Goal: Task Accomplishment & Management: Manage account settings

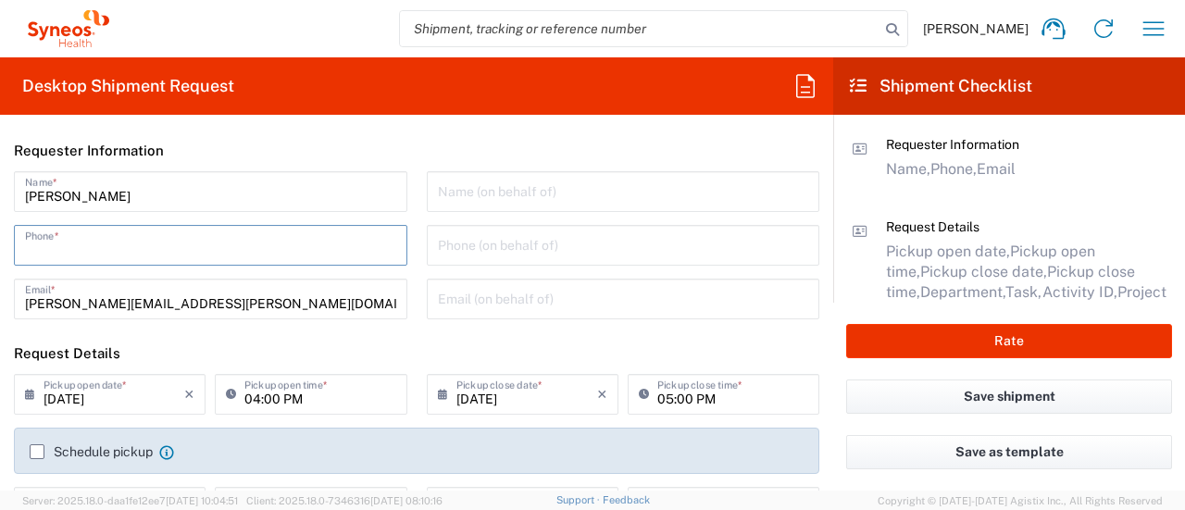
click at [141, 247] on input "tel" at bounding box center [210, 244] width 371 height 32
type input "7325374995"
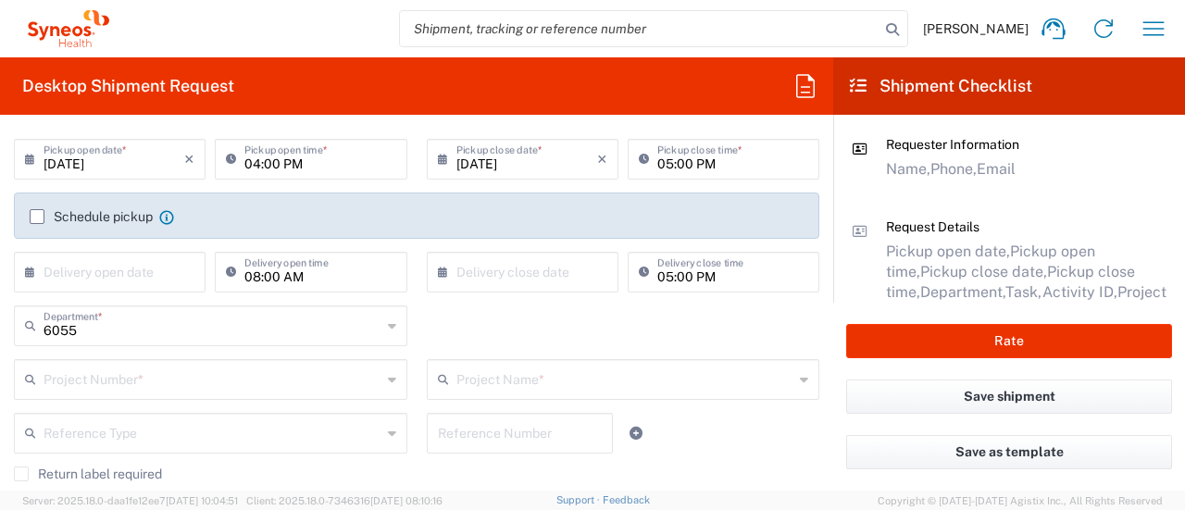
scroll to position [245, 0]
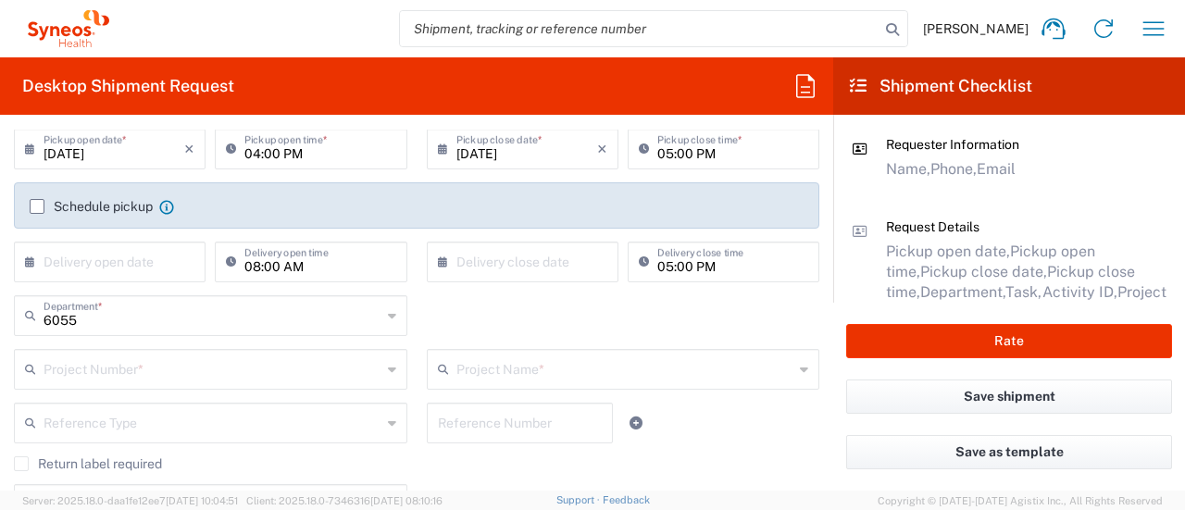
click at [126, 366] on input "text" at bounding box center [212, 368] width 338 height 32
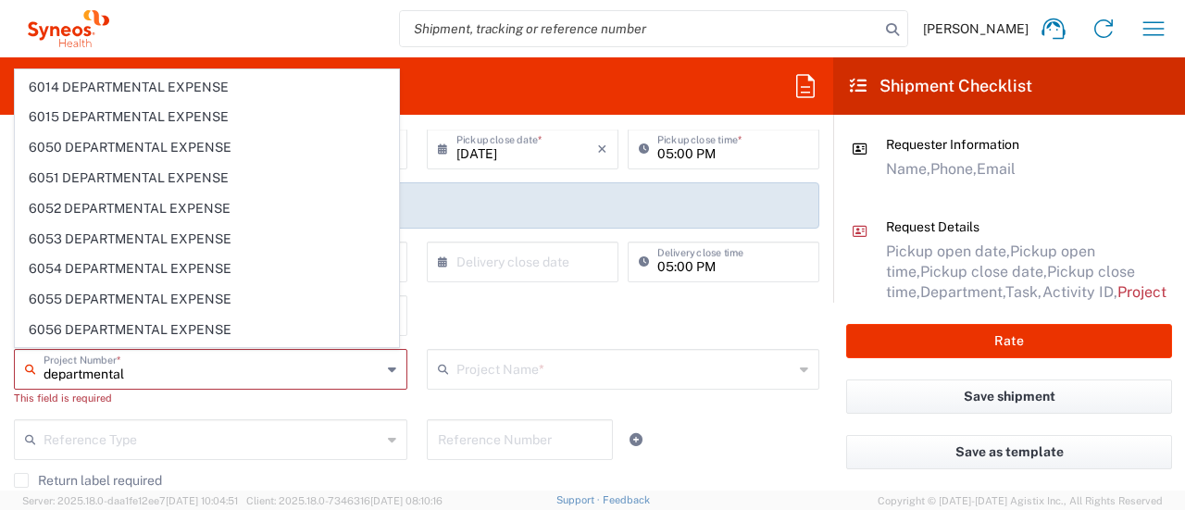
scroll to position [6446, 0]
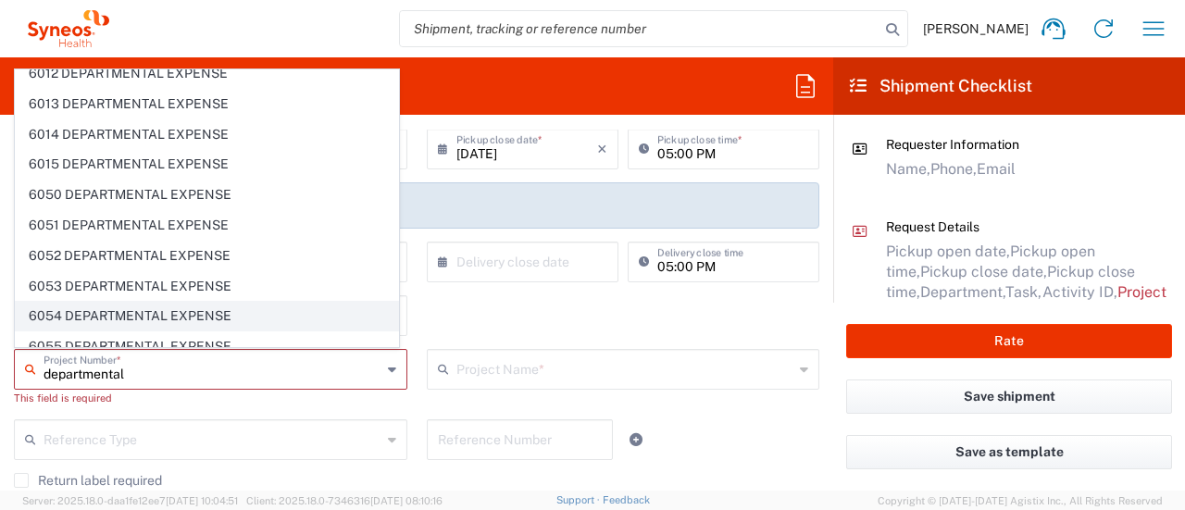
click at [197, 302] on span "6054 DEPARTMENTAL EXPENSE" at bounding box center [207, 316] width 382 height 29
type input "6054 DEPARTMENTAL EXPENSE"
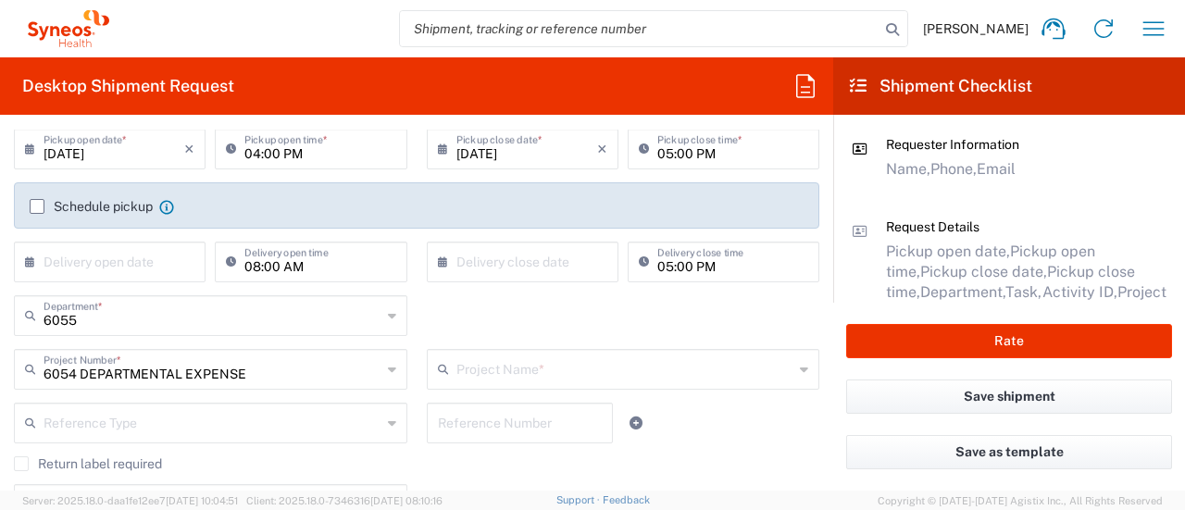
type input "6054 DEPARTMENTAL EXPENSE"
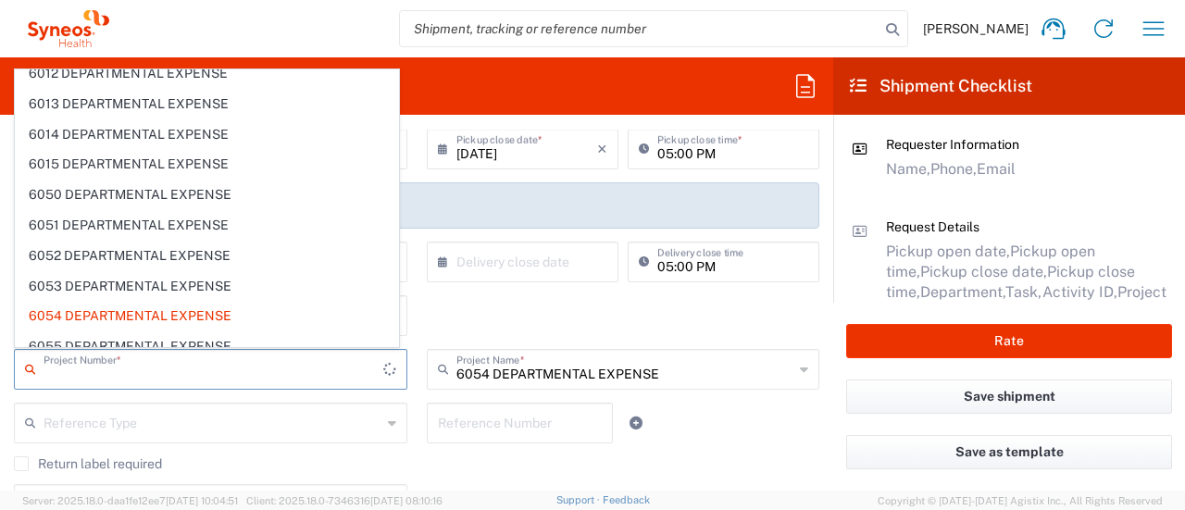
click at [181, 378] on input "text" at bounding box center [213, 368] width 340 height 32
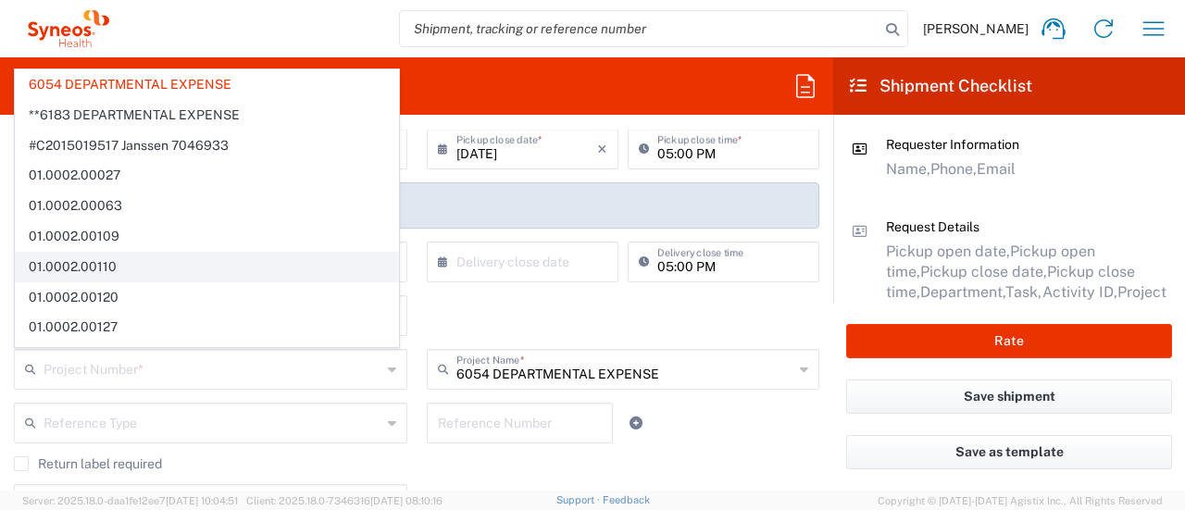
click at [296, 259] on span "01.0002.00110" at bounding box center [207, 267] width 382 height 29
type input "01.0002.00110"
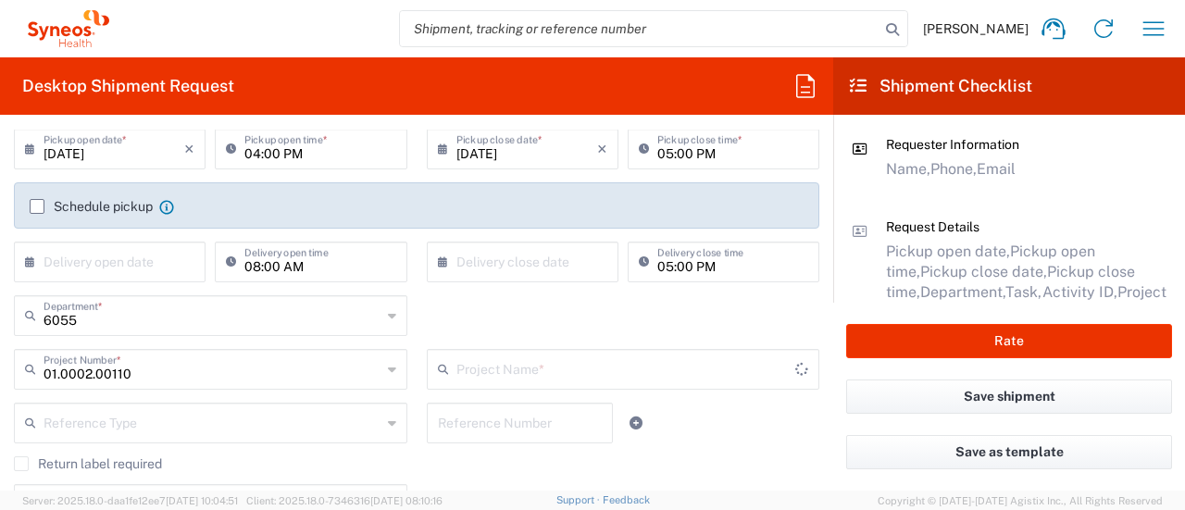
type input "GRM Tool (Global Resourcing)"
click at [219, 387] on div "01.0002.00110 Project Number * 6054 DEPARTMENTAL EXPENSE **6183 DEPARTMENTAL EX…" at bounding box center [211, 376] width 413 height 54
click at [219, 381] on input "01.0002.00110" at bounding box center [212, 368] width 338 height 32
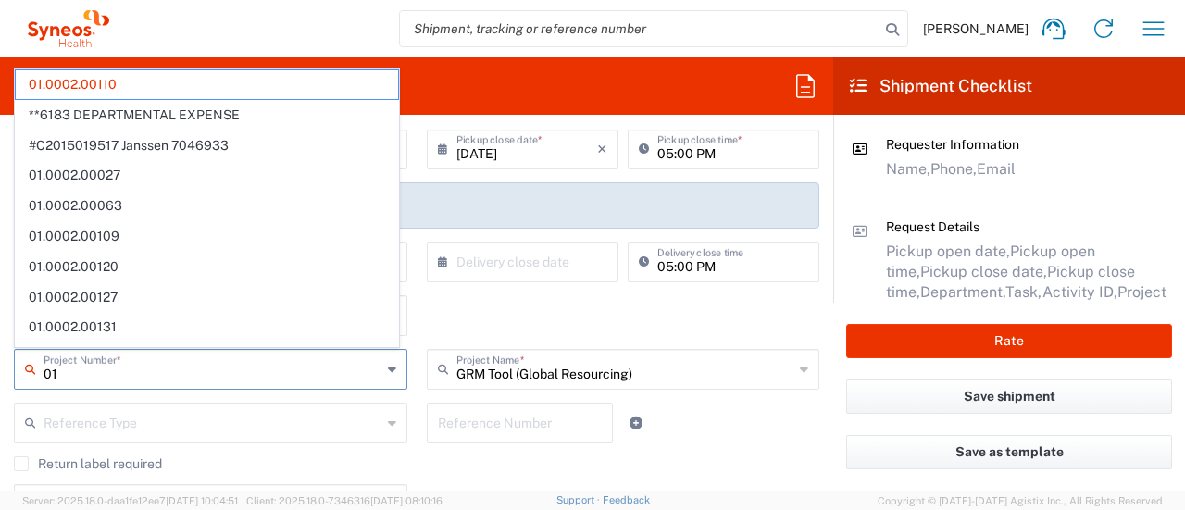
type input "0"
type input "e"
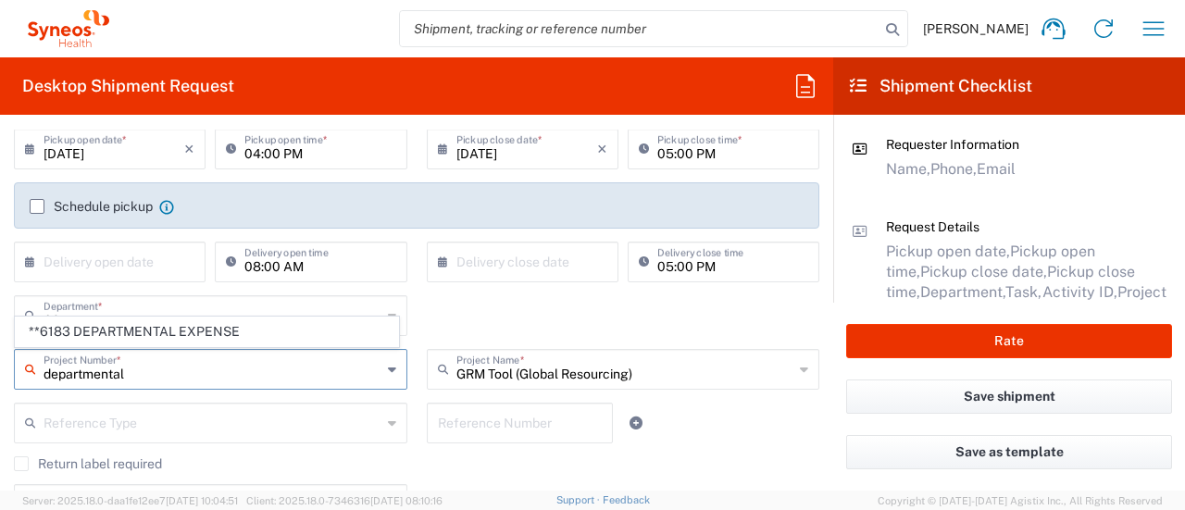
click at [372, 374] on input "departmental" at bounding box center [212, 368] width 338 height 32
click at [233, 380] on input "departmental" at bounding box center [212, 368] width 338 height 32
click at [229, 380] on input "departmental" at bounding box center [212, 368] width 338 height 32
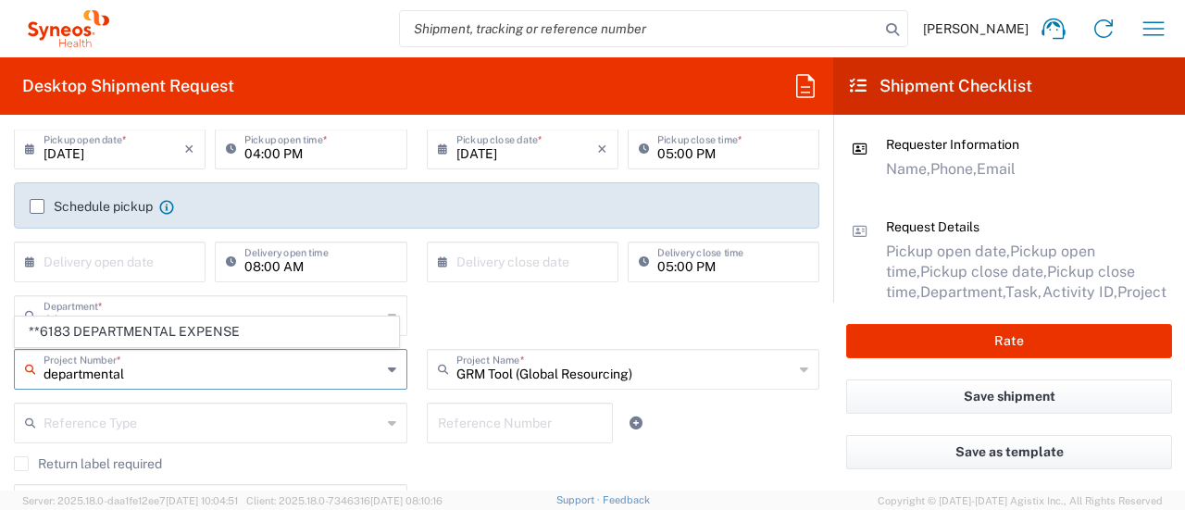
click at [229, 380] on input "departmental" at bounding box center [212, 368] width 338 height 32
type input "departmental"
click at [379, 391] on div "departmental Project Number * **6183 DEPARTMENTAL EXPENSE" at bounding box center [211, 376] width 413 height 54
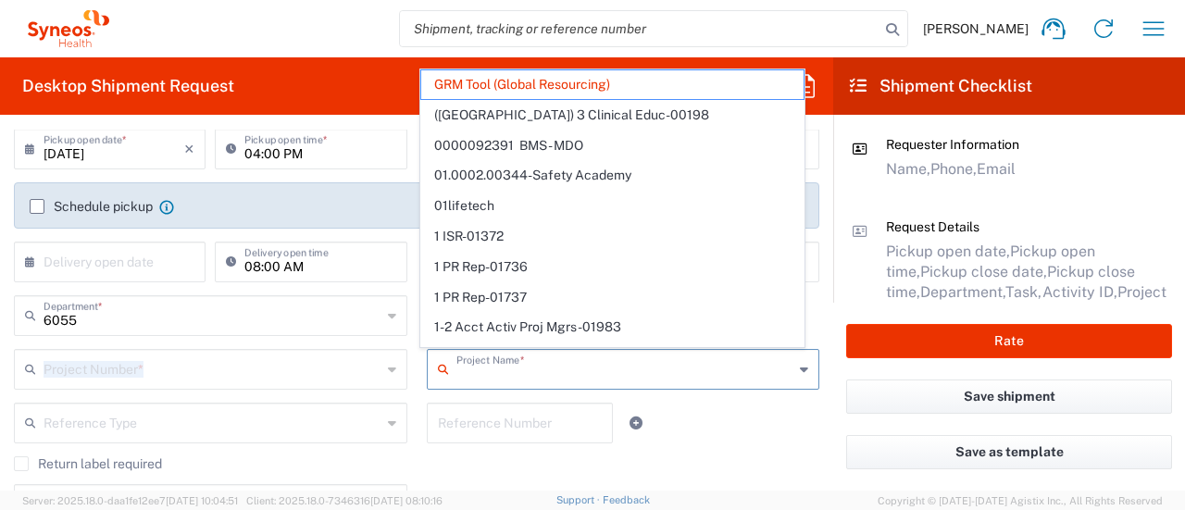
click at [482, 369] on input "text" at bounding box center [625, 368] width 338 height 32
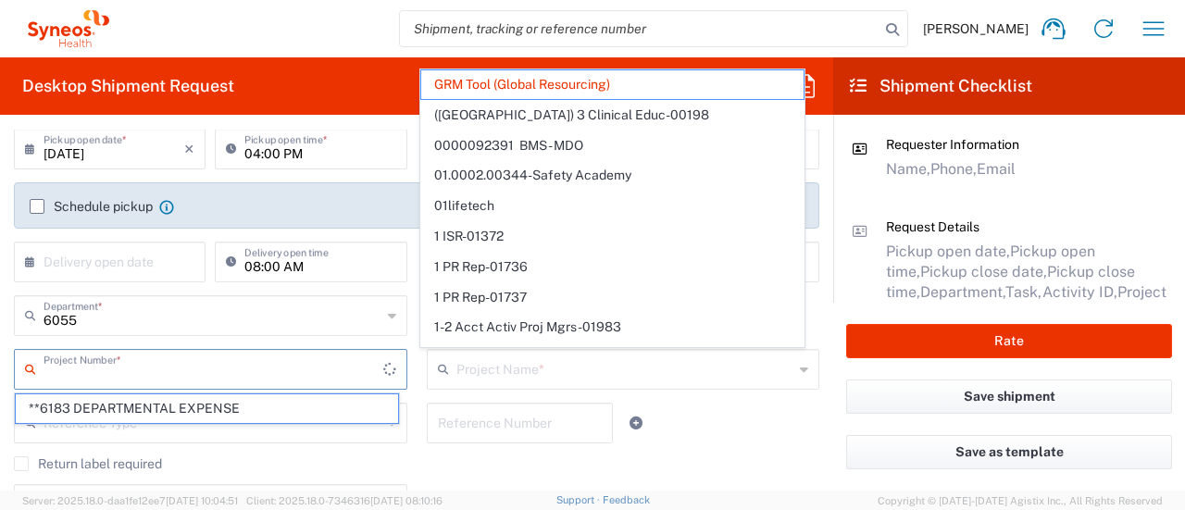
click at [347, 373] on input "text" at bounding box center [213, 368] width 340 height 32
type input "GRM Tool (Global Resourcing)"
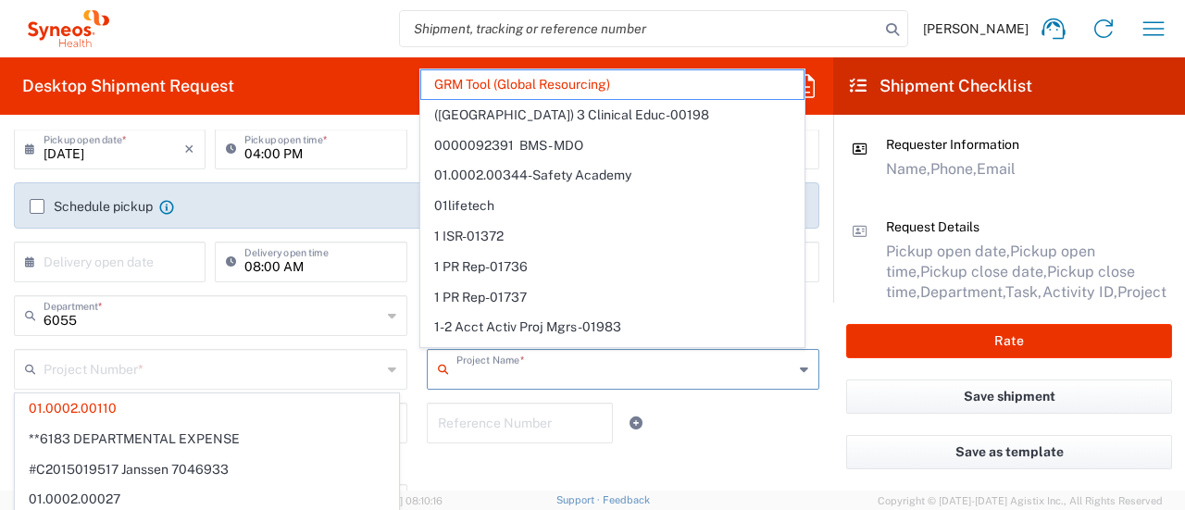
click at [669, 375] on input "text" at bounding box center [625, 368] width 338 height 32
type input "01.0002.00110"
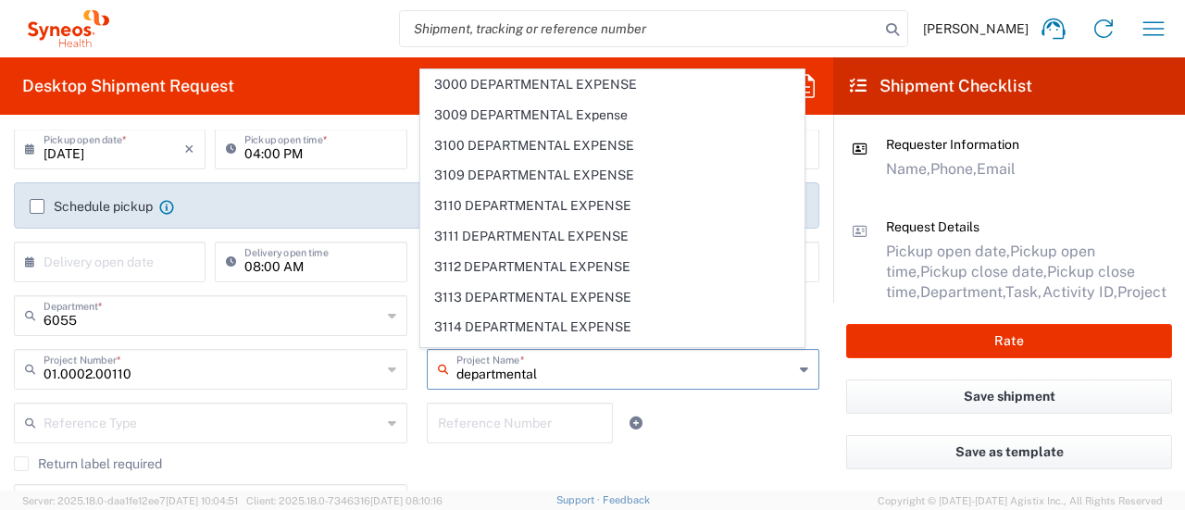
type input "departmental"
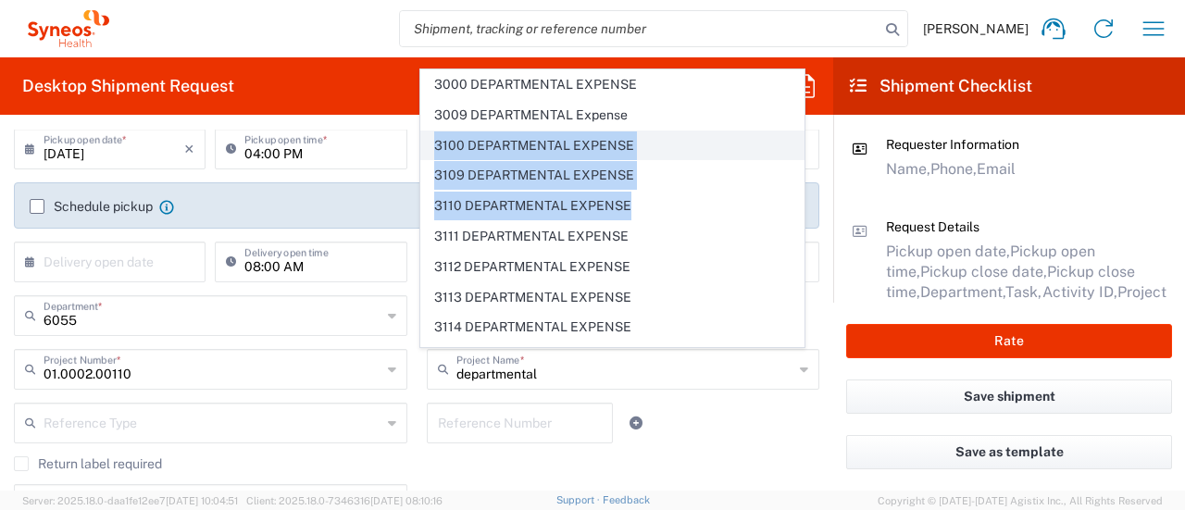
drag, startPoint x: 804, startPoint y: 110, endPoint x: 788, endPoint y: 147, distance: 40.2
click at [772, 193] on agx-dropdown-content "3000 DEPARTMENTAL EXPENSE 3009 DEPARTMENTAL Expense 3100 DEPARTMENTAL EXPENSE 3…" at bounding box center [612, 207] width 386 height 279
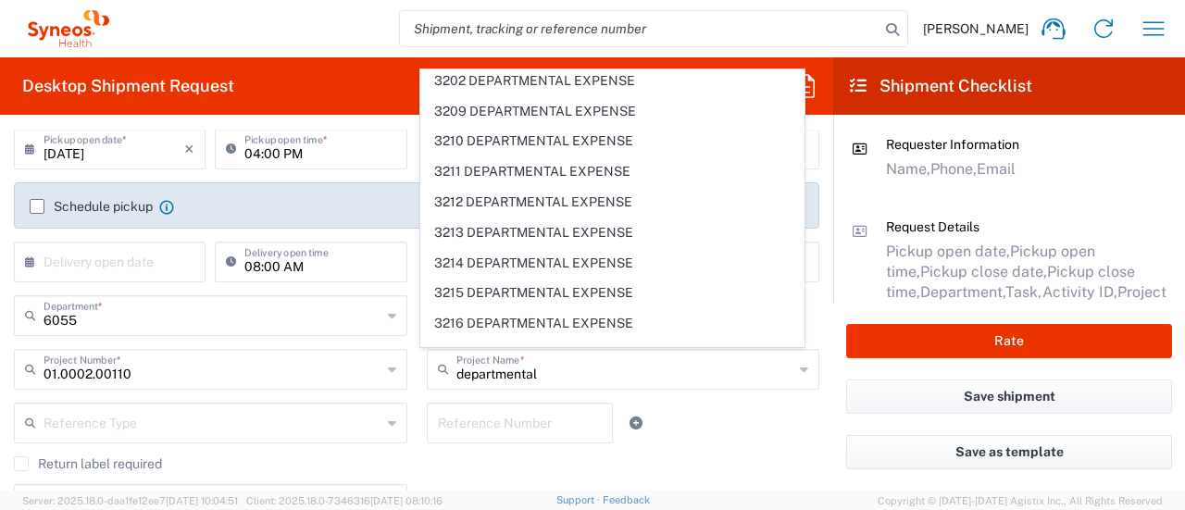
scroll to position [1209, 0]
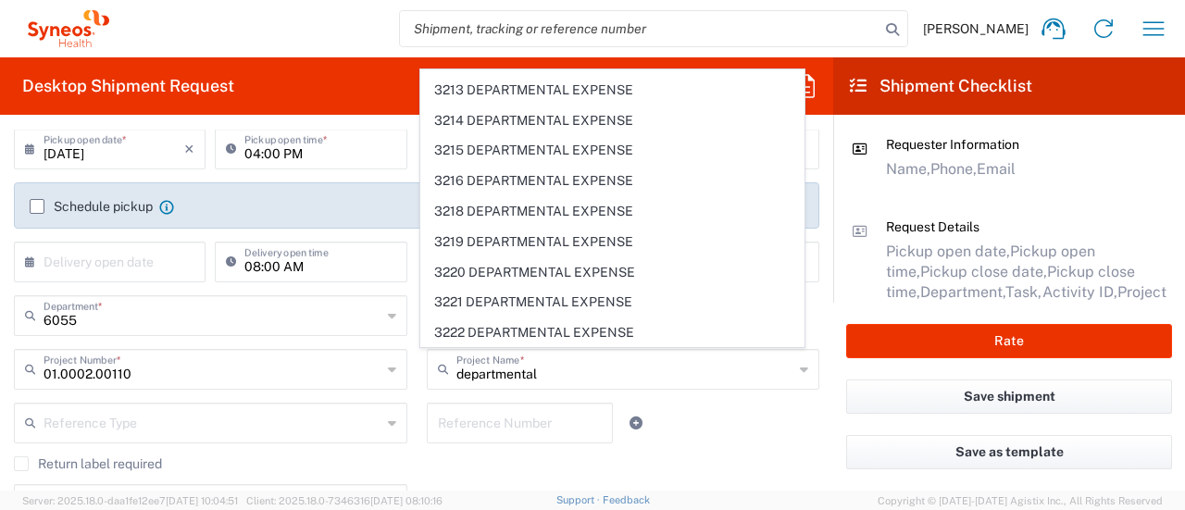
drag, startPoint x: 165, startPoint y: 386, endPoint x: 167, endPoint y: 375, distance: 11.3
click at [166, 381] on div "01.0002.00110 Project Number *" at bounding box center [210, 369] width 393 height 41
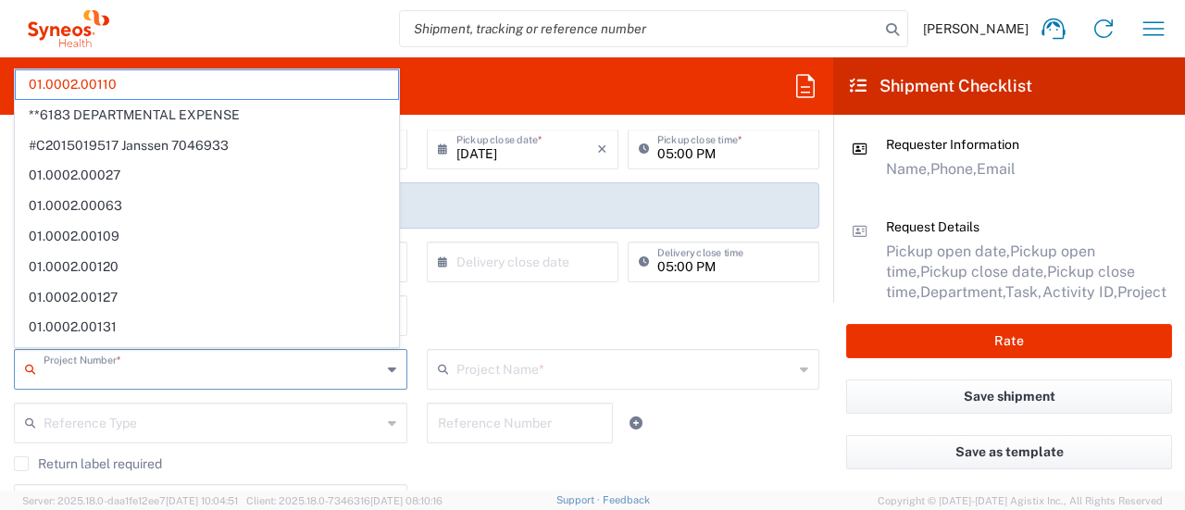
click at [167, 370] on input "text" at bounding box center [212, 368] width 338 height 32
type input "departmental"
type input "GRM Tool (Global Resourcing)"
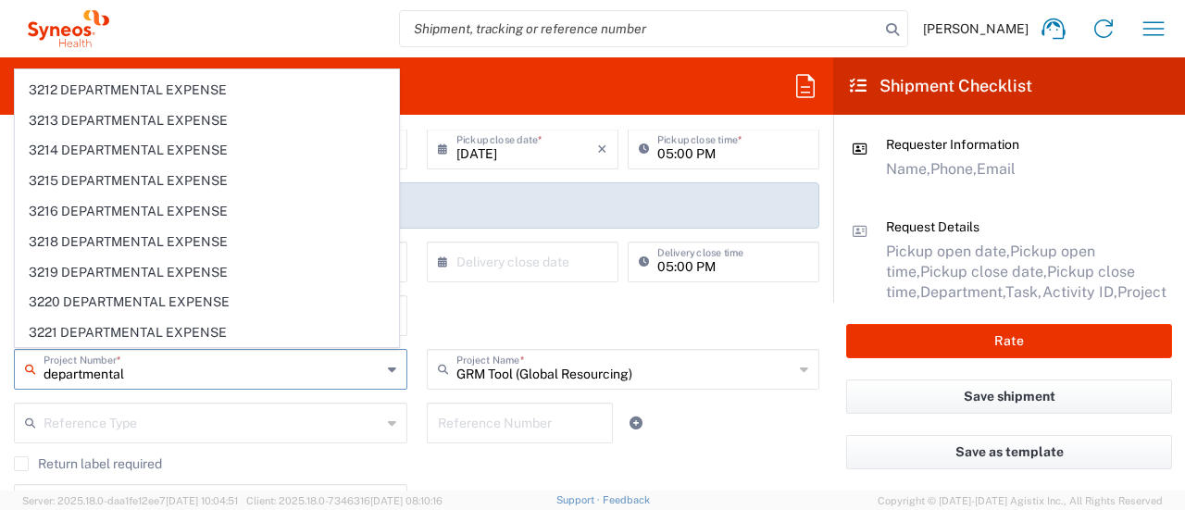
type input "departmental"
click at [403, 295] on div "6055 Department * 6055 3000 3100 3109 3110 3111 3112 3125 3130 3135 3136 3150 3…" at bounding box center [211, 322] width 413 height 54
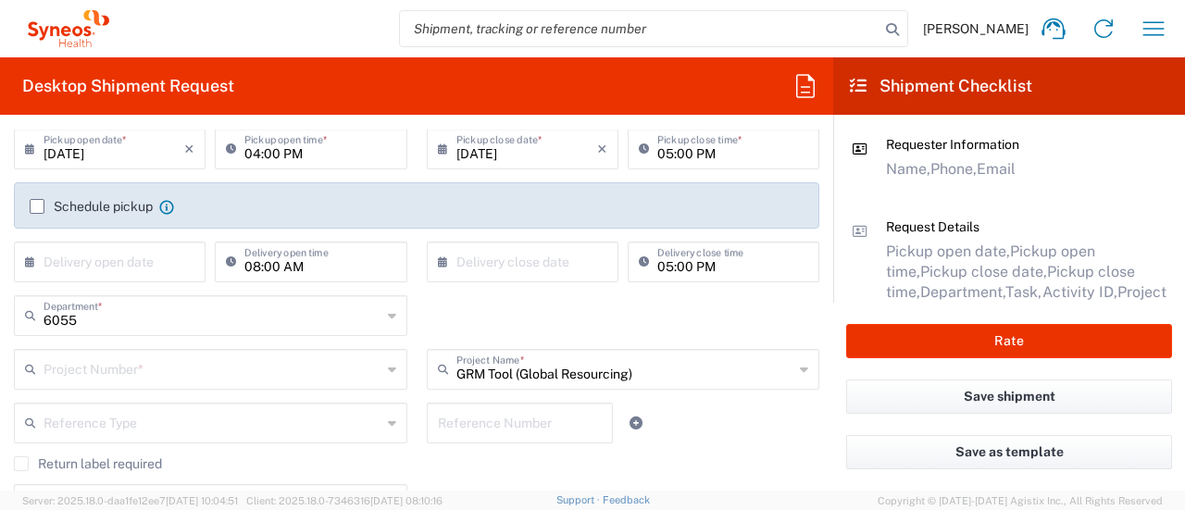
click at [198, 366] on input "text" at bounding box center [212, 368] width 338 height 32
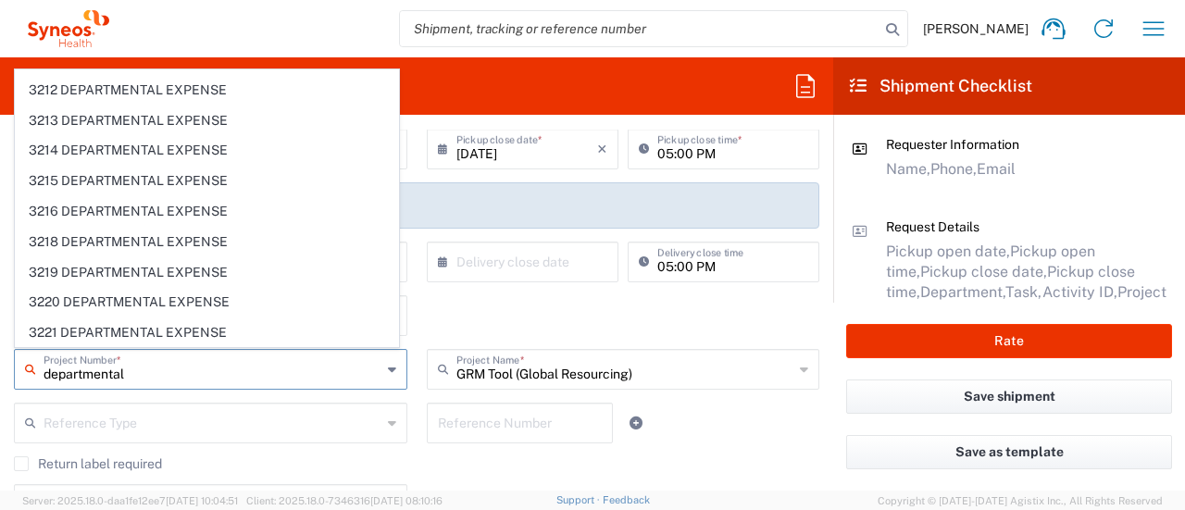
click at [207, 375] on input "departmental" at bounding box center [212, 368] width 338 height 32
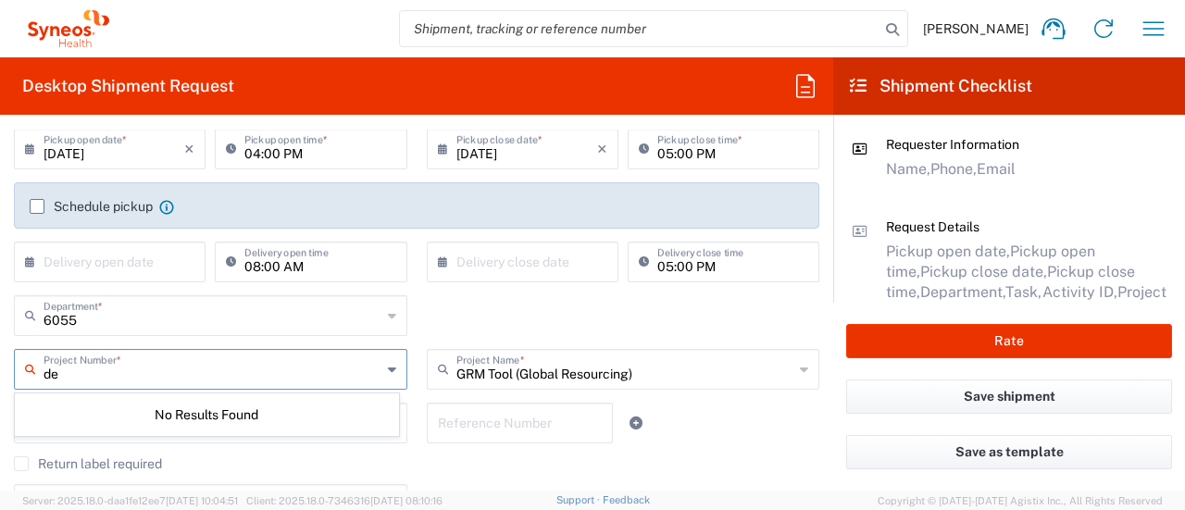
type input "d"
type input "6"
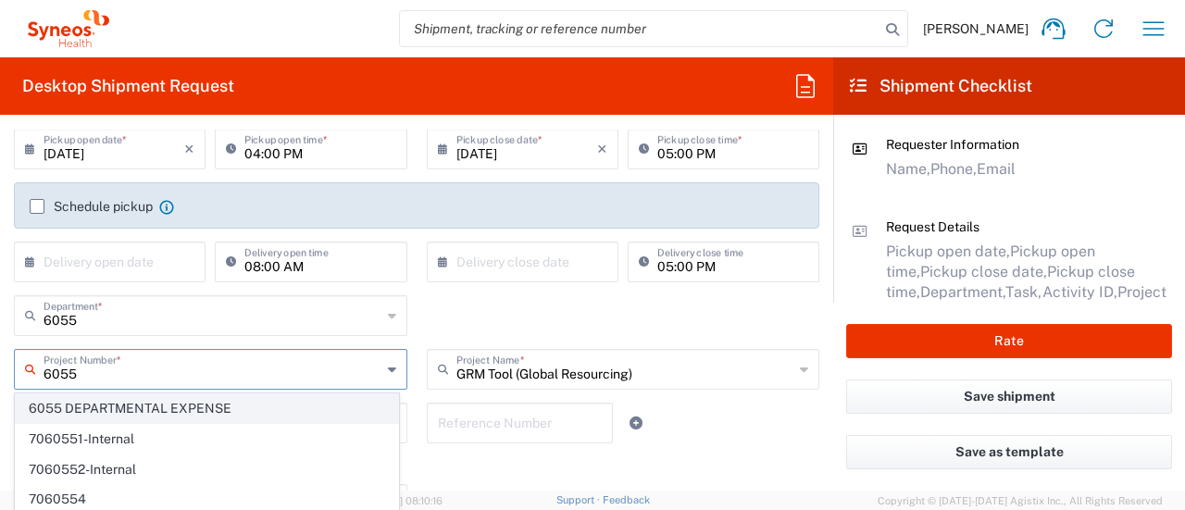
click at [170, 403] on span "6055 DEPARTMENTAL EXPENSE" at bounding box center [207, 408] width 382 height 29
type input "6055 DEPARTMENTAL EXPENSE"
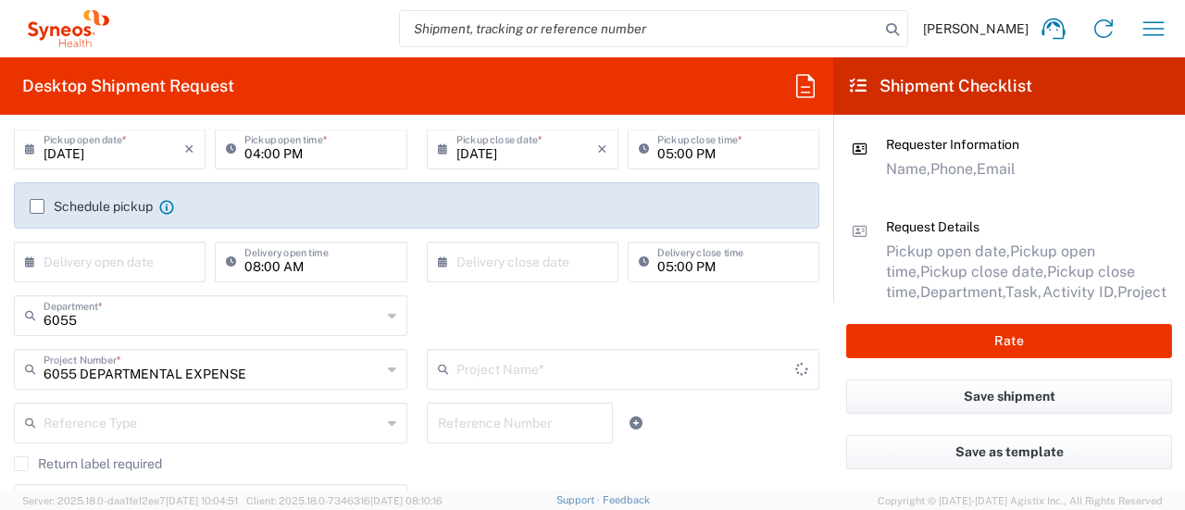
type input "6055 DEPARTMENTAL EXPENSE"
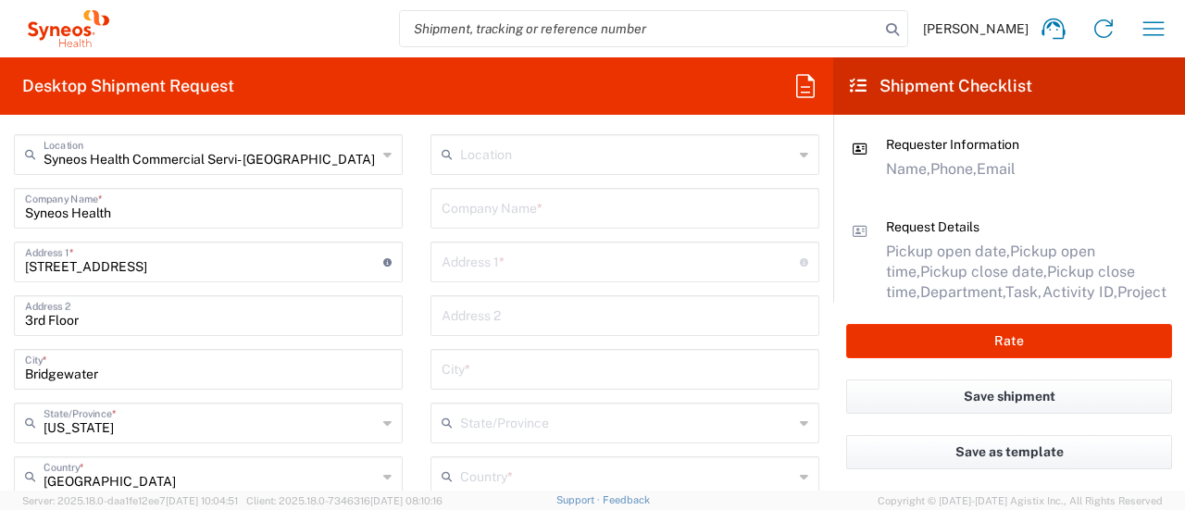
scroll to position [766, 0]
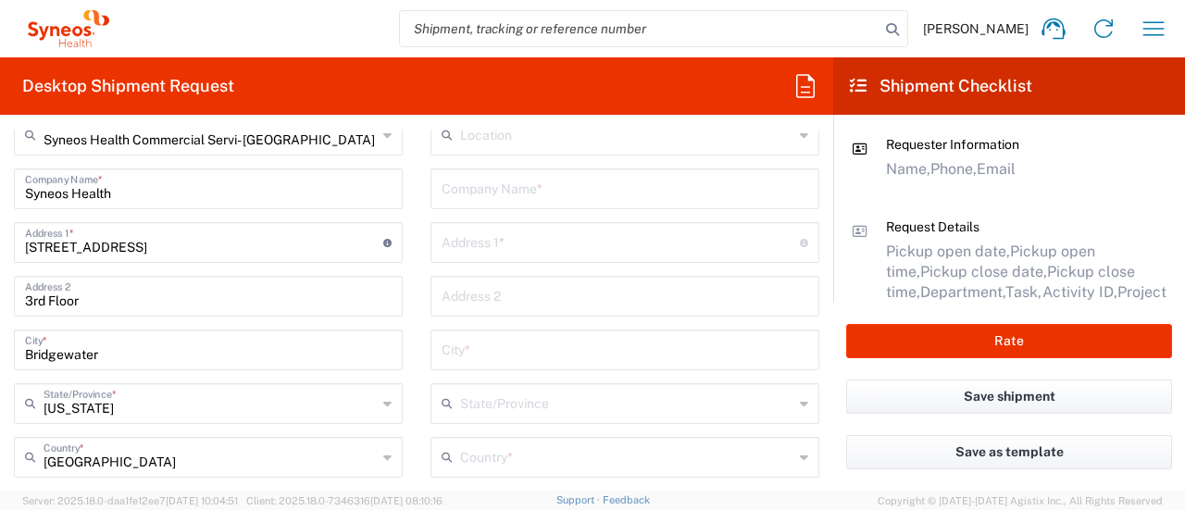
click at [533, 180] on input "text" at bounding box center [624, 187] width 366 height 32
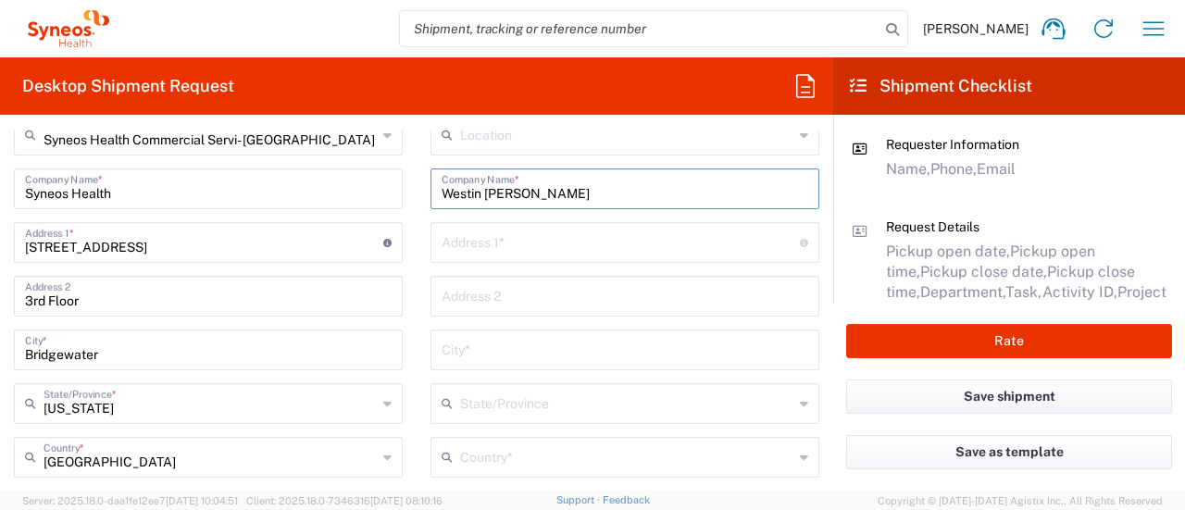
type input "Westin [PERSON_NAME]"
click at [533, 249] on input "text" at bounding box center [620, 241] width 358 height 32
paste input "[STREET_ADDRESS]"
type input "[STREET_ADDRESS]"
click at [524, 303] on input "text" at bounding box center [624, 295] width 366 height 32
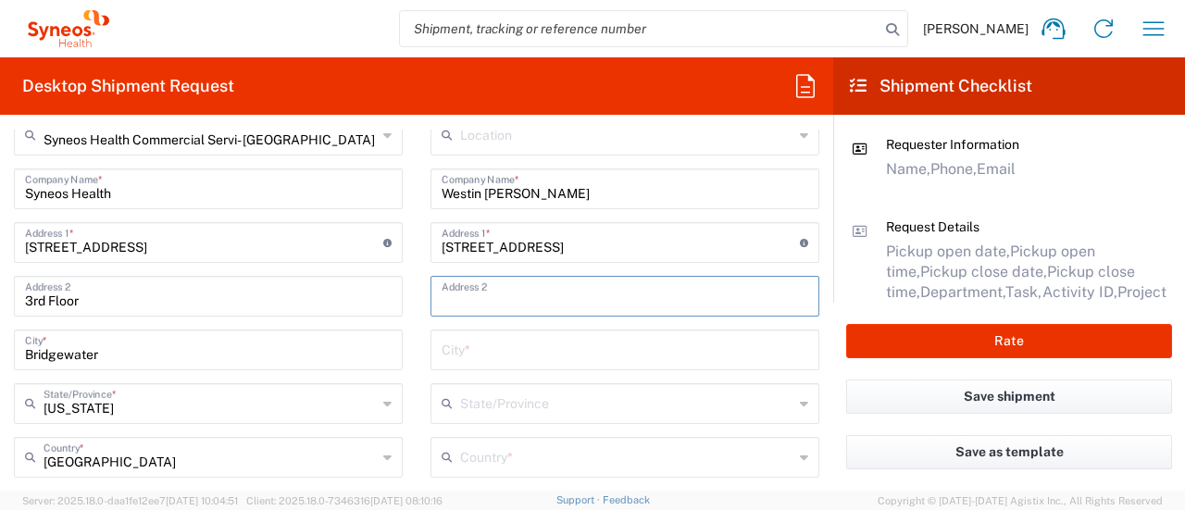
click at [481, 349] on input "text" at bounding box center [624, 348] width 366 height 32
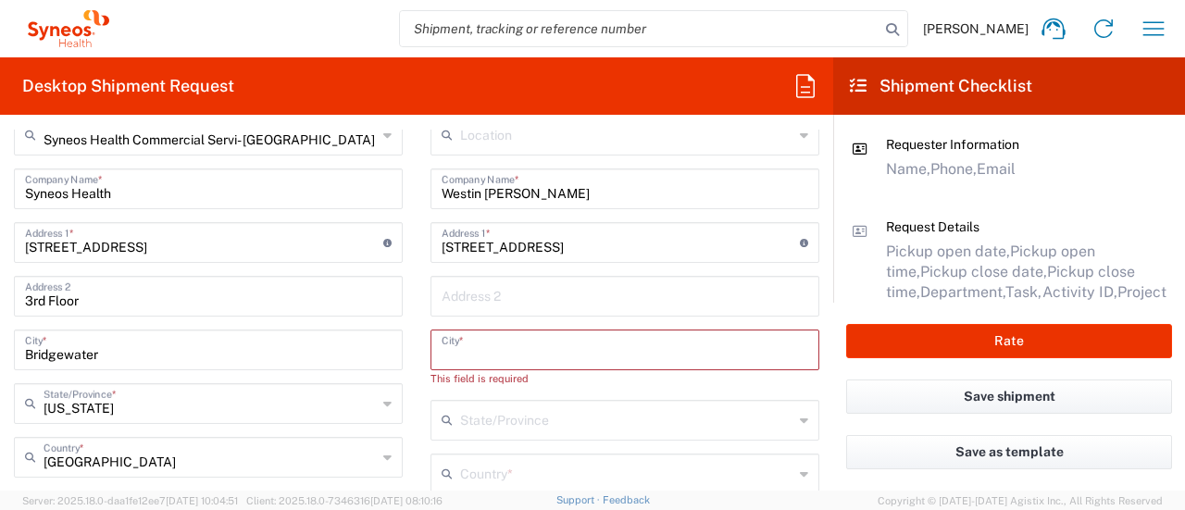
click at [485, 426] on input "text" at bounding box center [626, 419] width 333 height 32
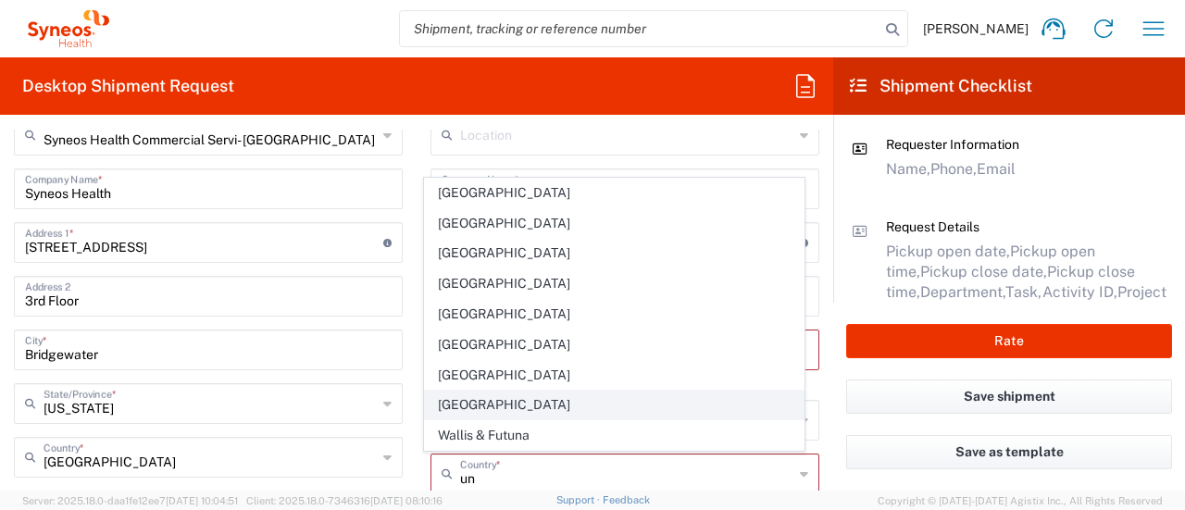
click at [488, 399] on span "[GEOGRAPHIC_DATA]" at bounding box center [614, 405] width 378 height 29
type input "[GEOGRAPHIC_DATA]"
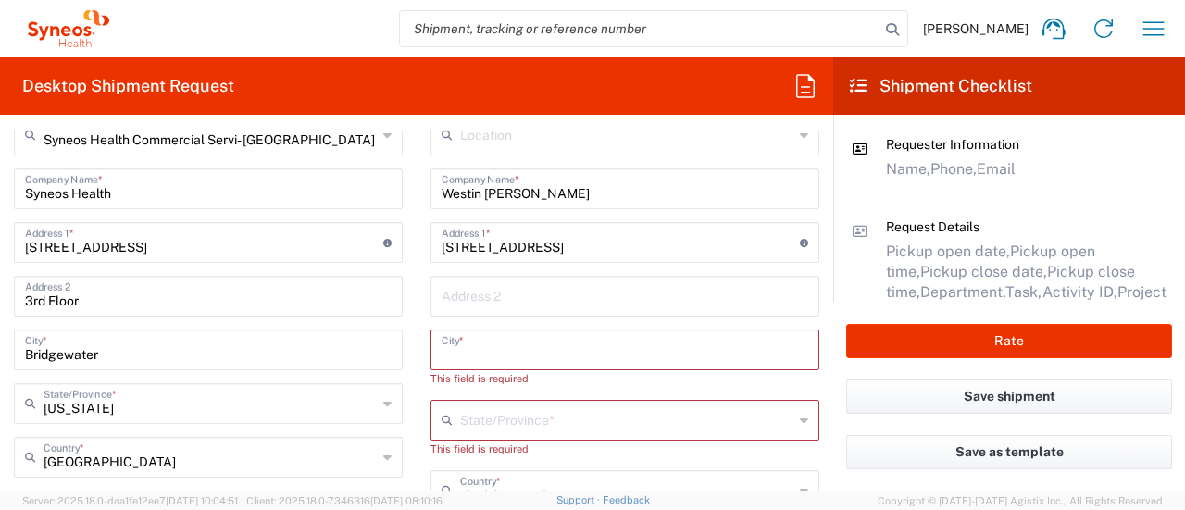
click at [483, 358] on input "text" at bounding box center [624, 348] width 366 height 32
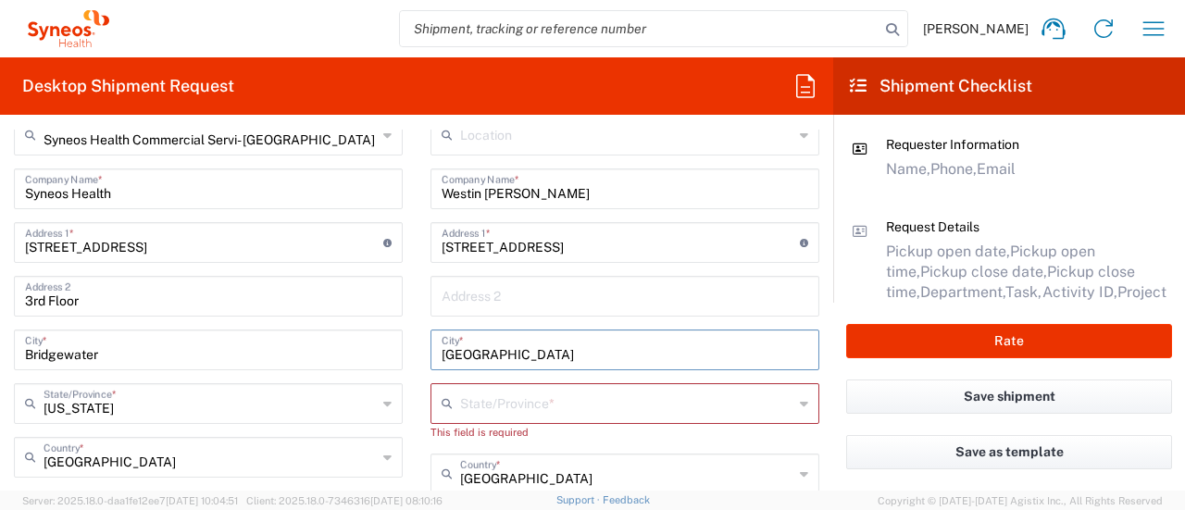
type input "[GEOGRAPHIC_DATA]"
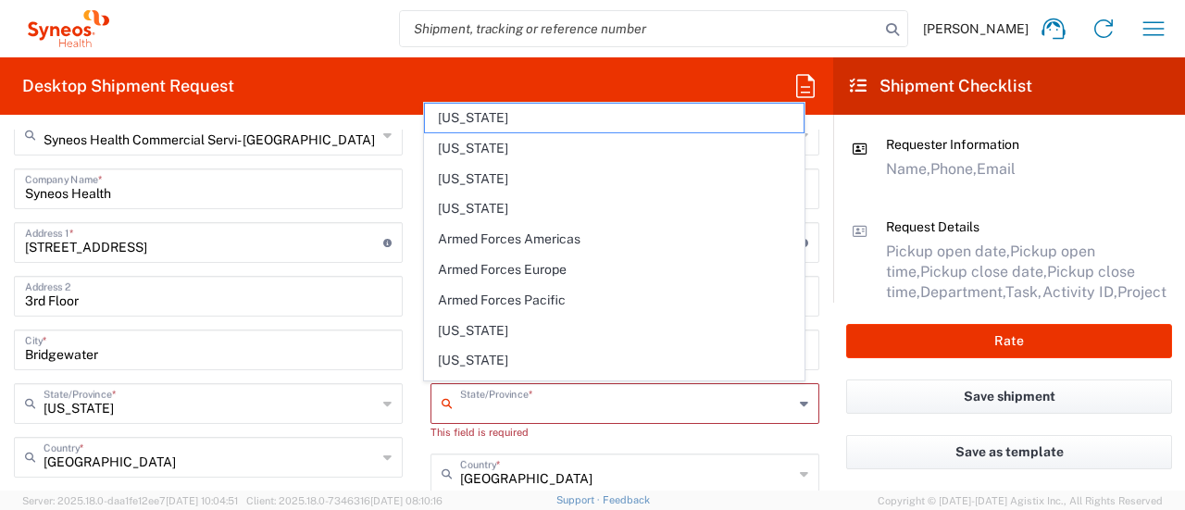
paste input "27617"
type input "27617"
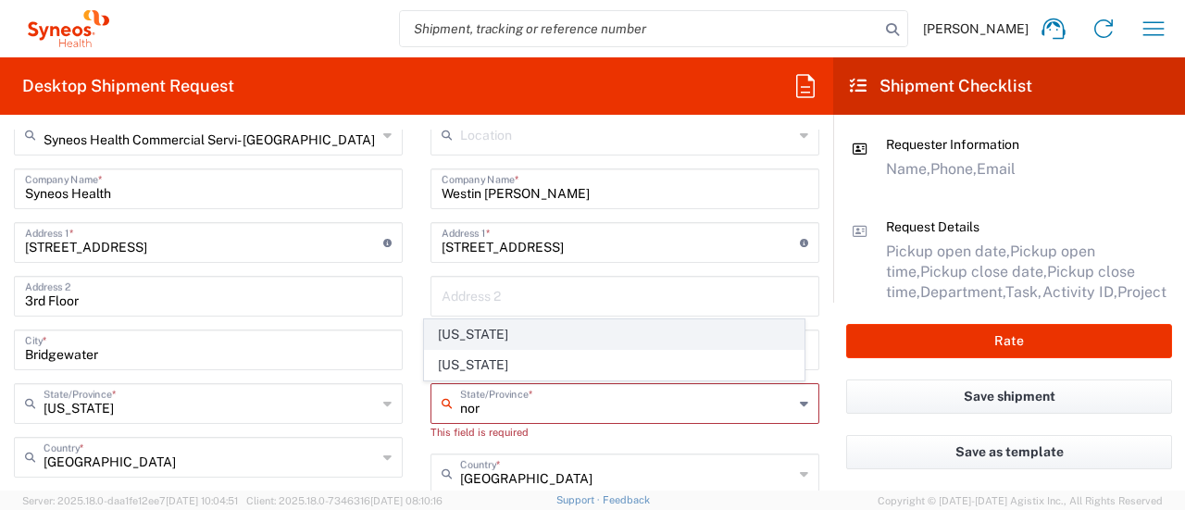
click at [494, 347] on span "[US_STATE]" at bounding box center [614, 334] width 378 height 29
type input "[US_STATE]"
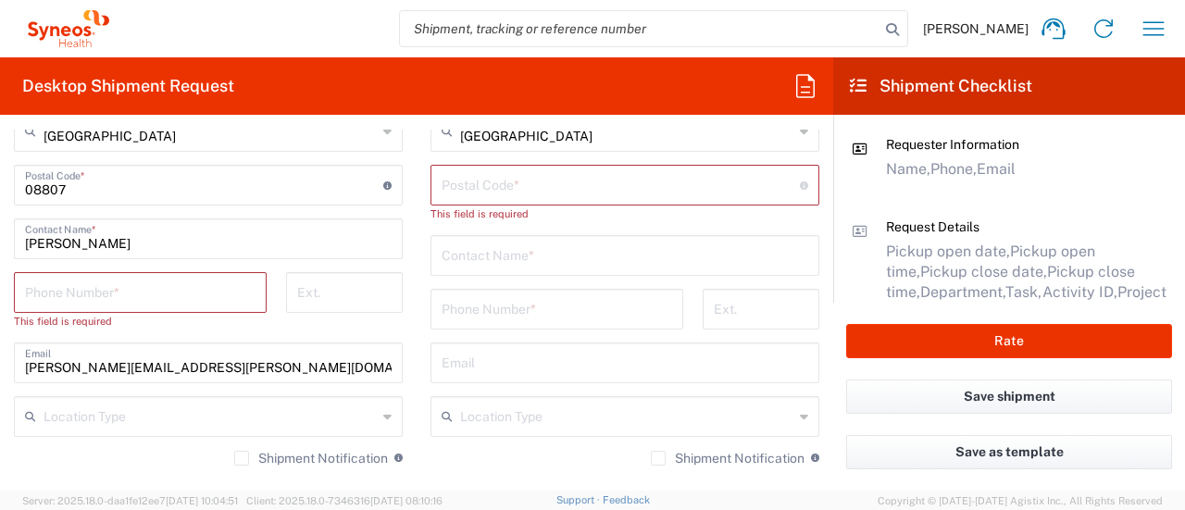
scroll to position [1147, 0]
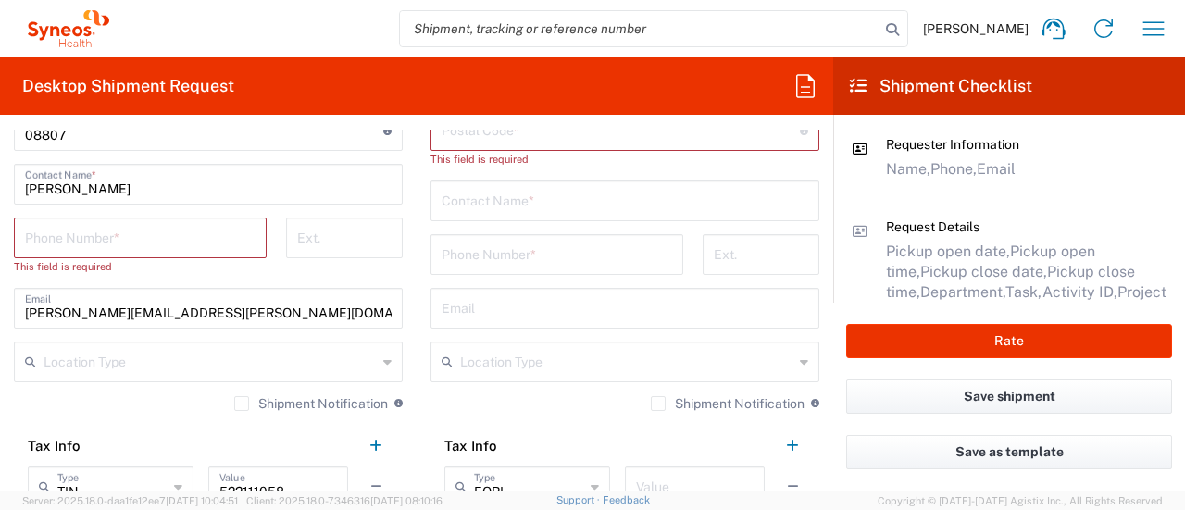
click at [566, 143] on div "Postal Code * Postal Code for [GEOGRAPHIC_DATA] should have the following forma…" at bounding box center [624, 130] width 389 height 41
paste input "27617"
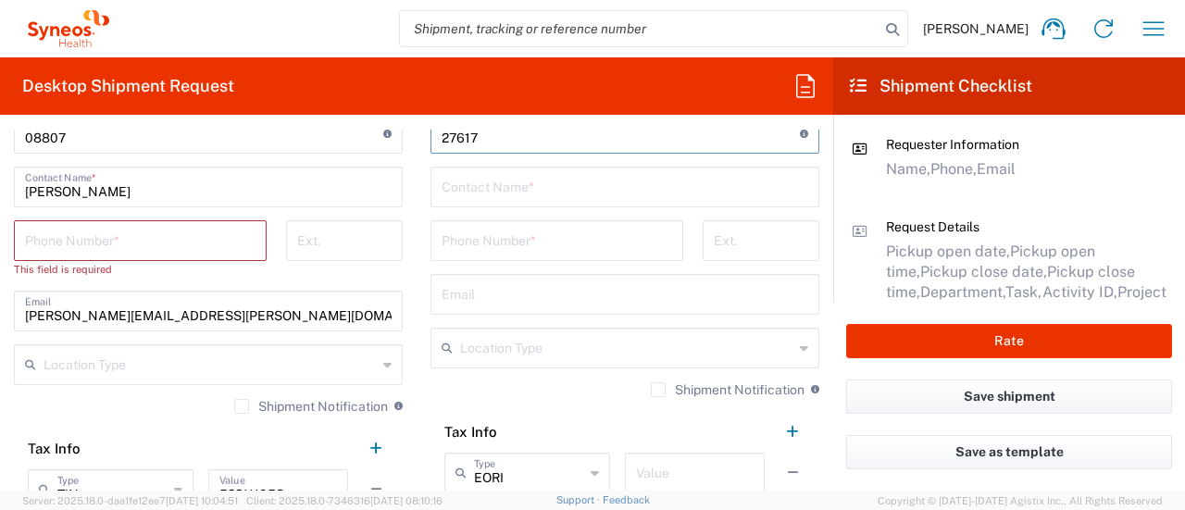
type input "27617"
click at [509, 183] on input "text" at bounding box center [624, 185] width 366 height 32
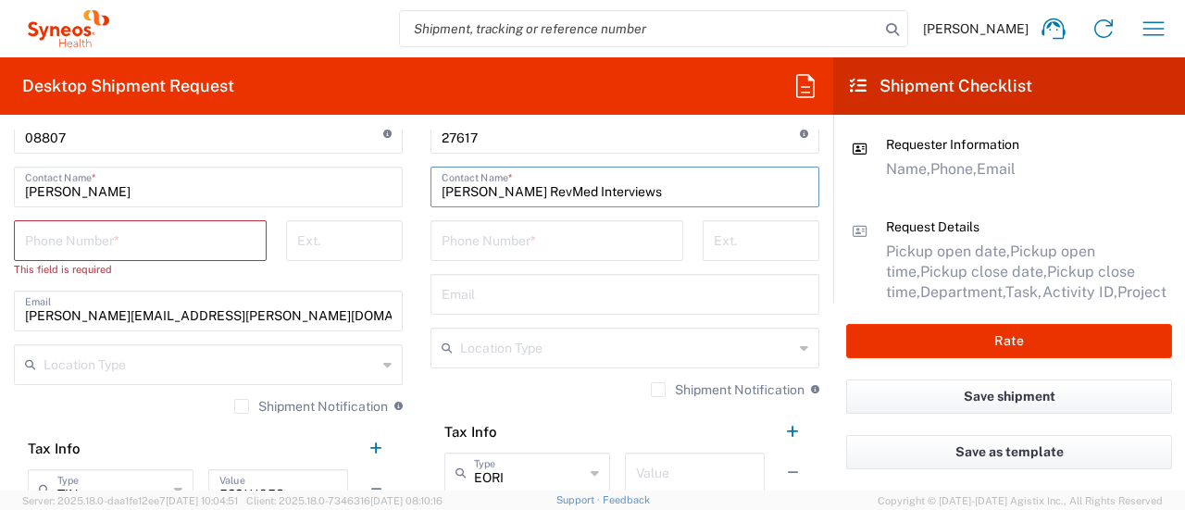
type input "[PERSON_NAME] RevMed Interviews"
click at [502, 236] on input "tel" at bounding box center [556, 239] width 230 height 32
type input "7325374995"
click at [208, 239] on input "tel" at bounding box center [140, 239] width 230 height 32
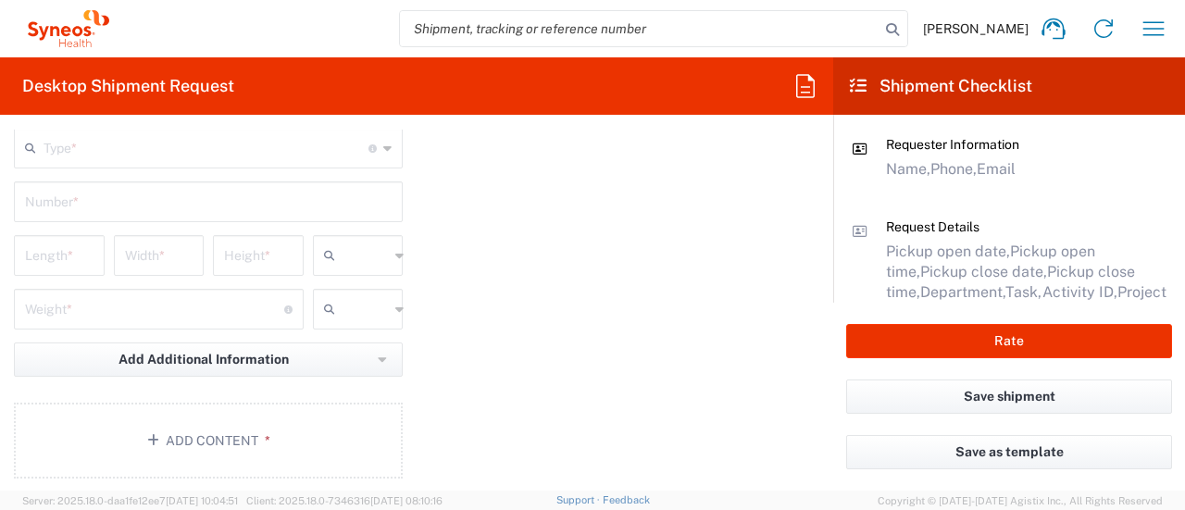
scroll to position [1678, 0]
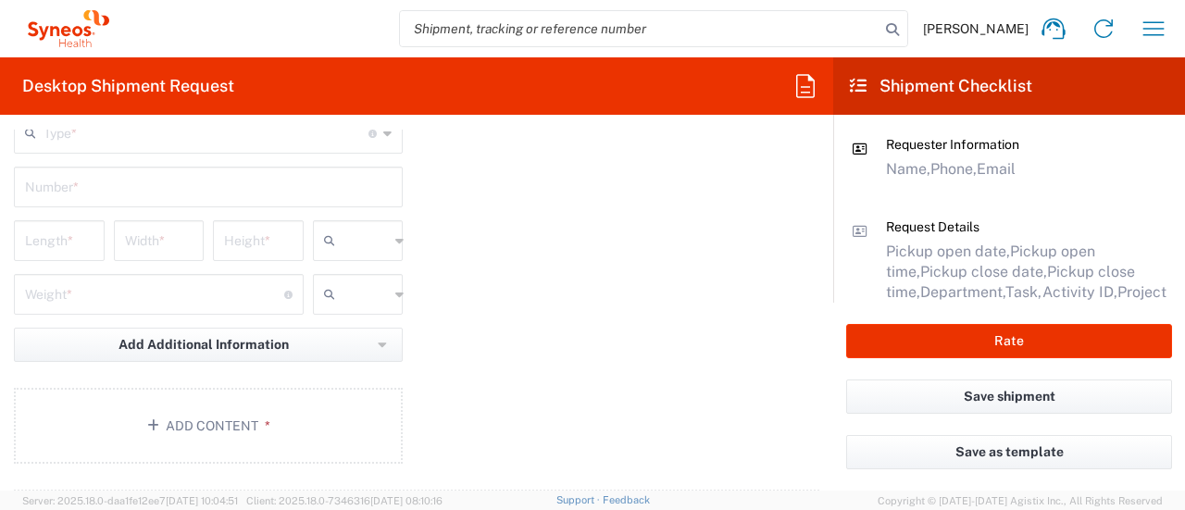
type input "7325374955"
click at [269, 140] on input "text" at bounding box center [205, 132] width 325 height 32
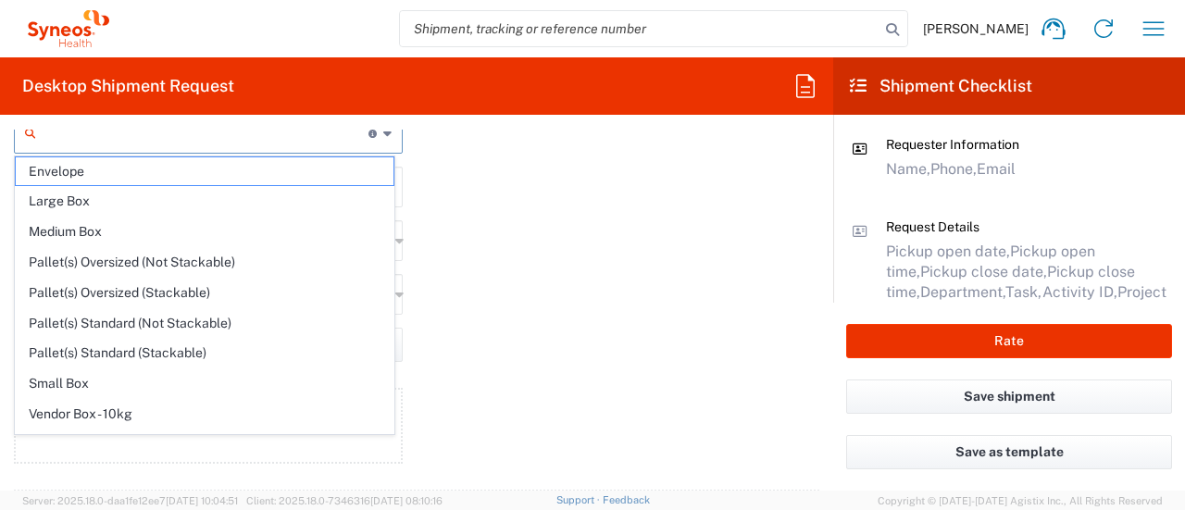
scroll to position [49, 0]
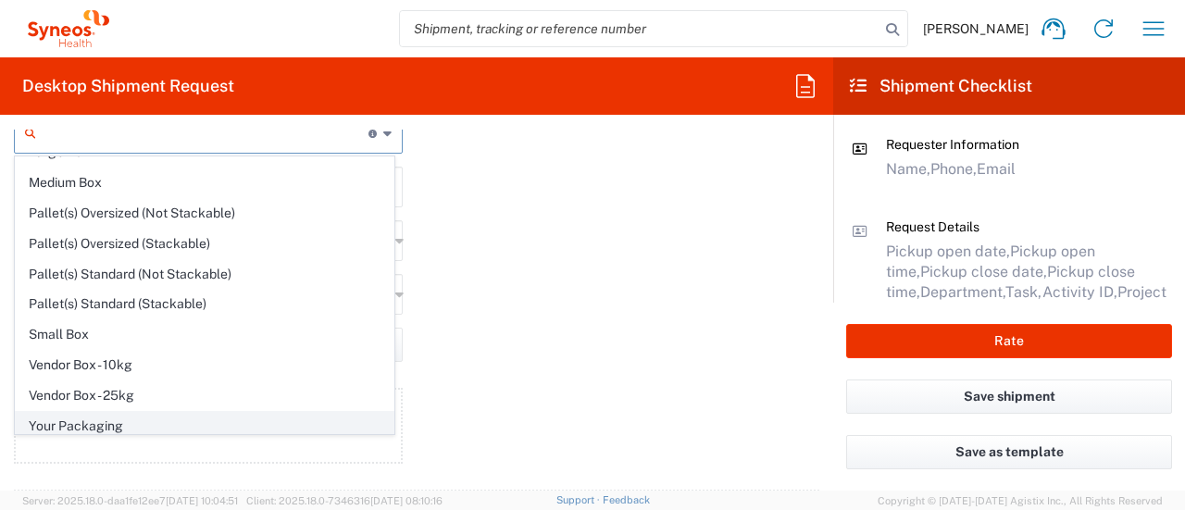
click at [178, 425] on span "Your Packaging" at bounding box center [205, 426] width 378 height 29
type input "Your Packaging"
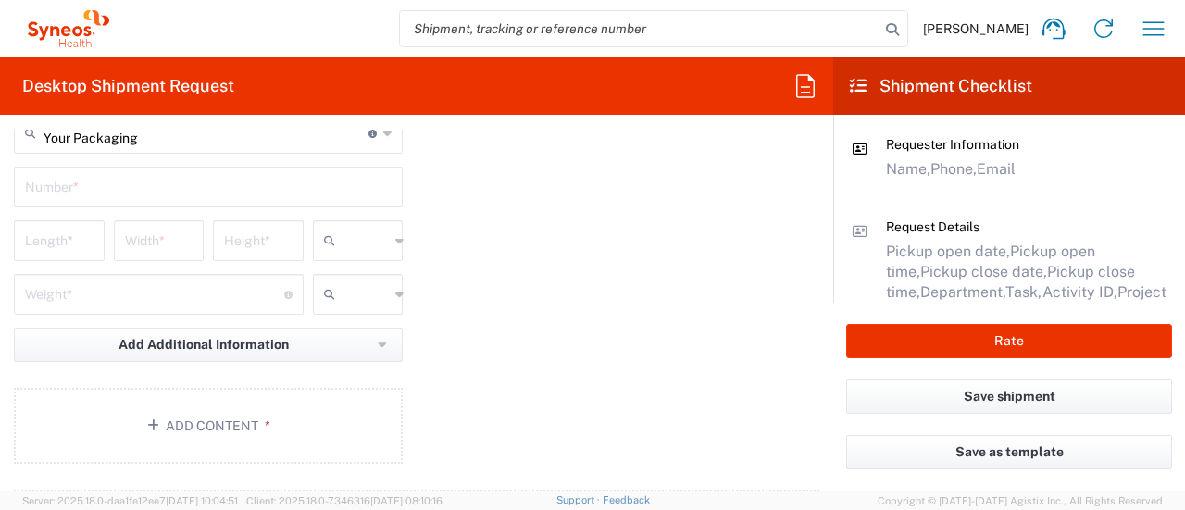
click at [127, 180] on input "text" at bounding box center [208, 185] width 366 height 32
type input "1"
click at [68, 241] on input "number" at bounding box center [59, 239] width 68 height 32
type input "35"
type input "3"
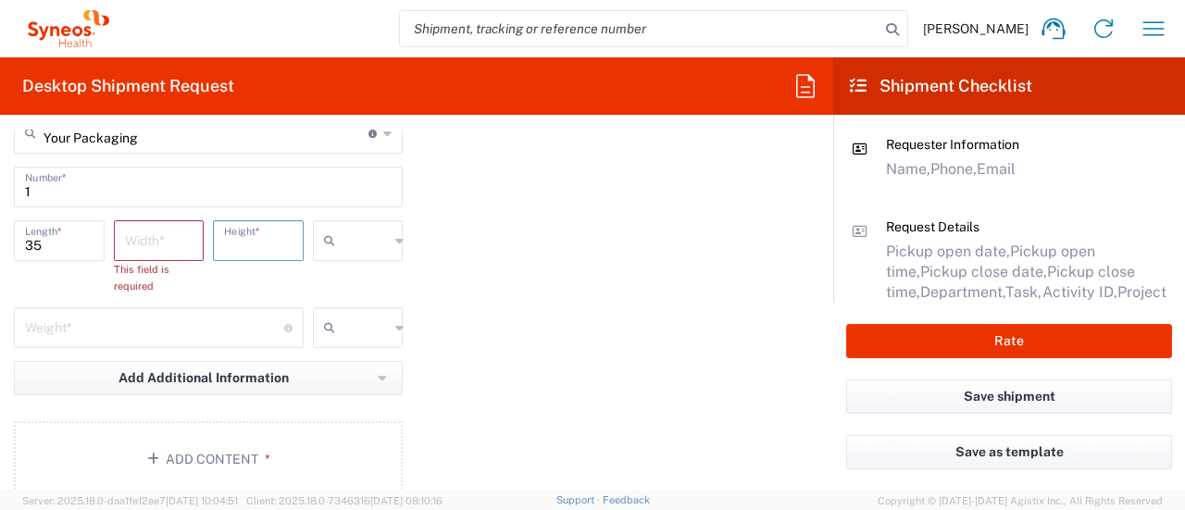
click at [146, 249] on input "number" at bounding box center [159, 239] width 68 height 32
type input "1"
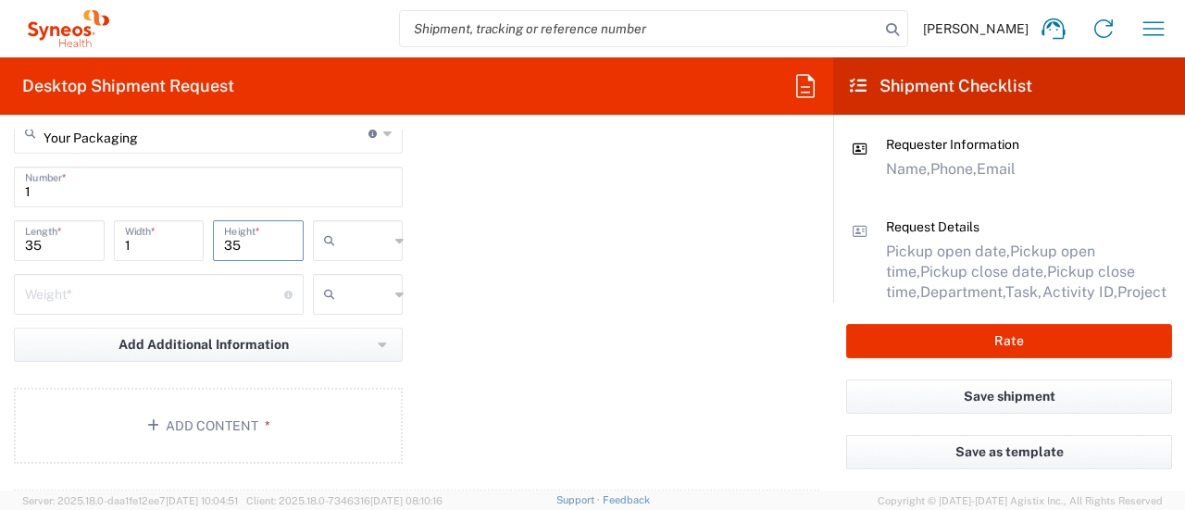
type input "35"
click at [139, 301] on input "number" at bounding box center [154, 293] width 259 height 32
type input "2"
click at [165, 416] on button "Add Content *" at bounding box center [208, 426] width 389 height 76
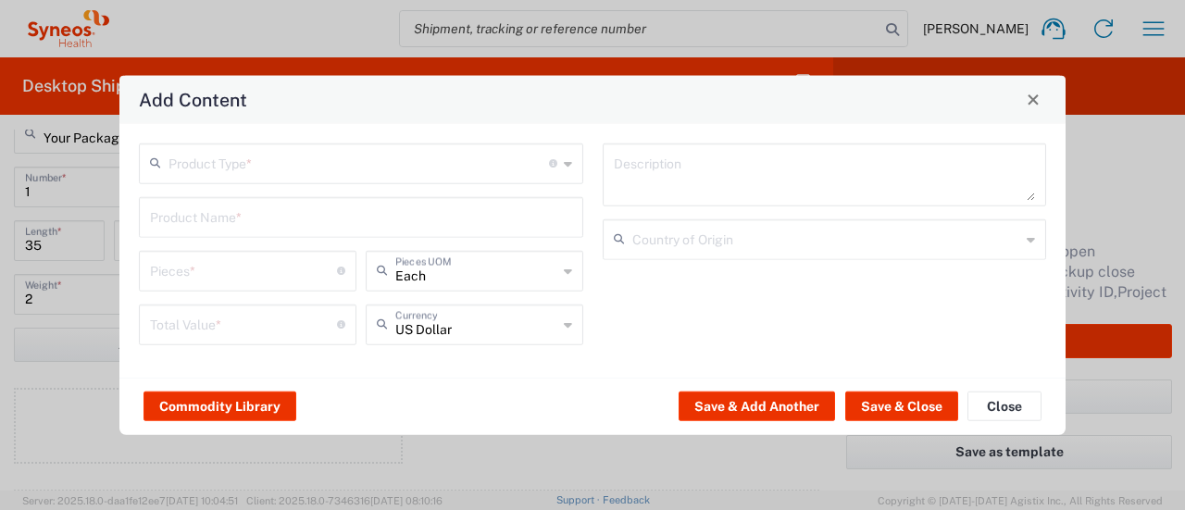
click at [185, 168] on input "text" at bounding box center [358, 161] width 380 height 32
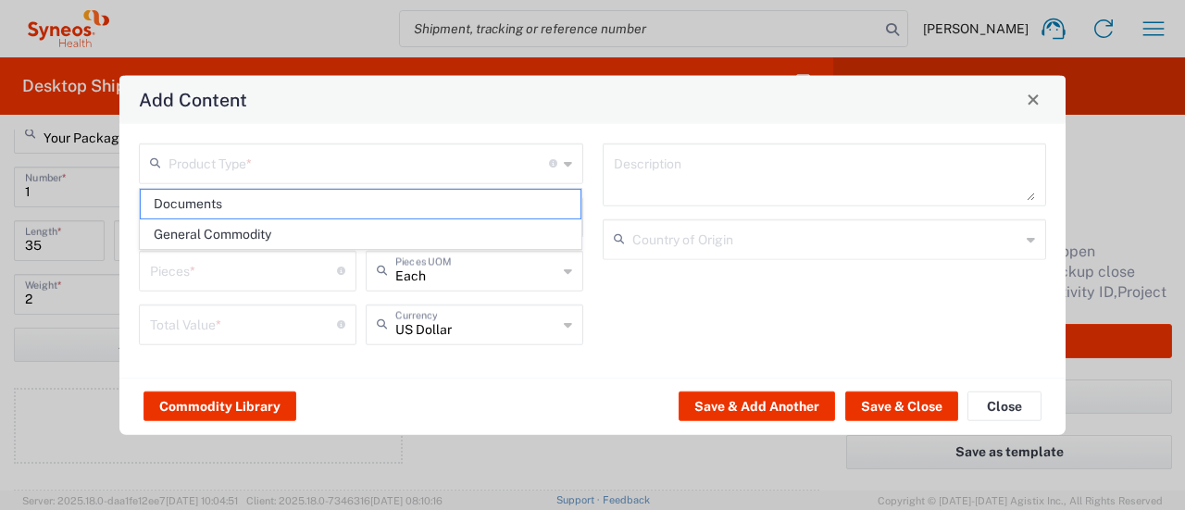
drag, startPoint x: 192, startPoint y: 231, endPoint x: 202, endPoint y: 195, distance: 37.3
click at [193, 231] on span "General Commodity" at bounding box center [361, 234] width 441 height 29
type input "General Commodity"
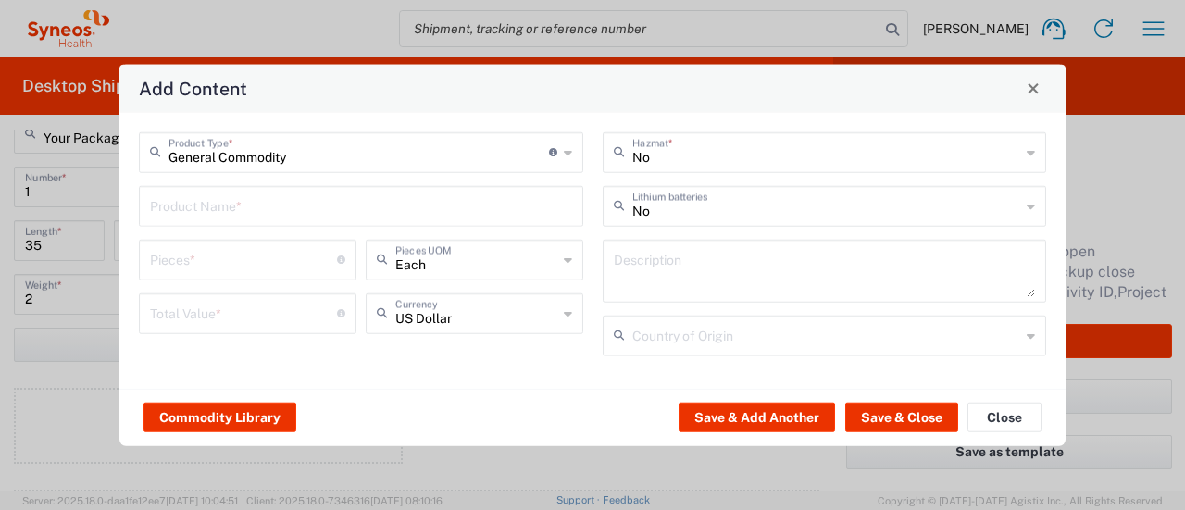
click at [191, 207] on input "text" at bounding box center [361, 204] width 422 height 32
type input "Sign"
type input "1"
click at [175, 313] on input "number" at bounding box center [243, 311] width 187 height 32
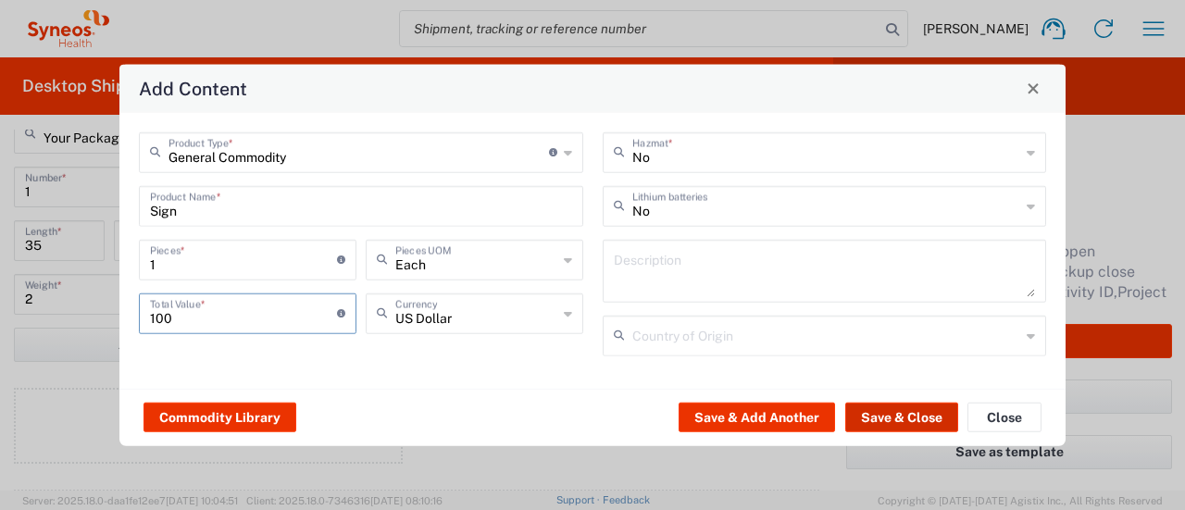
type input "100"
click at [889, 410] on button "Save & Close" at bounding box center [901, 418] width 113 height 30
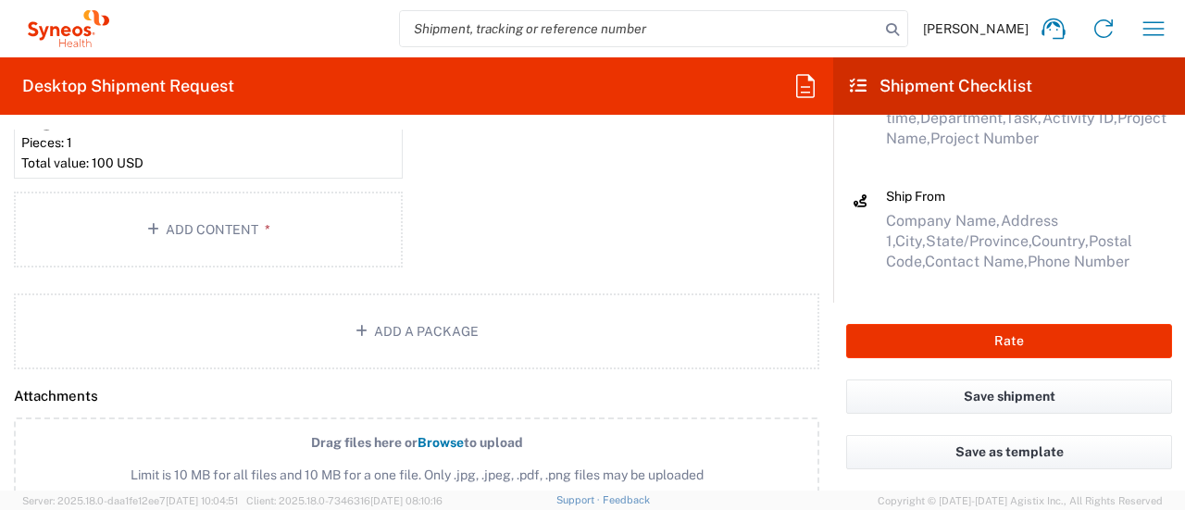
scroll to position [2008, 0]
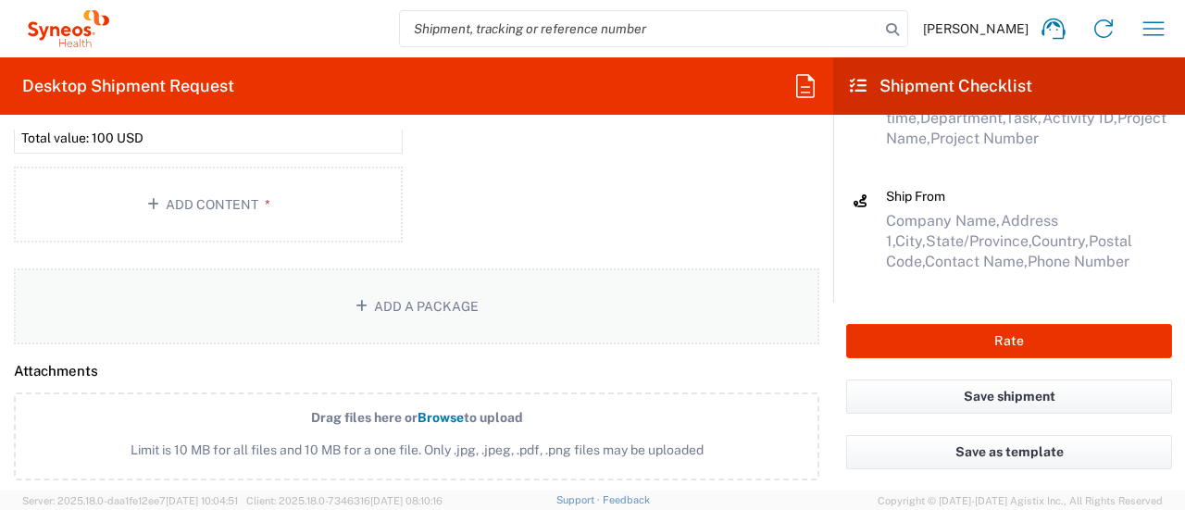
click at [418, 308] on button "Add a Package" at bounding box center [416, 306] width 805 height 76
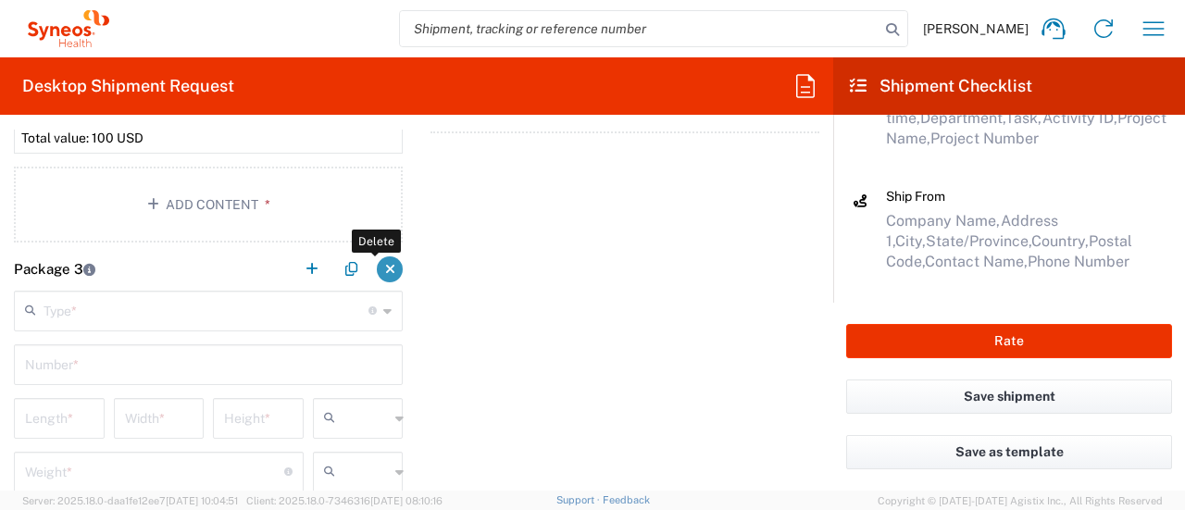
click at [389, 267] on button "button" at bounding box center [390, 269] width 26 height 26
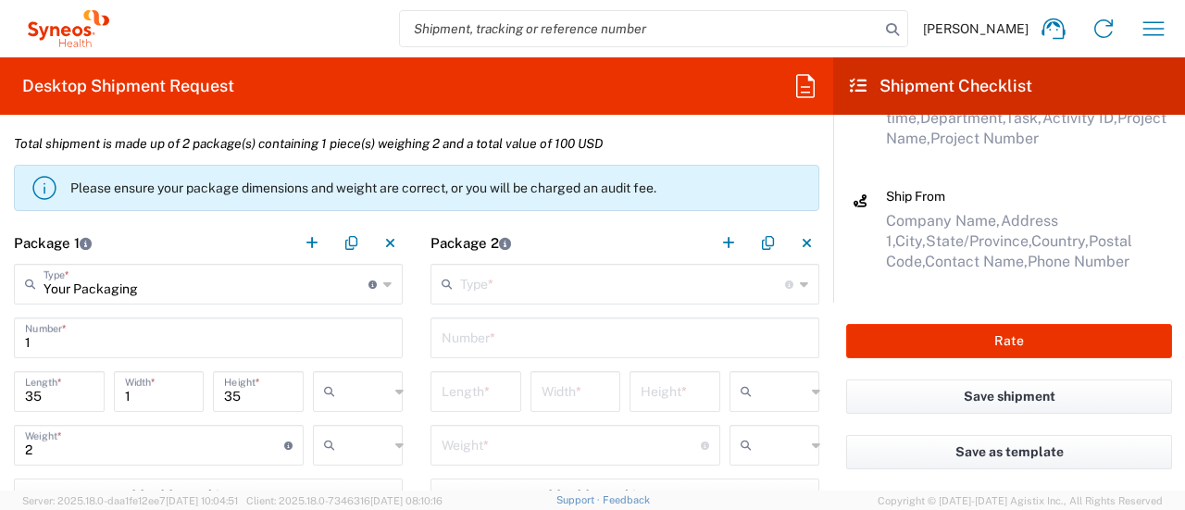
scroll to position [1552, 0]
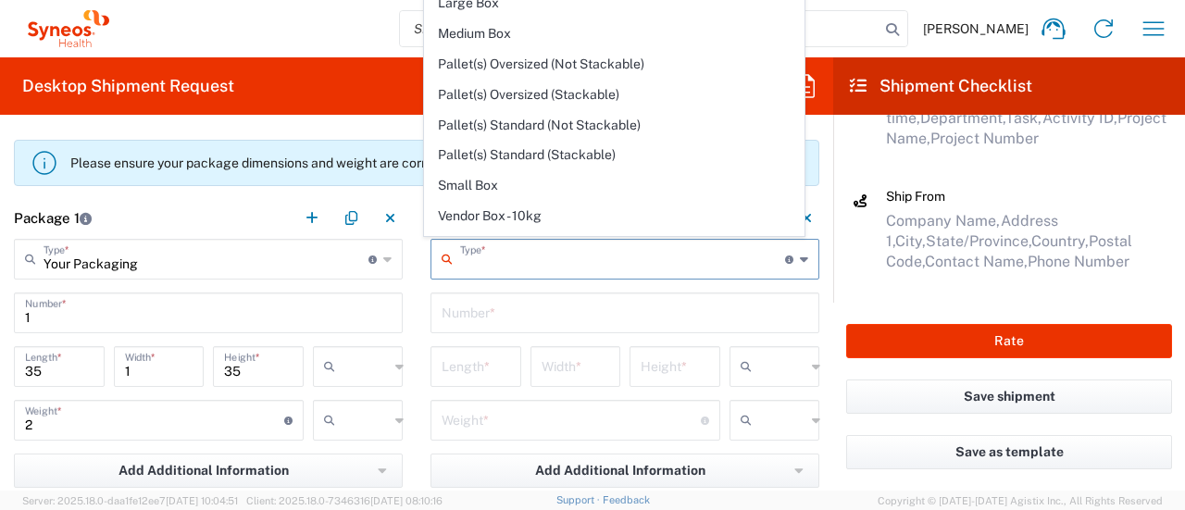
click at [553, 262] on input "text" at bounding box center [622, 258] width 325 height 32
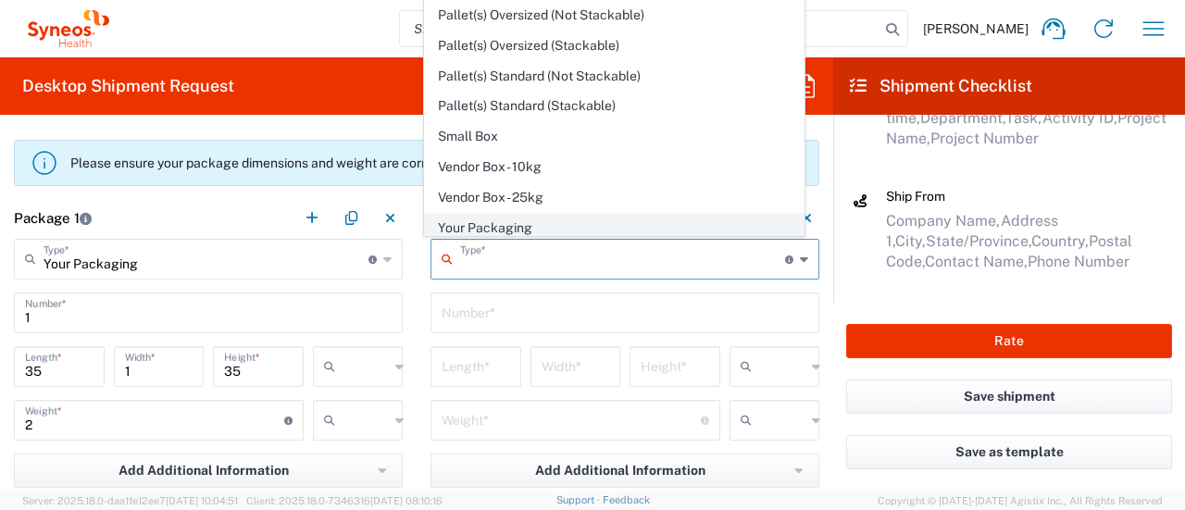
click at [624, 222] on span "Your Packaging" at bounding box center [614, 228] width 378 height 29
type input "Your Packaging"
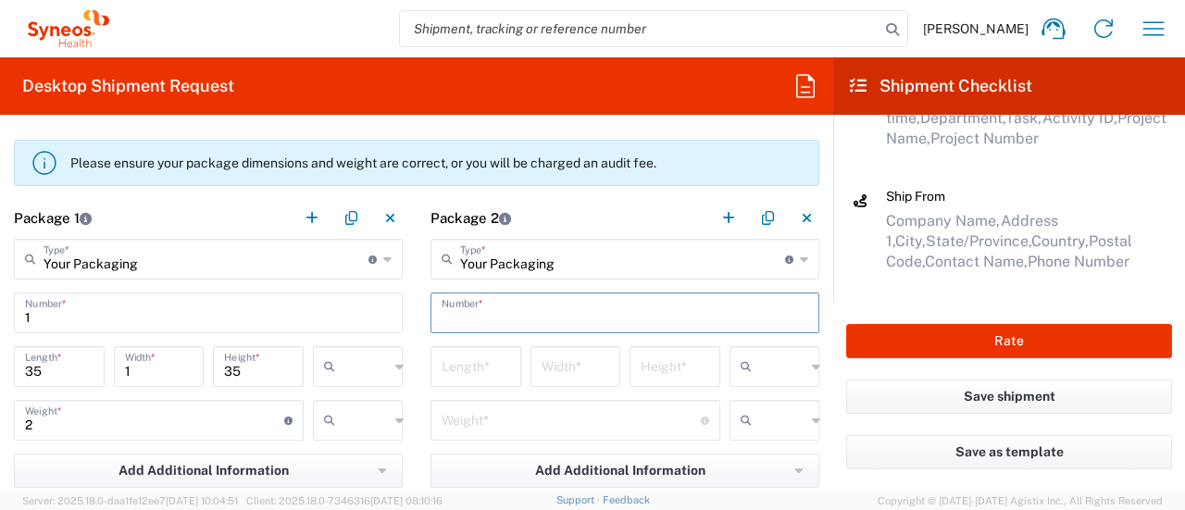
click at [541, 314] on input "text" at bounding box center [624, 311] width 366 height 32
type input "1"
click at [467, 360] on input "number" at bounding box center [475, 365] width 68 height 32
type input "14"
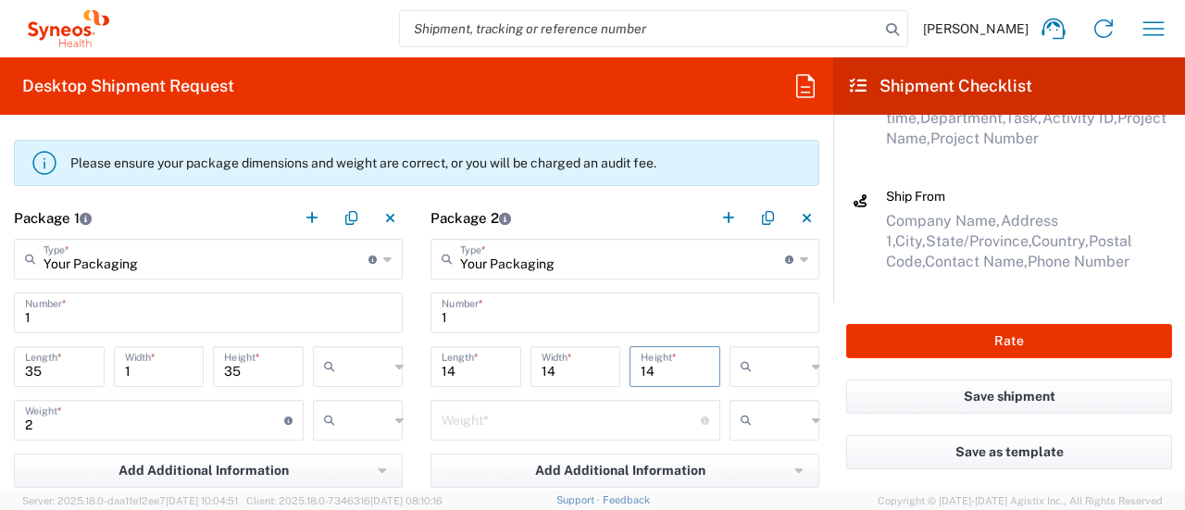
type input "14"
click at [763, 375] on input "text" at bounding box center [782, 367] width 46 height 30
click at [756, 462] on span "in" at bounding box center [760, 465] width 85 height 29
type input "in"
click at [362, 391] on div "cm ft in" at bounding box center [358, 373] width 100 height 54
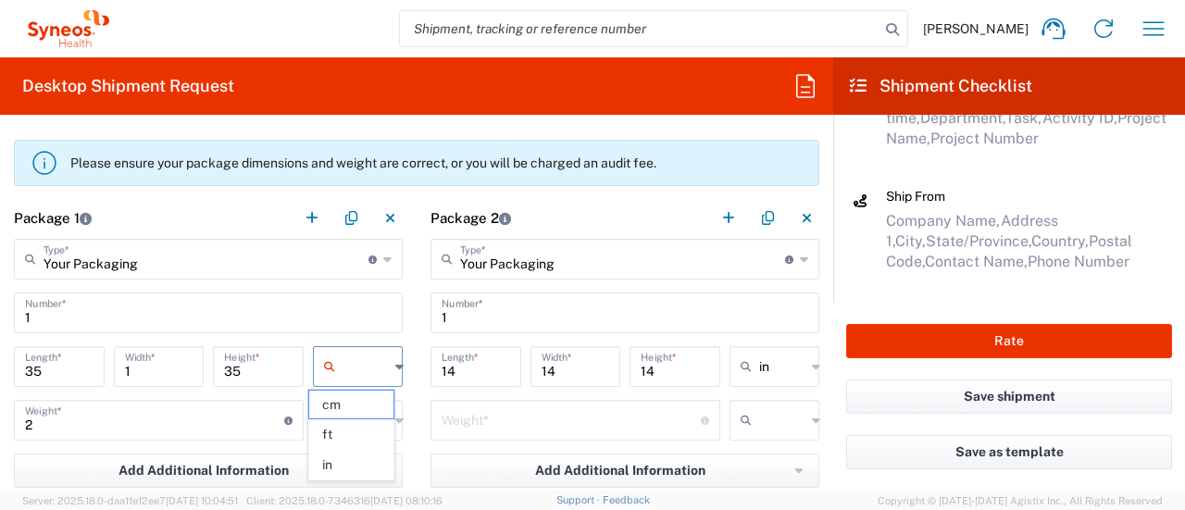
drag, startPoint x: 352, startPoint y: 377, endPoint x: 349, endPoint y: 391, distance: 14.2
click at [352, 377] on input "text" at bounding box center [365, 367] width 46 height 30
click at [344, 462] on span "in" at bounding box center [351, 465] width 85 height 29
type input "in"
click at [346, 427] on input "text" at bounding box center [365, 420] width 46 height 30
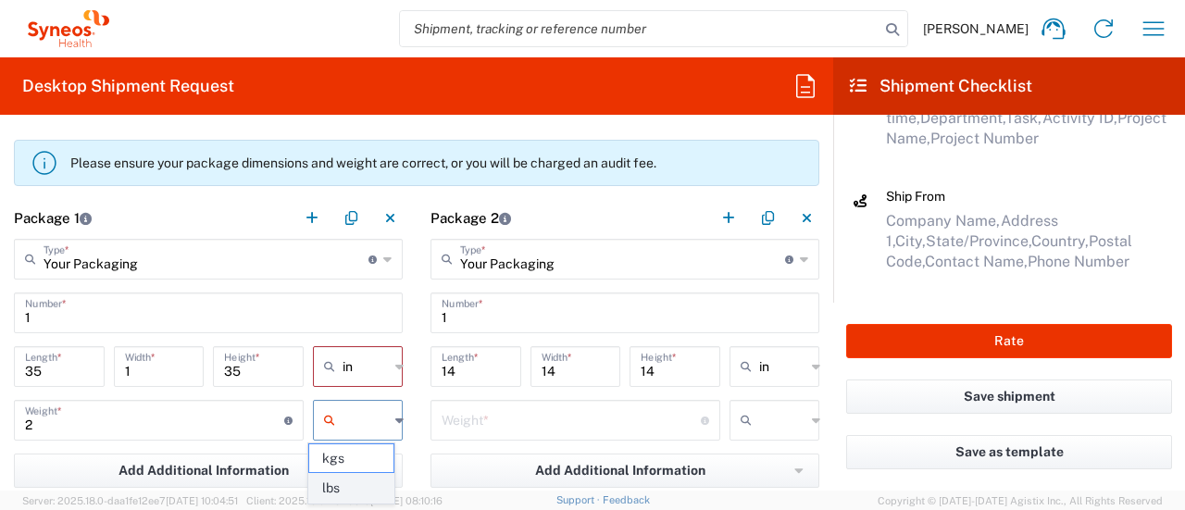
click at [342, 489] on span "lbs" at bounding box center [351, 488] width 85 height 29
type input "lbs"
click at [474, 421] on input "number" at bounding box center [570, 419] width 259 height 32
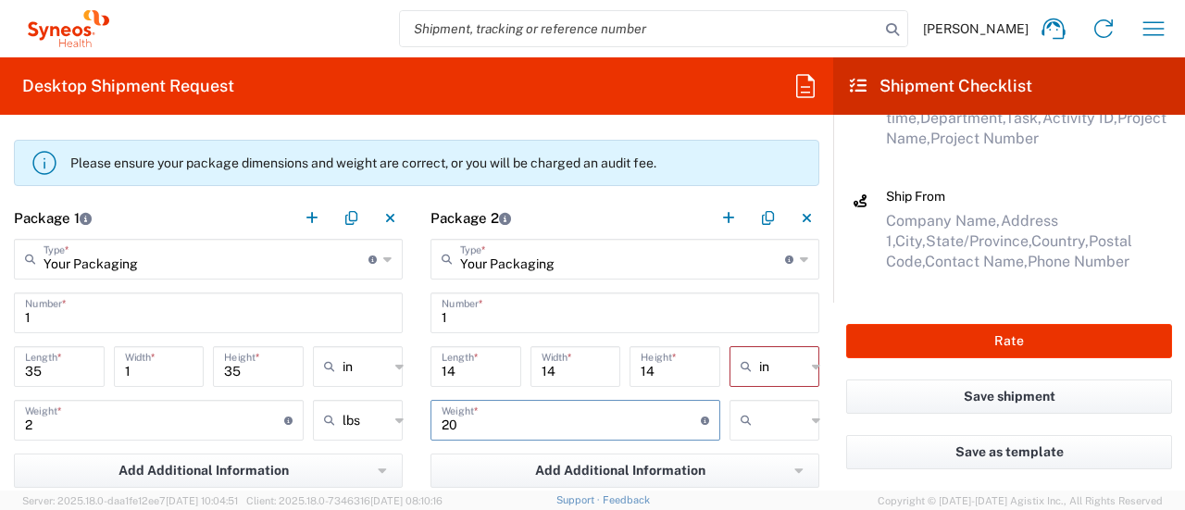
type input "2"
type input "10"
click at [779, 418] on input "text" at bounding box center [782, 420] width 46 height 30
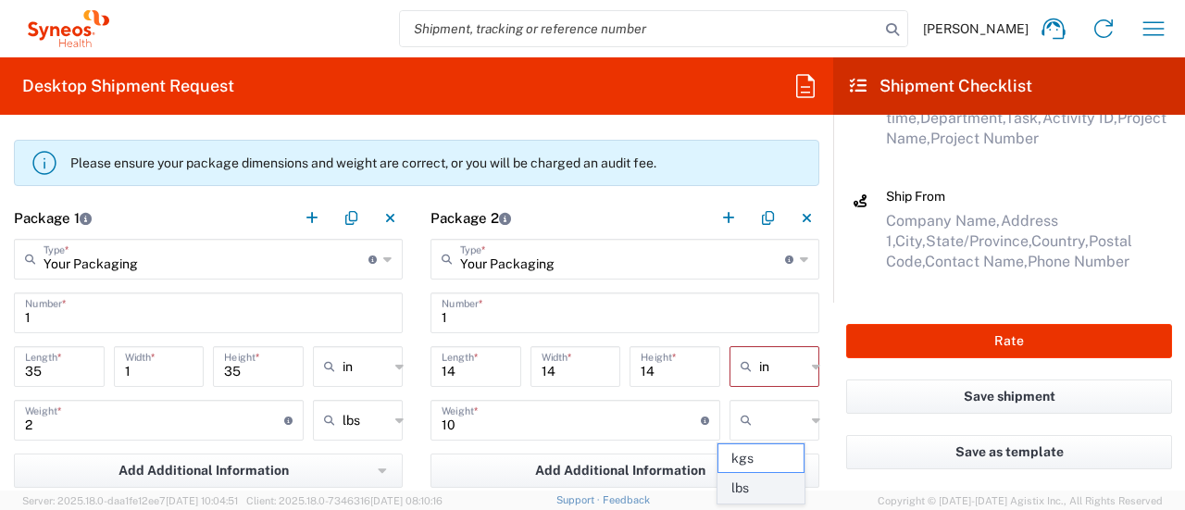
click at [755, 478] on span "lbs" at bounding box center [760, 488] width 85 height 29
type input "lbs"
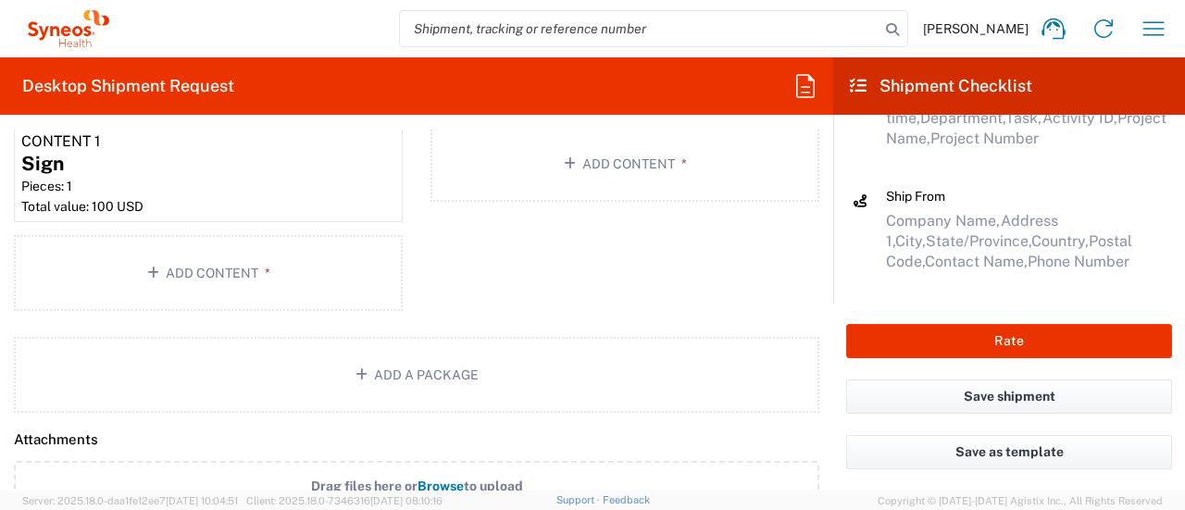
scroll to position [1837, 0]
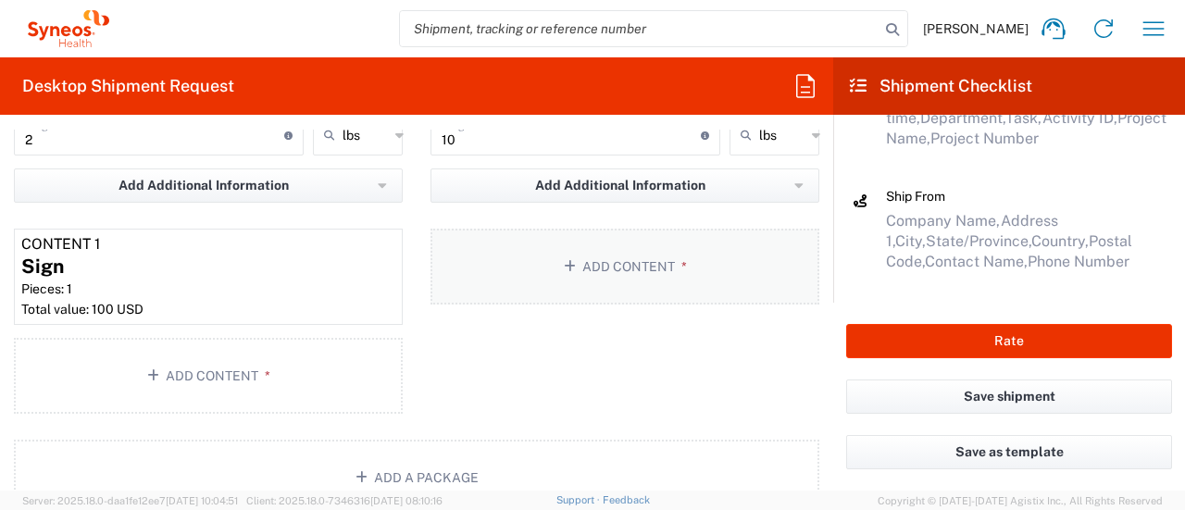
click at [622, 275] on button "Add Content *" at bounding box center [624, 267] width 389 height 76
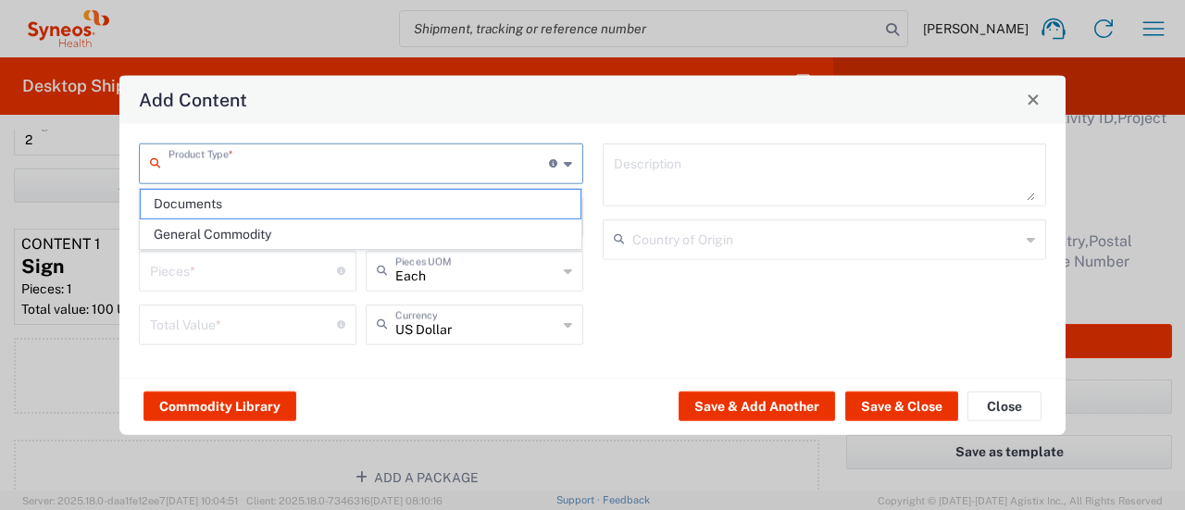
click at [359, 166] on input "text" at bounding box center [358, 161] width 380 height 32
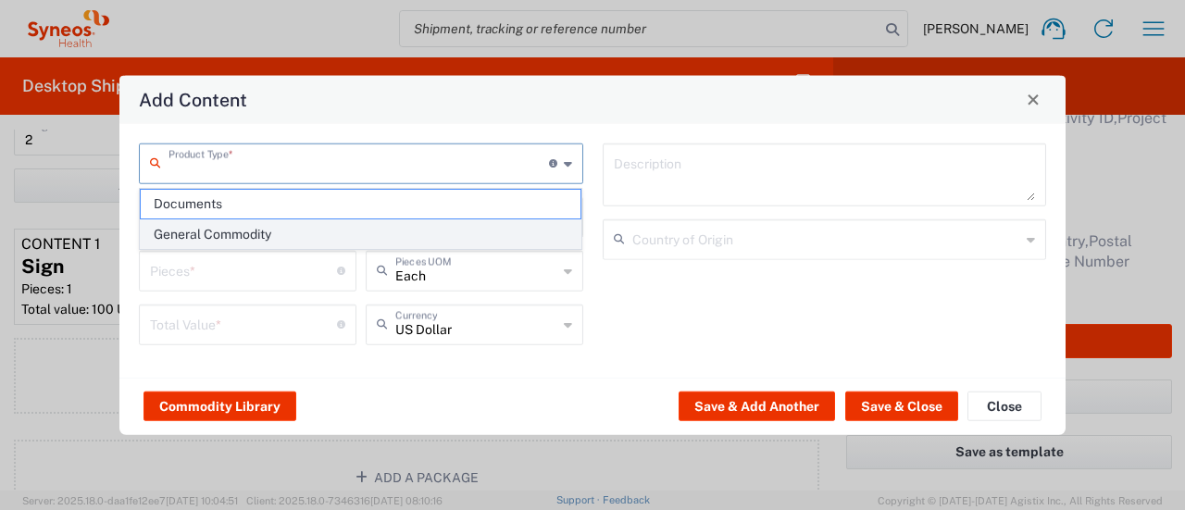
click at [333, 229] on span "General Commodity" at bounding box center [361, 234] width 441 height 29
type input "General Commodity"
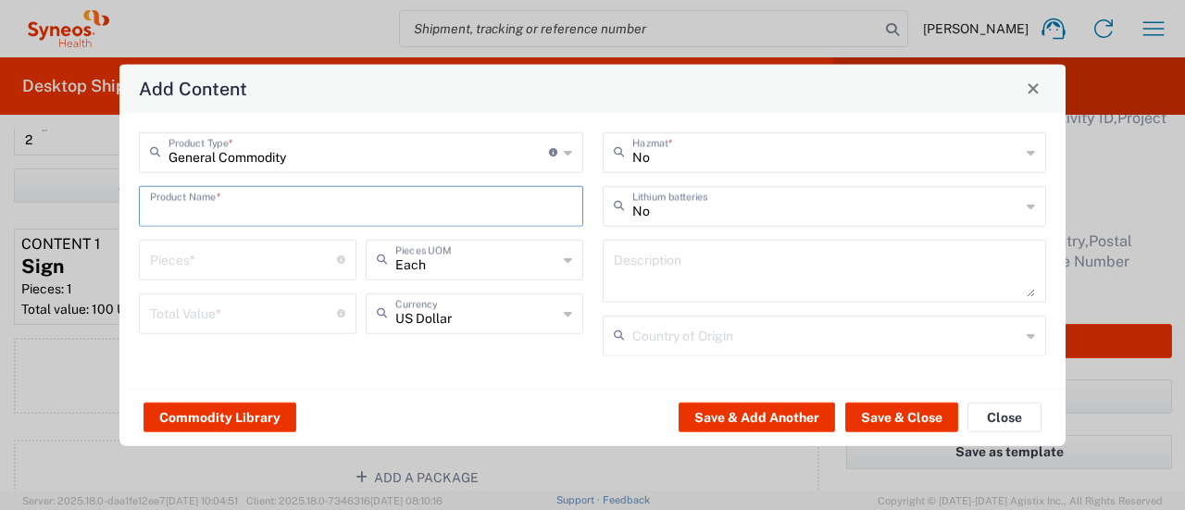
click at [246, 210] on input "text" at bounding box center [361, 204] width 422 height 32
type input "r"
type input "Laptop/Resumes"
click at [191, 253] on input "number" at bounding box center [243, 258] width 187 height 32
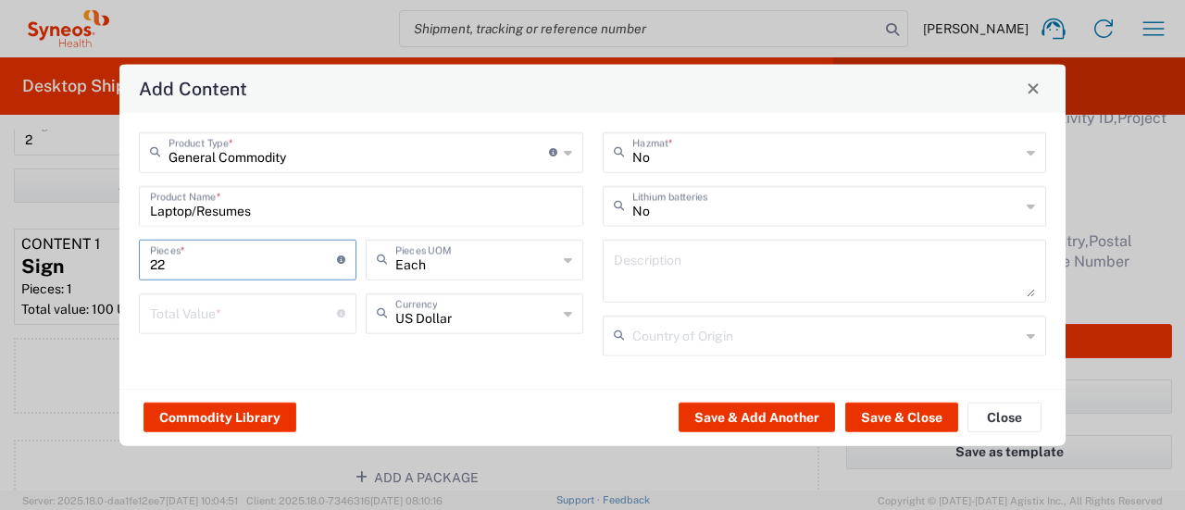
type input "22"
click at [192, 323] on input "number" at bounding box center [243, 311] width 187 height 32
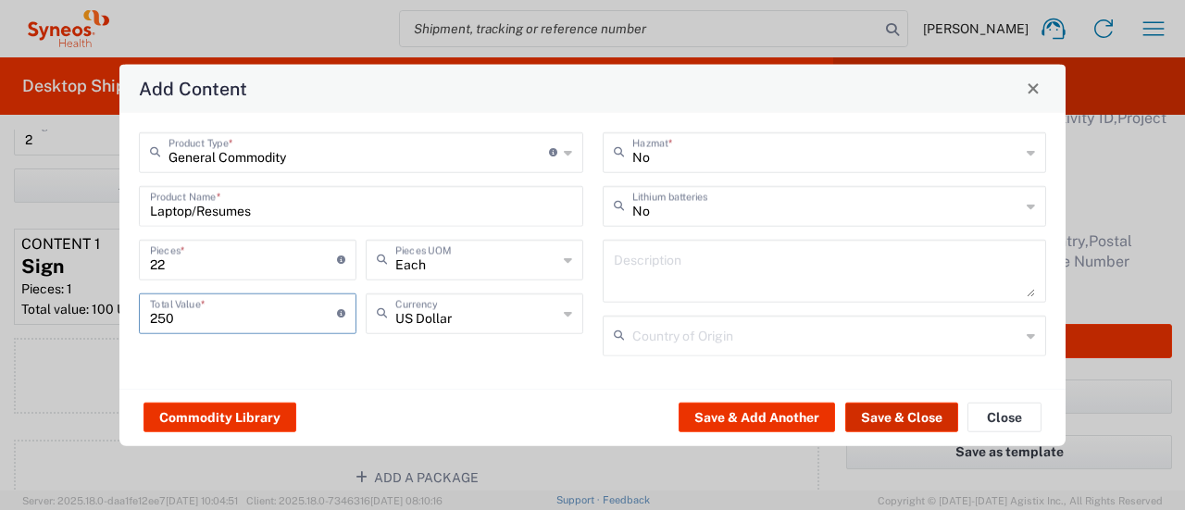
type input "250"
click at [881, 408] on button "Save & Close" at bounding box center [901, 418] width 113 height 30
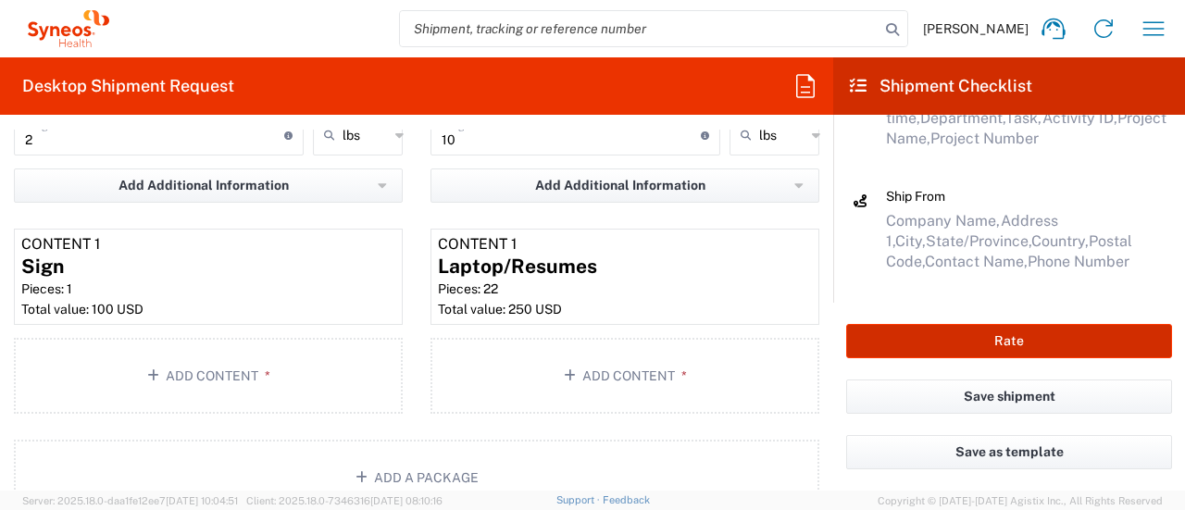
click at [951, 347] on button "Rate" at bounding box center [1009, 341] width 326 height 34
type input "6055 DEPARTMENTAL EXPENSE"
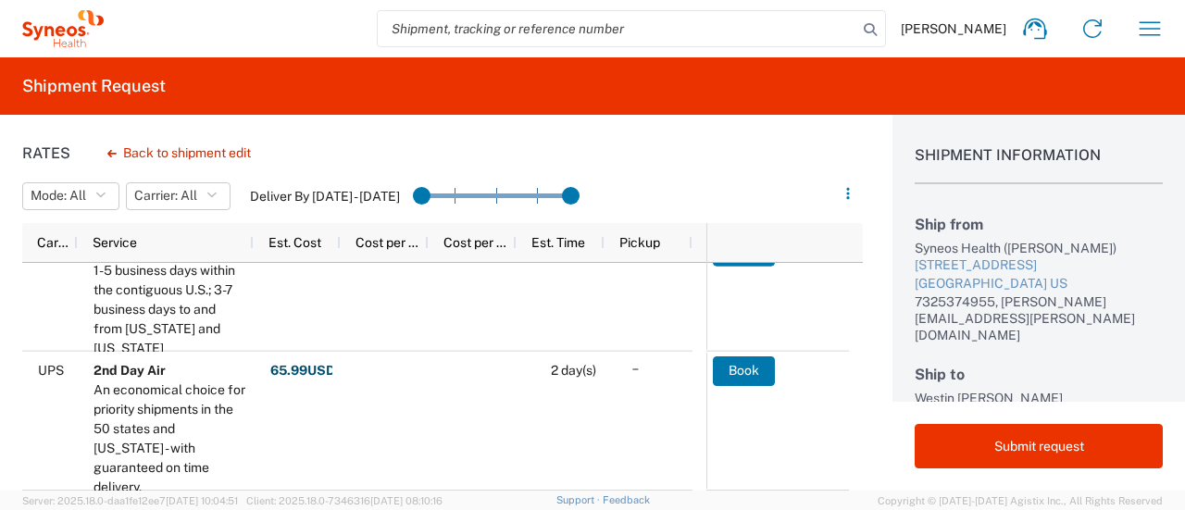
scroll to position [384, 0]
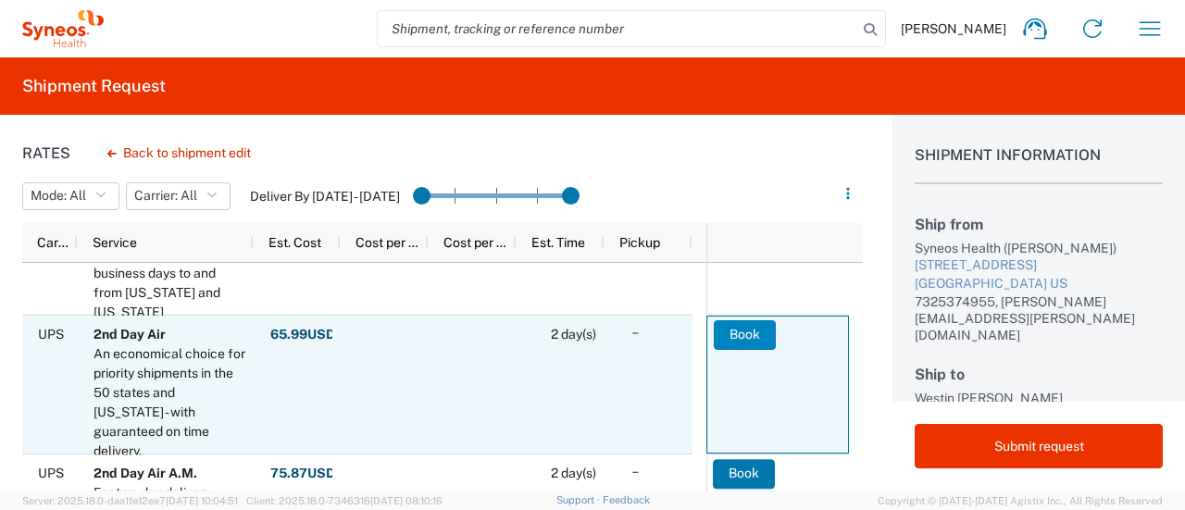
click at [718, 334] on button "Book" at bounding box center [745, 335] width 62 height 30
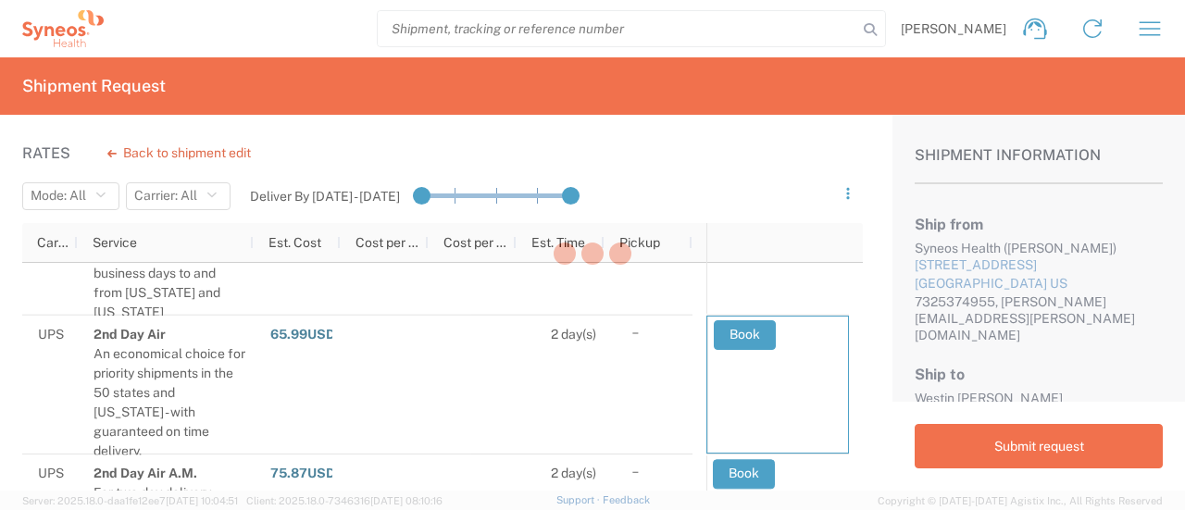
click at [231, 67] on div at bounding box center [592, 255] width 1185 height 510
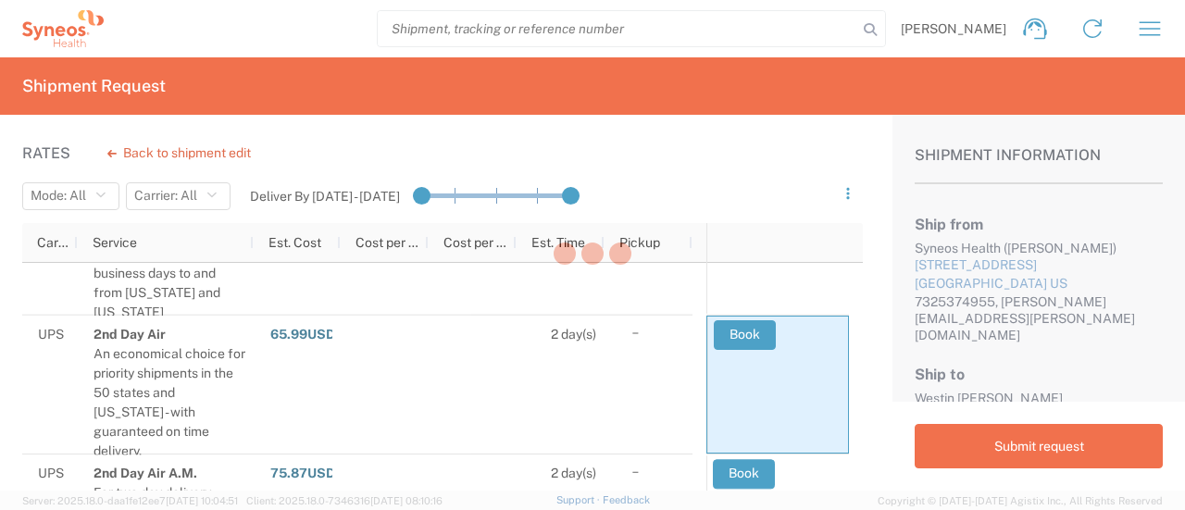
click at [231, 67] on div at bounding box center [592, 255] width 1185 height 510
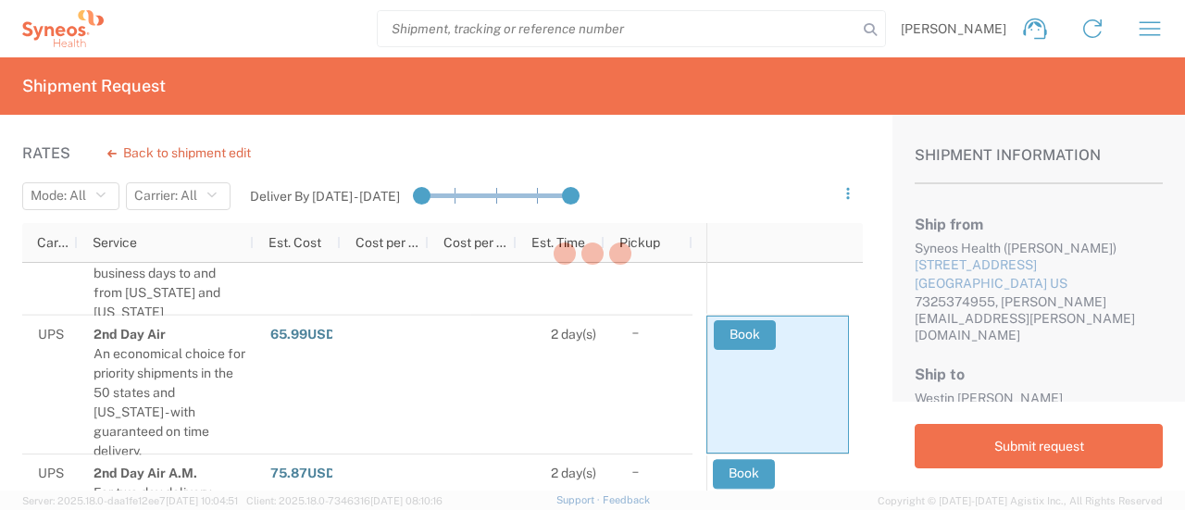
click at [231, 67] on div at bounding box center [592, 255] width 1185 height 510
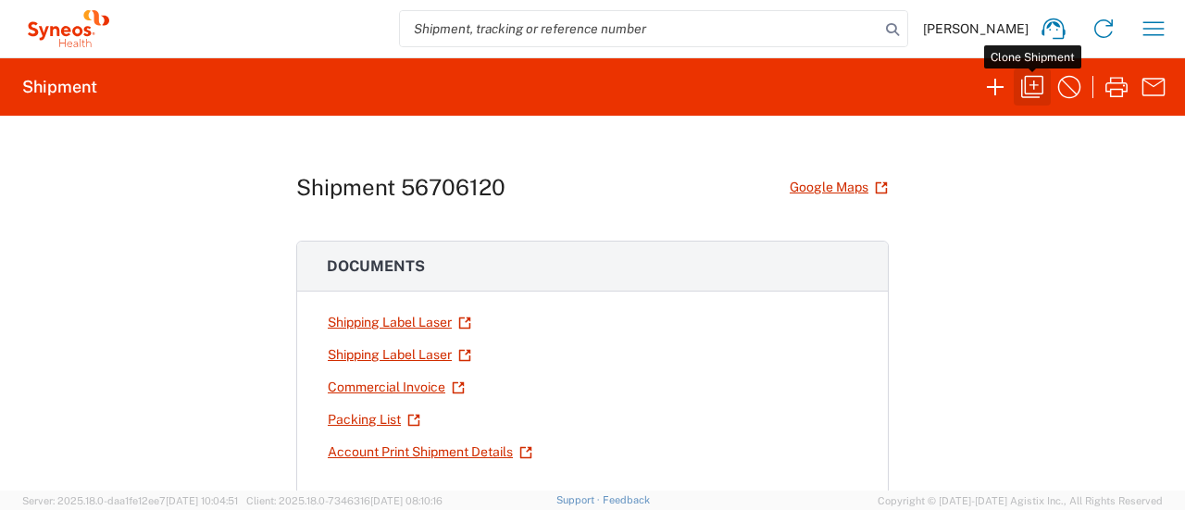
click at [1032, 90] on icon "button" at bounding box center [1032, 87] width 30 height 30
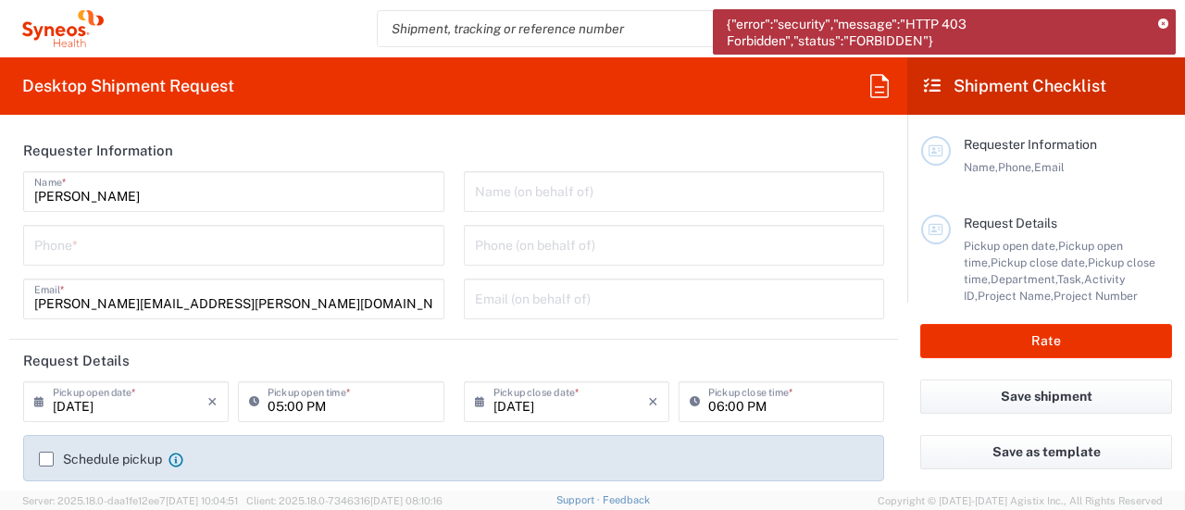
click at [1162, 24] on icon at bounding box center [1163, 24] width 10 height 10
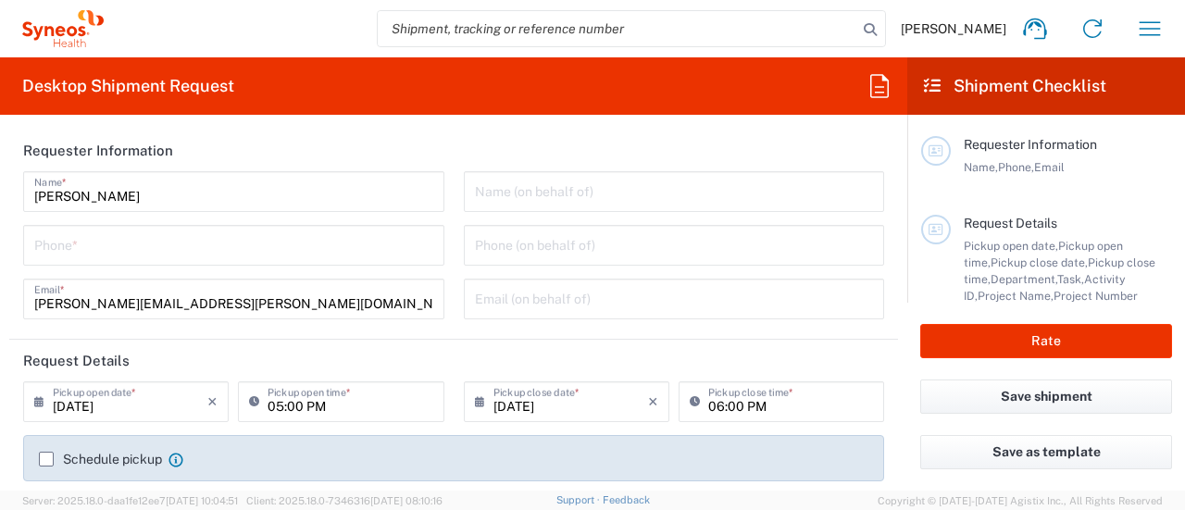
click at [230, 255] on input "tel" at bounding box center [233, 244] width 399 height 32
type input "7325374995"
click at [341, 407] on input "05:00 PM" at bounding box center [349, 400] width 165 height 32
type input "04:00 PM"
click at [709, 401] on input "06:00 PM" at bounding box center [790, 400] width 165 height 32
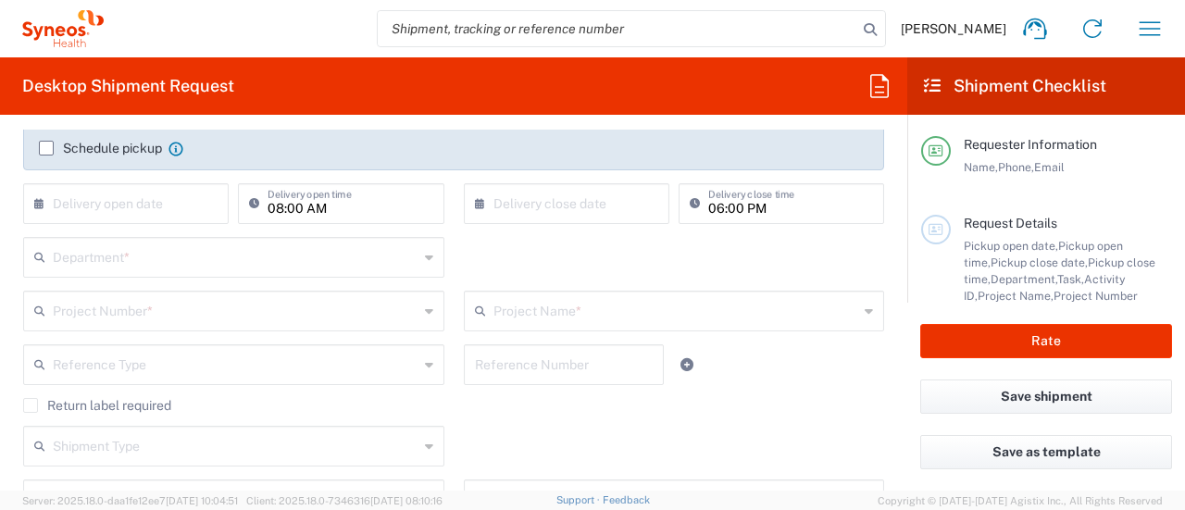
scroll to position [316, 0]
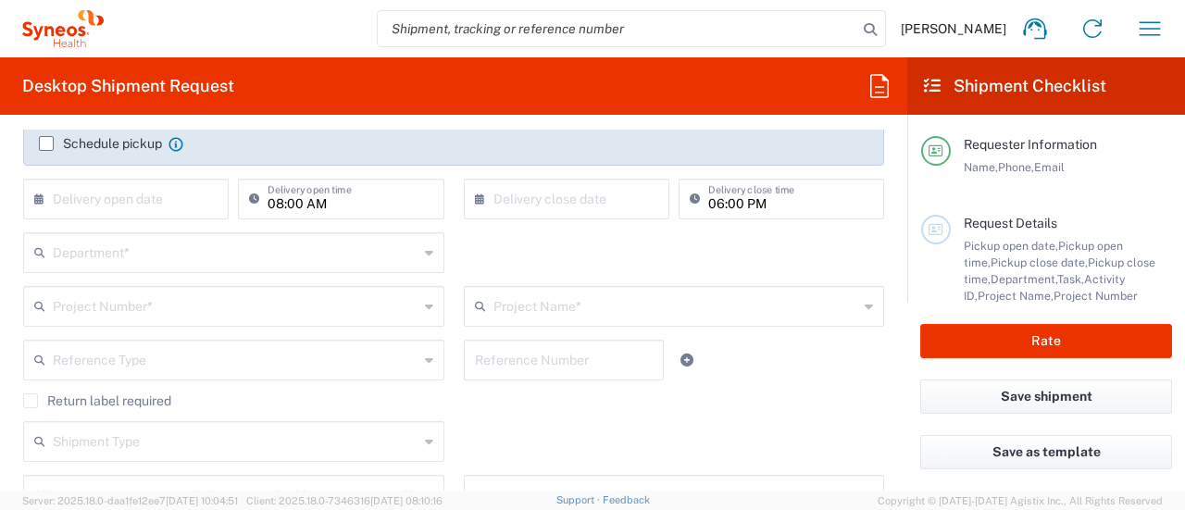
type input "06:00 PM"
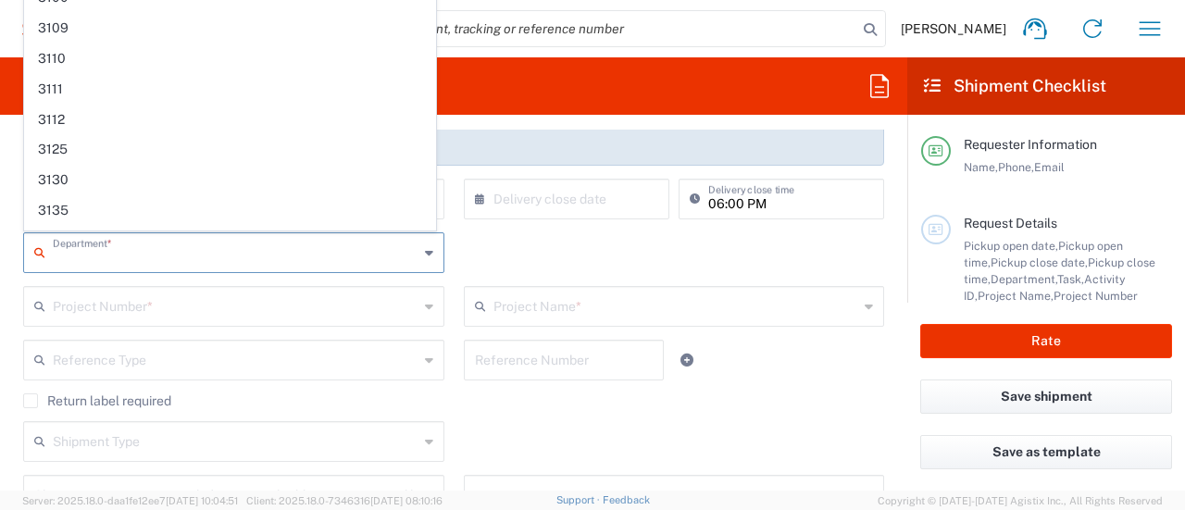
click at [160, 260] on input "text" at bounding box center [236, 251] width 366 height 32
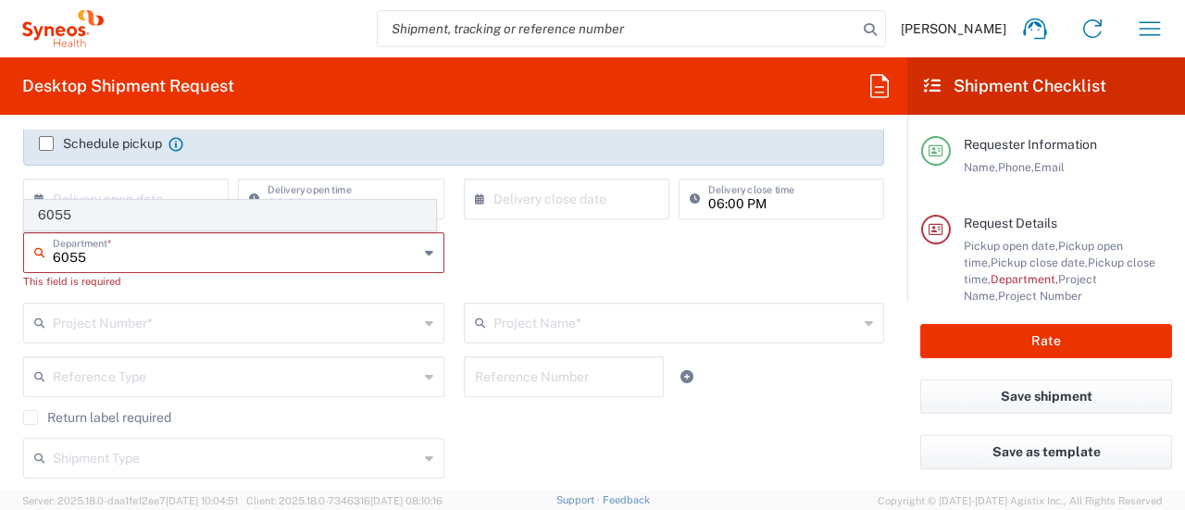
type input "6055"
click at [93, 221] on span "6055" at bounding box center [230, 215] width 410 height 29
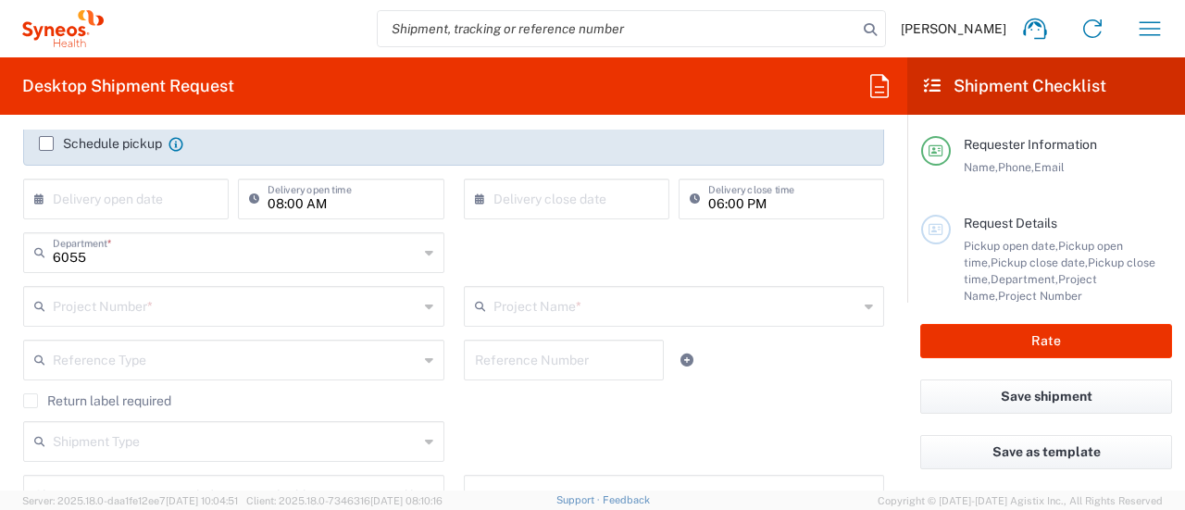
click at [87, 314] on input "text" at bounding box center [236, 305] width 366 height 32
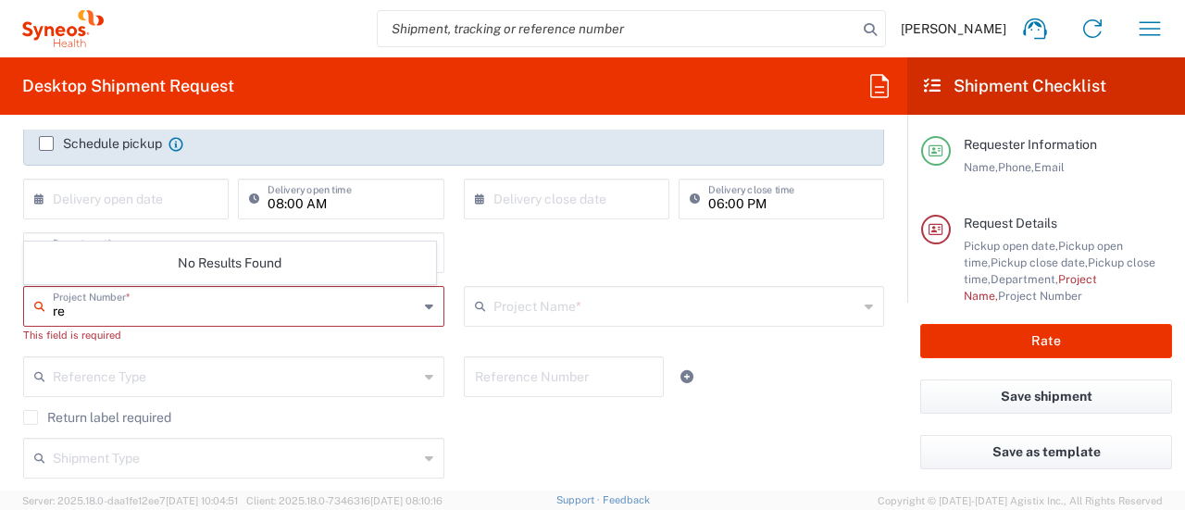
type input "r"
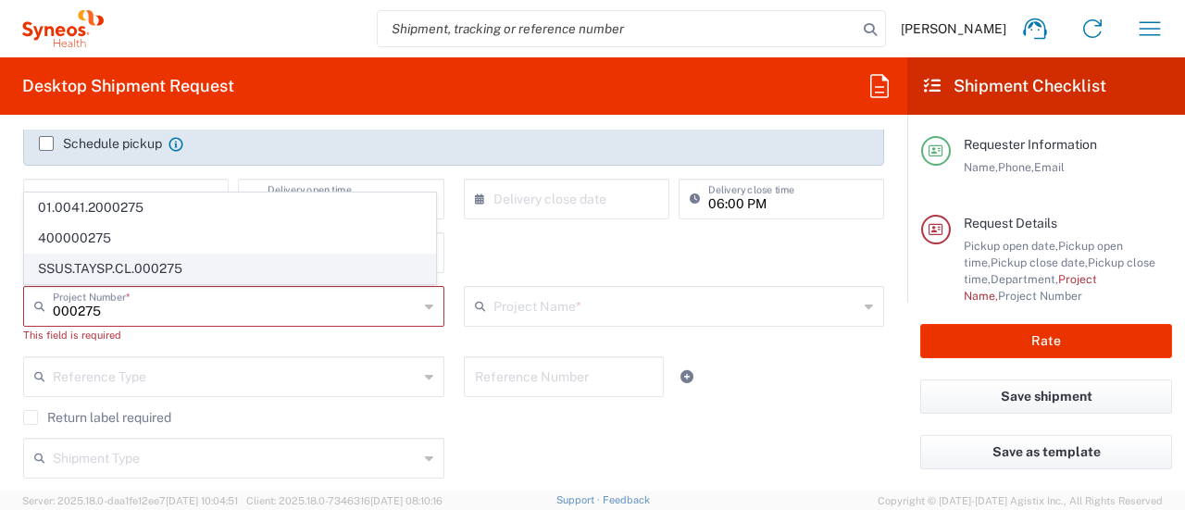
click at [154, 267] on span "SSUS.TAYSP.CL.000275" at bounding box center [230, 268] width 410 height 29
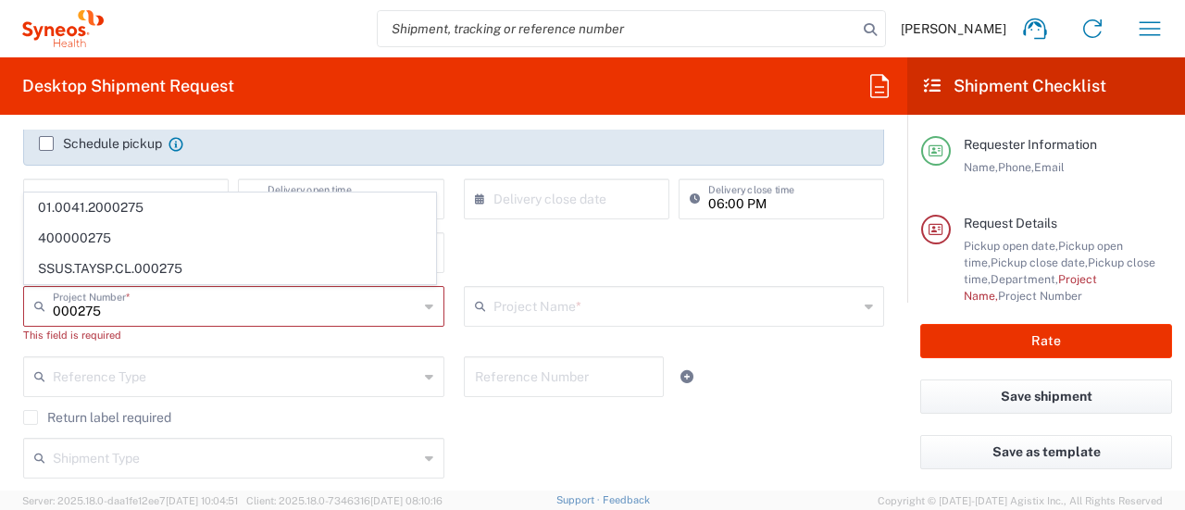
type input "SSUS.TAYSP.CL.000275"
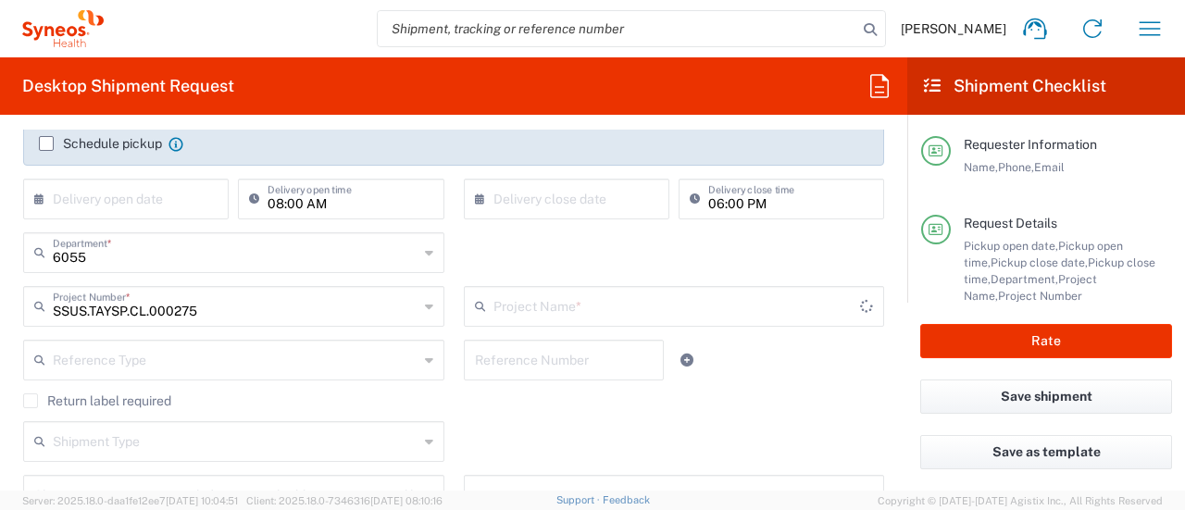
type input "Revolution Medicines SA 2024"
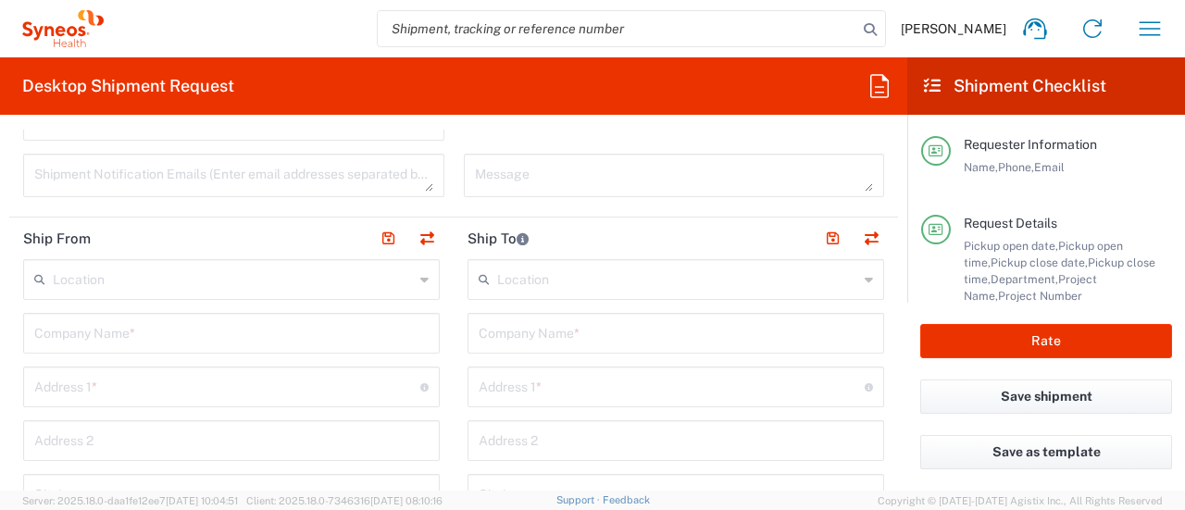
scroll to position [647, 0]
click at [167, 321] on input "text" at bounding box center [231, 321] width 394 height 32
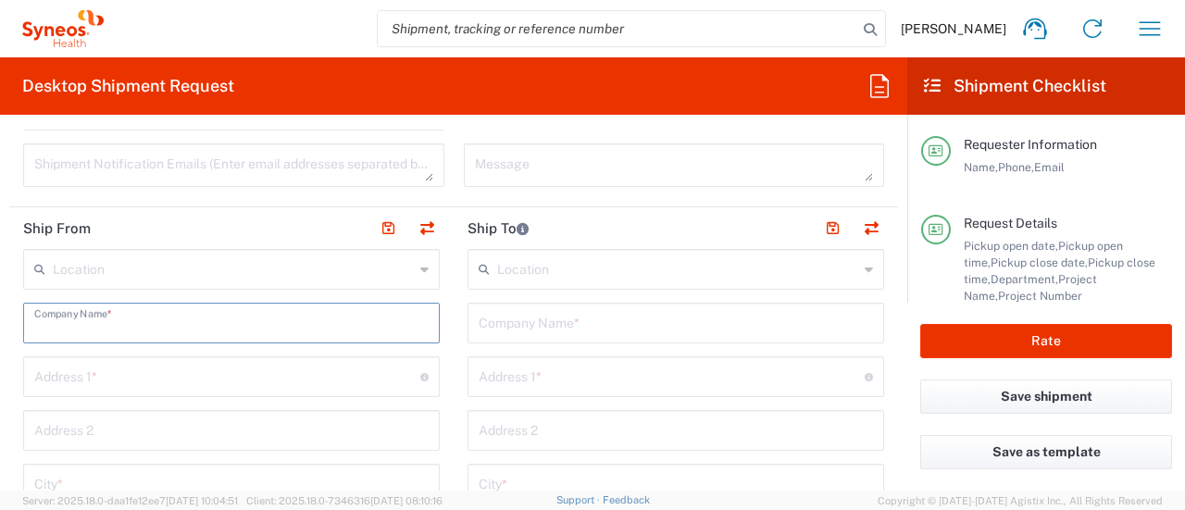
type input "Syneos Health"
type input "[STREET_ADDRESS]"
type input "BRIDGEWATER"
type input "[US_STATE]"
type input "08807"
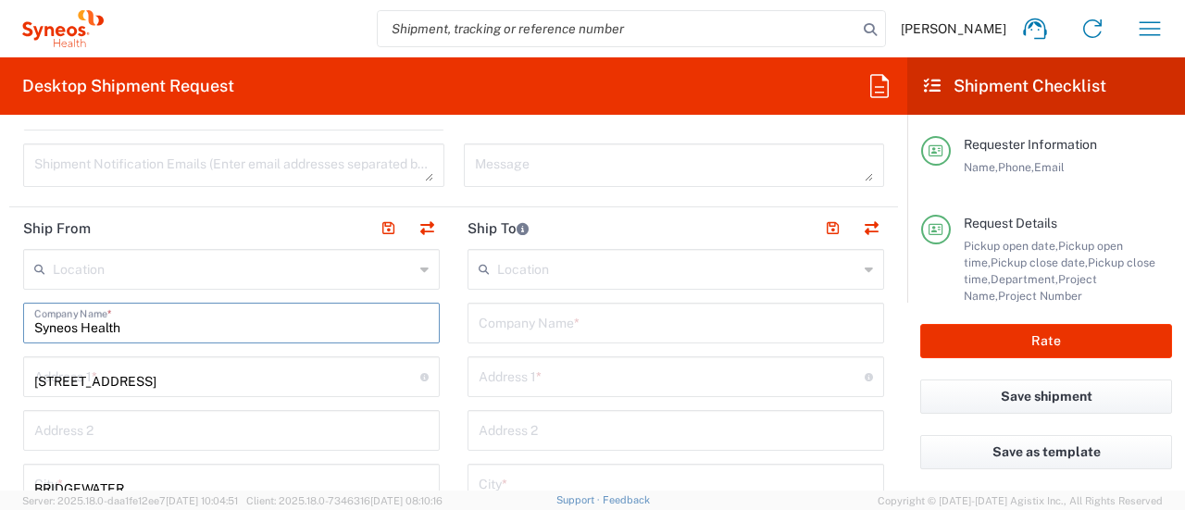
type input "7325374995"
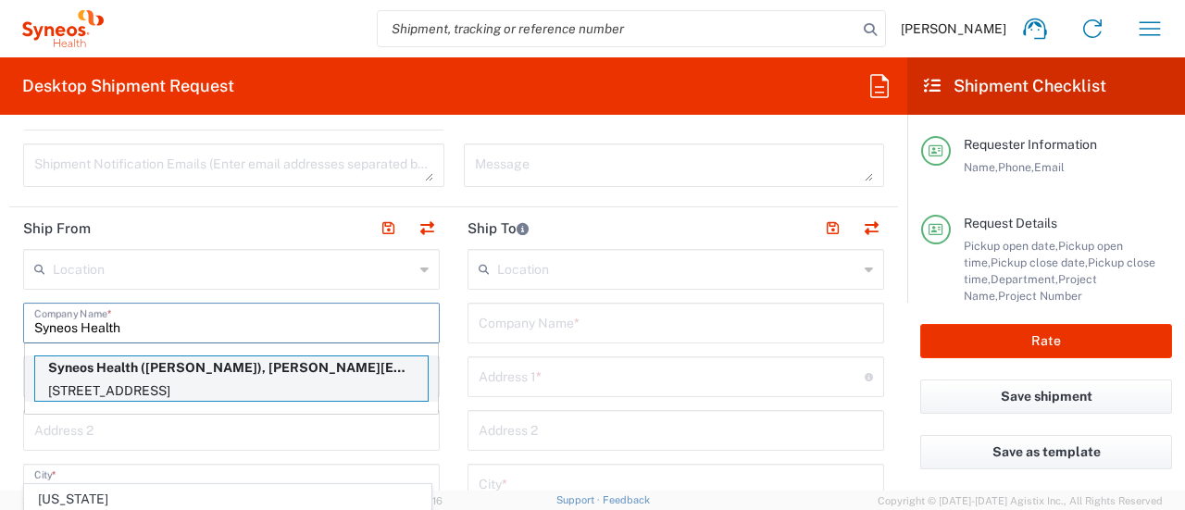
click at [279, 371] on p "Syneos Health ([PERSON_NAME]), [PERSON_NAME][EMAIL_ADDRESS][PERSON_NAME][DOMAIN…" at bounding box center [231, 367] width 392 height 23
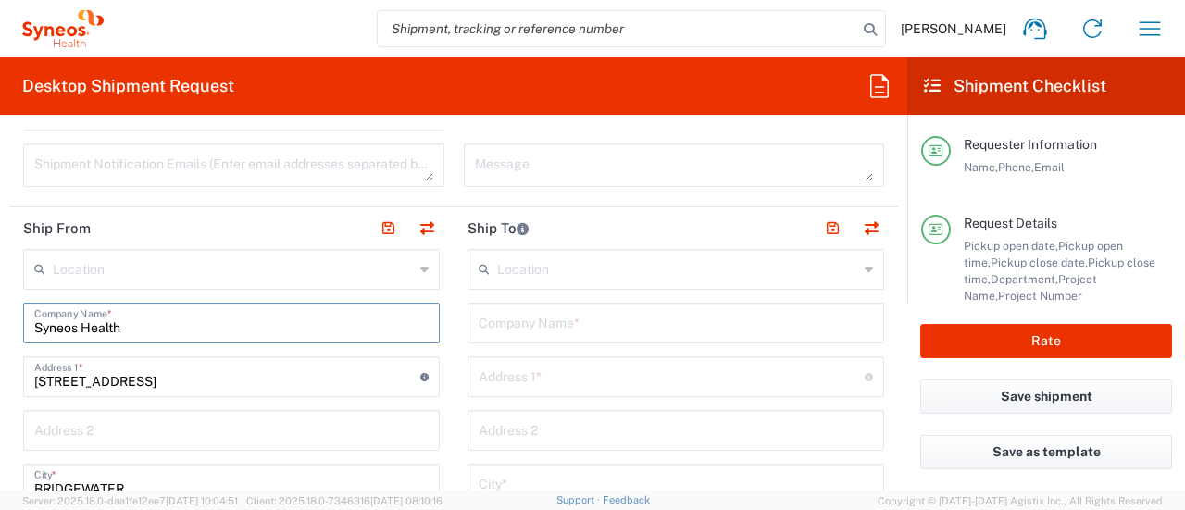
type input "Bridgewater"
type input "[US_STATE]"
type input "[PERSON_NAME]"
type input "[PERSON_NAME][EMAIL_ADDRESS][PERSON_NAME][DOMAIN_NAME]"
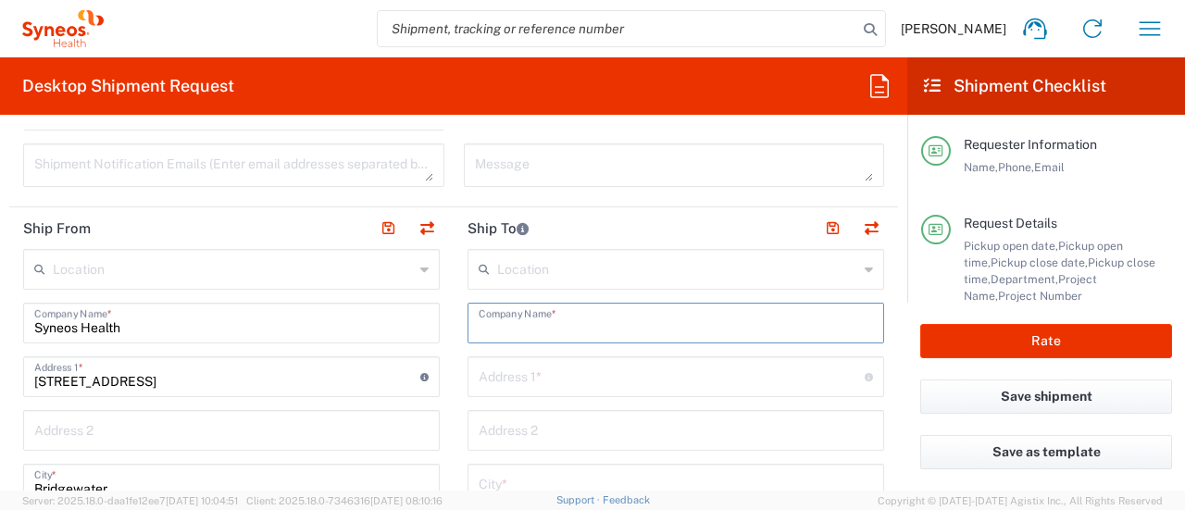
click at [587, 322] on input "text" at bounding box center [675, 321] width 394 height 32
type input "Westin [PERSON_NAME]"
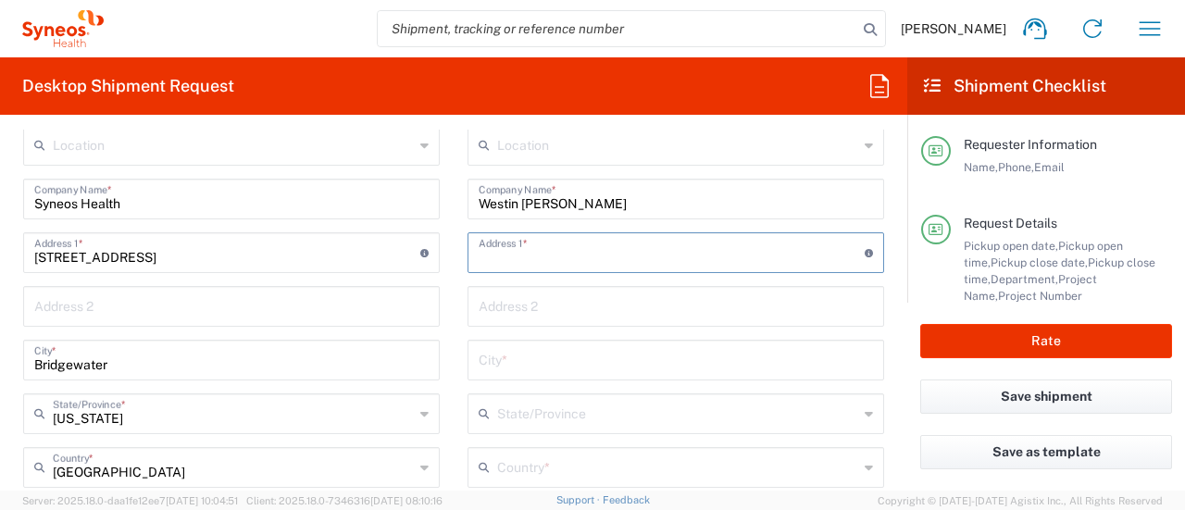
scroll to position [776, 0]
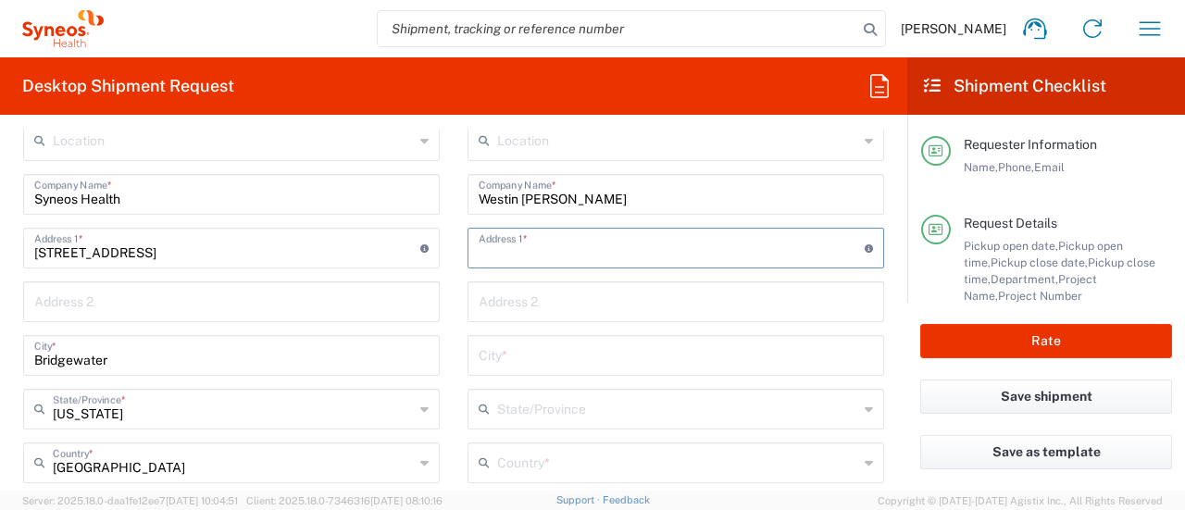
paste input "27617"
drag, startPoint x: 553, startPoint y: 258, endPoint x: 424, endPoint y: 256, distance: 129.6
click at [442, 254] on div "Ship From Location [PERSON_NAME] LLC-[GEOGRAPHIC_DATA] [GEOGRAPHIC_DATA] [GEOGR…" at bounding box center [453, 492] width 888 height 826
drag, startPoint x: 532, startPoint y: 258, endPoint x: 426, endPoint y: 269, distance: 107.0
click at [428, 269] on div "Ship From Location [PERSON_NAME] LLC-[GEOGRAPHIC_DATA] [GEOGRAPHIC_DATA] [GEOGR…" at bounding box center [453, 492] width 888 height 826
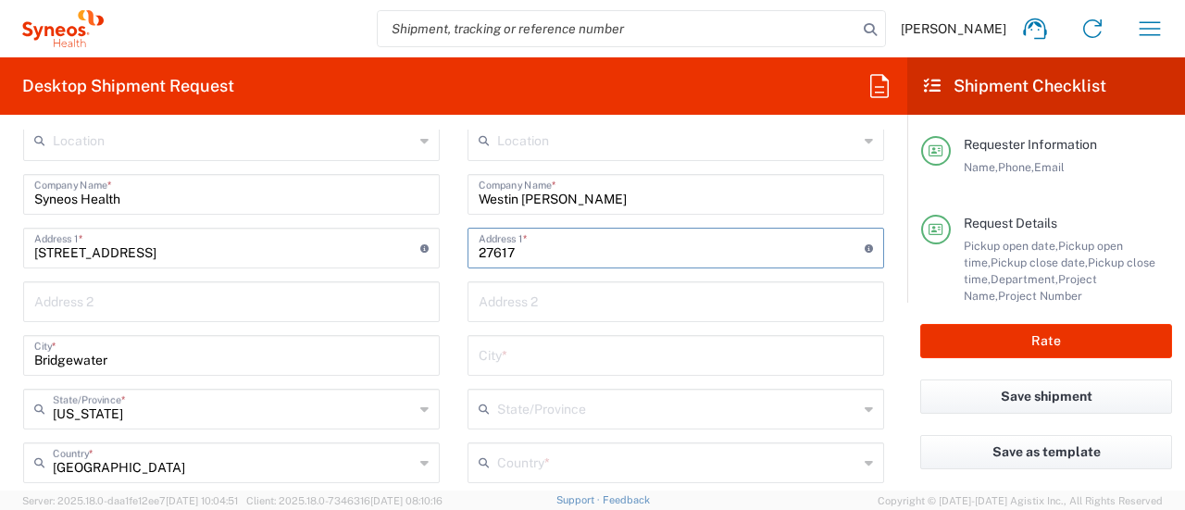
paste input "[STREET_ADDRESS]"
type input "[STREET_ADDRESS]"
click at [492, 313] on input "text" at bounding box center [675, 300] width 394 height 32
click at [482, 353] on input "text" at bounding box center [675, 354] width 394 height 32
type input "[GEOGRAPHIC_DATA]"
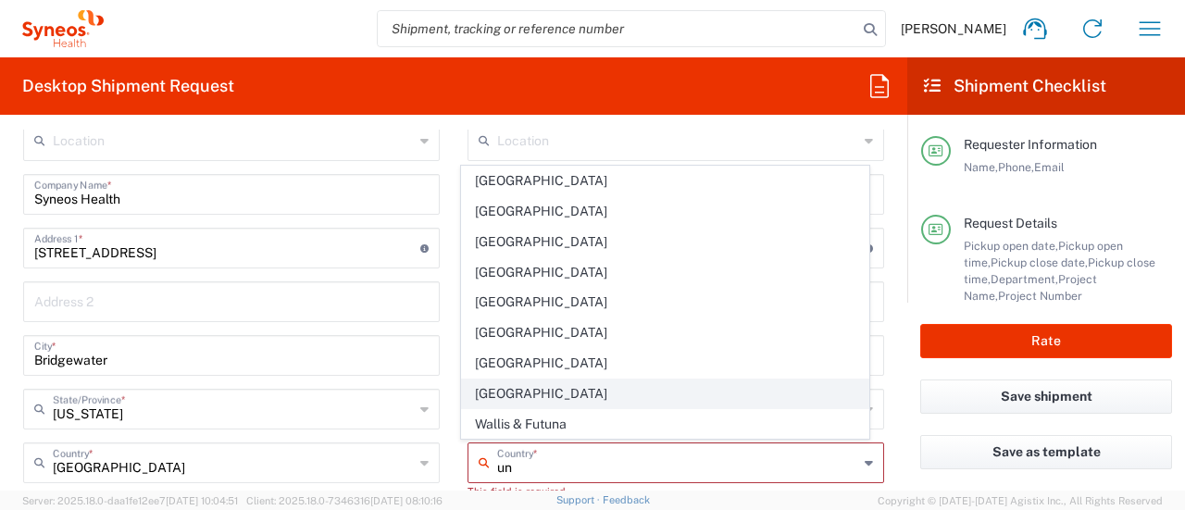
click at [515, 395] on span "[GEOGRAPHIC_DATA]" at bounding box center [664, 393] width 405 height 29
type input "[GEOGRAPHIC_DATA]"
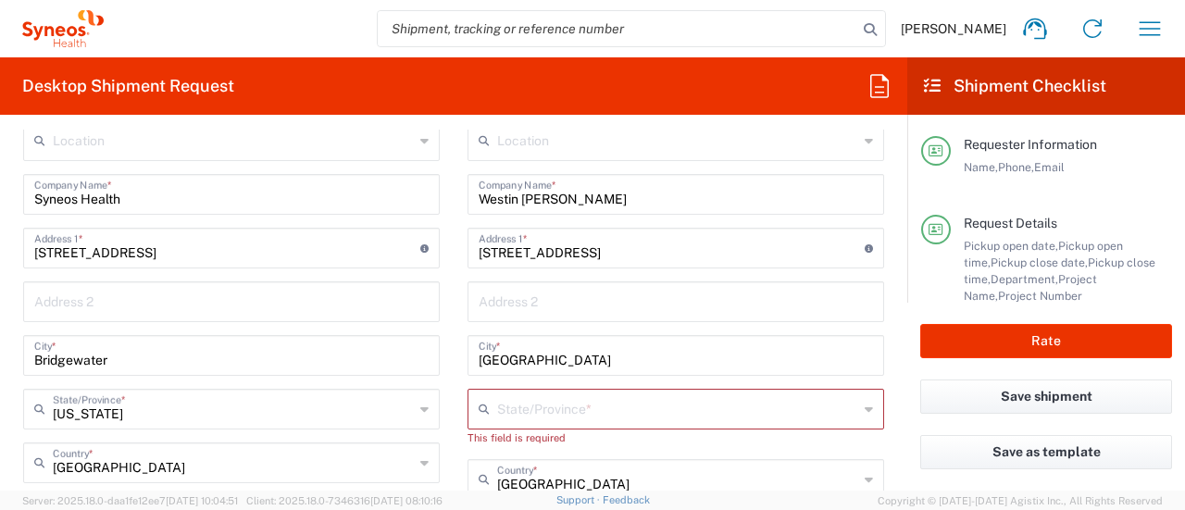
click at [505, 403] on input "text" at bounding box center [677, 407] width 361 height 32
click at [527, 344] on span "[US_STATE]" at bounding box center [664, 340] width 405 height 29
type input "[US_STATE]"
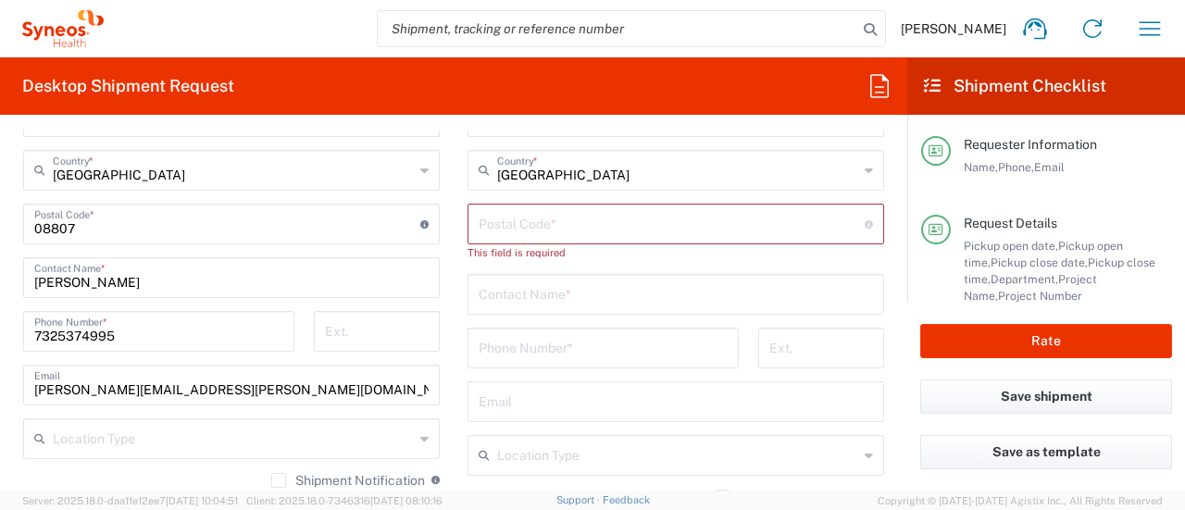
scroll to position [1074, 0]
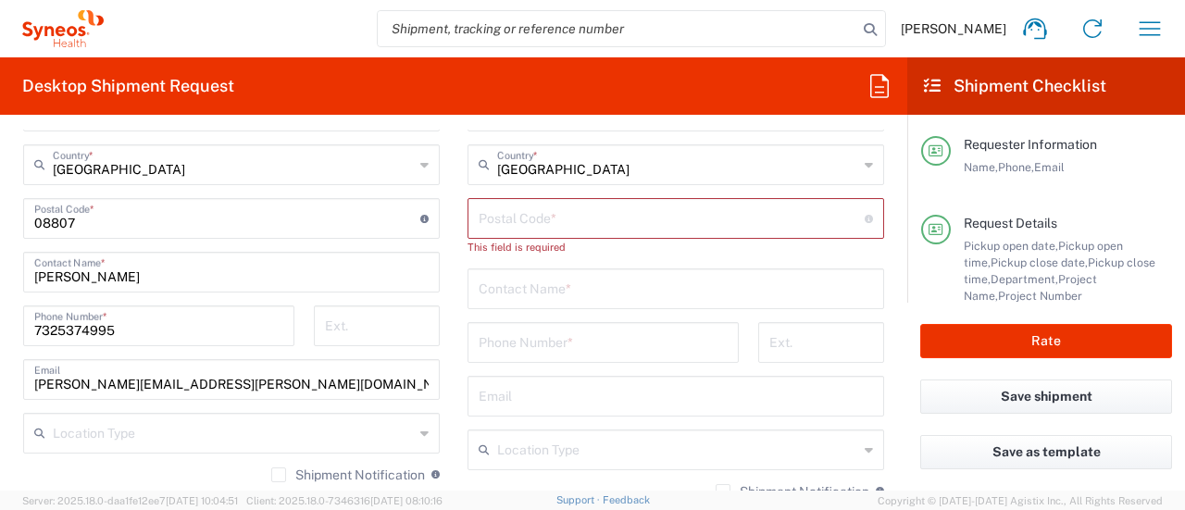
click at [631, 240] on div "This field is required" at bounding box center [675, 247] width 416 height 17
click at [603, 221] on input "undefined" at bounding box center [671, 217] width 386 height 32
paste input "[STREET_ADDRESS]"
type input "[STREET_ADDRESS]"
drag, startPoint x: 603, startPoint y: 221, endPoint x: 254, endPoint y: 268, distance: 352.1
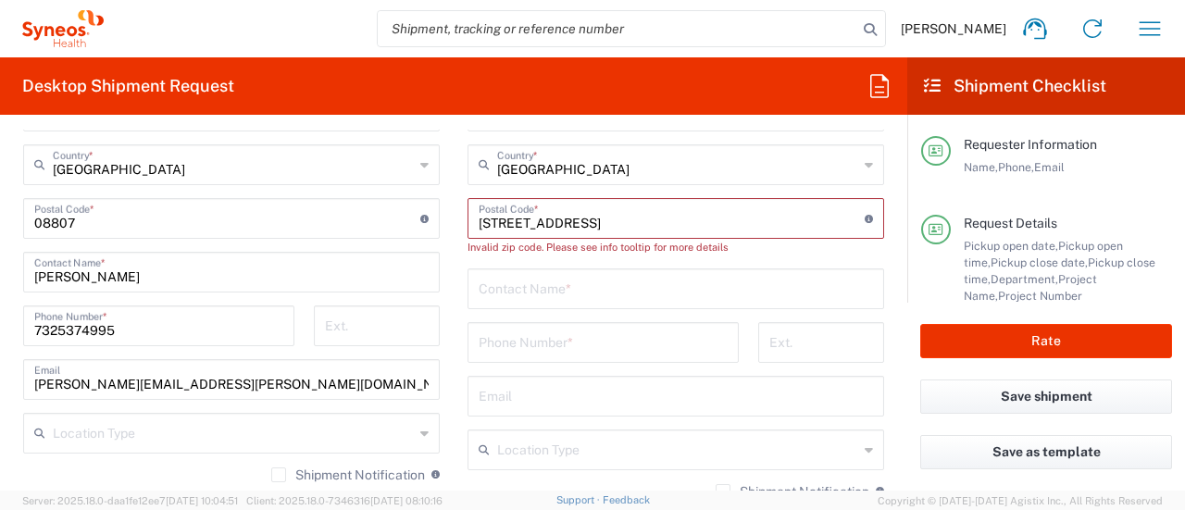
click at [352, 248] on div "Ship From Location [PERSON_NAME] LLC-[GEOGRAPHIC_DATA] [GEOGRAPHIC_DATA] [GEOGR…" at bounding box center [453, 202] width 888 height 843
paste input "27617"
click at [478, 221] on input "undefined" at bounding box center [671, 217] width 386 height 32
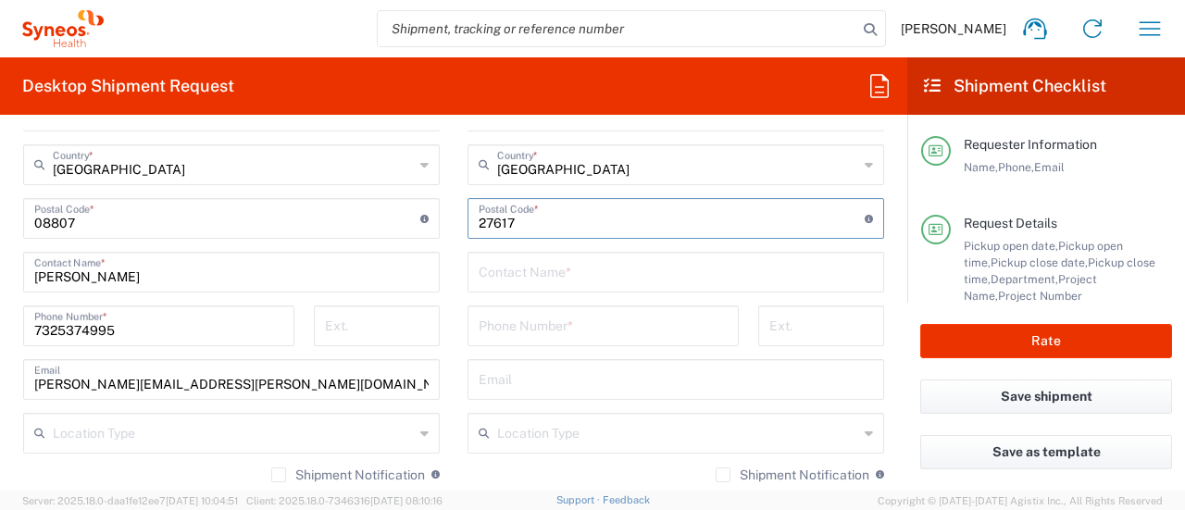
type input "27617"
click at [503, 286] on div "Contact Name *" at bounding box center [675, 272] width 416 height 41
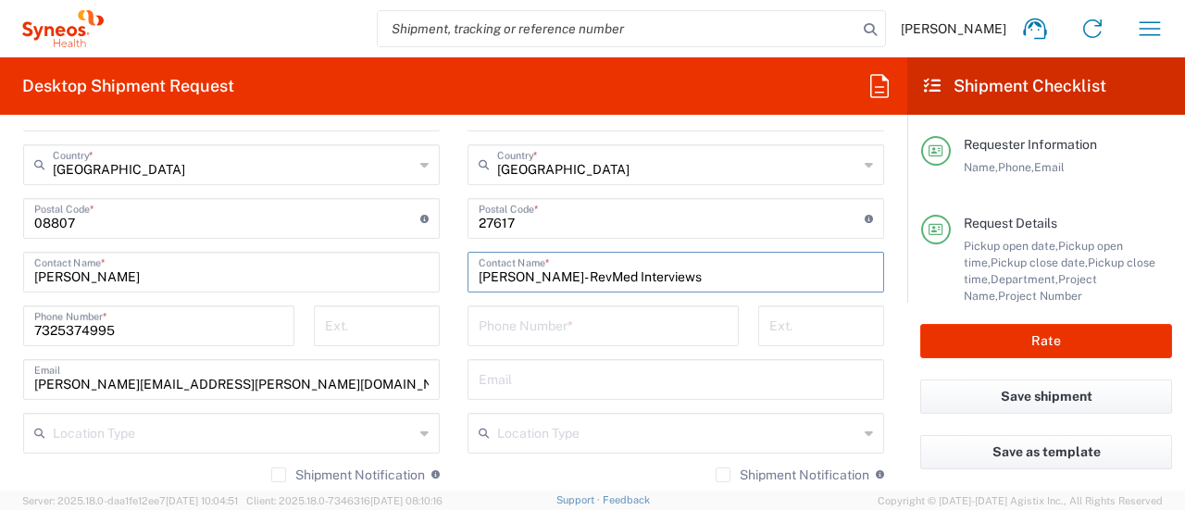
type input "[PERSON_NAME]- RevMed Interviews"
click at [509, 319] on input "tel" at bounding box center [602, 324] width 249 height 32
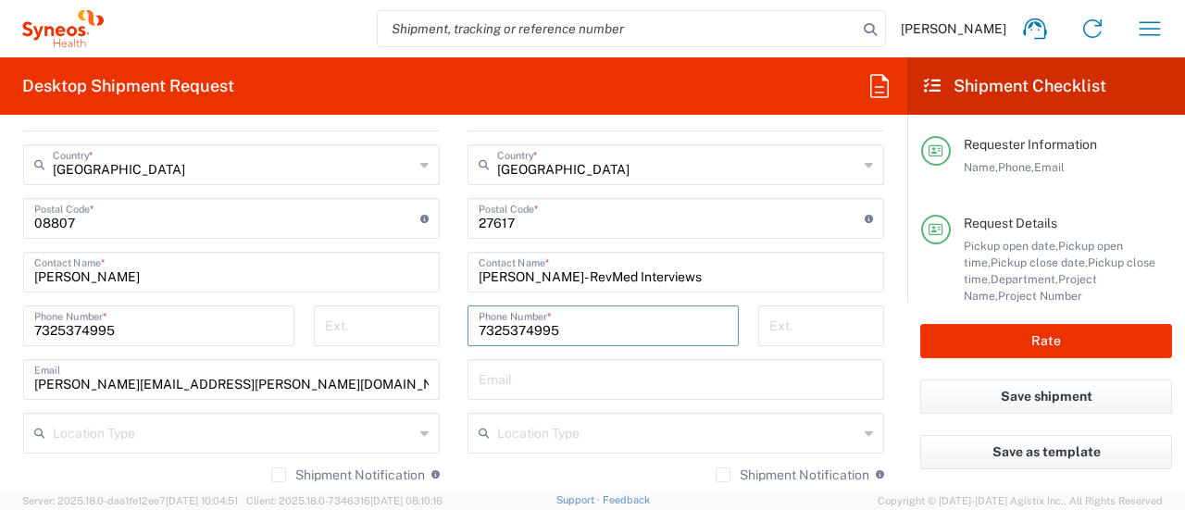
type input "7325374995"
drag, startPoint x: 890, startPoint y: 304, endPoint x: 892, endPoint y: 329, distance: 25.1
click at [892, 329] on form "Requester Information [PERSON_NAME] Name * [PHONE_NUMBER] Phone * [PERSON_NAME]…" at bounding box center [453, 310] width 907 height 361
click at [271, 473] on label "Shipment Notification" at bounding box center [348, 474] width 154 height 15
click at [279, 475] on input "Shipment Notification" at bounding box center [279, 475] width 0 height 0
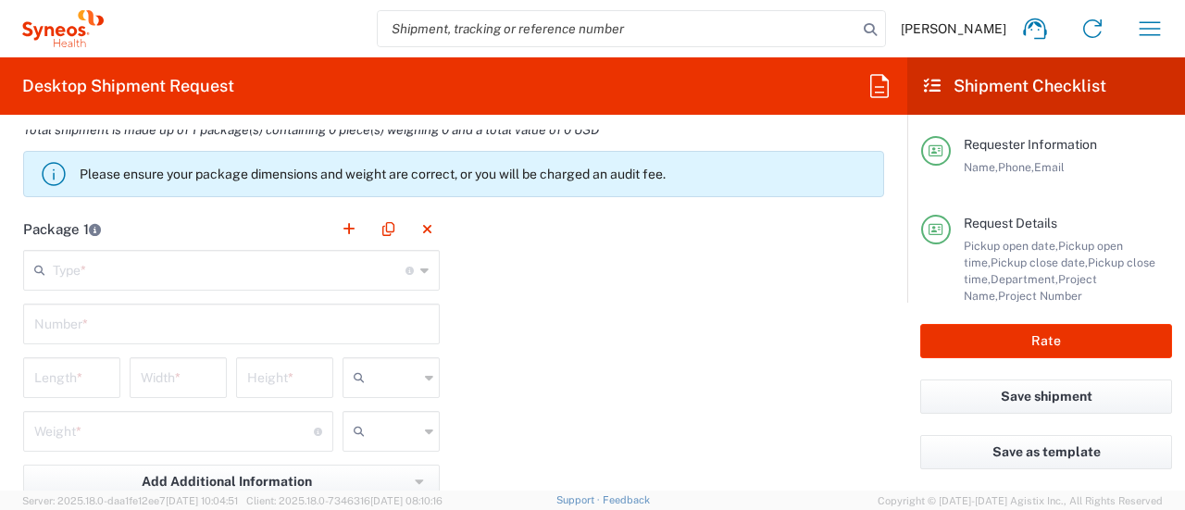
scroll to position [1596, 0]
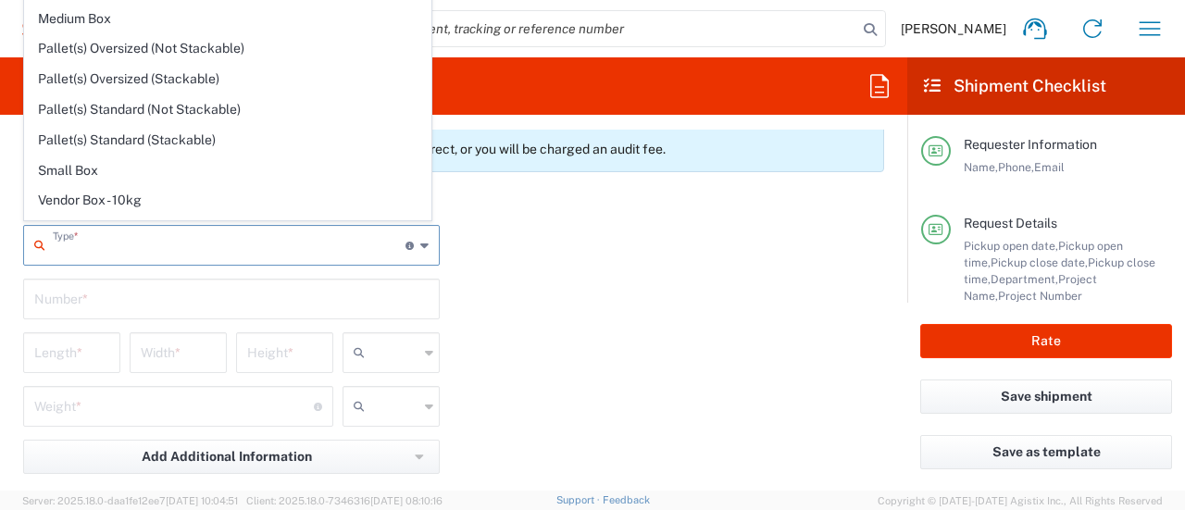
click at [303, 252] on input "text" at bounding box center [229, 244] width 353 height 32
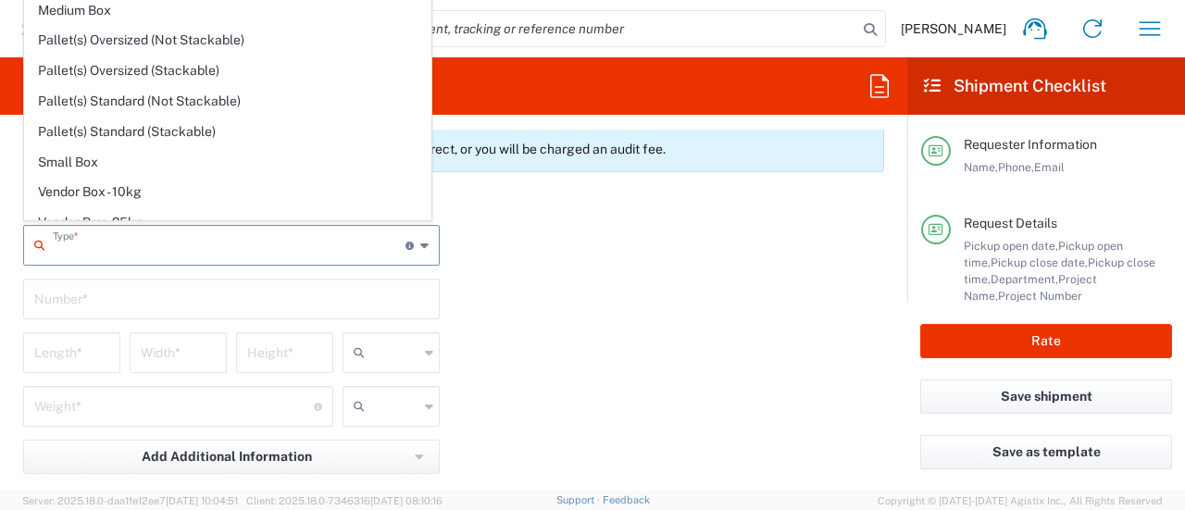
scroll to position [49, 0]
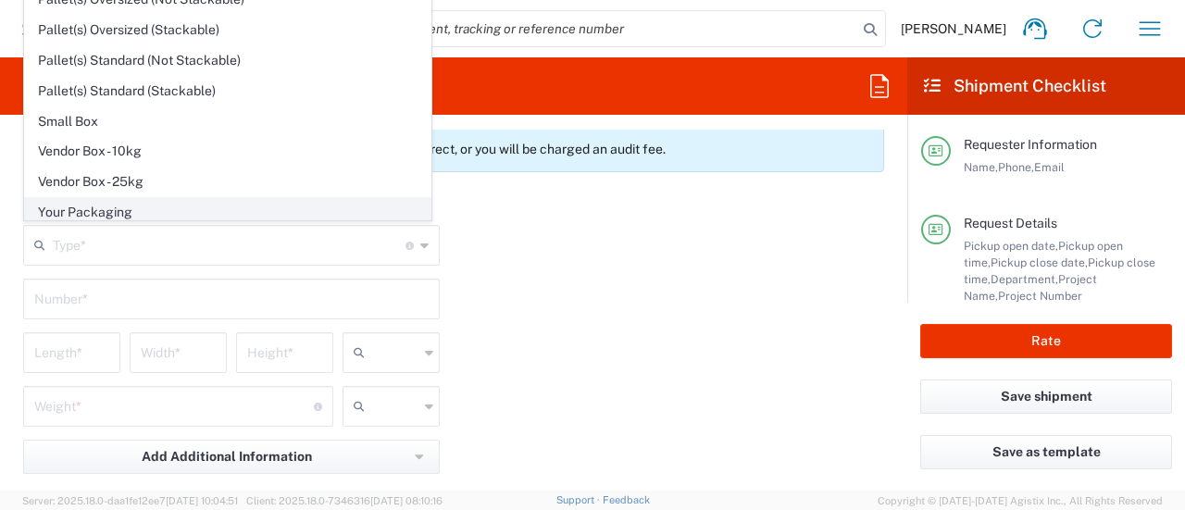
click at [263, 216] on span "Your Packaging" at bounding box center [227, 212] width 405 height 29
type input "Your Packaging"
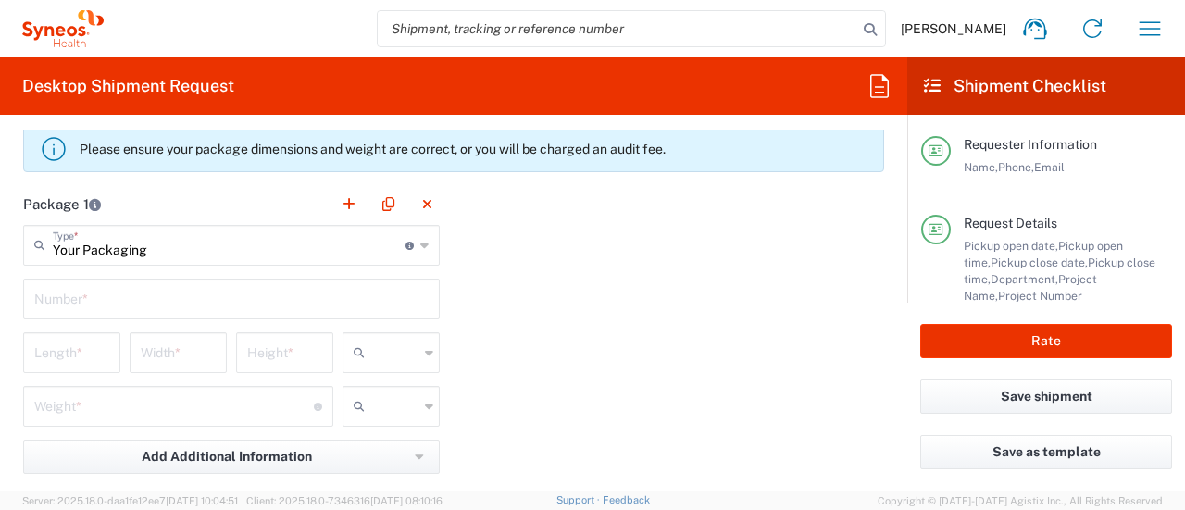
click at [73, 304] on input "text" at bounding box center [231, 297] width 394 height 32
type input "1"
type input "35"
type input "1"
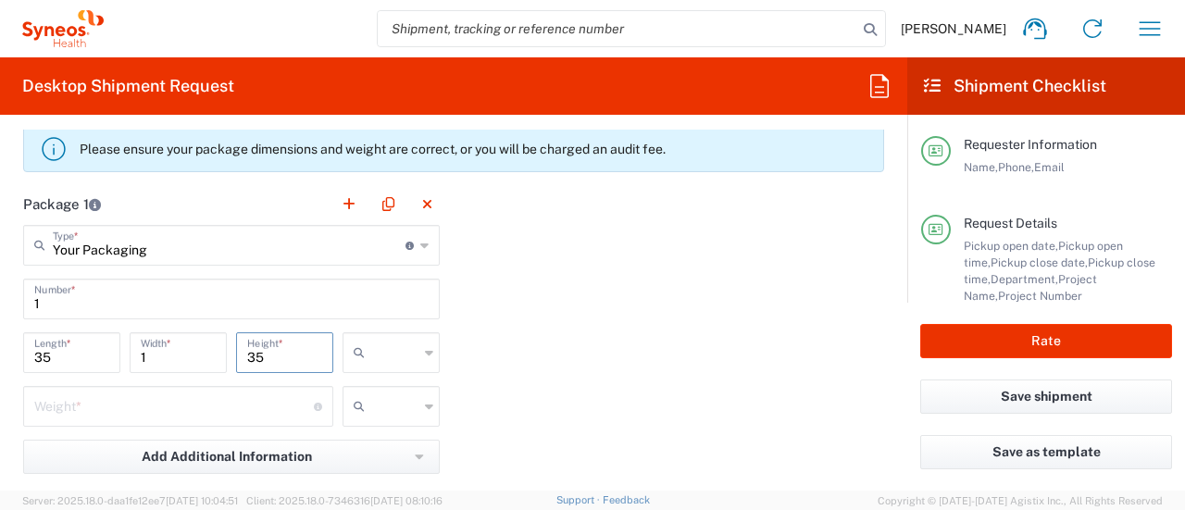
type input "35"
click at [396, 360] on input "text" at bounding box center [395, 353] width 46 height 30
click at [368, 451] on span "in" at bounding box center [385, 450] width 92 height 29
type input "in"
click at [115, 408] on input "number" at bounding box center [173, 405] width 279 height 32
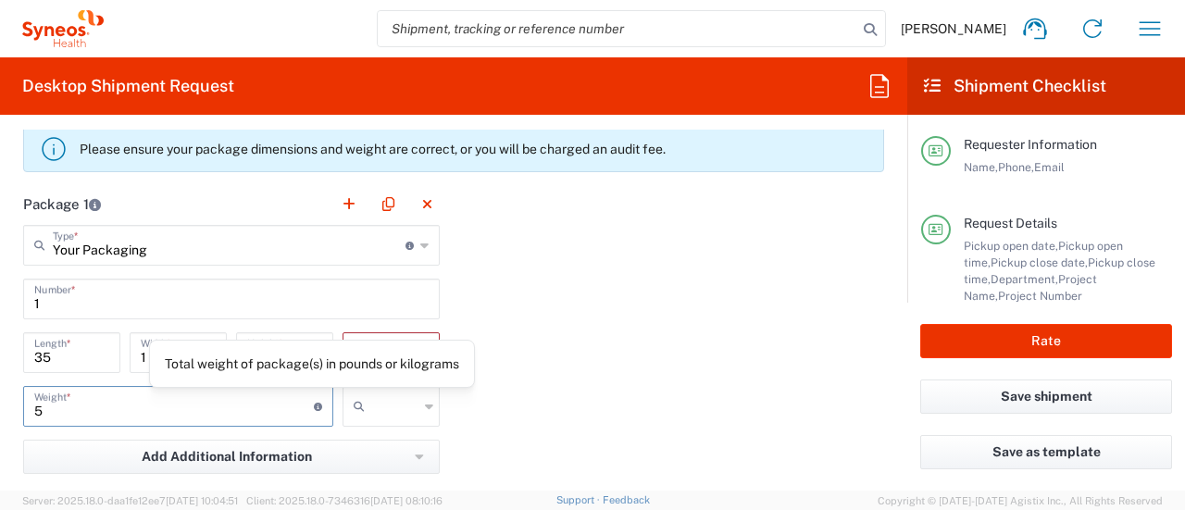
type input "5"
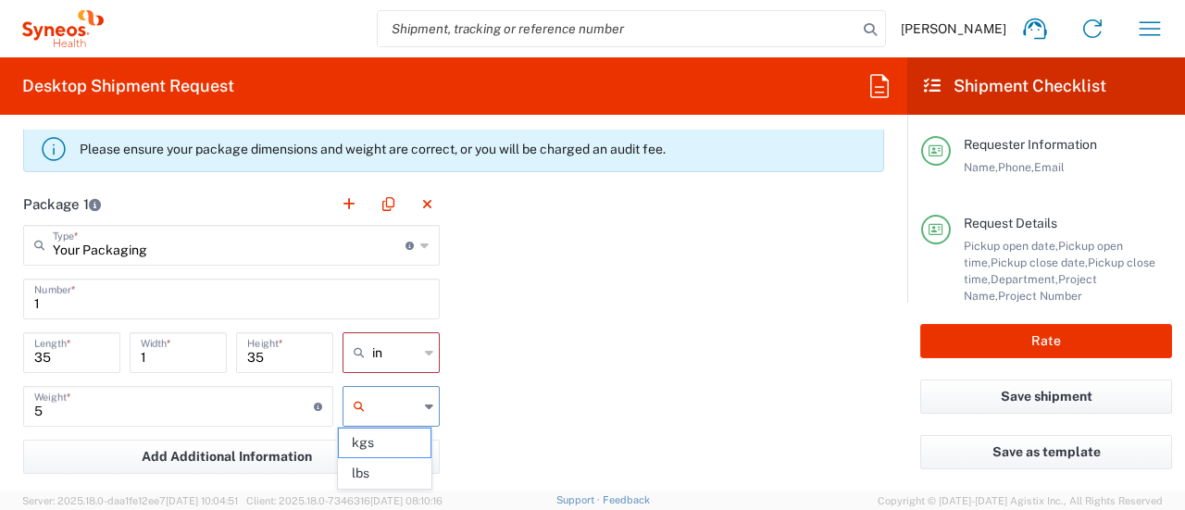
click at [381, 415] on input "text" at bounding box center [395, 406] width 46 height 30
click at [386, 477] on span "lbs" at bounding box center [385, 473] width 92 height 29
type input "lbs"
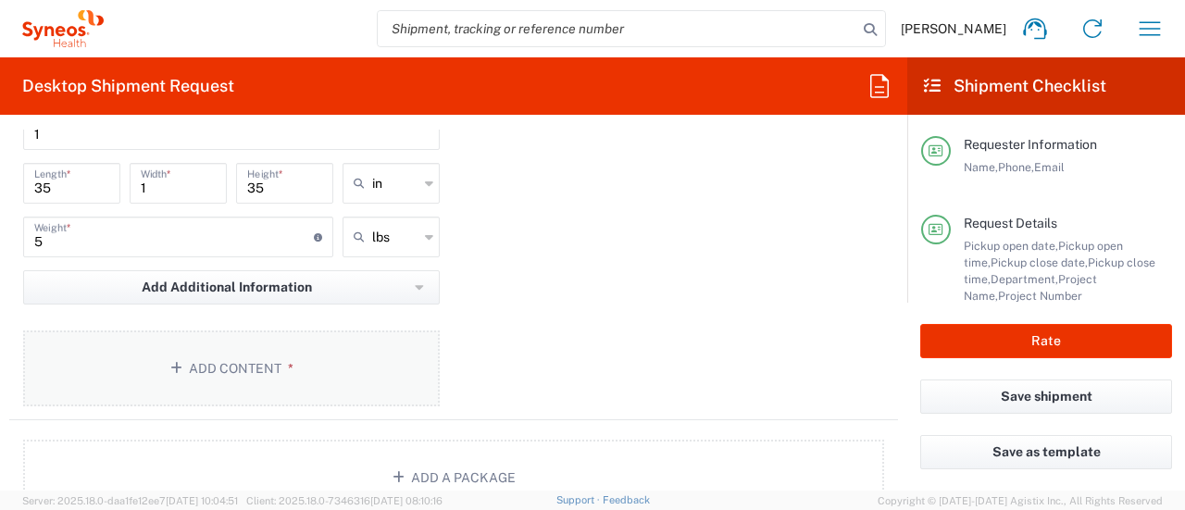
click at [194, 366] on button "Add Content *" at bounding box center [231, 368] width 416 height 76
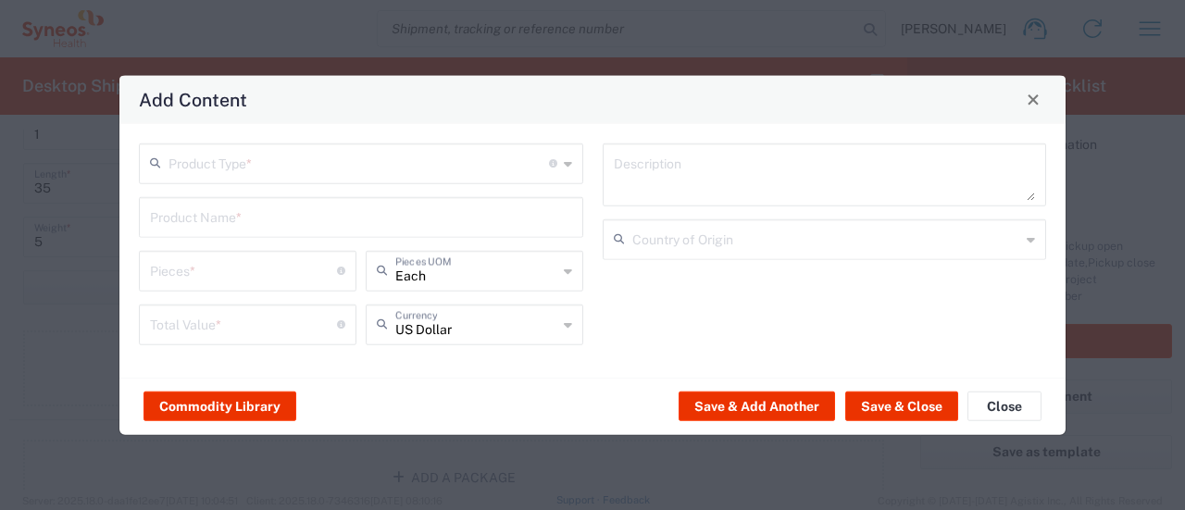
click at [216, 168] on input "text" at bounding box center [358, 161] width 380 height 32
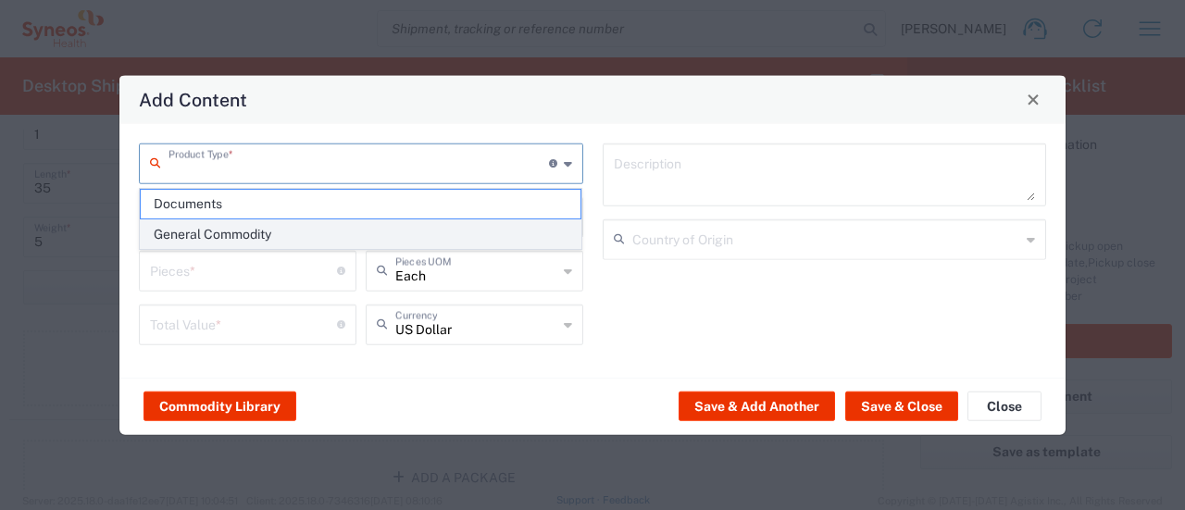
click at [216, 228] on span "General Commodity" at bounding box center [361, 234] width 441 height 29
type input "General Commodity"
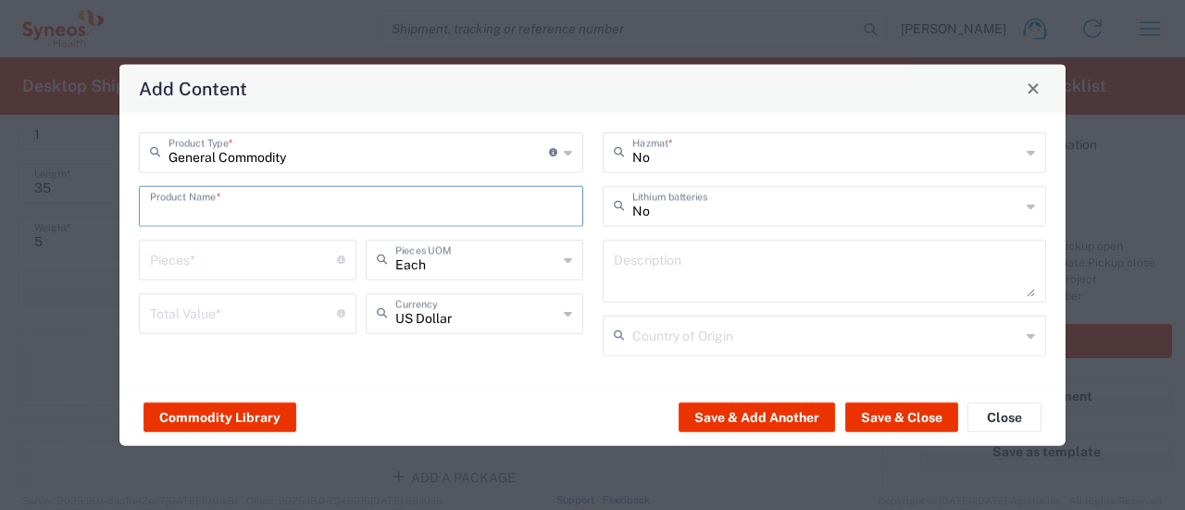
click at [189, 193] on input "text" at bounding box center [361, 204] width 422 height 32
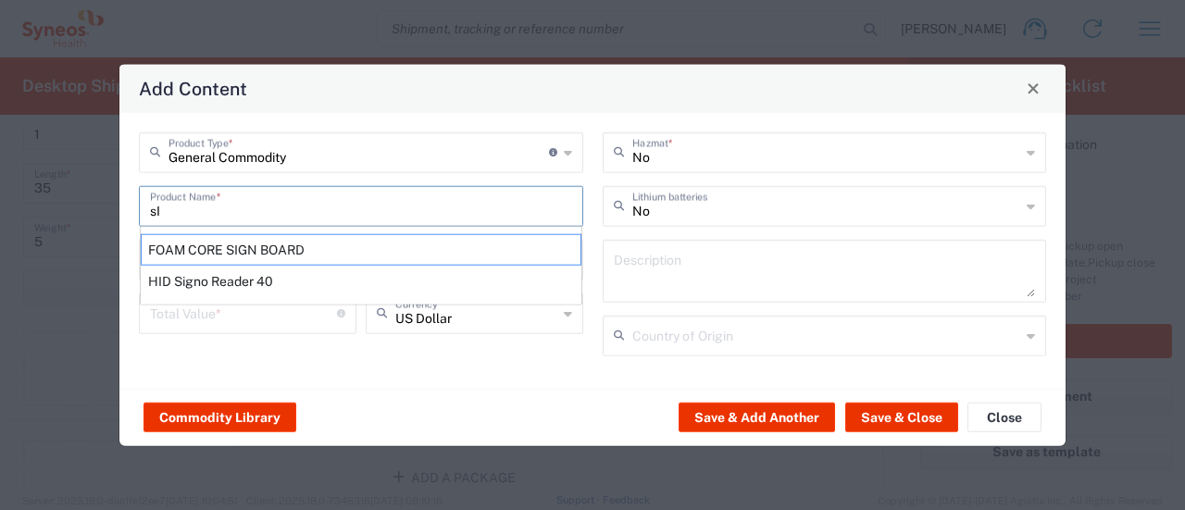
type input "s"
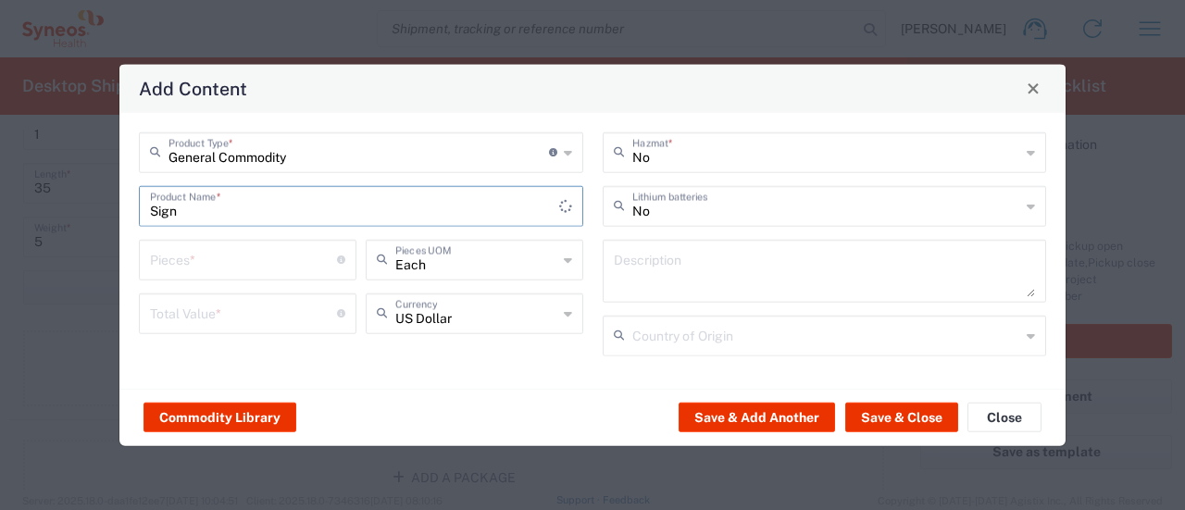
type input "Sign"
click at [193, 273] on input "number" at bounding box center [243, 258] width 187 height 32
type input "1"
click at [197, 314] on input "number" at bounding box center [243, 311] width 187 height 32
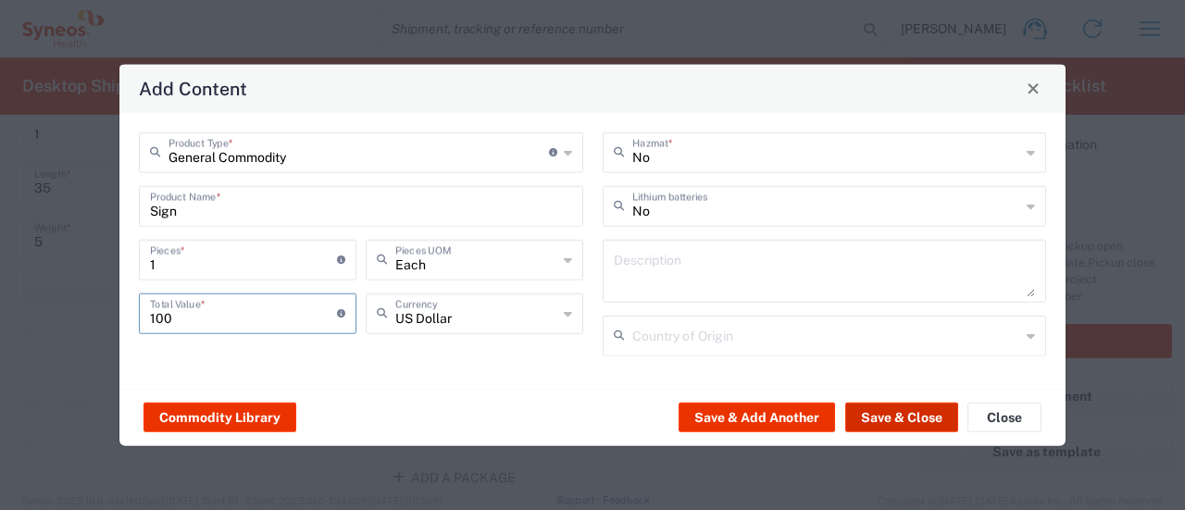
type input "100"
click at [885, 420] on button "Save & Close" at bounding box center [901, 418] width 113 height 30
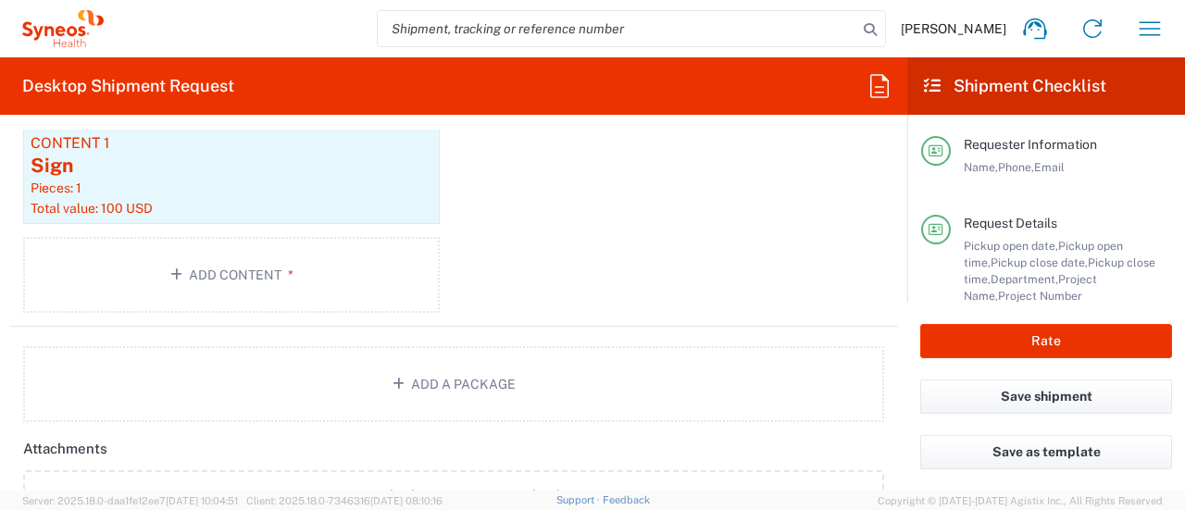
scroll to position [2053, 0]
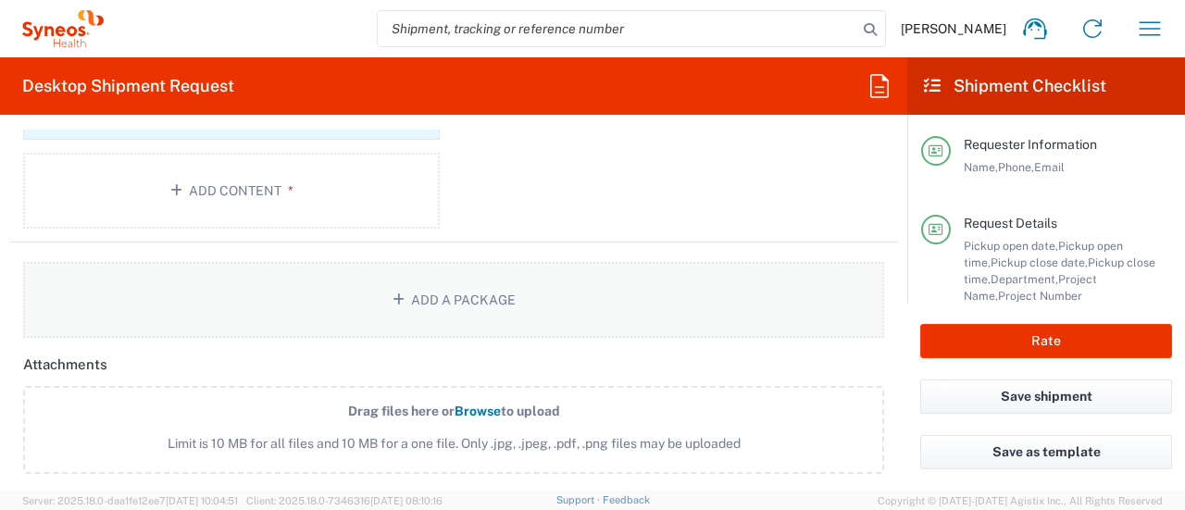
click at [407, 295] on button "Add a Package" at bounding box center [453, 300] width 861 height 76
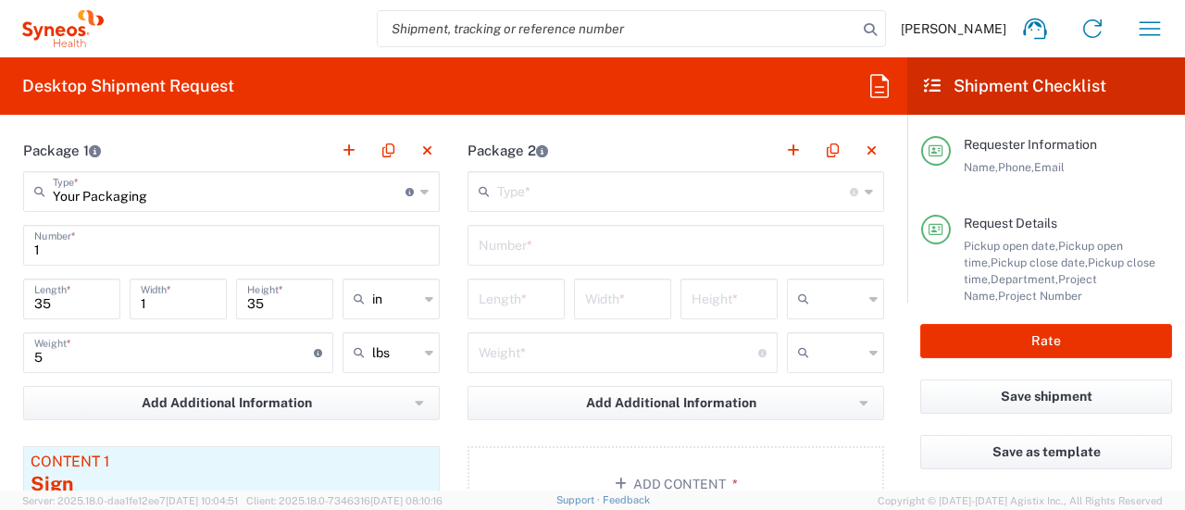
scroll to position [1692, 0]
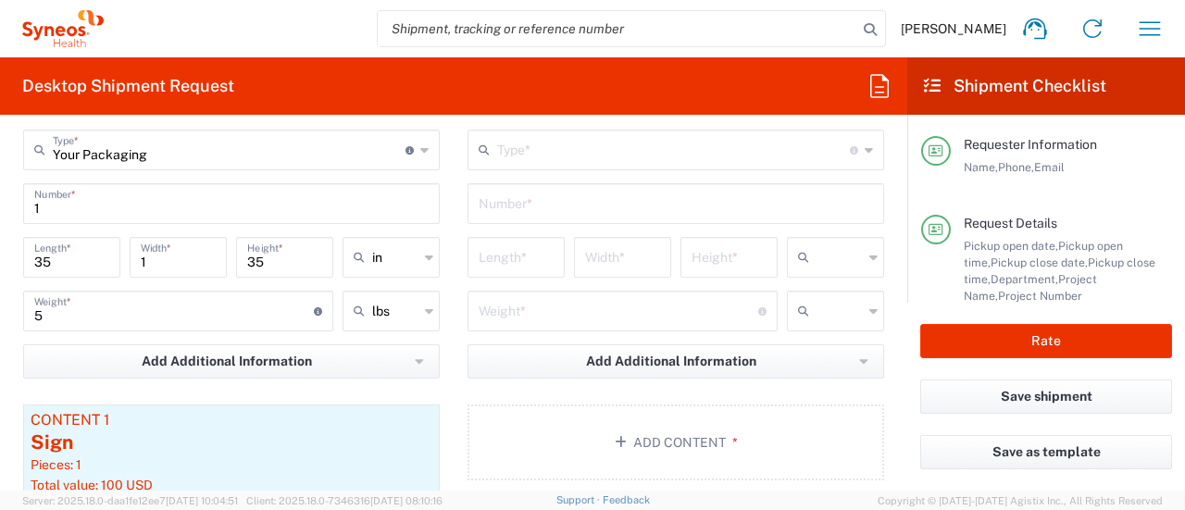
click at [561, 132] on input "text" at bounding box center [673, 148] width 353 height 32
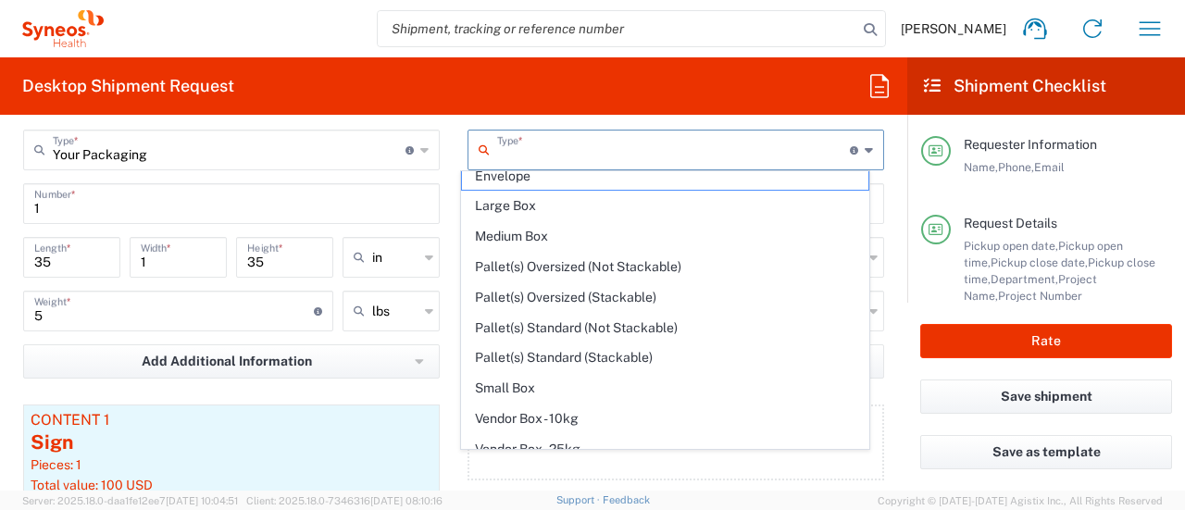
scroll to position [49, 0]
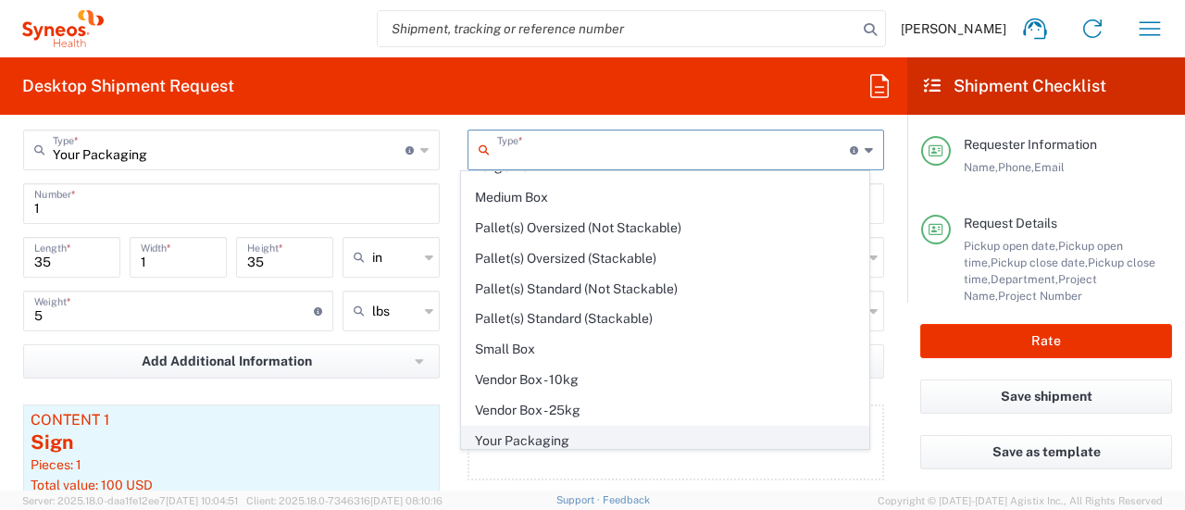
click at [610, 438] on span "Your Packaging" at bounding box center [664, 441] width 405 height 29
type input "Your Packaging"
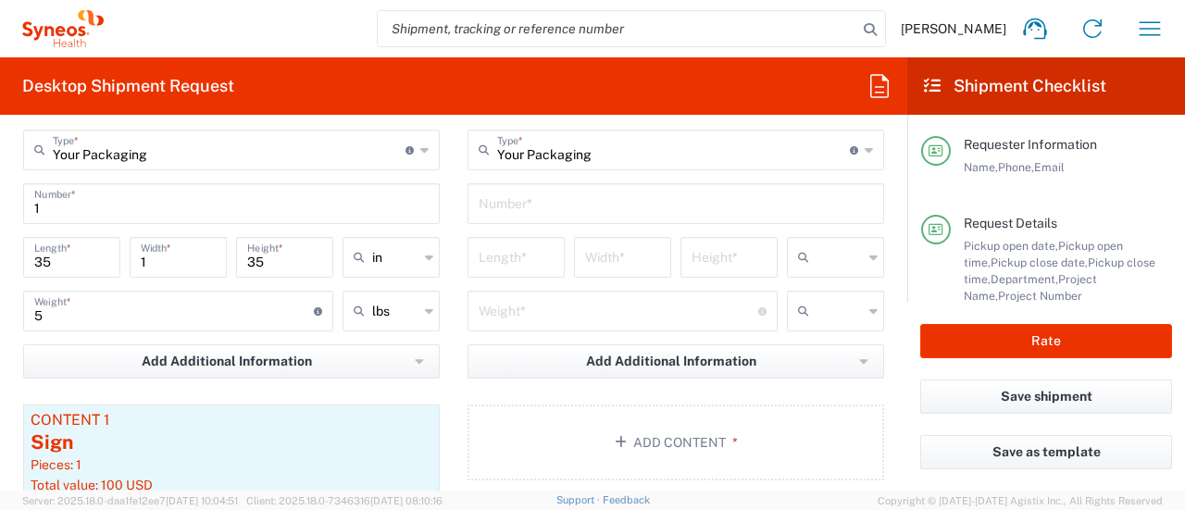
click at [543, 196] on input "text" at bounding box center [675, 202] width 394 height 32
type input "1"
click at [526, 260] on input "number" at bounding box center [515, 256] width 75 height 32
type input "14"
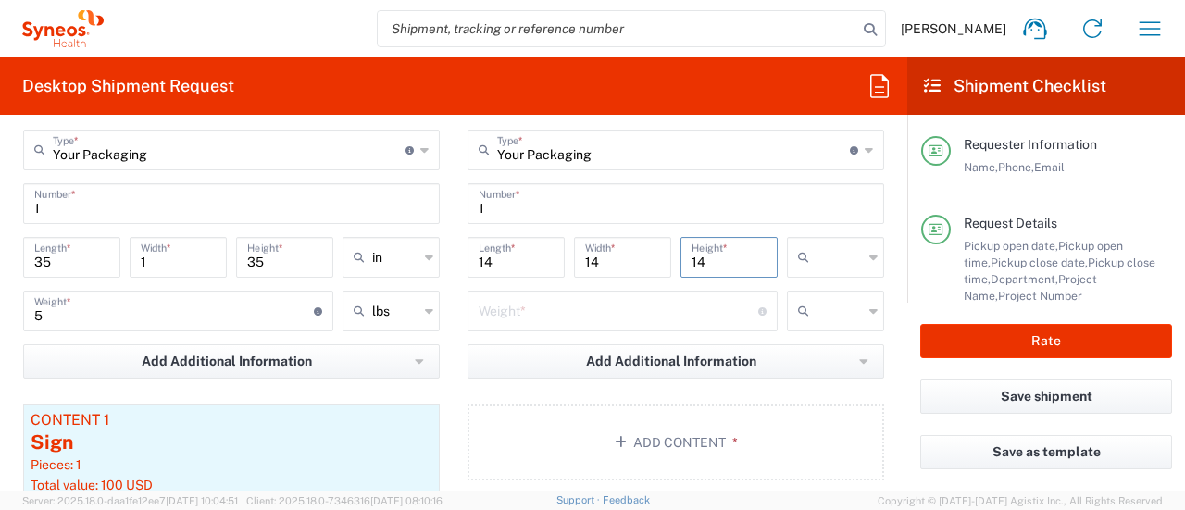
type input "14"
click at [843, 254] on input "text" at bounding box center [839, 257] width 46 height 30
click at [797, 360] on span "in" at bounding box center [822, 354] width 92 height 29
type input "in"
click at [601, 301] on input "number" at bounding box center [617, 309] width 279 height 32
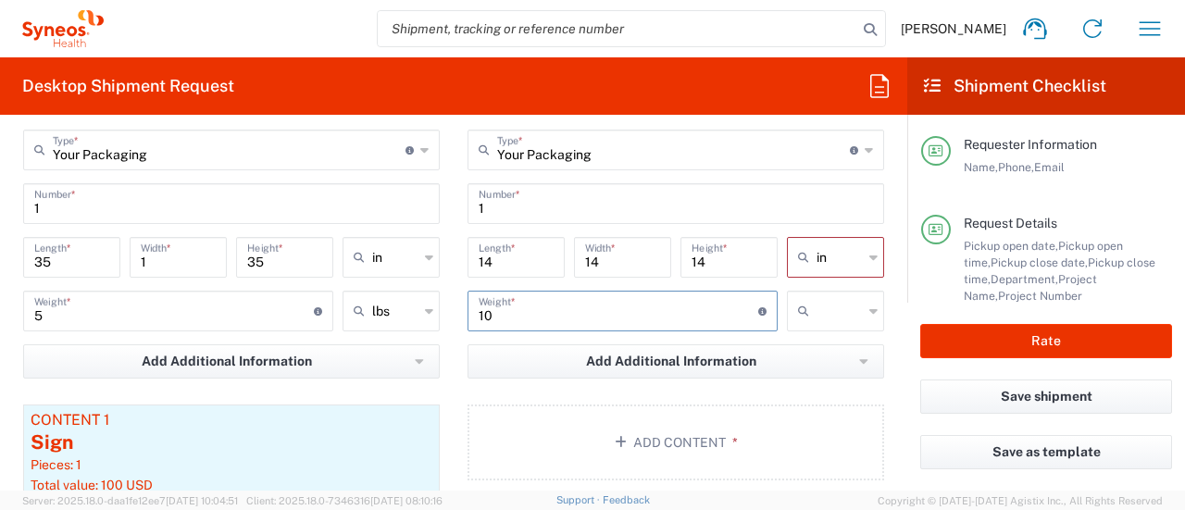
type input "10"
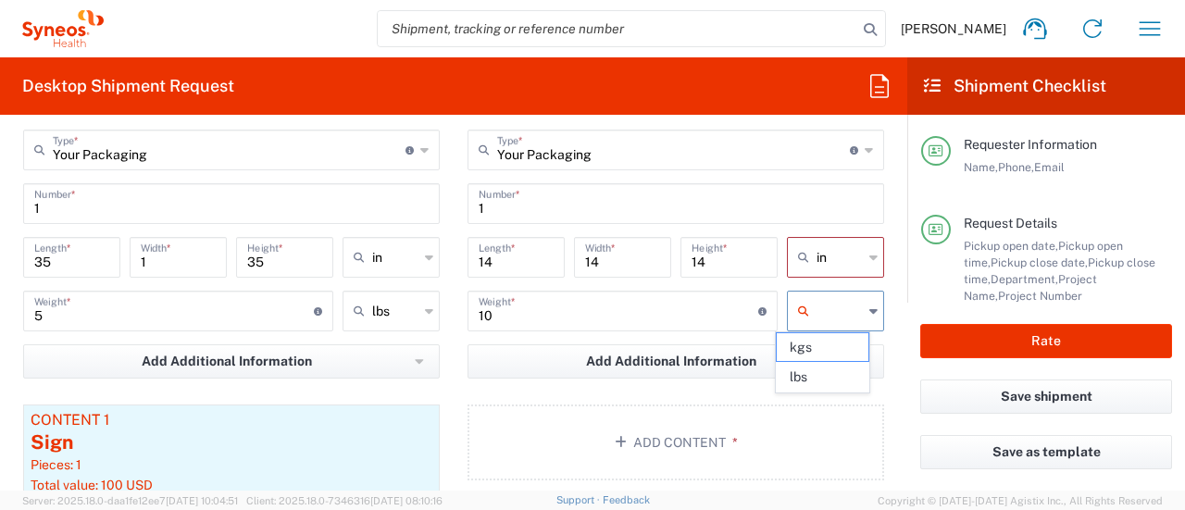
click at [833, 319] on input "text" at bounding box center [839, 311] width 46 height 30
click at [810, 371] on span "lbs" at bounding box center [822, 377] width 92 height 29
type input "lbs"
click at [659, 438] on button "Add Content *" at bounding box center [675, 442] width 416 height 76
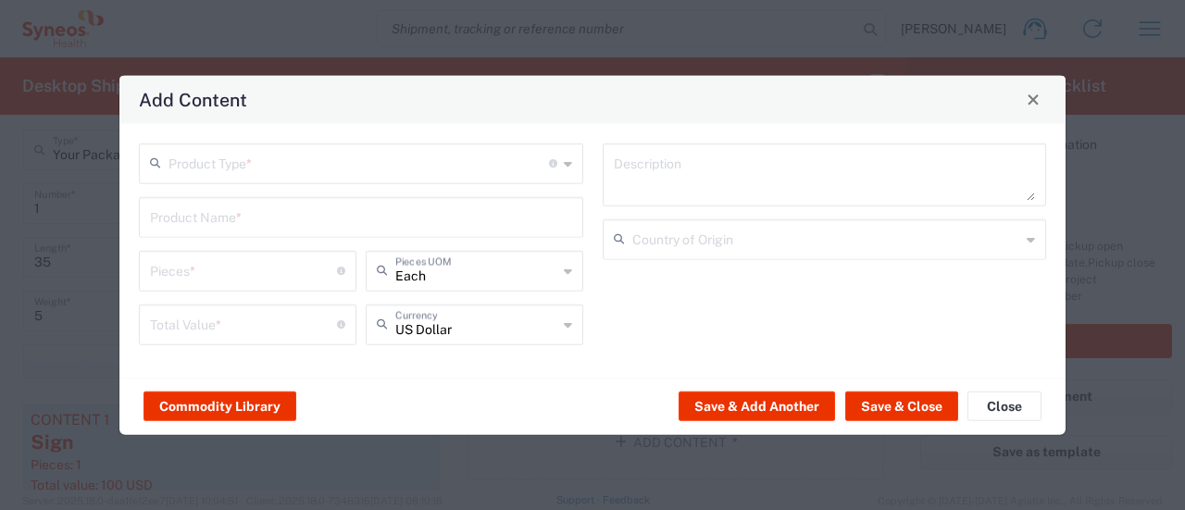
click at [295, 164] on input "text" at bounding box center [358, 161] width 380 height 32
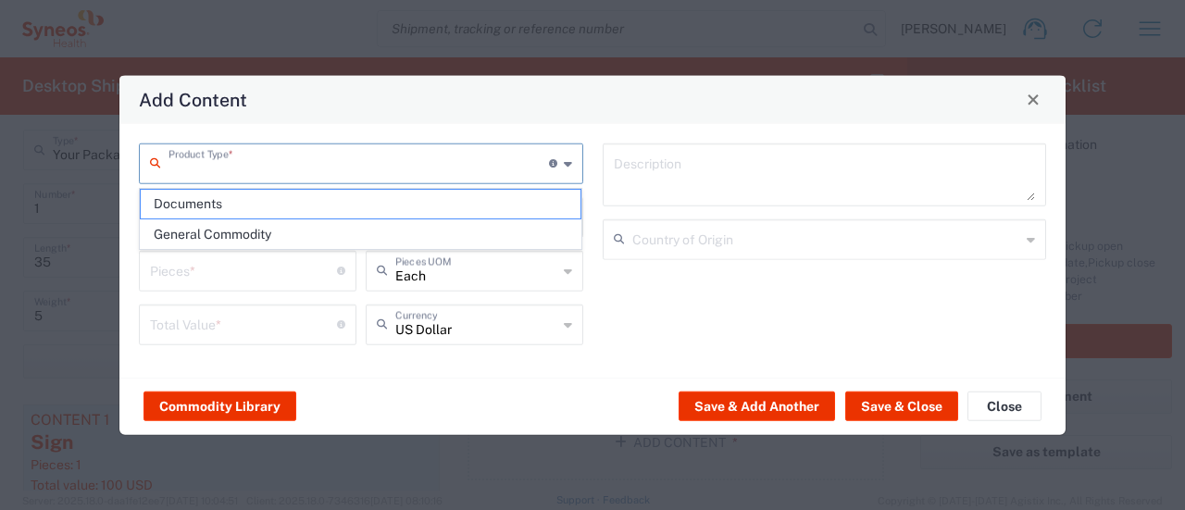
click at [273, 236] on span "General Commodity" at bounding box center [361, 234] width 441 height 29
type input "General Commodity"
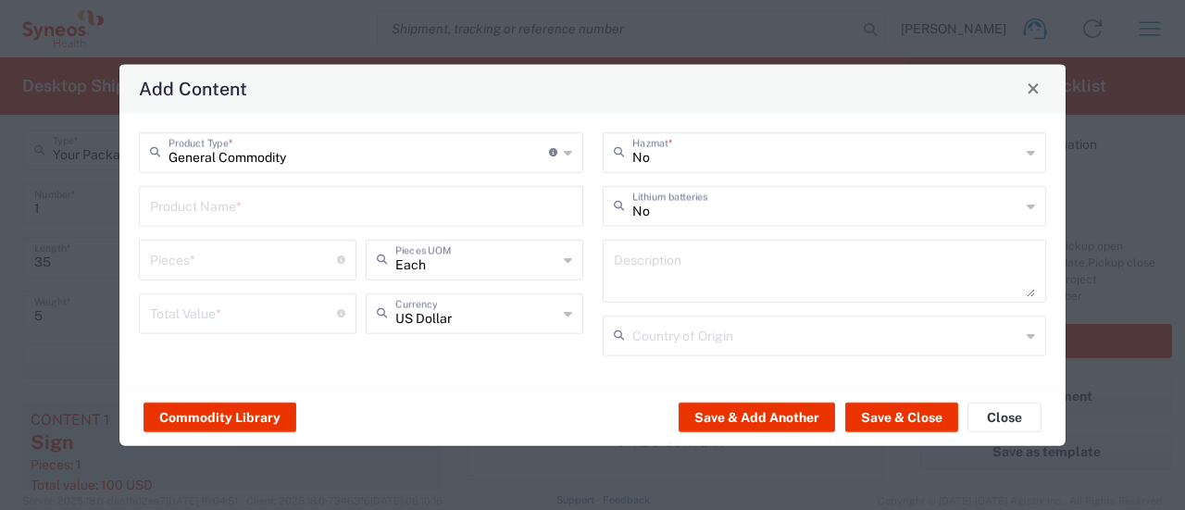
click at [211, 211] on input "text" at bounding box center [361, 204] width 422 height 32
type input "Laptop Resumes"
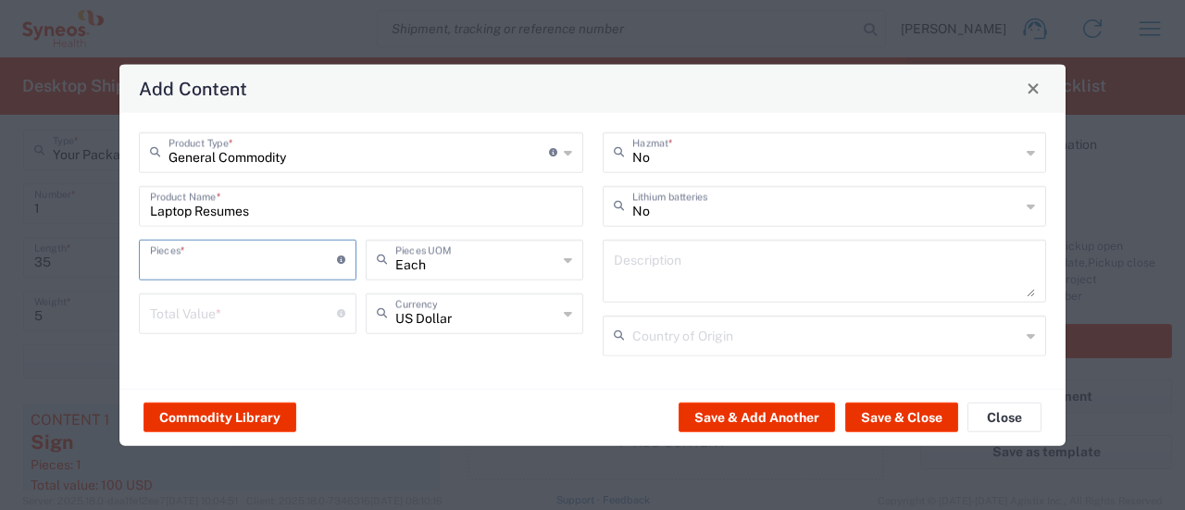
click at [205, 251] on input "number" at bounding box center [243, 258] width 187 height 32
type input "22"
click at [210, 318] on input "number" at bounding box center [243, 311] width 187 height 32
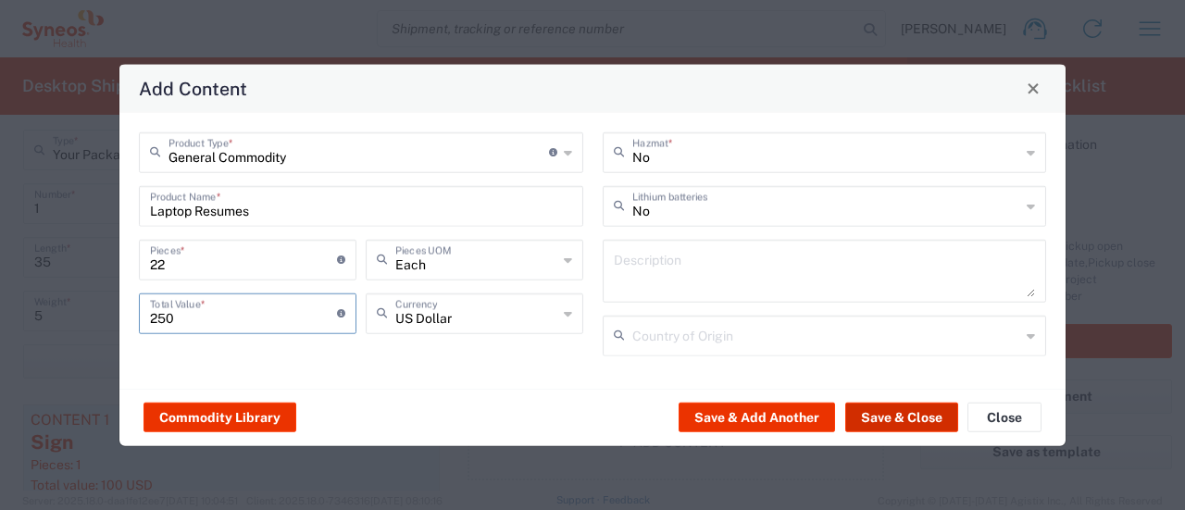
type input "250"
click at [875, 419] on button "Save & Close" at bounding box center [901, 418] width 113 height 30
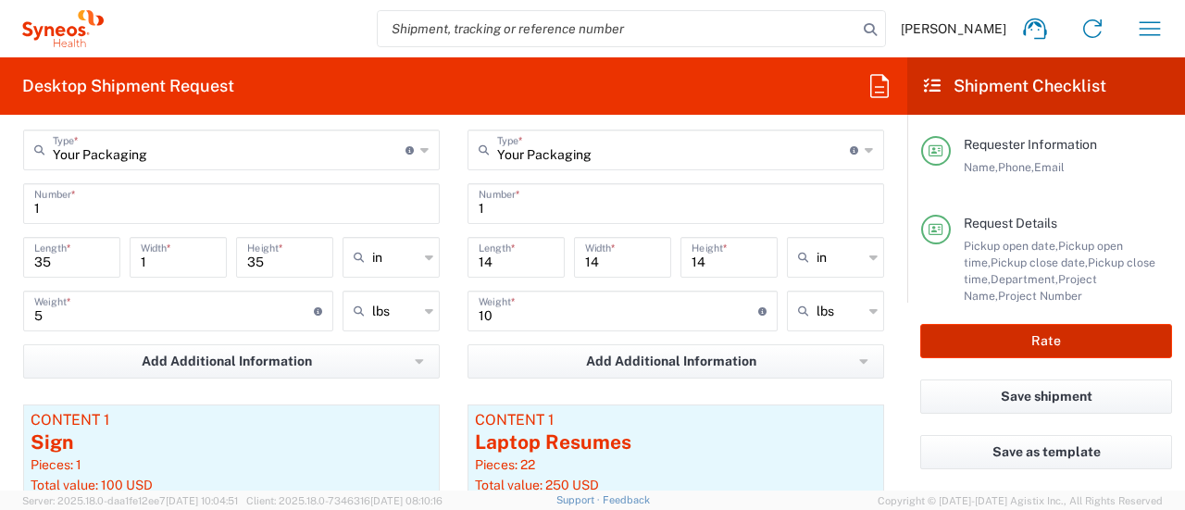
click at [983, 340] on button "Rate" at bounding box center [1046, 341] width 252 height 34
type input "SSUS.TAYSP.CL.000275"
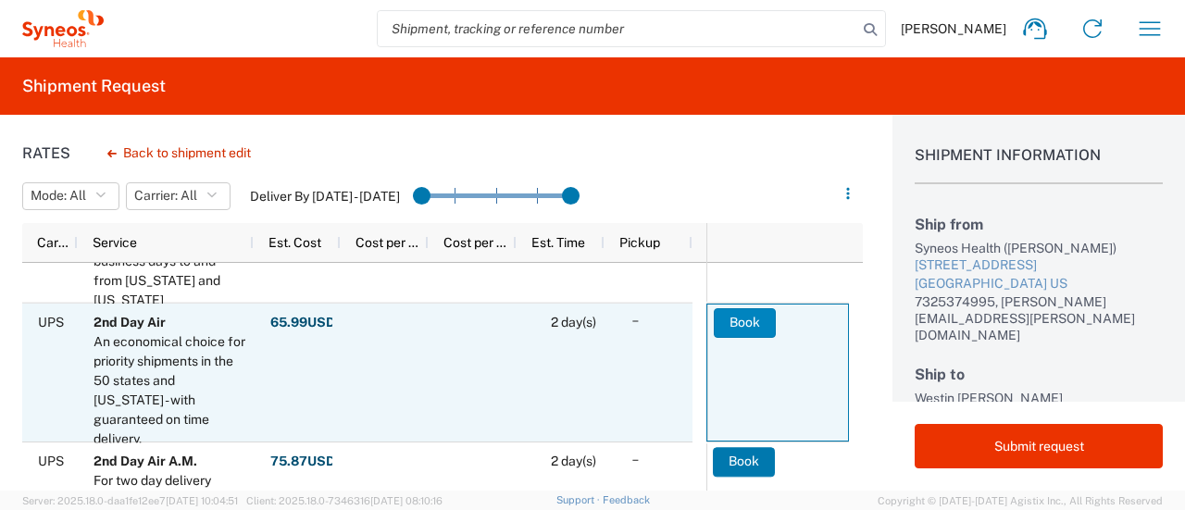
click at [750, 318] on button "Book" at bounding box center [745, 323] width 62 height 30
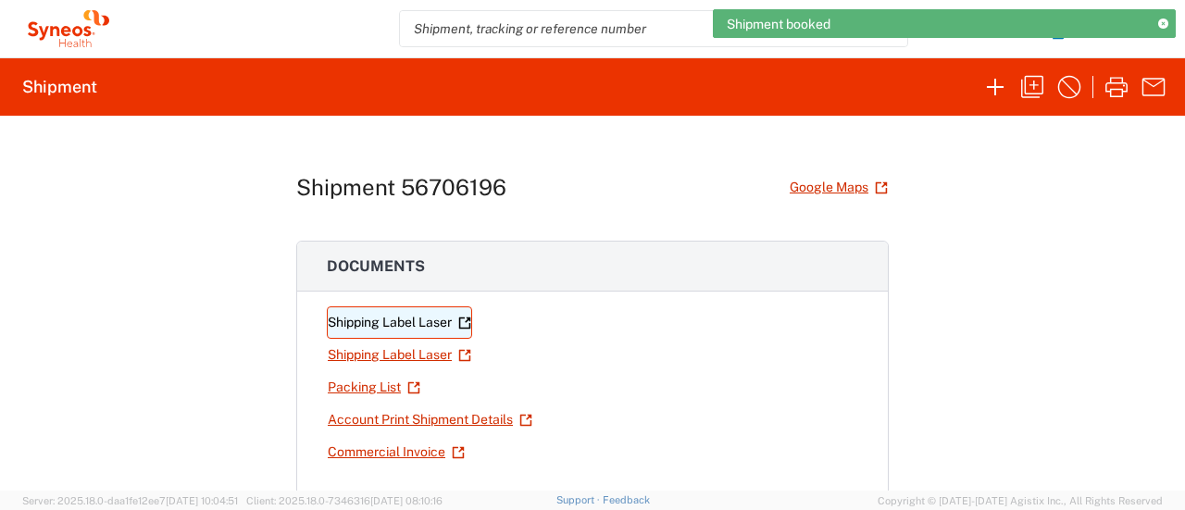
click at [441, 312] on link "Shipping Label Laser" at bounding box center [399, 322] width 145 height 32
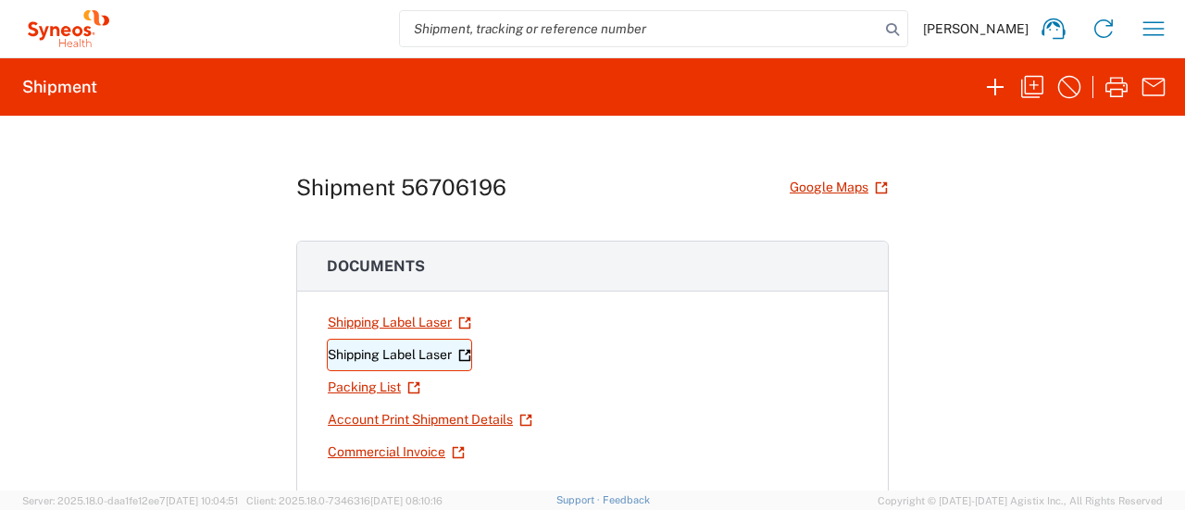
click at [376, 342] on link "Shipping Label Laser" at bounding box center [399, 355] width 145 height 32
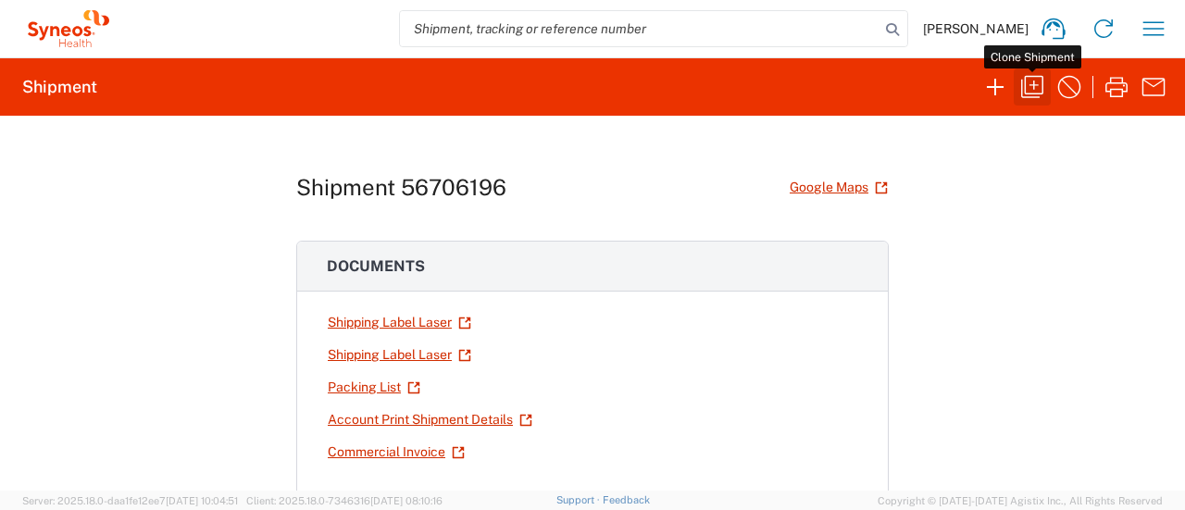
click at [1032, 91] on icon "button" at bounding box center [1032, 87] width 30 height 30
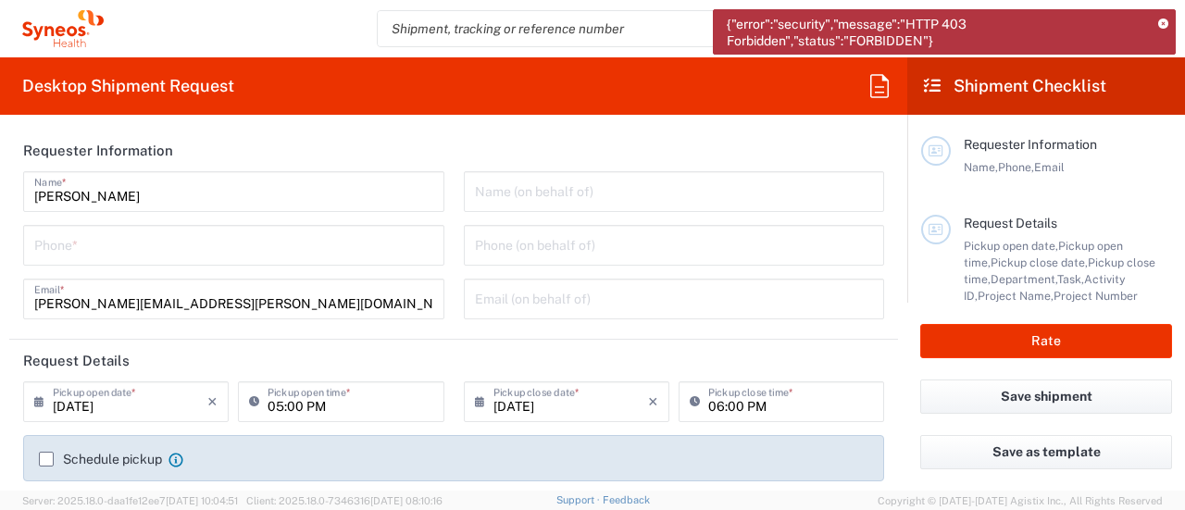
click at [329, 251] on input "tel" at bounding box center [233, 244] width 399 height 32
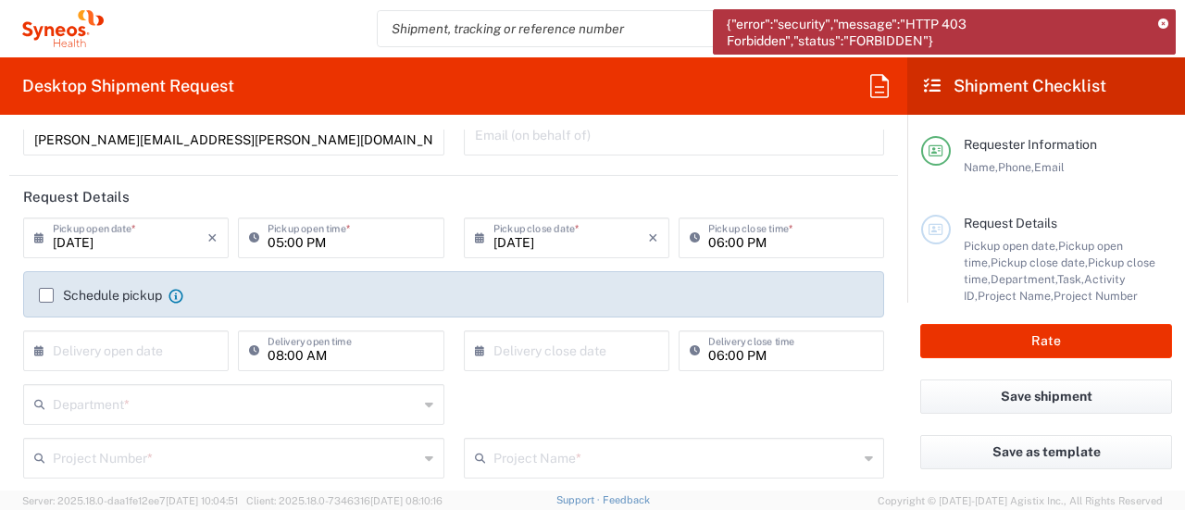
scroll to position [280, 0]
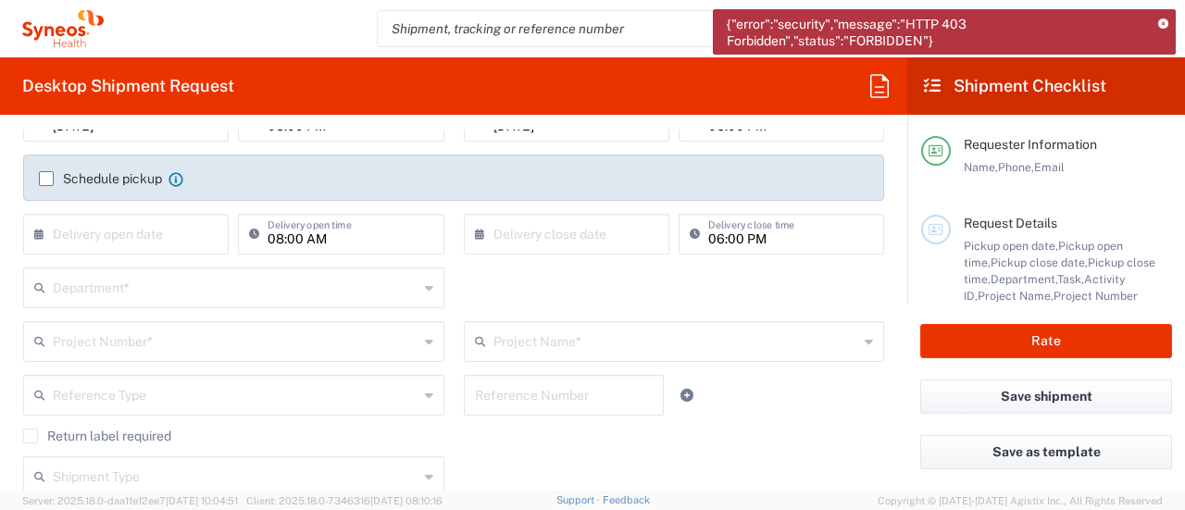
type input "7325374995"
click at [885, 208] on form "Requester Information [PERSON_NAME] Name * [PHONE_NUMBER] Phone * [PERSON_NAME]…" at bounding box center [453, 310] width 907 height 361
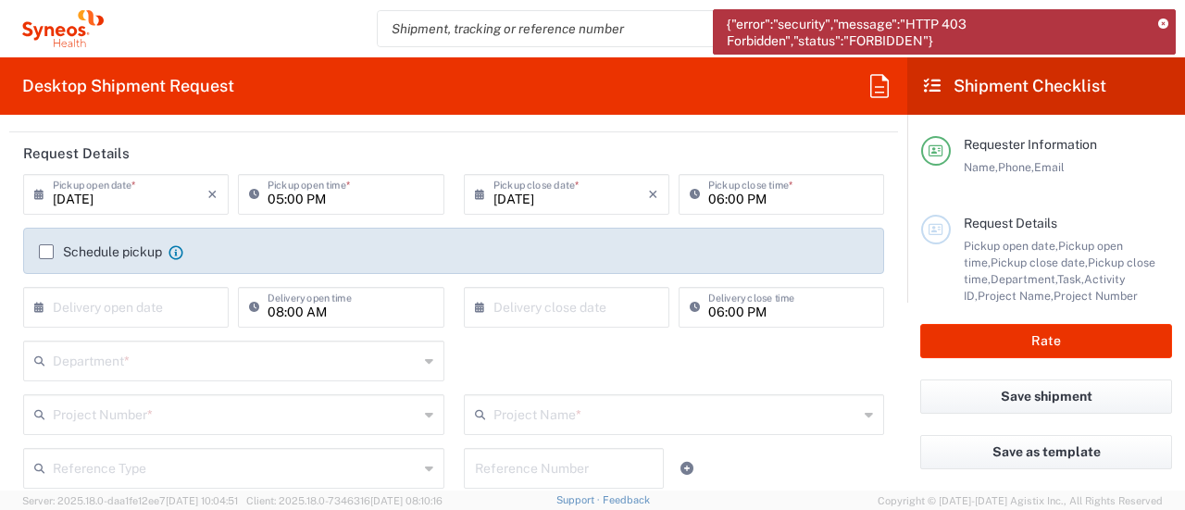
scroll to position [167, 0]
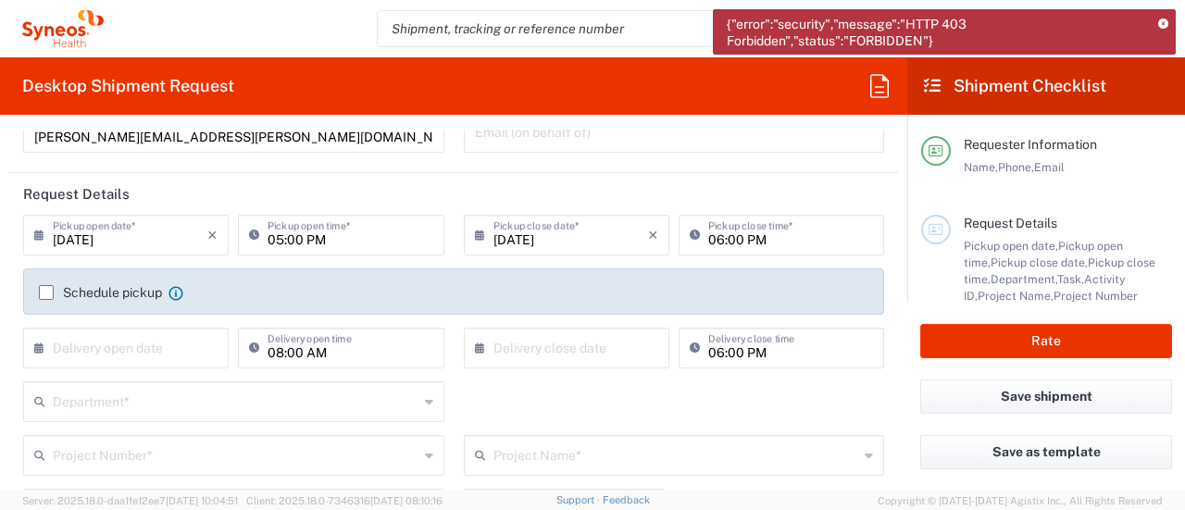
click at [141, 235] on input "[DATE]" at bounding box center [130, 233] width 155 height 32
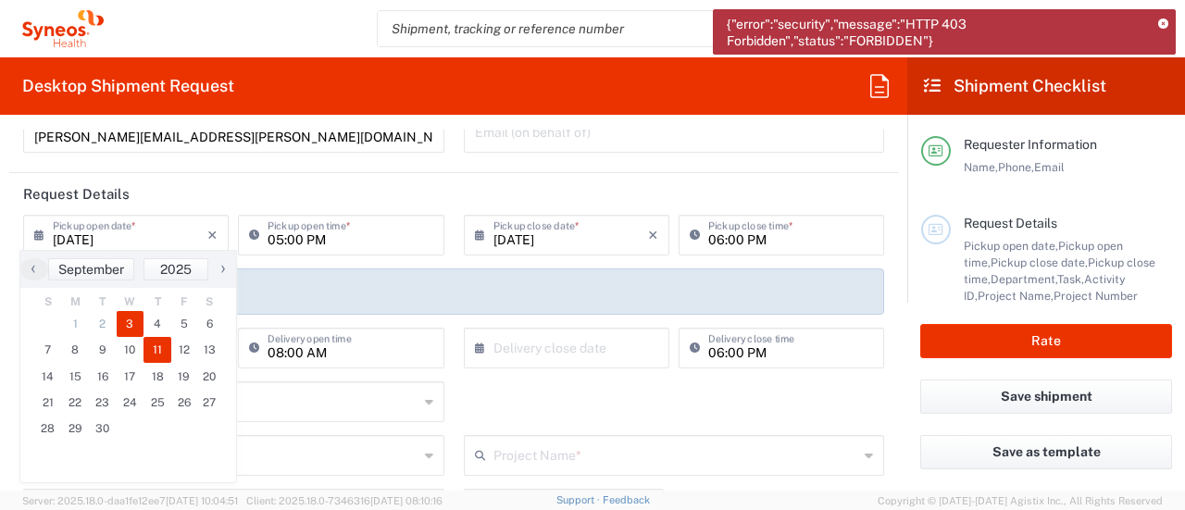
click at [163, 356] on span "11" at bounding box center [157, 350] width 28 height 26
type input "[DATE]"
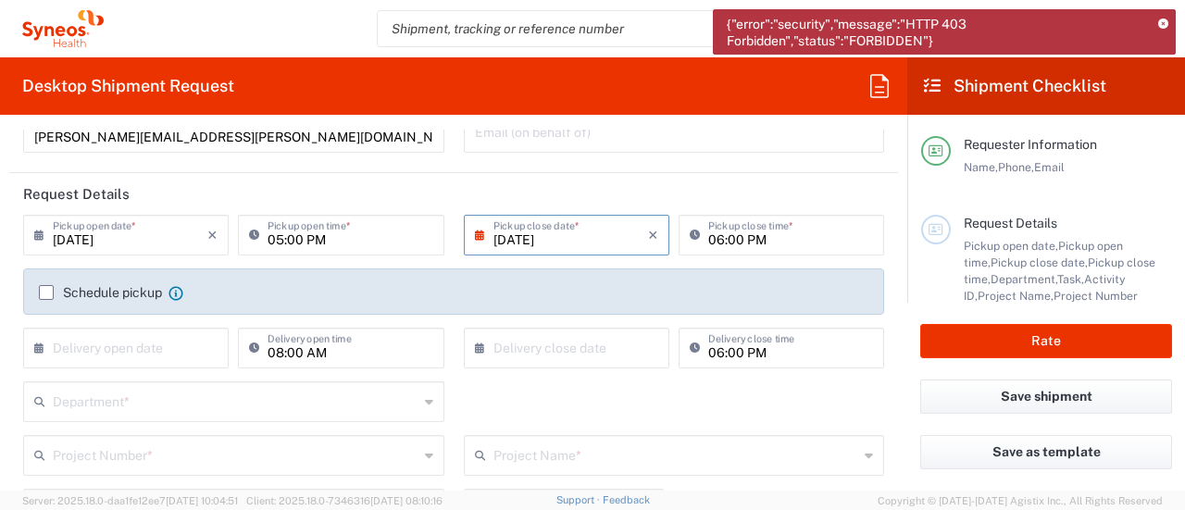
click at [522, 240] on input "[DATE]" at bounding box center [570, 233] width 155 height 32
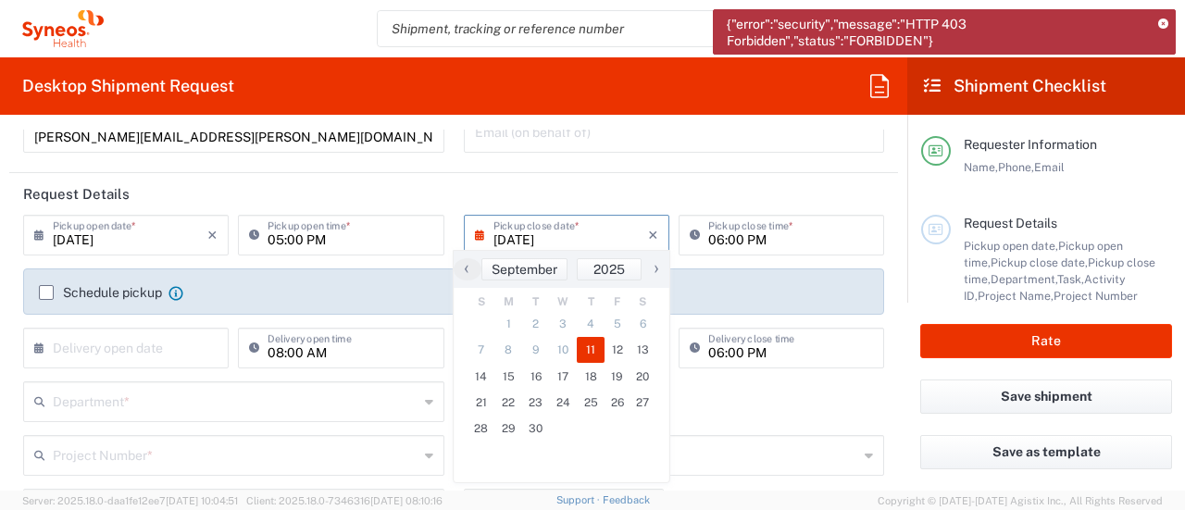
click at [11, 44] on body "{"error":"security","message":"HTTP 403 Forbidden","status":"FORBIDDEN"} [PERSO…" at bounding box center [592, 255] width 1185 height 510
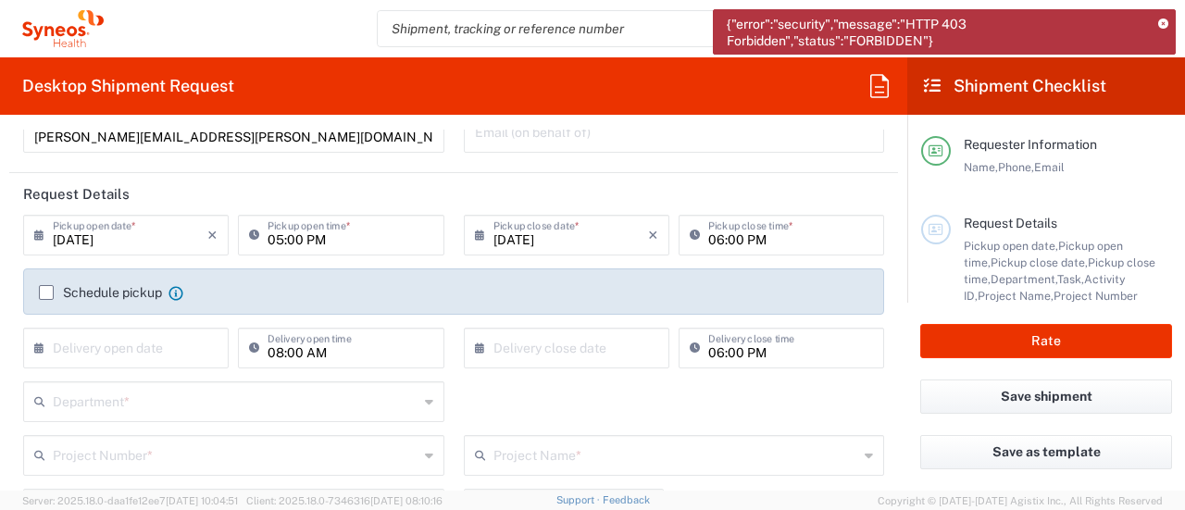
click at [50, 289] on label "Schedule pickup" at bounding box center [100, 292] width 123 height 15
click at [46, 292] on input "Schedule pickup" at bounding box center [46, 292] width 0 height 0
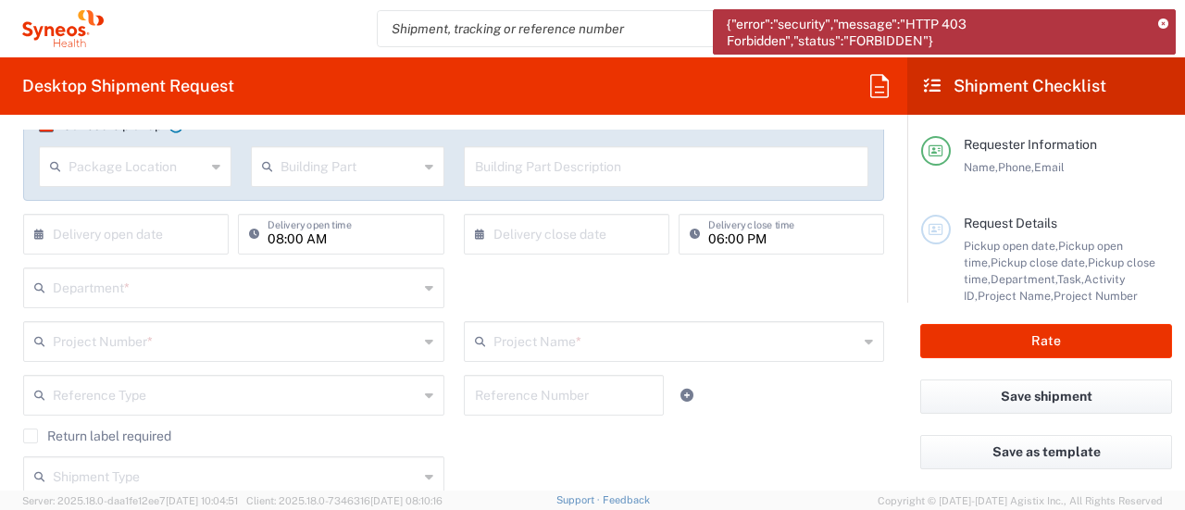
scroll to position [339, 0]
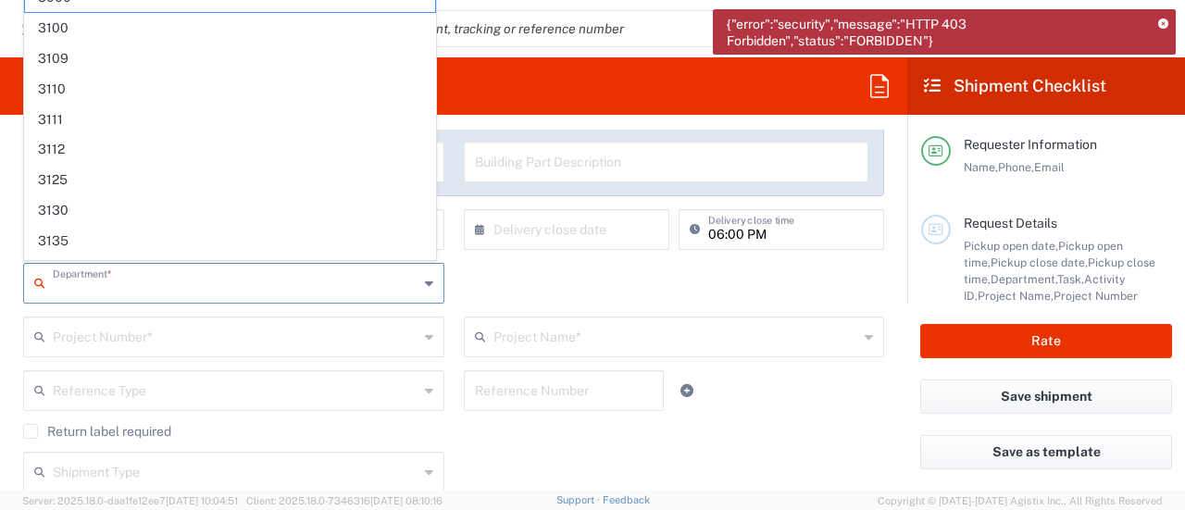
click at [144, 294] on input "text" at bounding box center [236, 282] width 366 height 32
click at [143, 294] on input "text" at bounding box center [236, 282] width 366 height 32
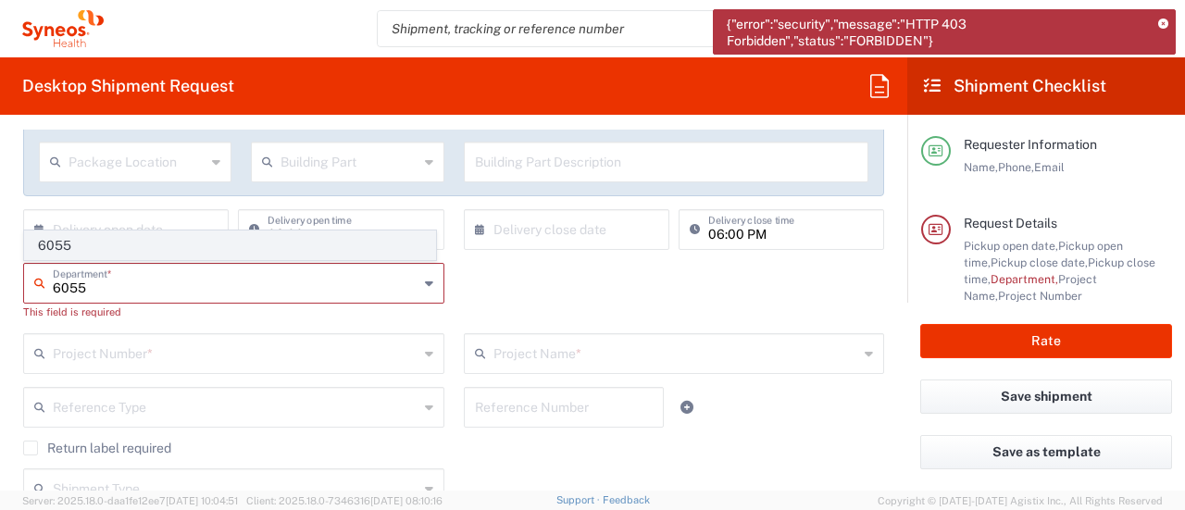
type input "6055"
click at [102, 243] on span "6055" at bounding box center [230, 245] width 410 height 29
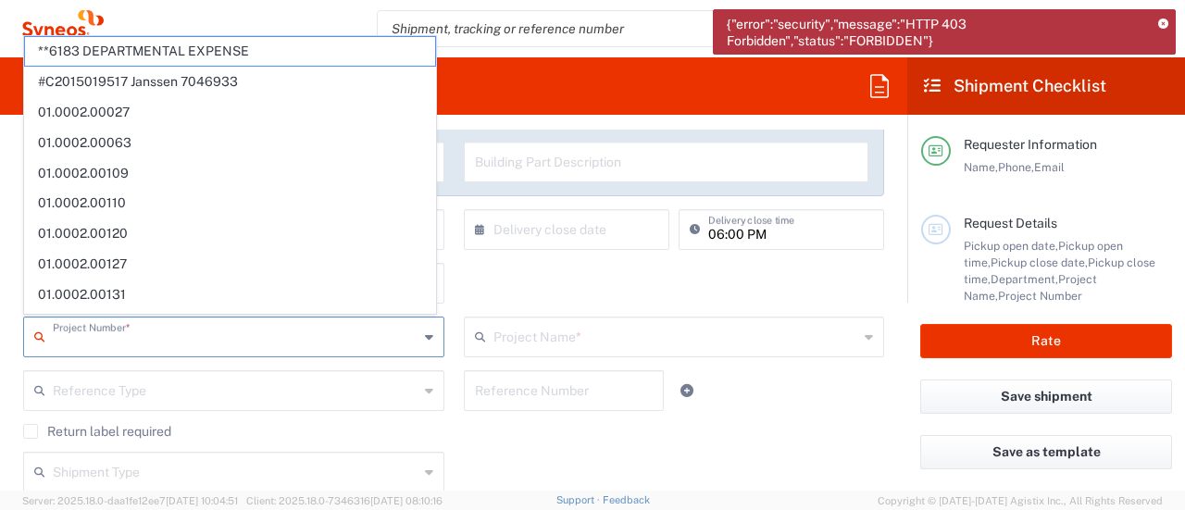
click at [85, 343] on input "text" at bounding box center [236, 335] width 366 height 32
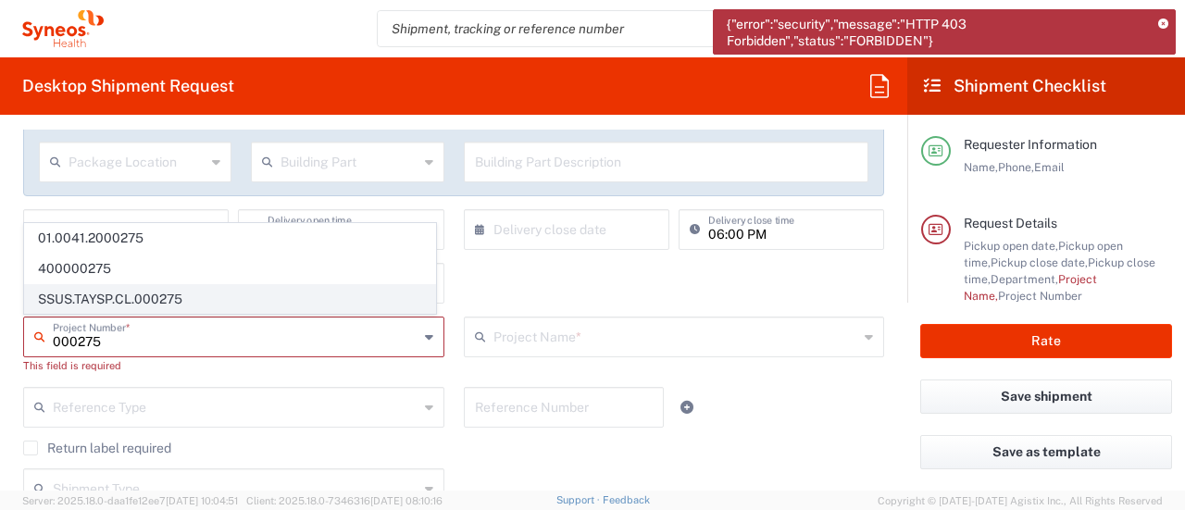
click at [116, 299] on span "SSUS.TAYSP.CL.000275" at bounding box center [230, 299] width 410 height 29
type input "SSUS.TAYSP.CL.000275"
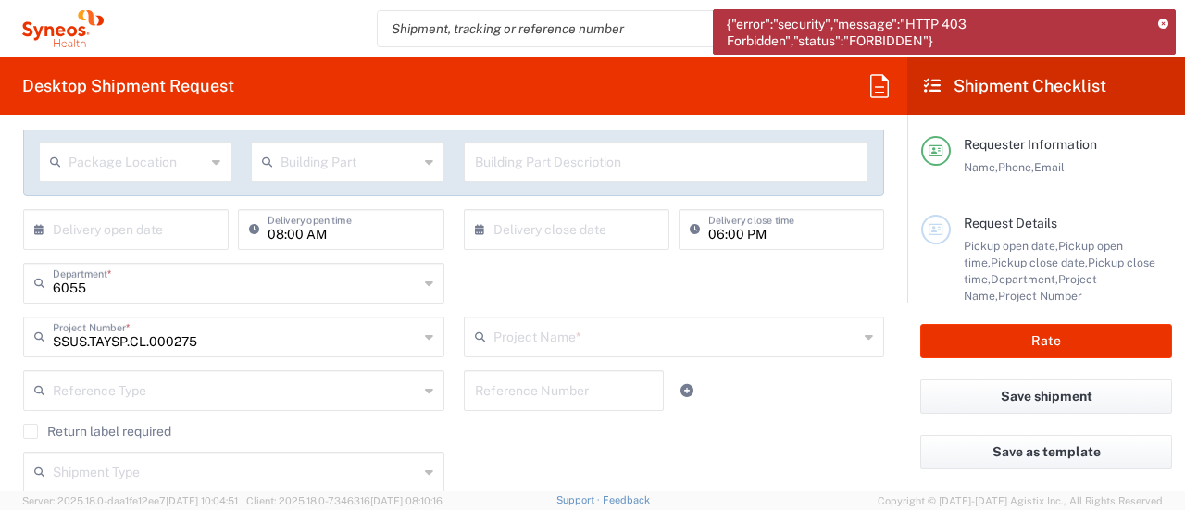
type input "Revolution Medicines SA 2024"
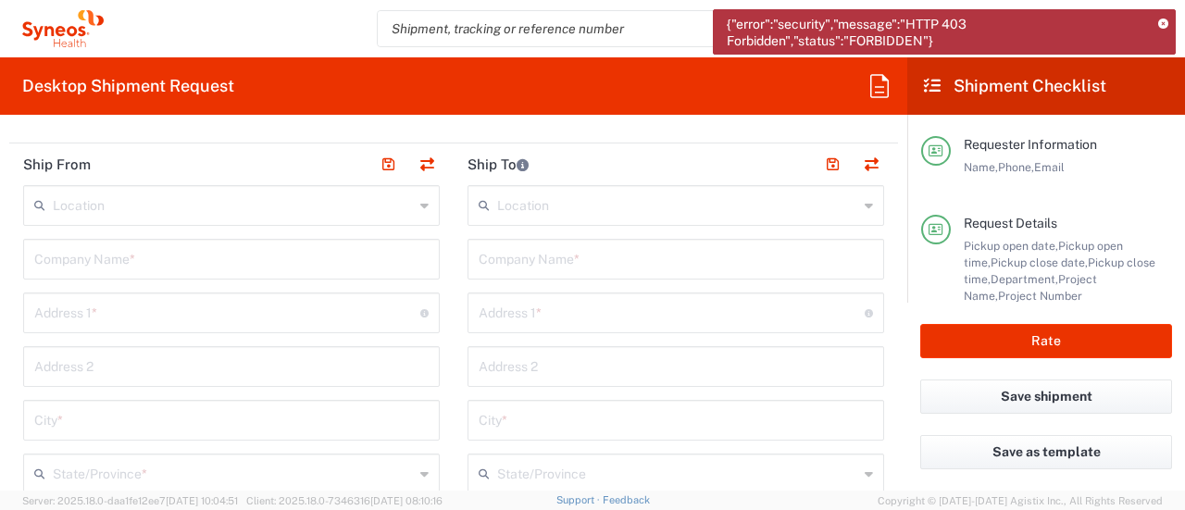
scroll to position [718, 0]
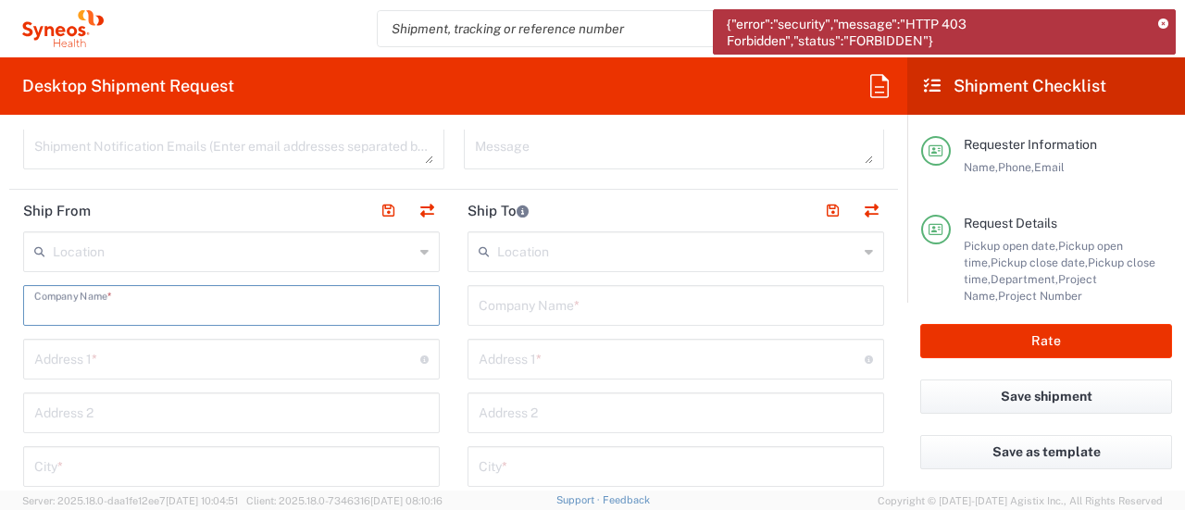
click at [153, 314] on input "text" at bounding box center [231, 304] width 394 height 32
click at [232, 295] on input "text" at bounding box center [231, 304] width 394 height 32
click at [721, 297] on input "text" at bounding box center [675, 304] width 394 height 32
type input "Syneos Health"
type input "[STREET_ADDRESS]"
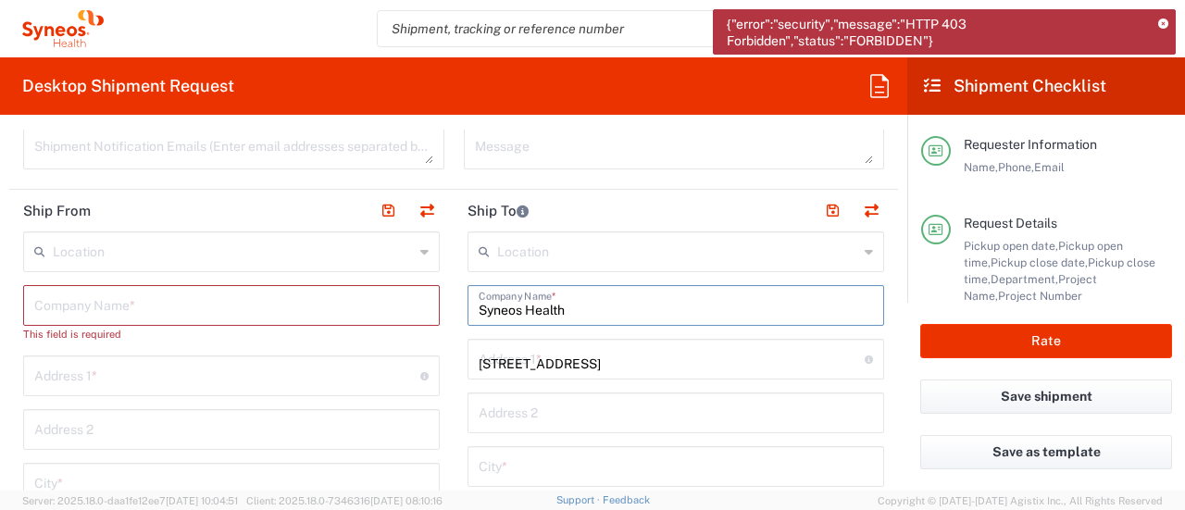
type input "BRIDGEWATER"
type input "[US_STATE]"
type input "[GEOGRAPHIC_DATA]"
type input "08807"
type input "7325374995"
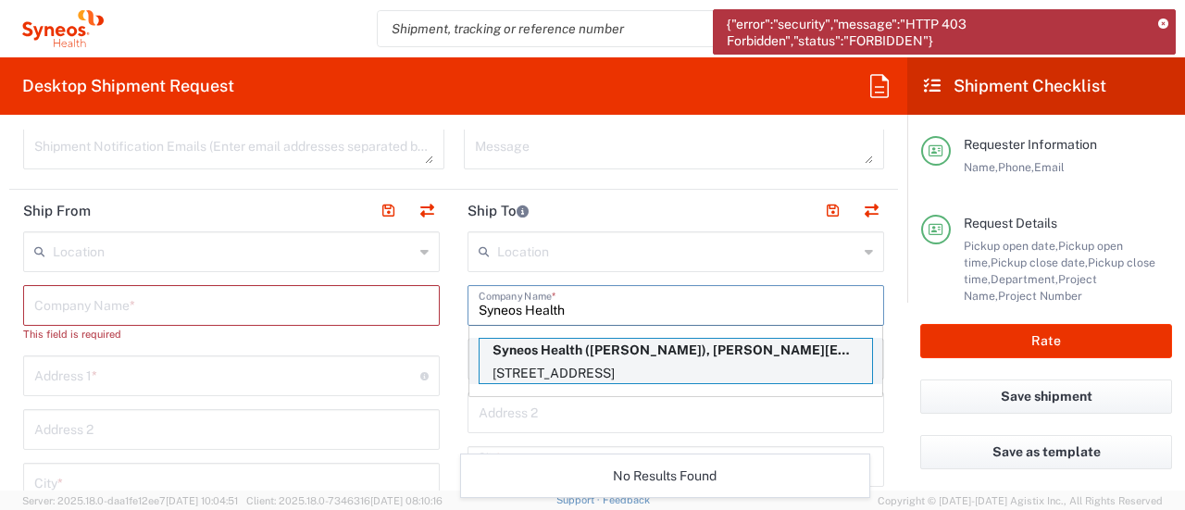
click at [711, 362] on p "[STREET_ADDRESS]" at bounding box center [675, 373] width 392 height 23
type input "Bridgewater"
type input "[GEOGRAPHIC_DATA]"
type input "[PERSON_NAME]"
type input "[PERSON_NAME][EMAIL_ADDRESS][PERSON_NAME][DOMAIN_NAME]"
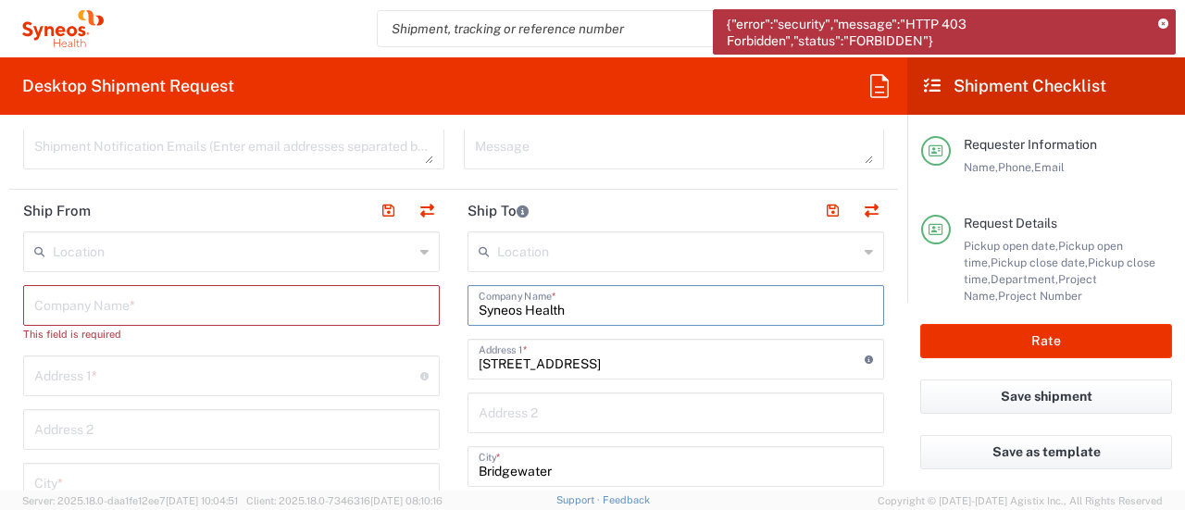
type input "[US_STATE]"
click at [135, 304] on input "text" at bounding box center [231, 304] width 394 height 32
type input "Westin [PERSON_NAME]"
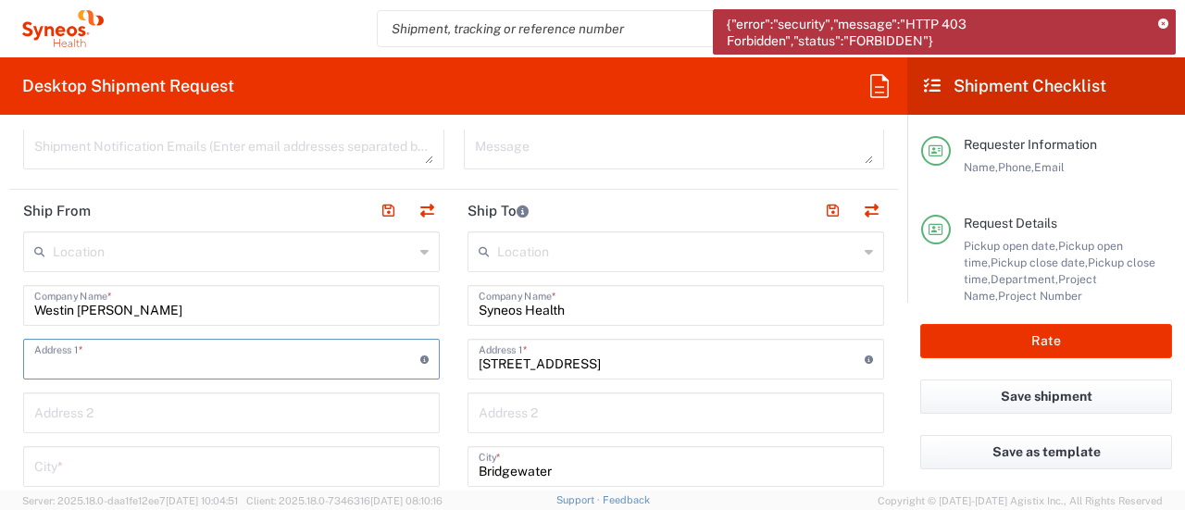
paste input "27617"
drag, startPoint x: 88, startPoint y: 362, endPoint x: 0, endPoint y: 378, distance: 89.3
click at [0, 377] on form "Requester Information [PERSON_NAME] Name * [PHONE_NUMBER] Phone * [PERSON_NAME]…" at bounding box center [453, 310] width 907 height 361
paste input "[STREET_ADDRESS]"
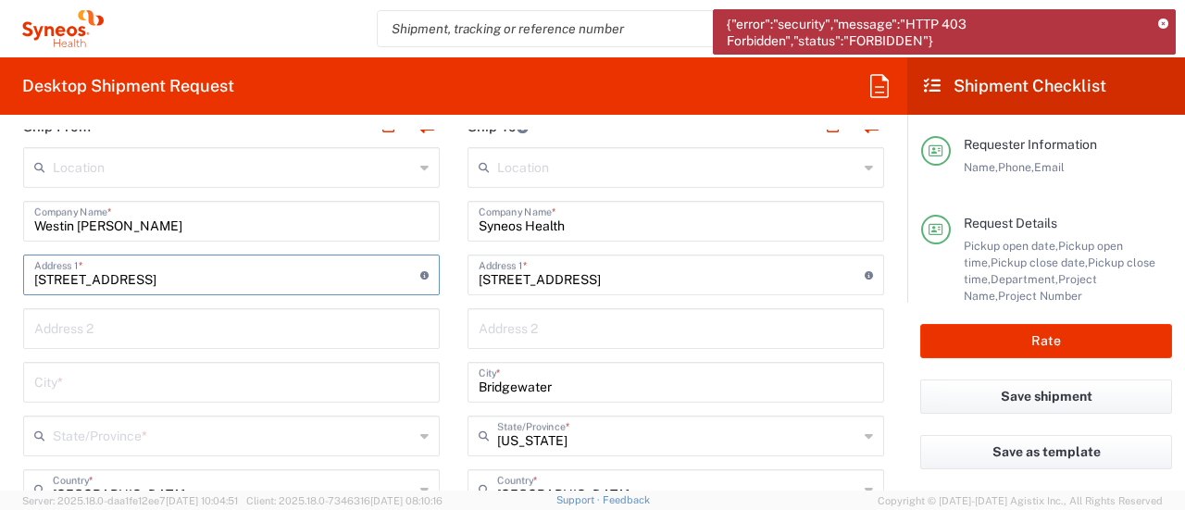
type input "[STREET_ADDRESS]"
click at [119, 376] on input "text" at bounding box center [231, 381] width 394 height 32
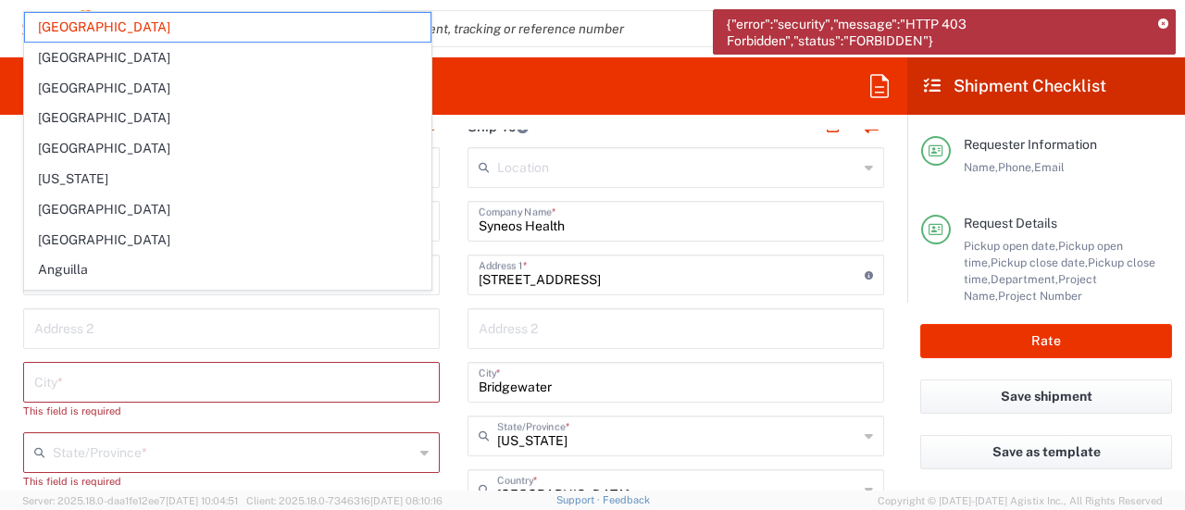
scroll to position [1012, 0]
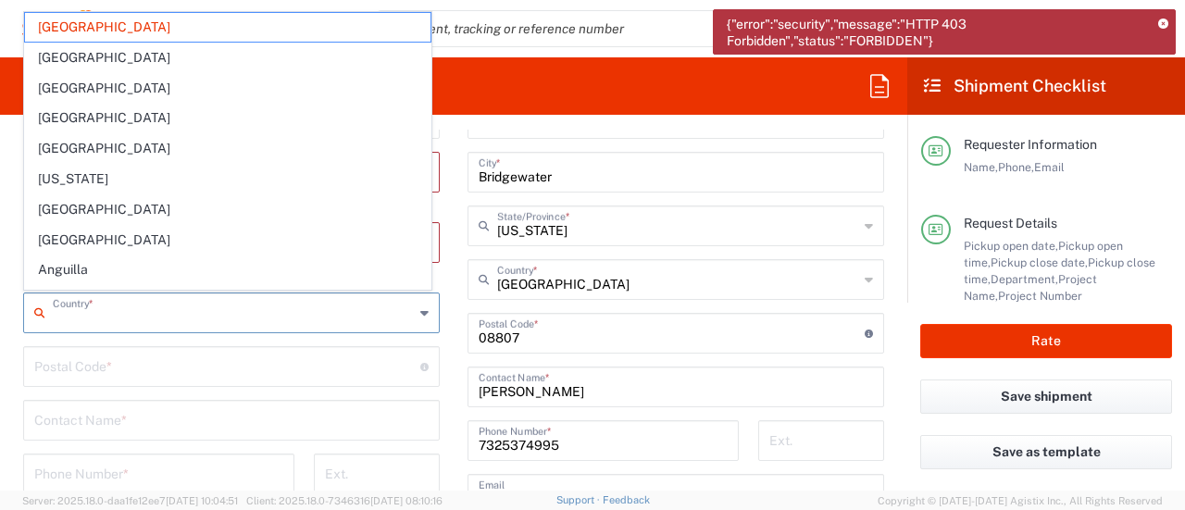
type input "y"
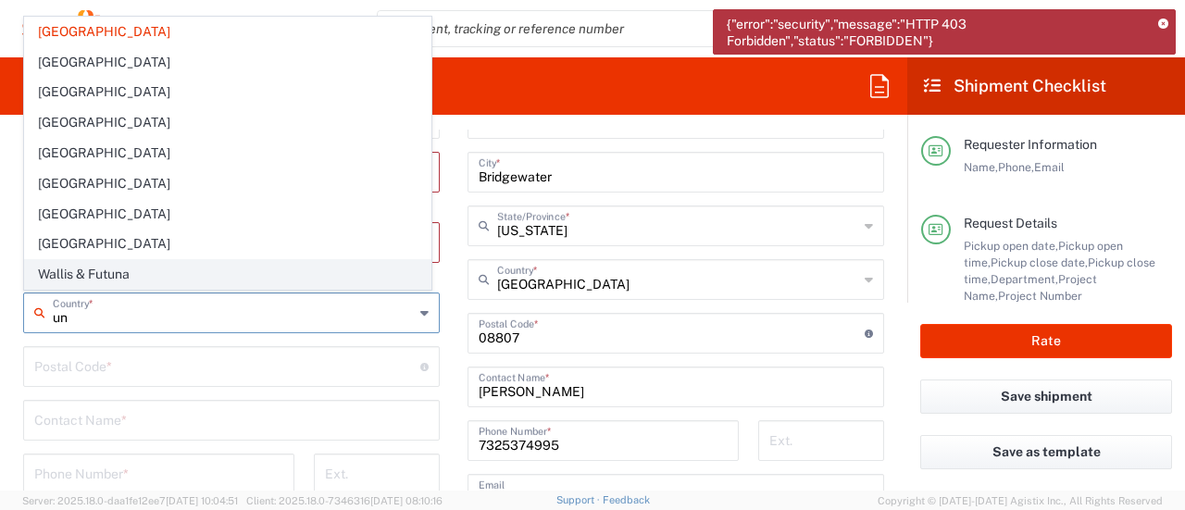
type input "[GEOGRAPHIC_DATA]"
type input "[PERSON_NAME][EMAIL_ADDRESS][PERSON_NAME][DOMAIN_NAME]"
type input "[GEOGRAPHIC_DATA]"
type input "[US_STATE]"
type input "75261"
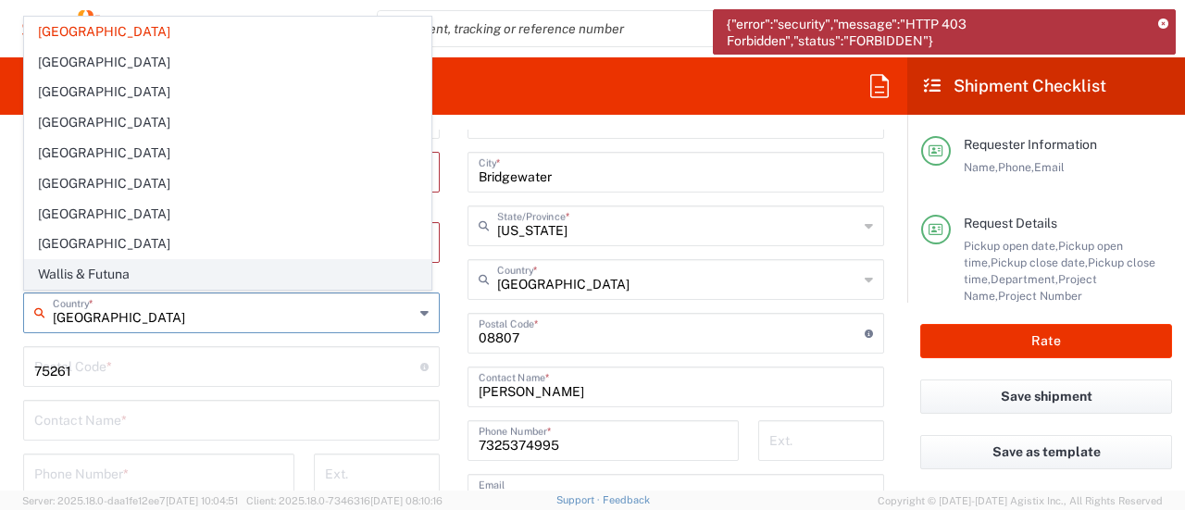
type input "9403671423"
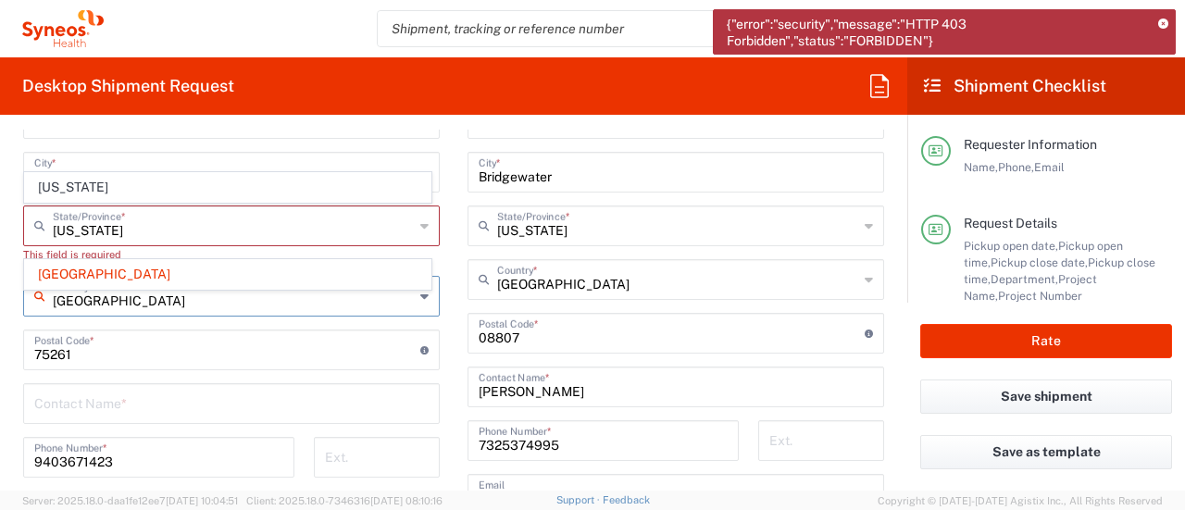
click at [146, 330] on div "Location [PERSON_NAME] LLC-[GEOGRAPHIC_DATA] [GEOGRAPHIC_DATA] [GEOGRAPHIC_DATA…" at bounding box center [231, 307] width 416 height 740
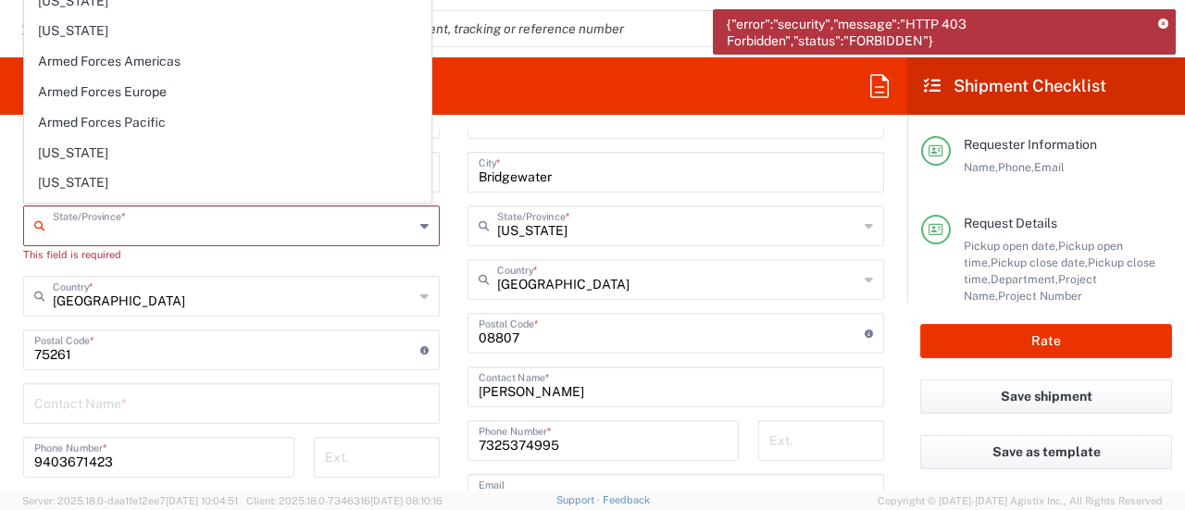
click at [107, 236] on input "text" at bounding box center [233, 224] width 361 height 32
click at [115, 291] on input "[GEOGRAPHIC_DATA]" at bounding box center [233, 295] width 361 height 32
type input "[GEOGRAPHIC_DATA]"
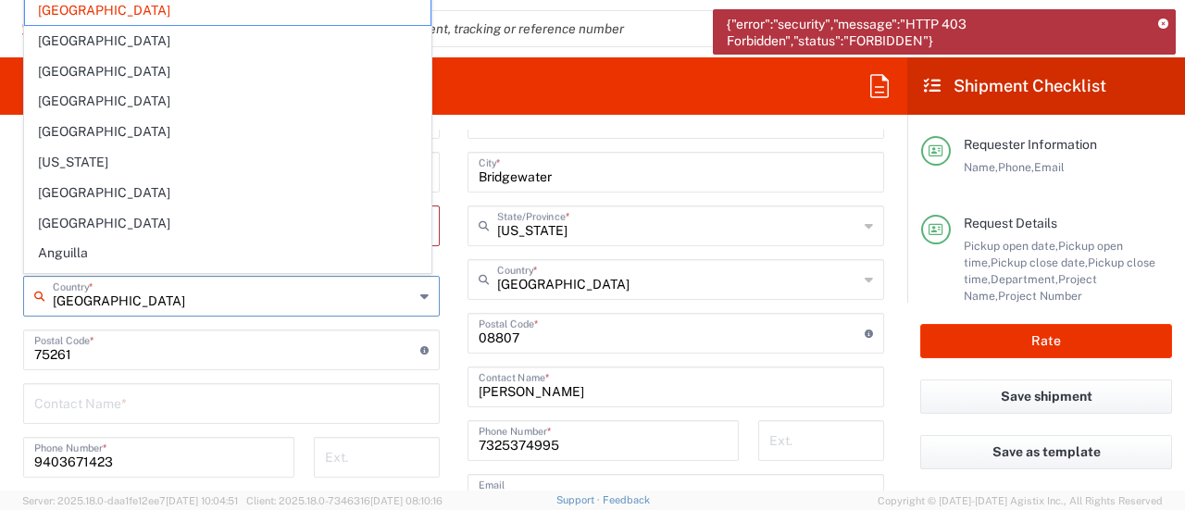
click at [597, 164] on input "Bridgewater" at bounding box center [675, 171] width 394 height 32
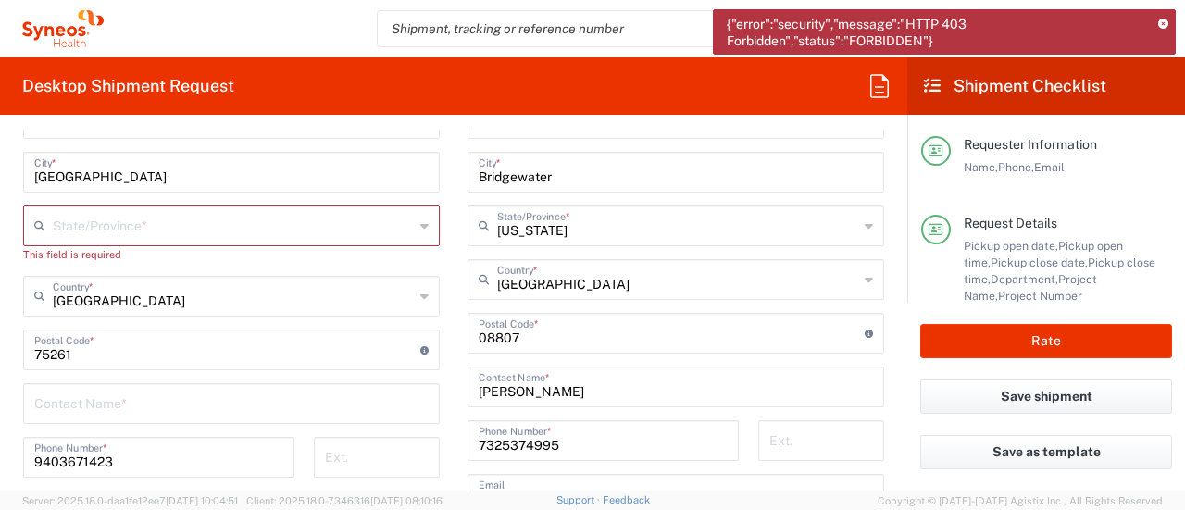
click at [166, 240] on div "State/Province *" at bounding box center [231, 225] width 416 height 41
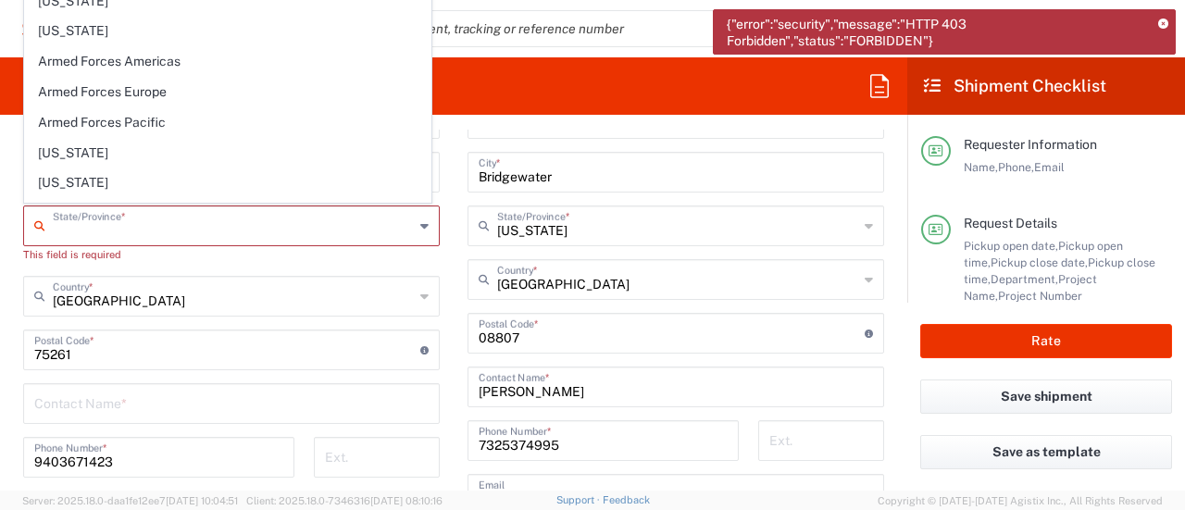
scroll to position [1387, 0]
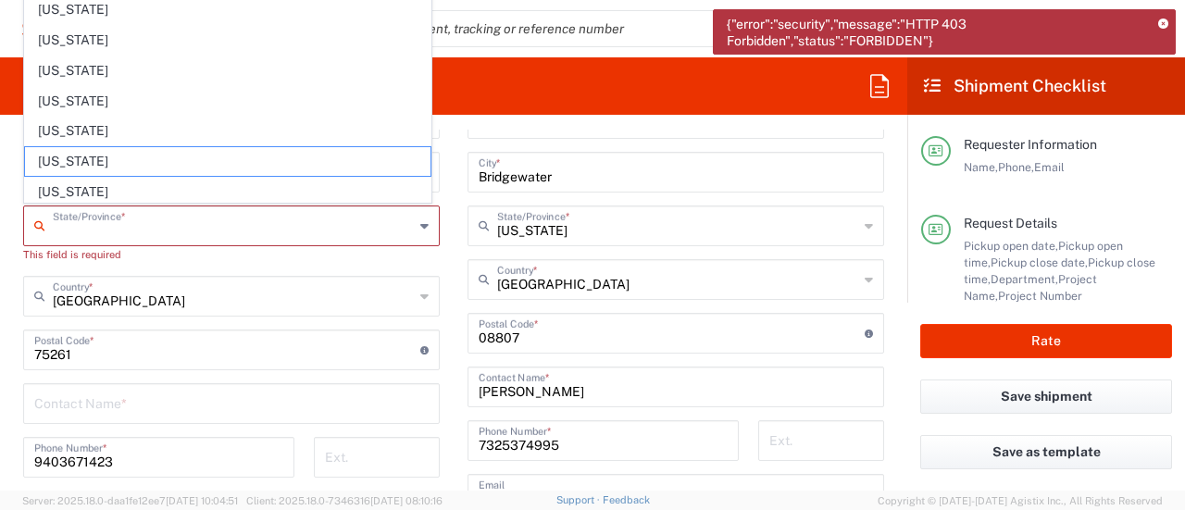
click at [226, 228] on input "text" at bounding box center [233, 224] width 361 height 32
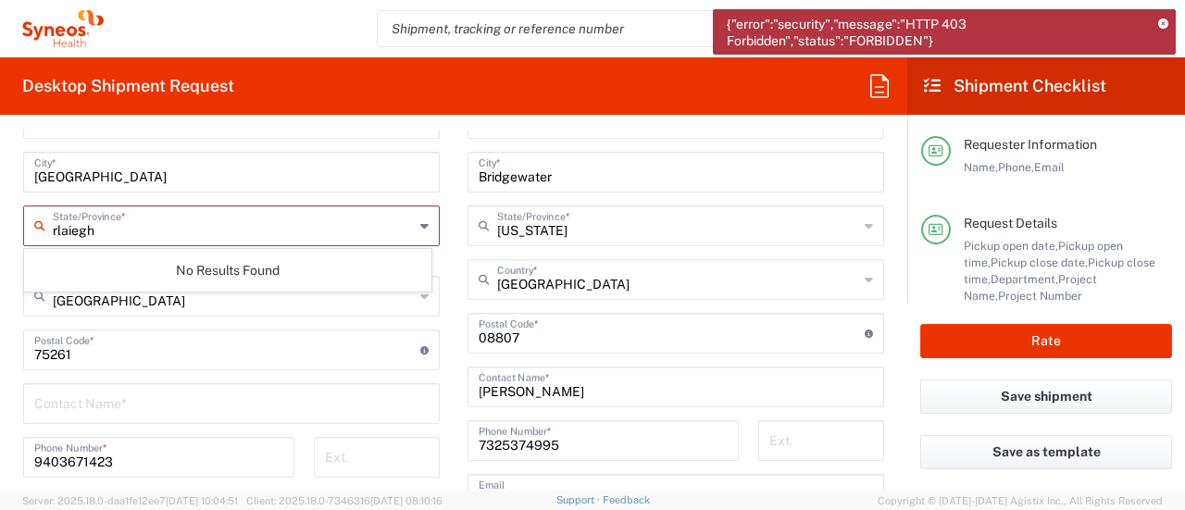
scroll to position [0, 0]
type input "r"
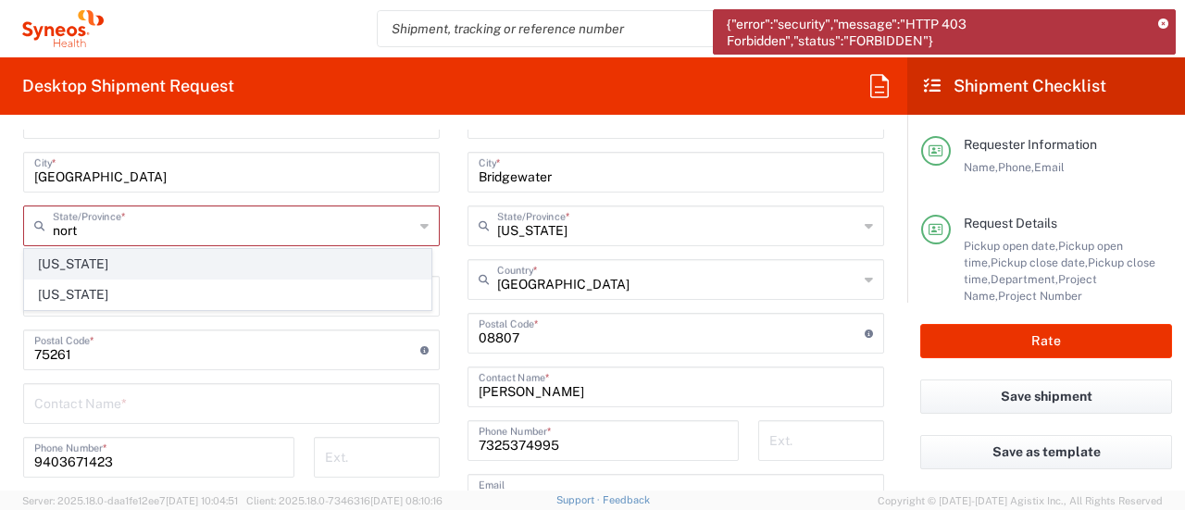
click at [207, 264] on span "[US_STATE]" at bounding box center [227, 264] width 405 height 29
type input "[US_STATE]"
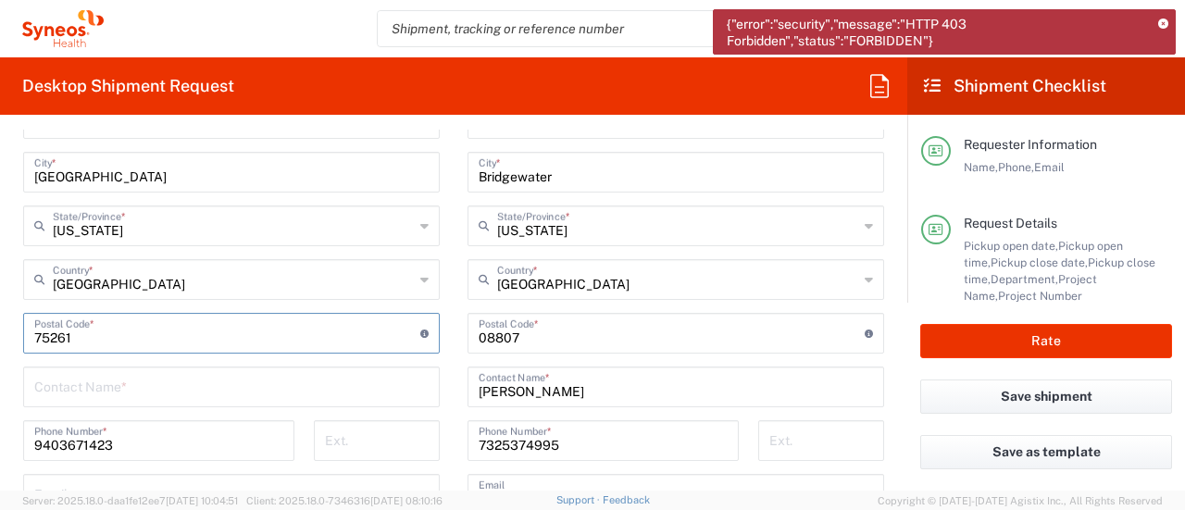
drag, startPoint x: 141, startPoint y: 316, endPoint x: 0, endPoint y: 368, distance: 149.9
click at [0, 368] on form "Requester Information [PERSON_NAME] Name * [PHONE_NUMBER] Phone * [PERSON_NAME]…" at bounding box center [453, 310] width 907 height 361
paste input "[STREET_ADDRESS]"
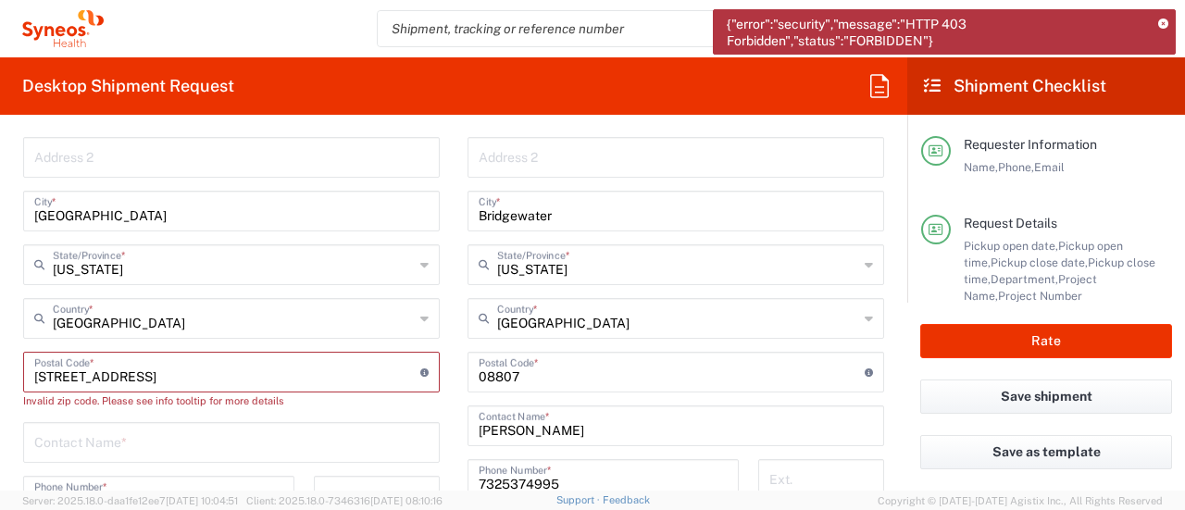
scroll to position [979, 0]
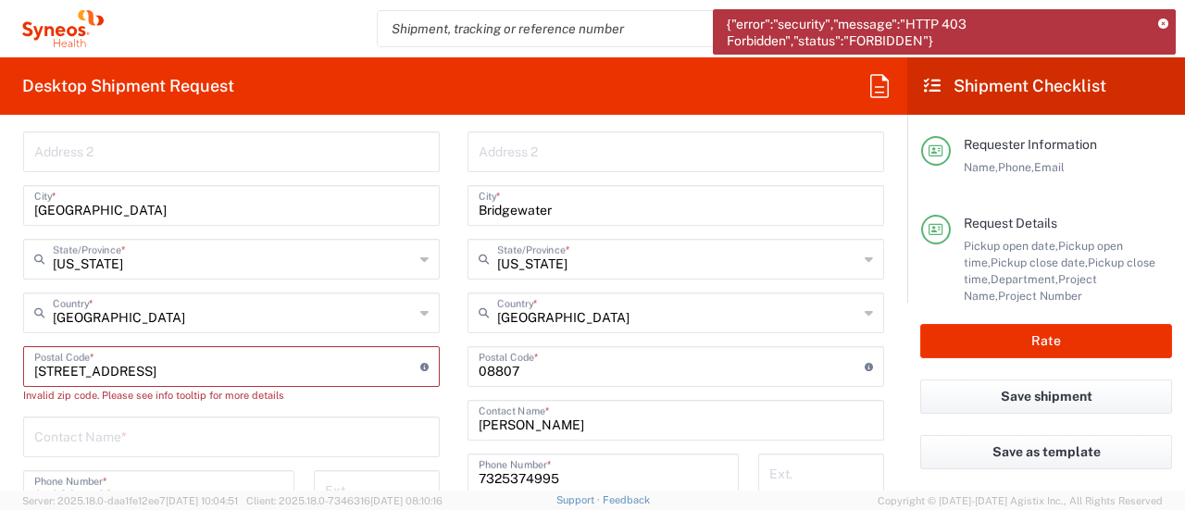
type input "[STREET_ADDRESS]"
click at [112, 219] on div "[GEOGRAPHIC_DATA] *" at bounding box center [231, 205] width 416 height 41
drag, startPoint x: 87, startPoint y: 214, endPoint x: 0, endPoint y: 218, distance: 87.1
click at [0, 215] on form "Requester Information [PERSON_NAME] Name * [PHONE_NUMBER] Phone * [PERSON_NAME]…" at bounding box center [453, 310] width 907 height 361
type input "raleigh"
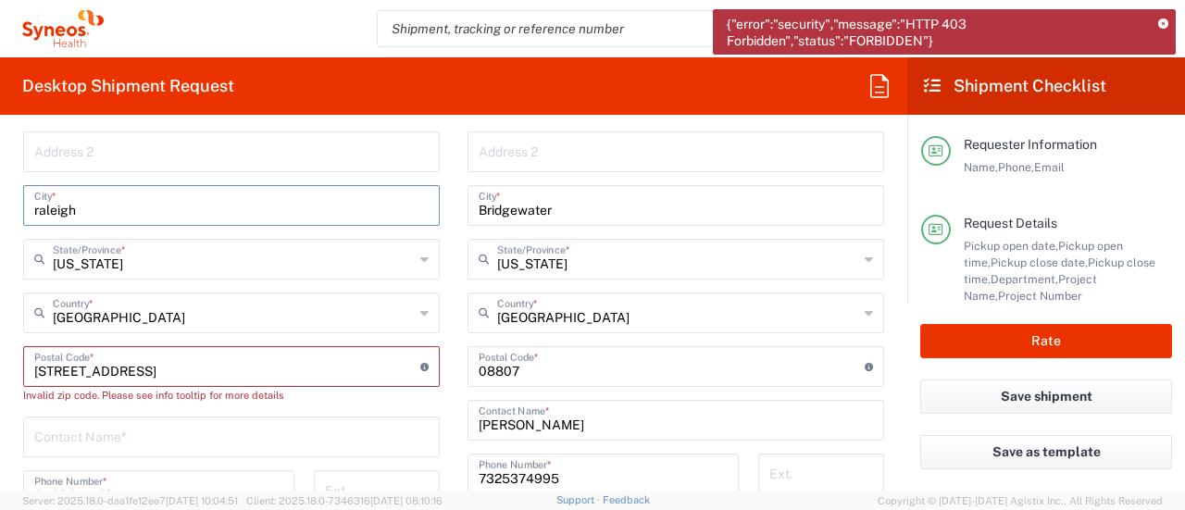
click at [124, 223] on div "[GEOGRAPHIC_DATA] *" at bounding box center [231, 205] width 416 height 41
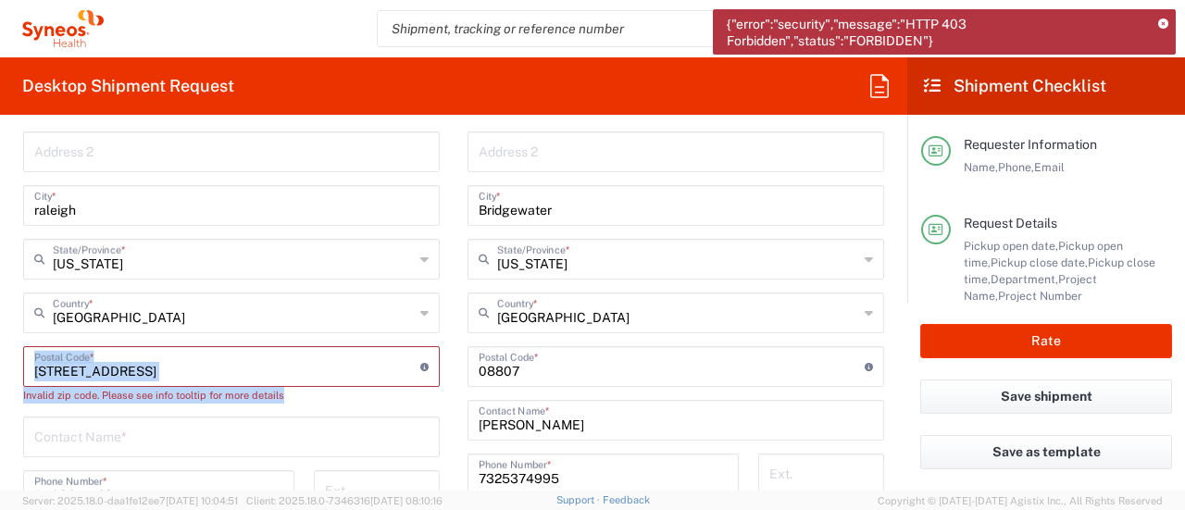
drag, startPoint x: 152, startPoint y: 380, endPoint x: 0, endPoint y: 427, distance: 158.7
click at [0, 427] on form "Requester Information [PERSON_NAME] Name * [PHONE_NUMBER] Phone * [PERSON_NAME]…" at bounding box center [453, 310] width 907 height 361
click at [154, 369] on input "undefined" at bounding box center [227, 365] width 386 height 32
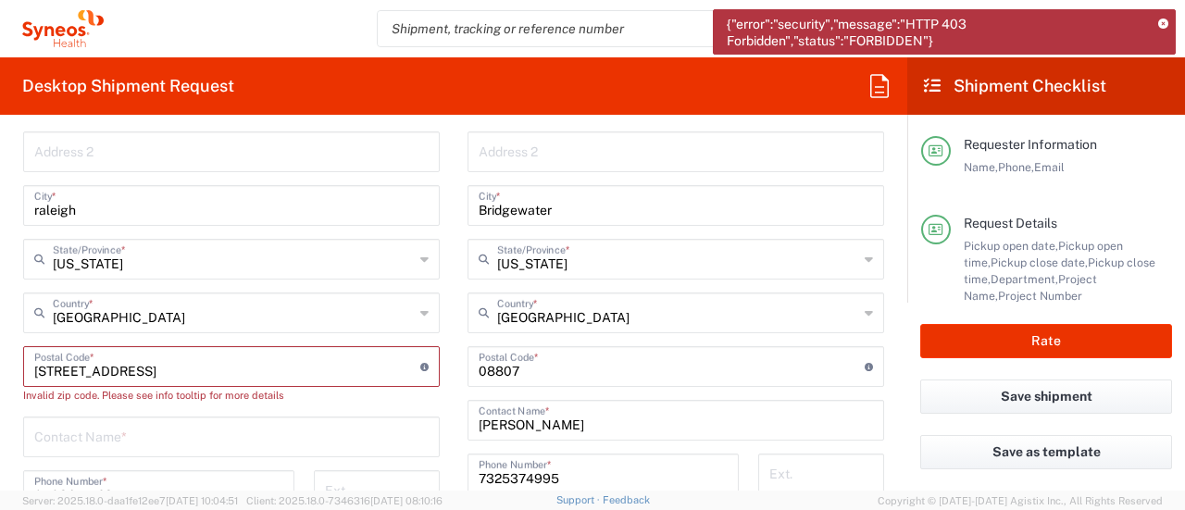
click at [154, 369] on input "undefined" at bounding box center [227, 365] width 386 height 32
type input "3"
click at [118, 214] on input "raleigh" at bounding box center [231, 204] width 394 height 32
drag, startPoint x: 86, startPoint y: 214, endPoint x: 0, endPoint y: 269, distance: 102.4
click at [0, 269] on form "Requester Information [PERSON_NAME] Name * [PHONE_NUMBER] Phone * [PERSON_NAME]…" at bounding box center [453, 310] width 907 height 361
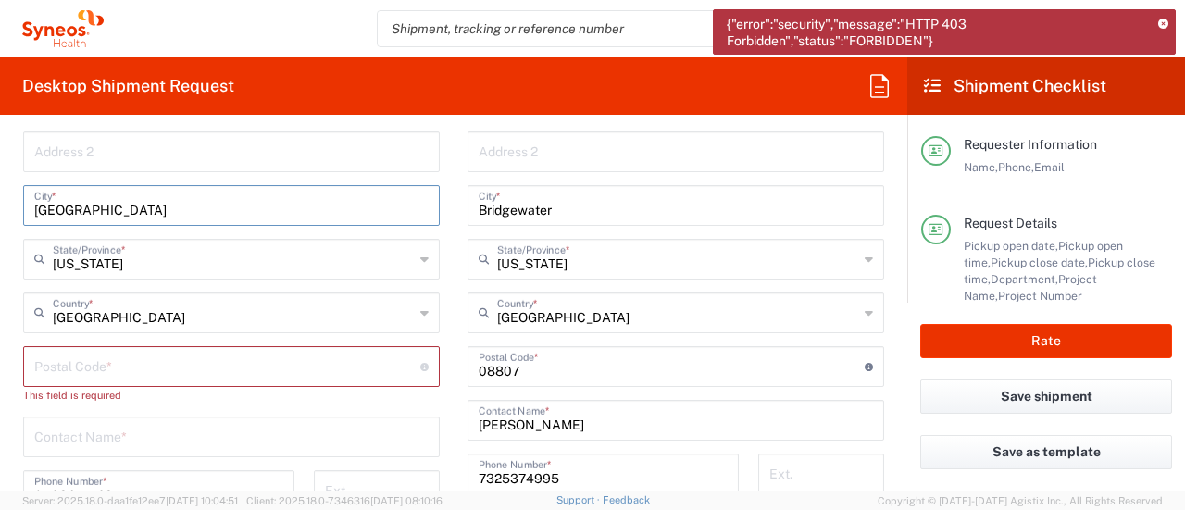
type input "[GEOGRAPHIC_DATA]"
click at [142, 354] on input "undefined" at bounding box center [227, 365] width 386 height 32
paste input "27617"
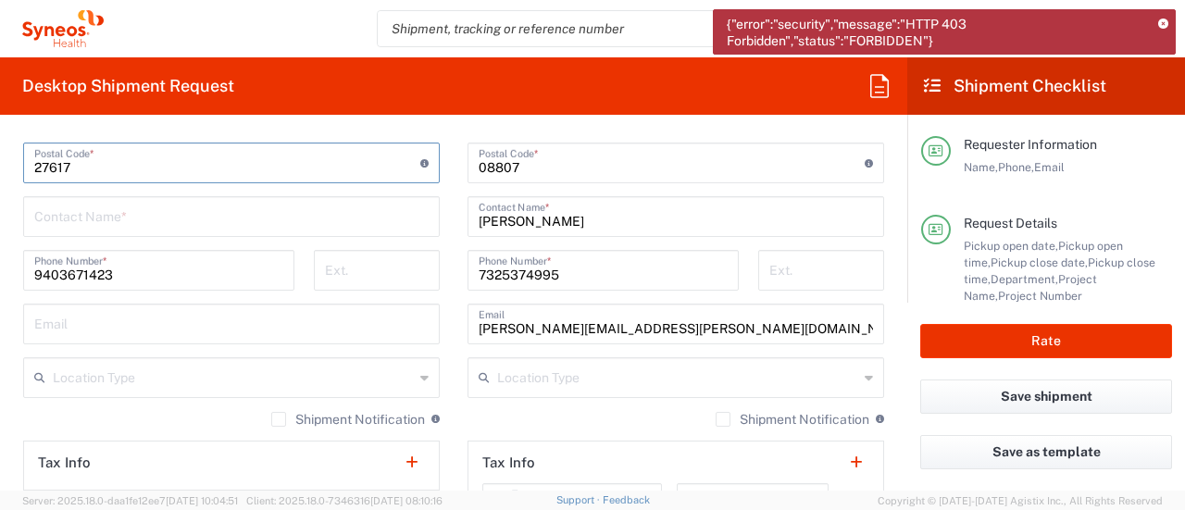
scroll to position [1193, 0]
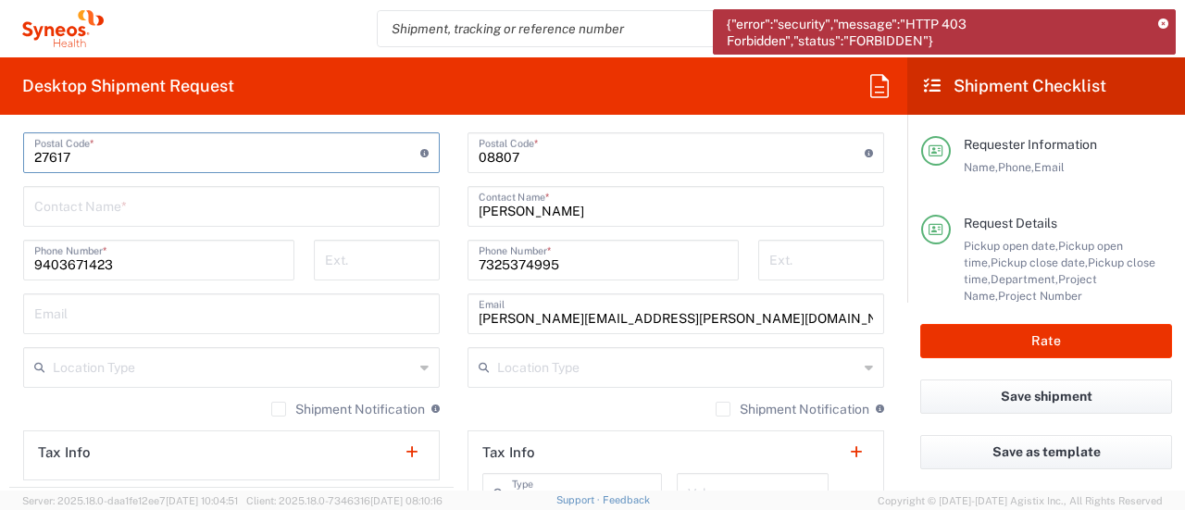
type input "27617"
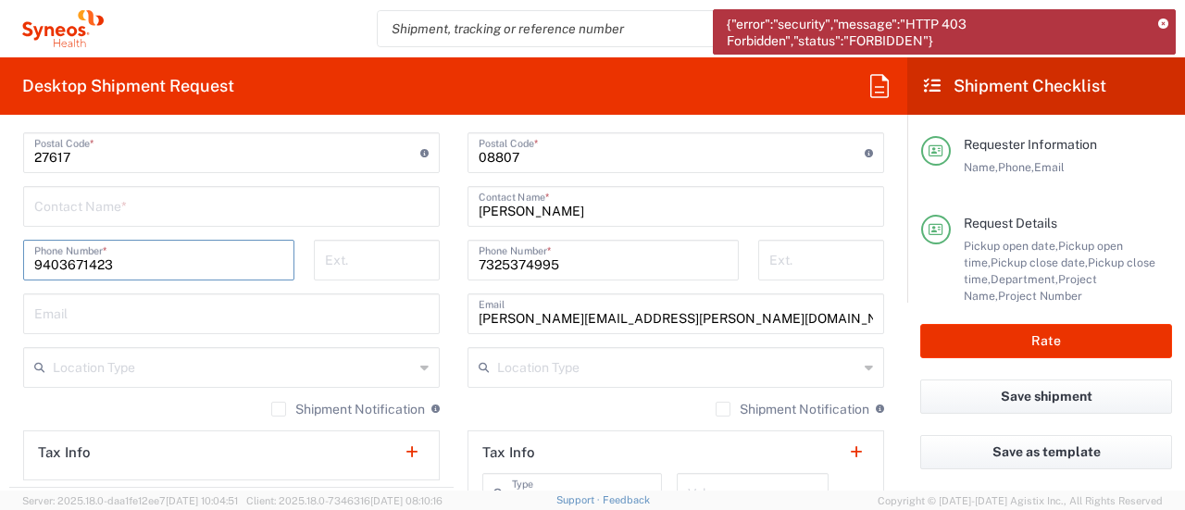
drag, startPoint x: 125, startPoint y: 265, endPoint x: 0, endPoint y: 266, distance: 124.9
click at [14, 267] on div "[PHONE_NUMBER] Phone Number *" at bounding box center [159, 267] width 291 height 54
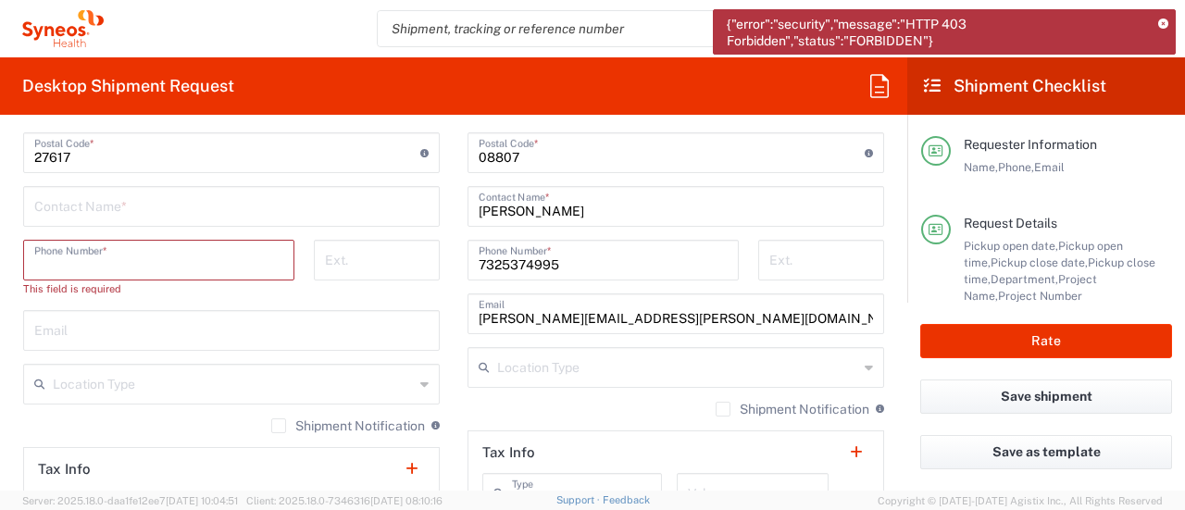
drag, startPoint x: 65, startPoint y: 229, endPoint x: 87, endPoint y: 197, distance: 38.5
click at [68, 224] on div "Location [PERSON_NAME] LLC-[GEOGRAPHIC_DATA] [GEOGRAPHIC_DATA] [GEOGRAPHIC_DATA…" at bounding box center [231, 127] width 416 height 740
click at [89, 194] on input "text" at bounding box center [231, 205] width 394 height 32
type input "[PERSON_NAME]- RevMed Interviews"
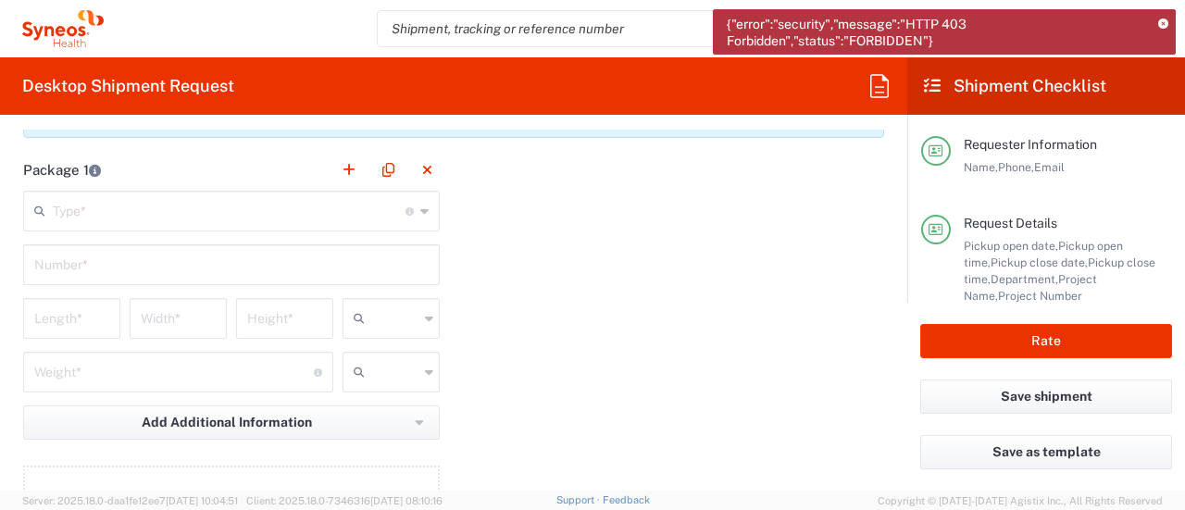
scroll to position [1690, 0]
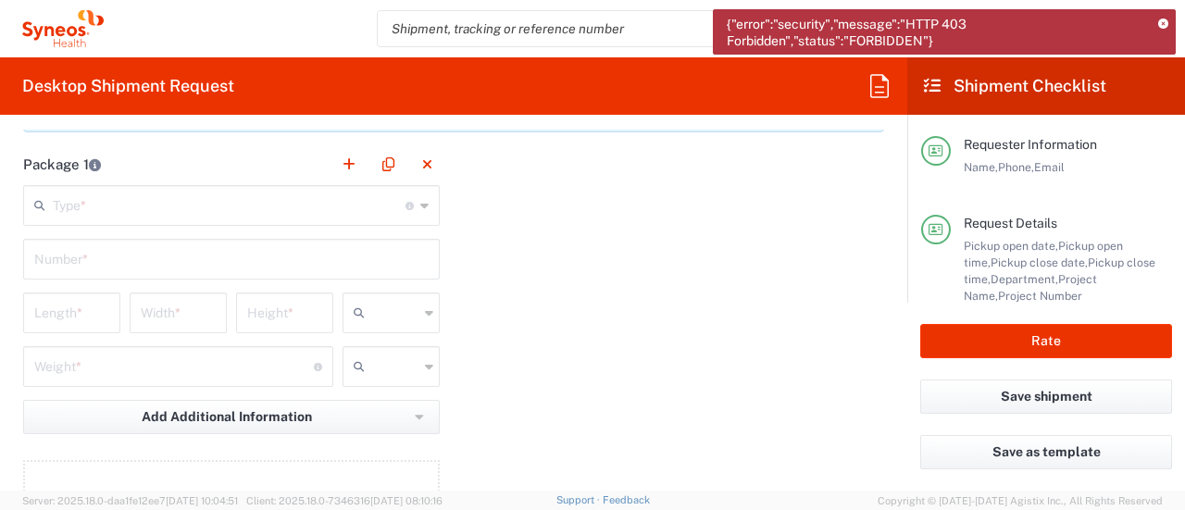
type input "7325374995"
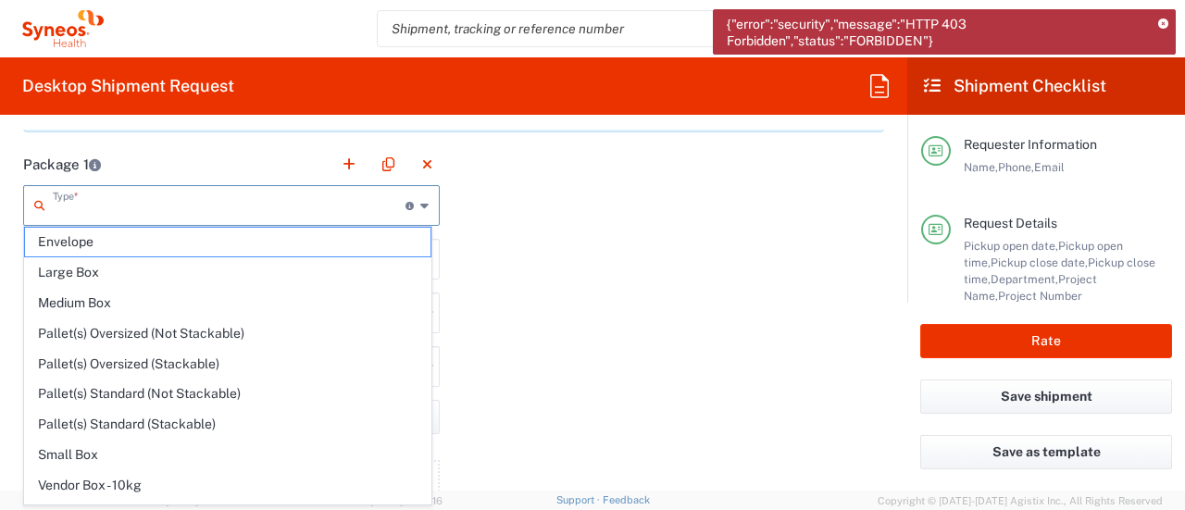
click at [234, 195] on input "text" at bounding box center [229, 204] width 353 height 32
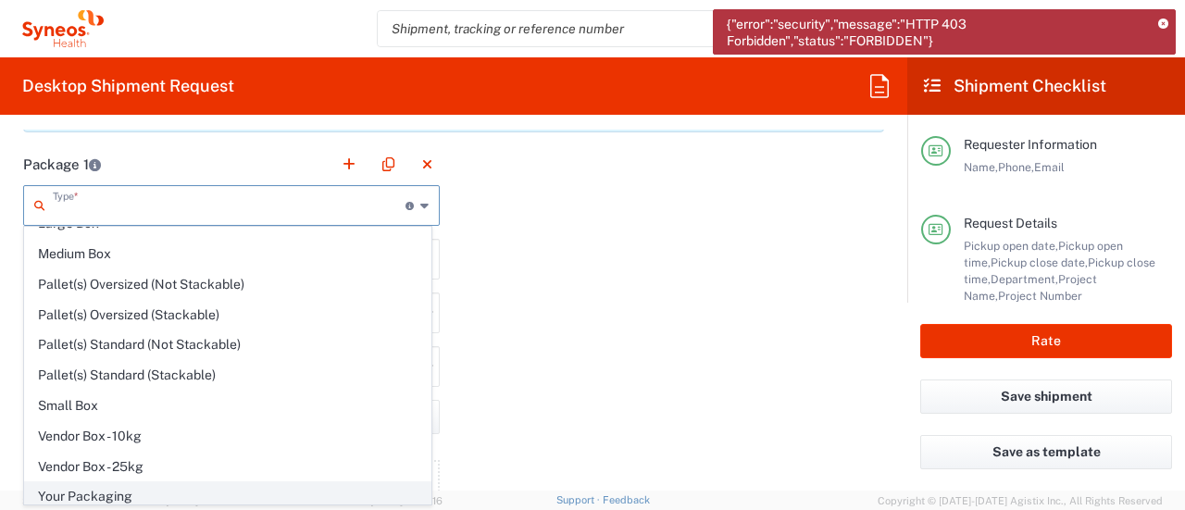
click at [204, 501] on span "Your Packaging" at bounding box center [227, 496] width 405 height 29
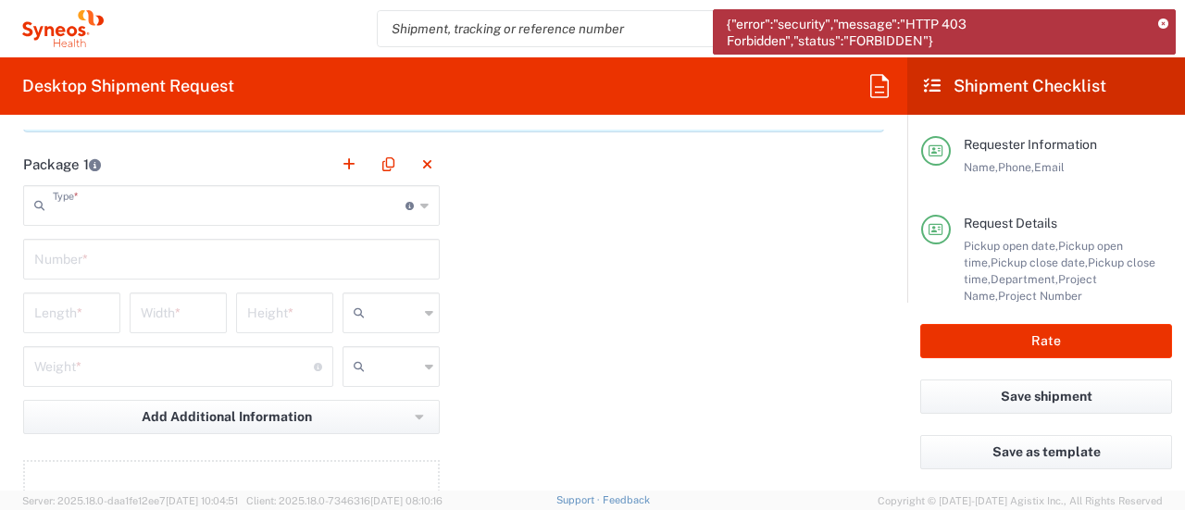
type input "Your Packaging"
click at [110, 260] on input "text" at bounding box center [231, 258] width 394 height 32
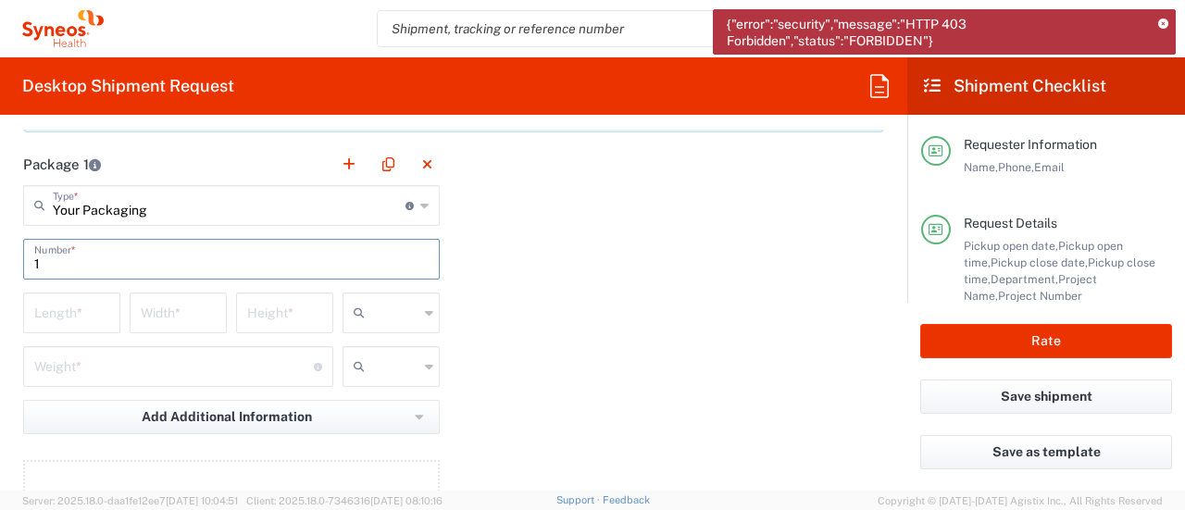
type input "1"
click at [82, 316] on input "number" at bounding box center [71, 311] width 75 height 32
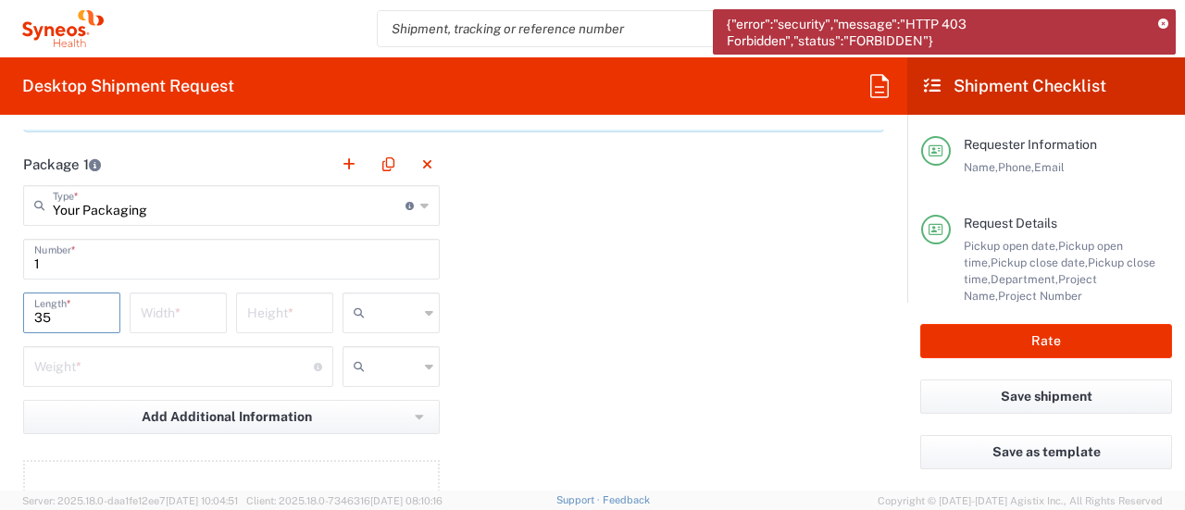
type input "35"
type input "3"
type input "1"
type input "35"
click at [396, 312] on input "text" at bounding box center [395, 313] width 46 height 30
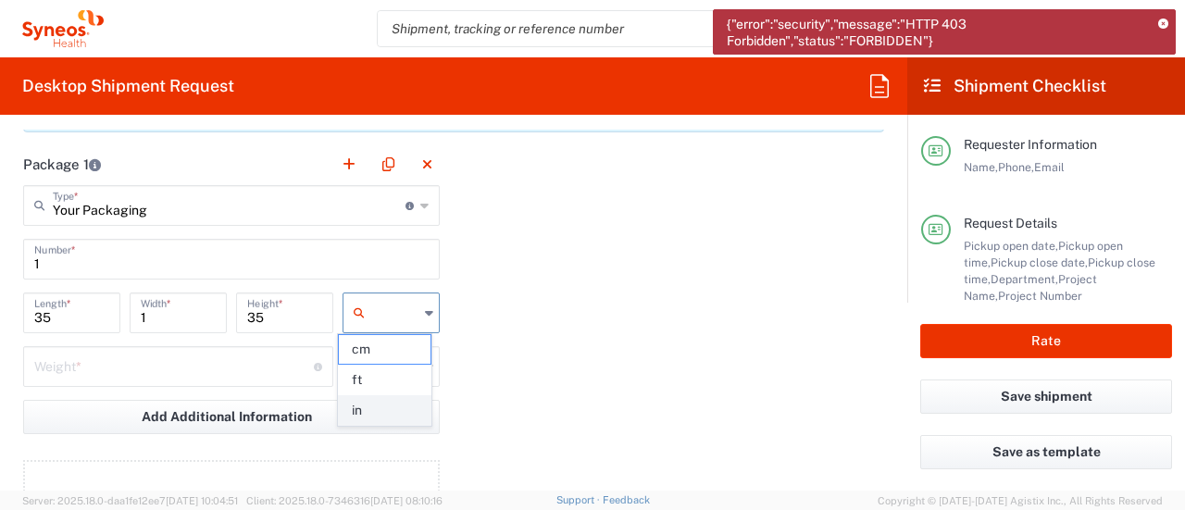
click at [392, 404] on span "in" at bounding box center [385, 410] width 92 height 29
type input "in"
click at [174, 360] on input "number" at bounding box center [173, 365] width 279 height 32
type input "2"
click at [381, 363] on input "text" at bounding box center [395, 367] width 46 height 30
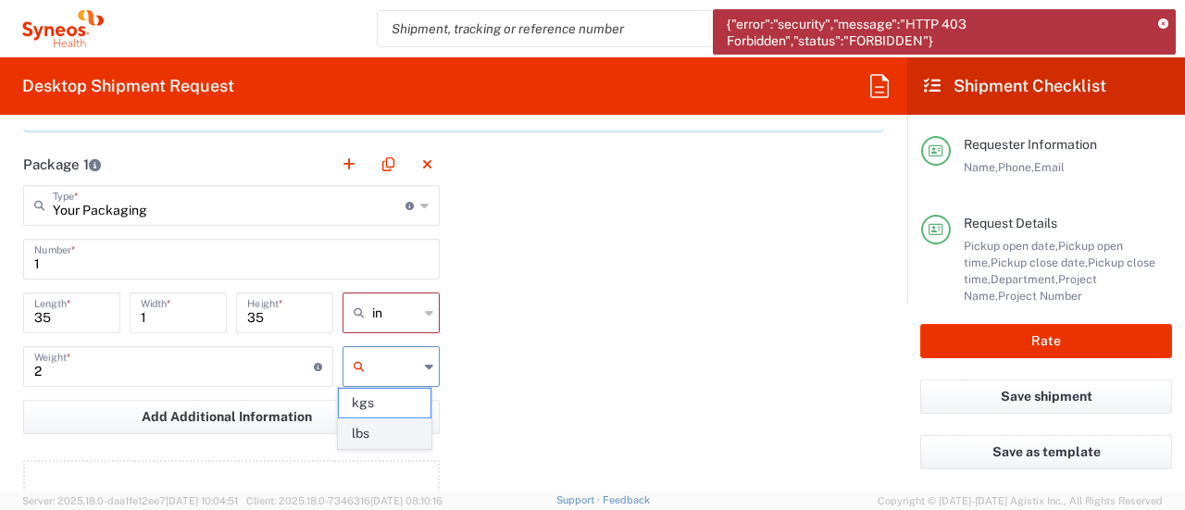
click at [399, 429] on span "lbs" at bounding box center [385, 433] width 92 height 29
type input "lbs"
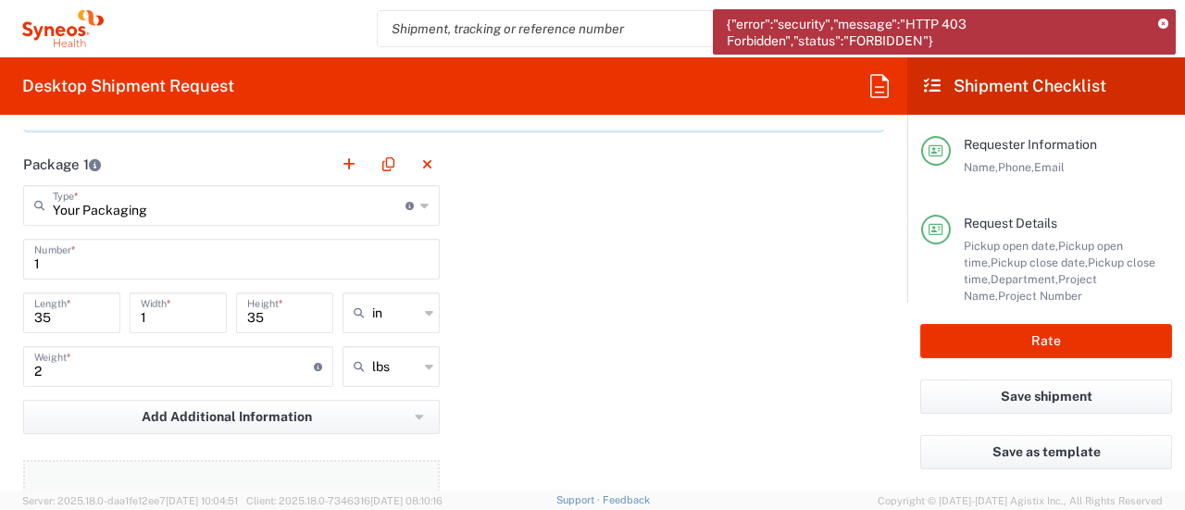
click at [353, 478] on button "Add Content *" at bounding box center [231, 498] width 416 height 76
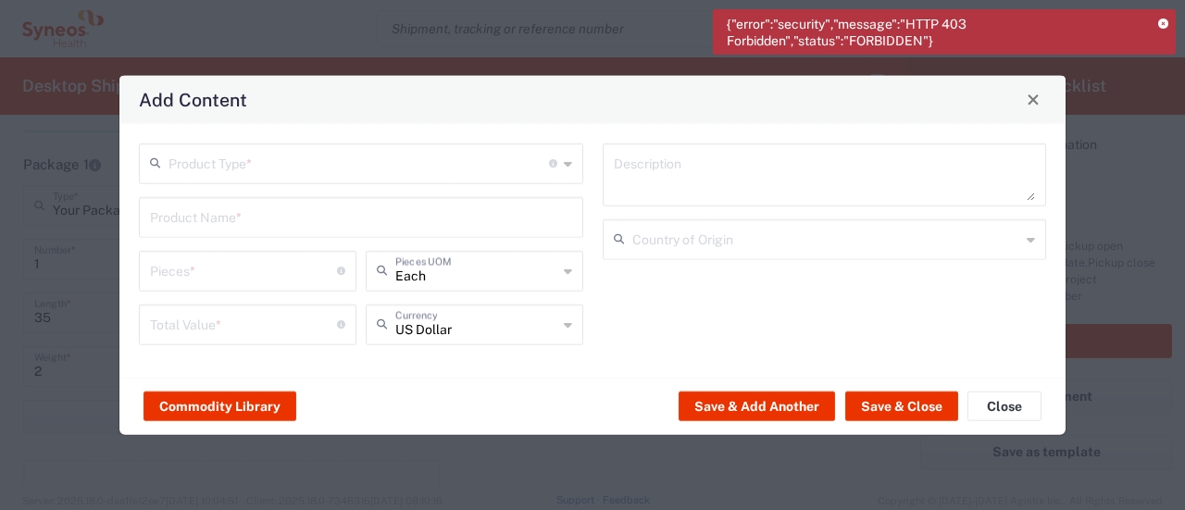
click at [201, 162] on input "text" at bounding box center [358, 161] width 380 height 32
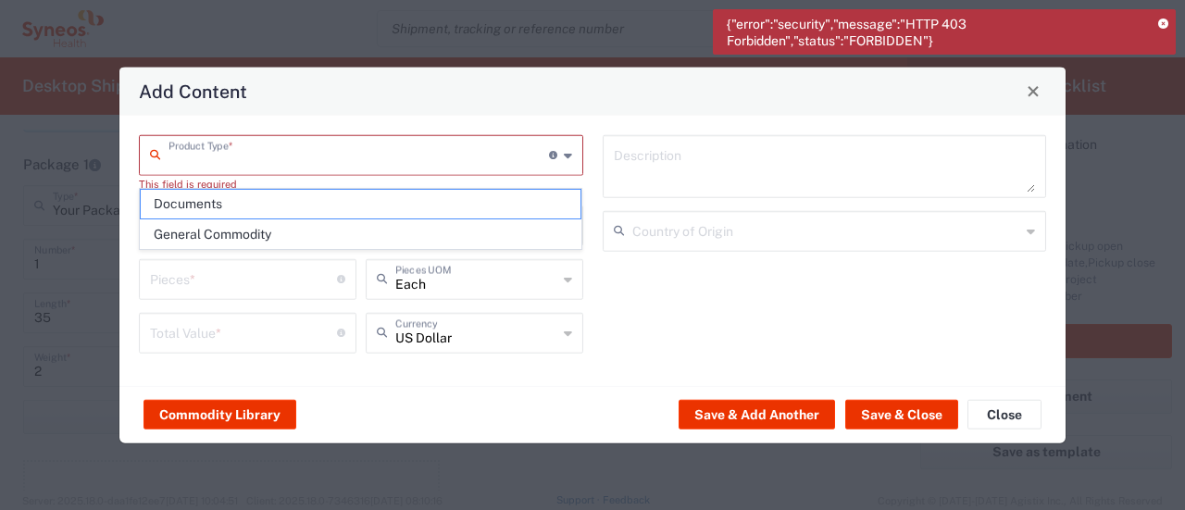
type input "S"
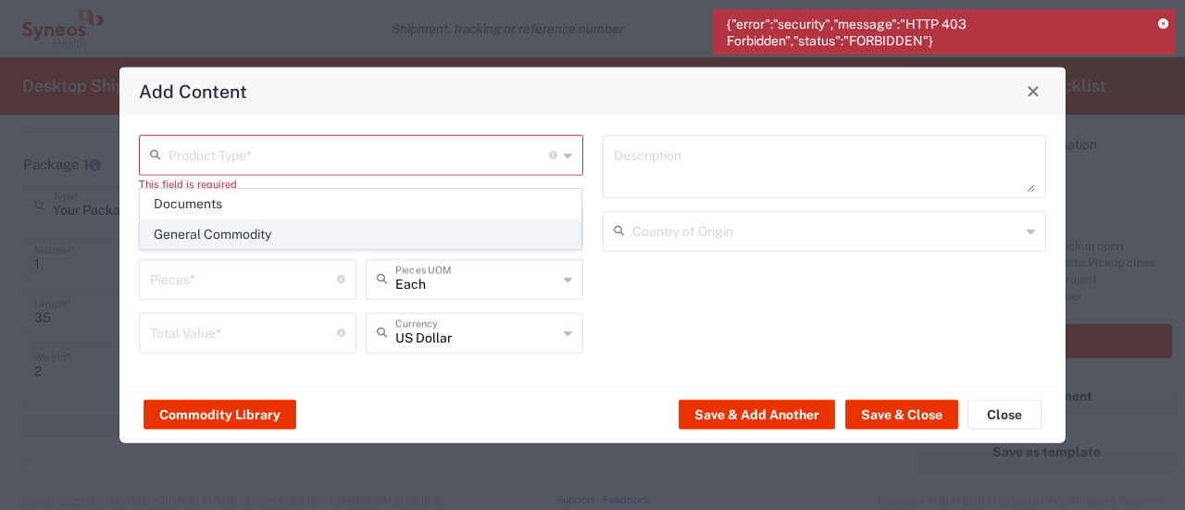
click at [208, 232] on span "General Commodity" at bounding box center [361, 234] width 441 height 29
type input "General Commodity"
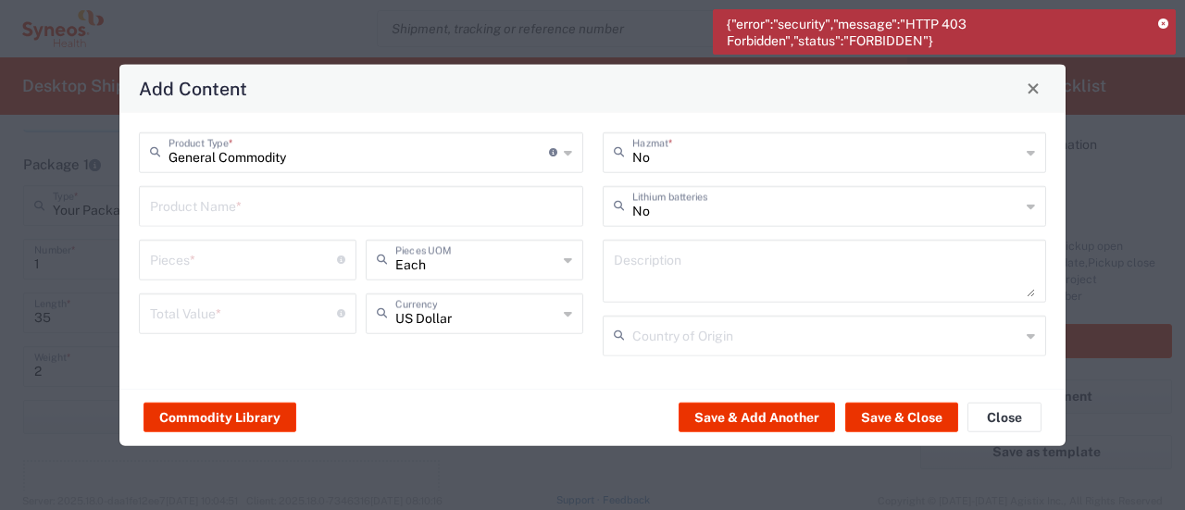
click at [194, 209] on input "text" at bounding box center [361, 204] width 422 height 32
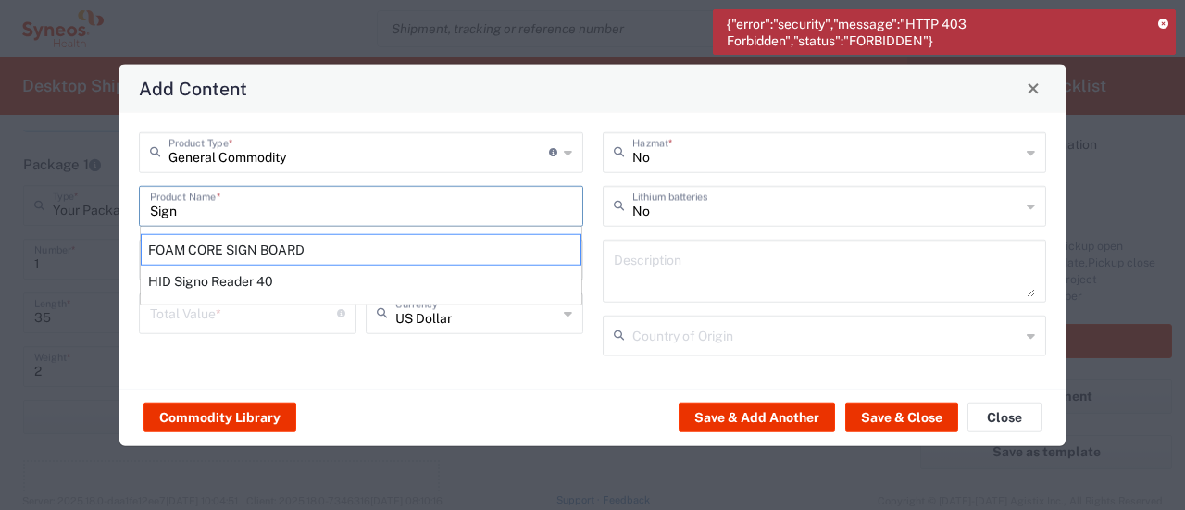
click at [198, 264] on div "FOAM CORE SIGN BOARD" at bounding box center [361, 248] width 441 height 31
type input "FOAM CORE SIGN BOARD"
type input "1"
type textarea "40X30"
type input "[GEOGRAPHIC_DATA]"
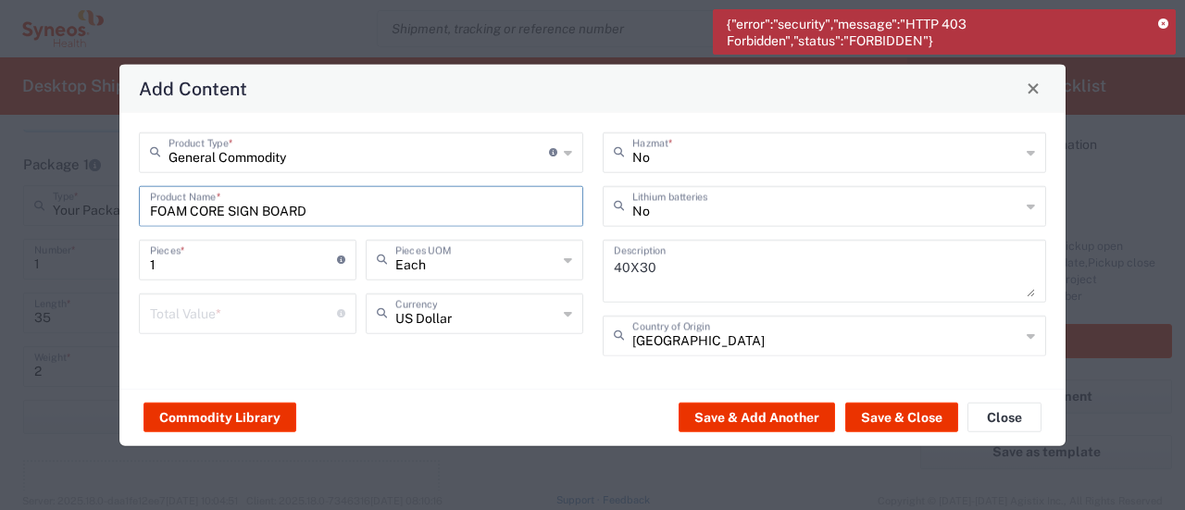
click at [241, 316] on input "number" at bounding box center [243, 311] width 187 height 32
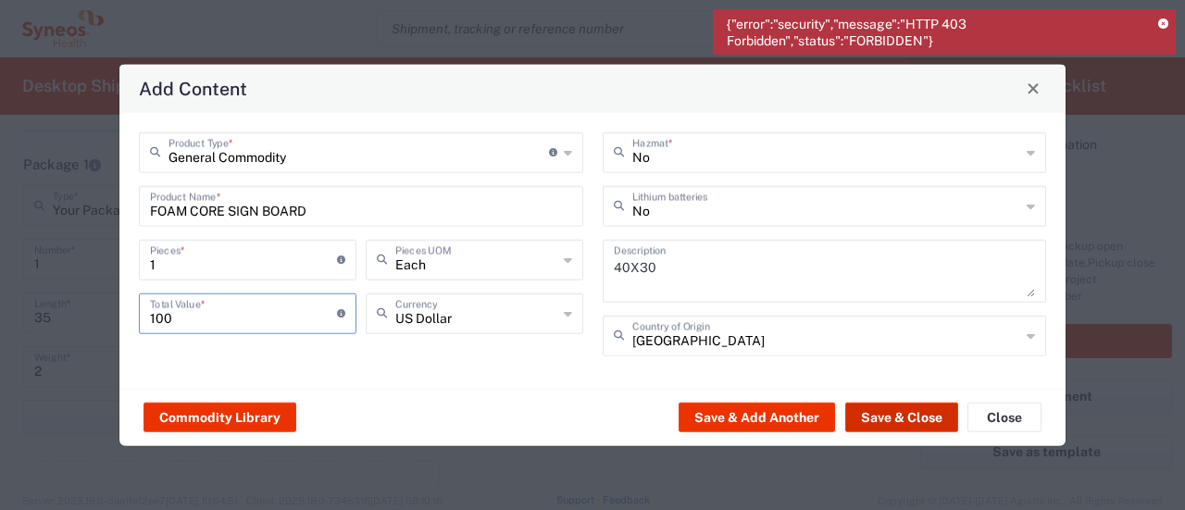
type input "100"
click at [926, 415] on button "Save & Close" at bounding box center [901, 418] width 113 height 30
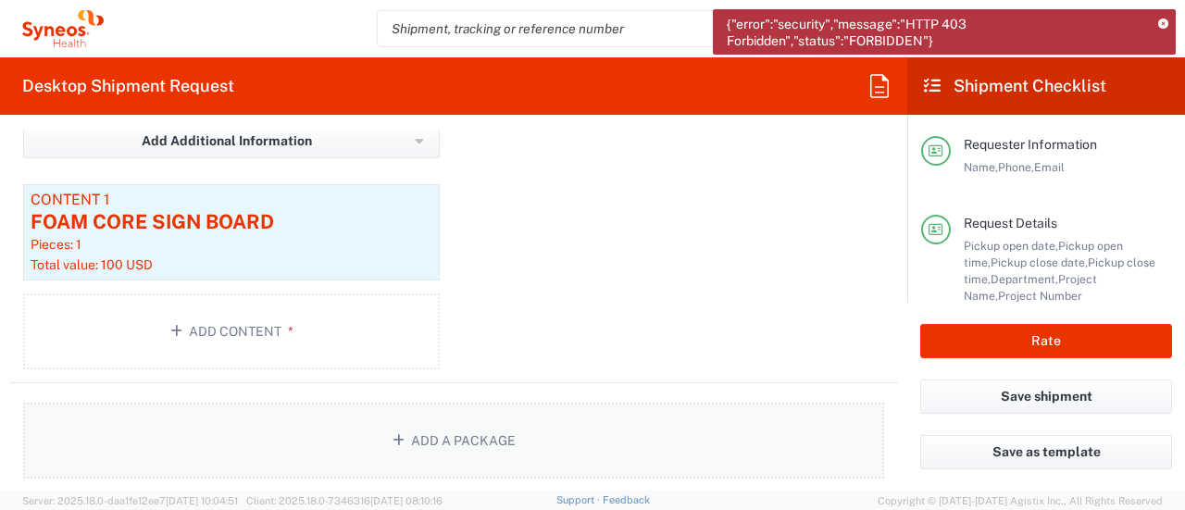
scroll to position [1971, 0]
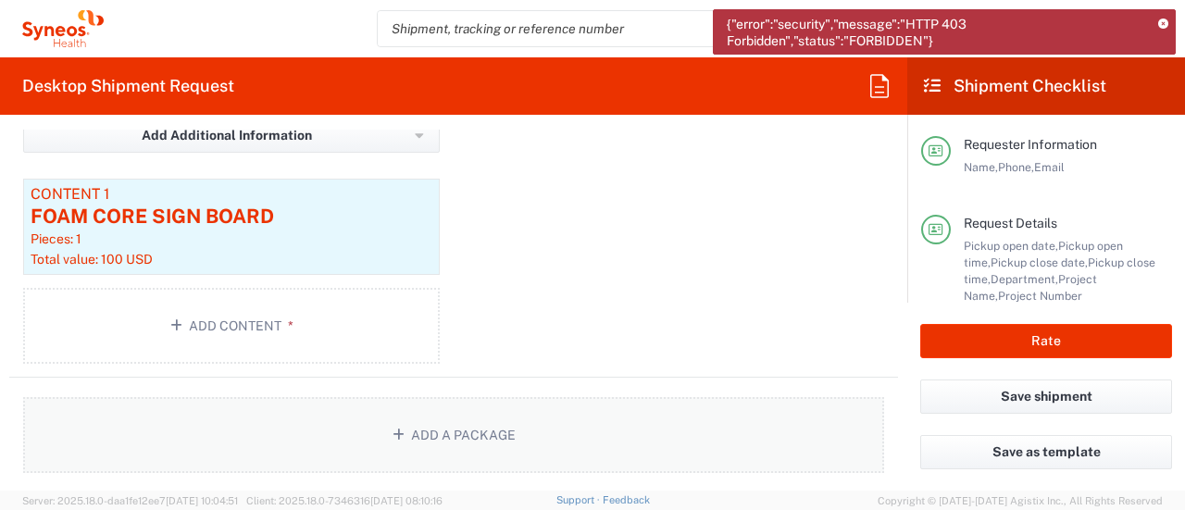
click at [589, 408] on button "Add a Package" at bounding box center [453, 435] width 861 height 76
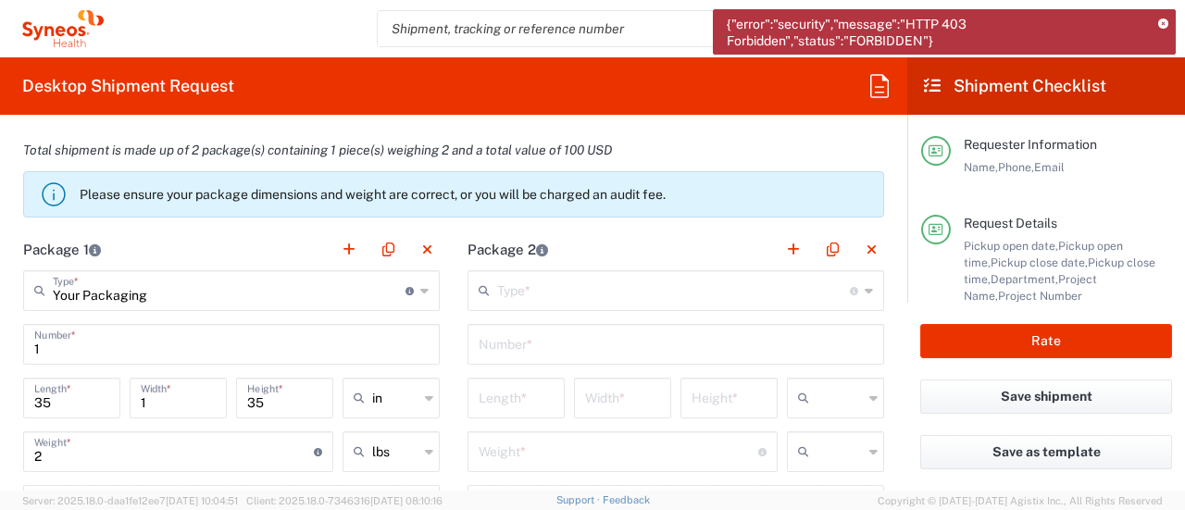
scroll to position [1669, 0]
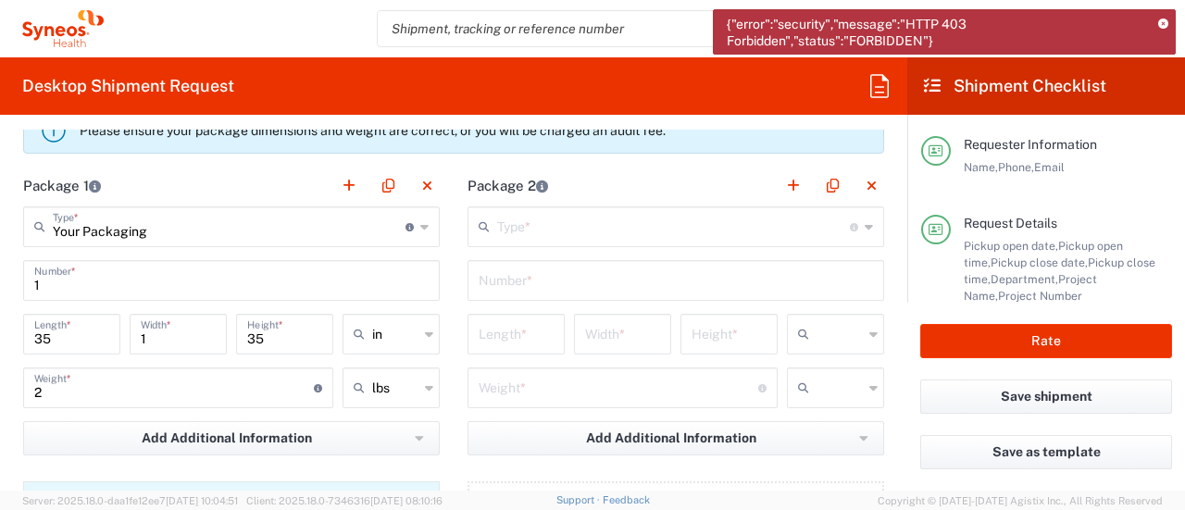
click at [590, 228] on input "text" at bounding box center [673, 225] width 353 height 32
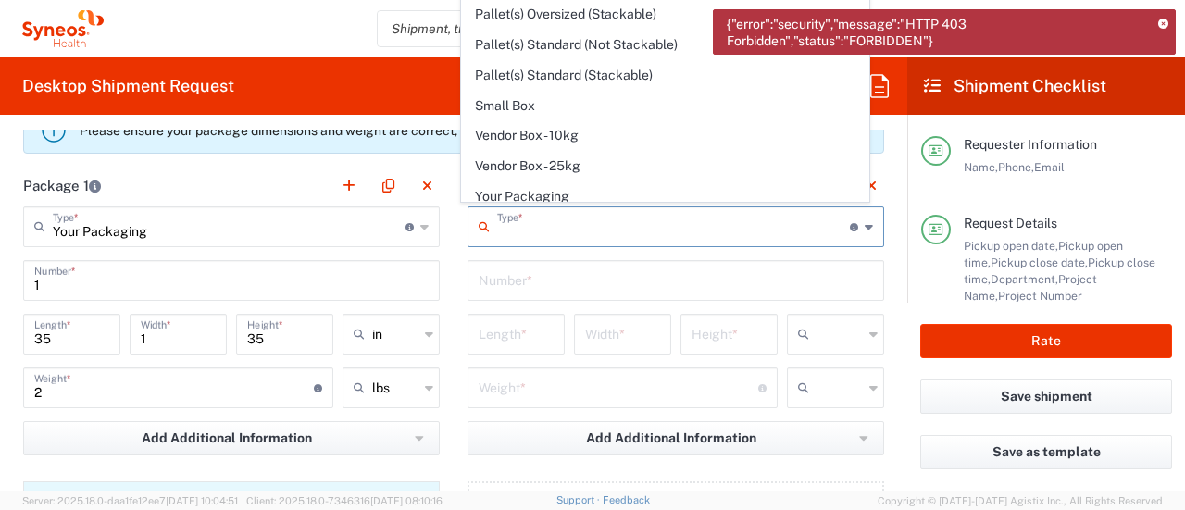
scroll to position [49, 0]
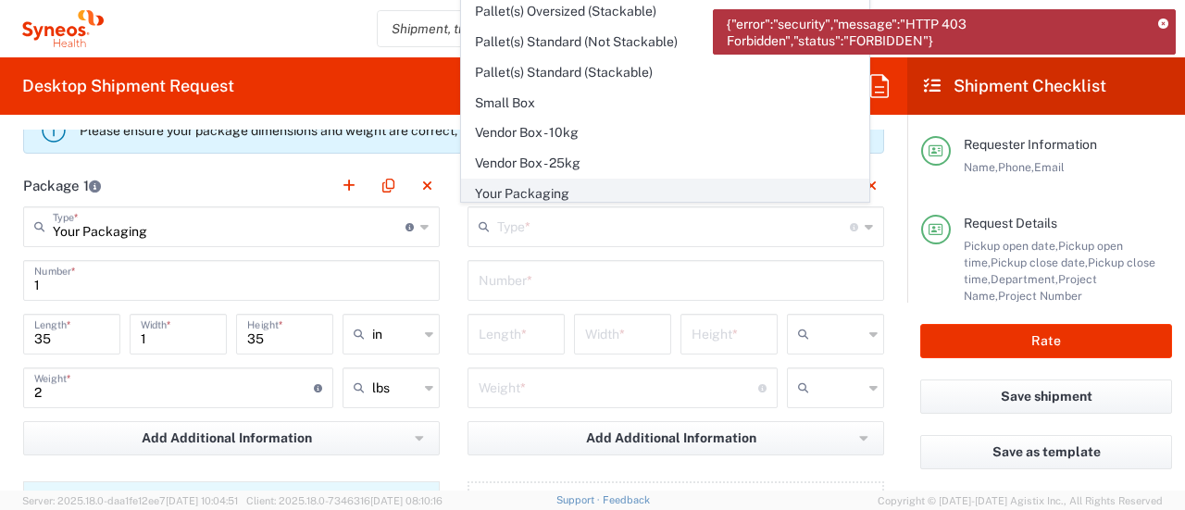
click at [576, 190] on span "Your Packaging" at bounding box center [664, 194] width 405 height 29
type input "Your Packaging"
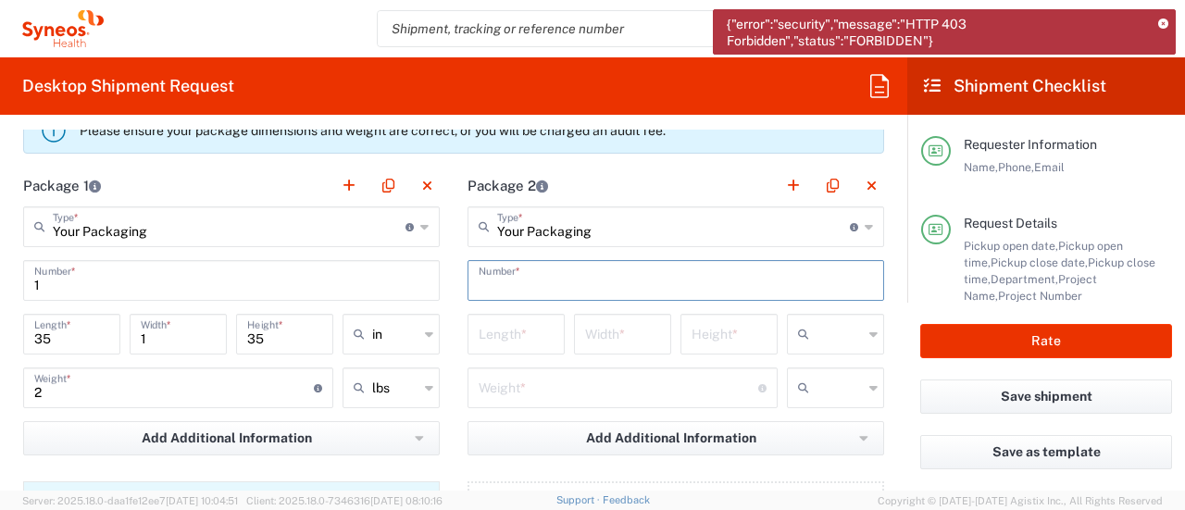
click at [526, 286] on input "text" at bounding box center [675, 279] width 394 height 32
type input "`"
type input "1"
type input "14"
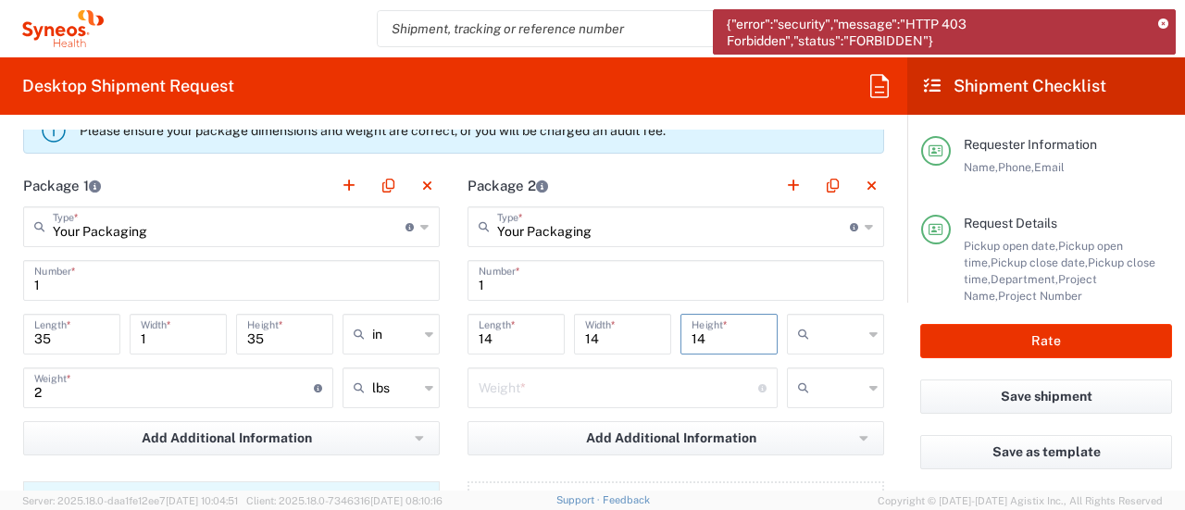
type input "14"
click at [798, 325] on icon at bounding box center [807, 334] width 19 height 30
click at [842, 428] on span "in" at bounding box center [822, 431] width 92 height 29
type input "in"
click at [569, 392] on input "number" at bounding box center [617, 386] width 279 height 32
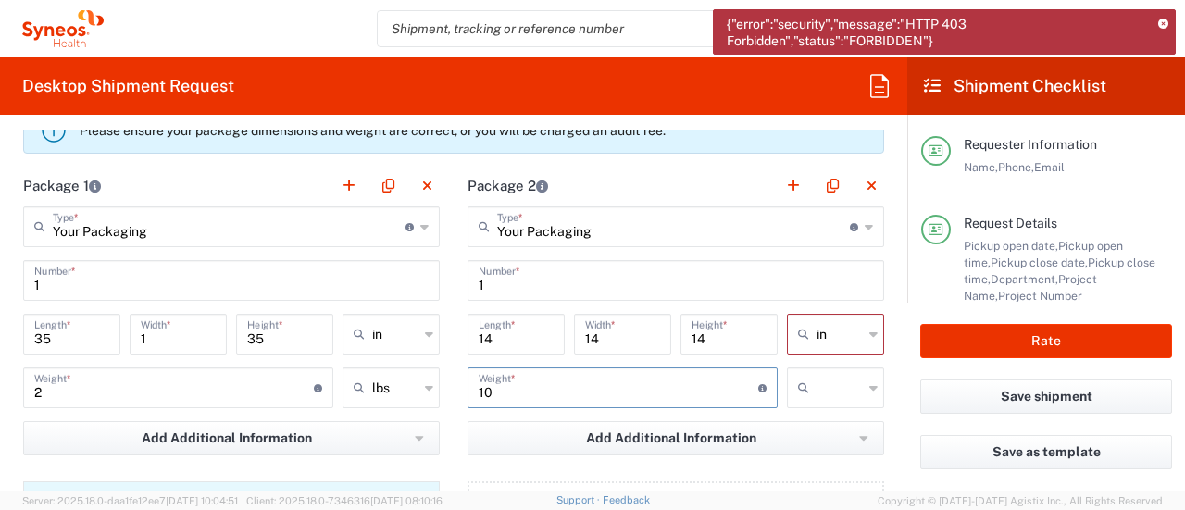
type input "10"
click at [833, 393] on input "text" at bounding box center [839, 388] width 46 height 30
click at [796, 451] on span "lbs" at bounding box center [822, 455] width 92 height 29
type input "lbs"
click at [908, 354] on div "Rate" at bounding box center [1046, 341] width 278 height 77
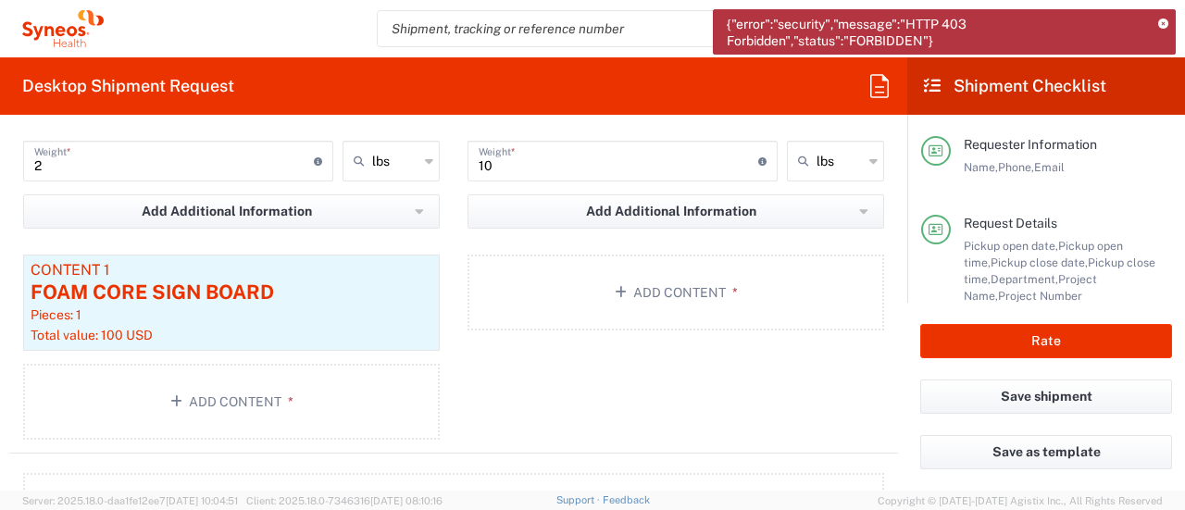
scroll to position [1906, 0]
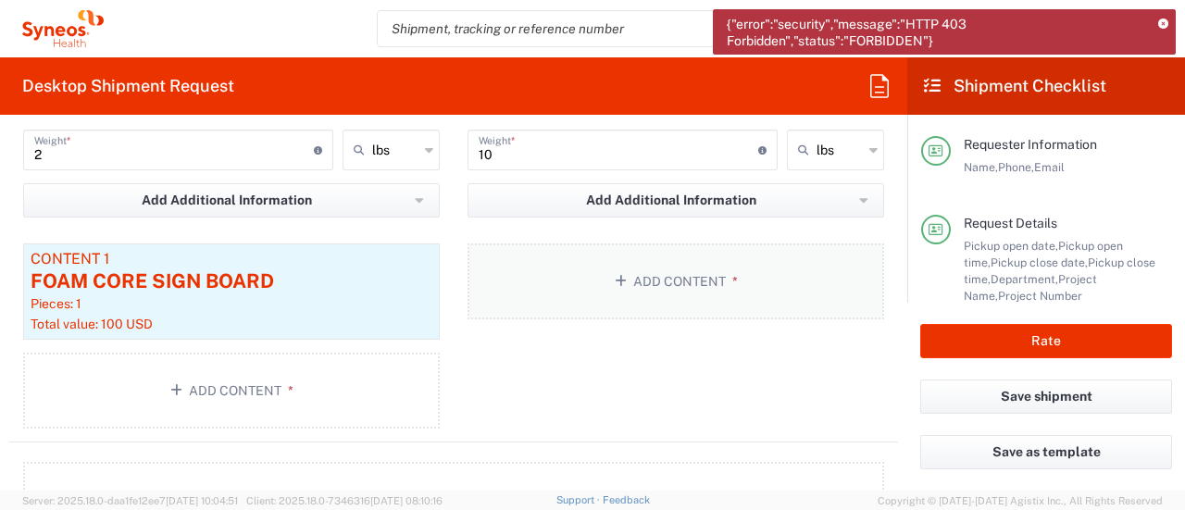
click at [686, 271] on button "Add Content *" at bounding box center [675, 281] width 416 height 76
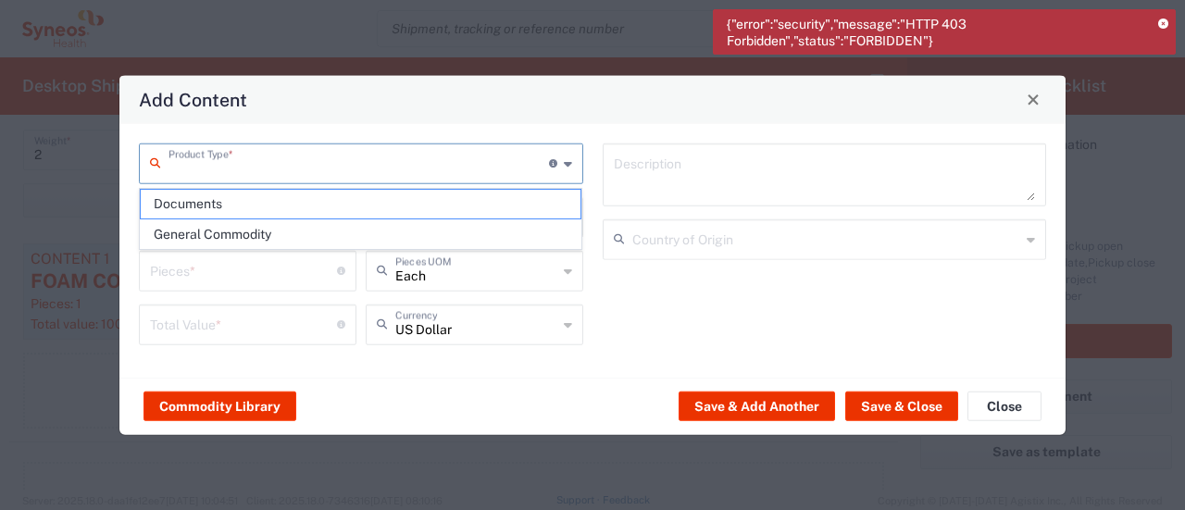
click at [352, 162] on input "text" at bounding box center [358, 161] width 380 height 32
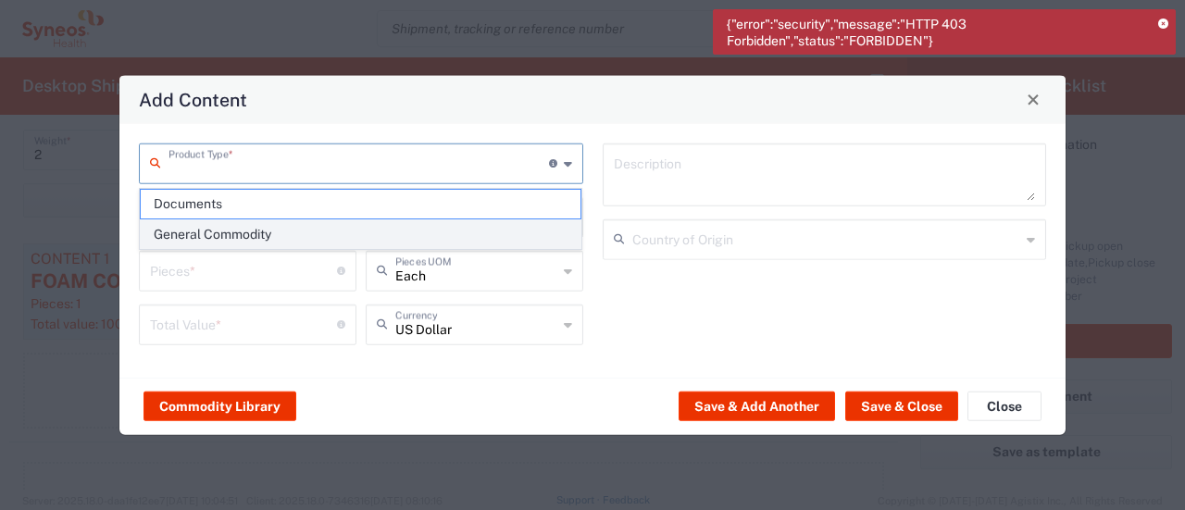
click at [335, 226] on span "General Commodity" at bounding box center [361, 234] width 441 height 29
type input "General Commodity"
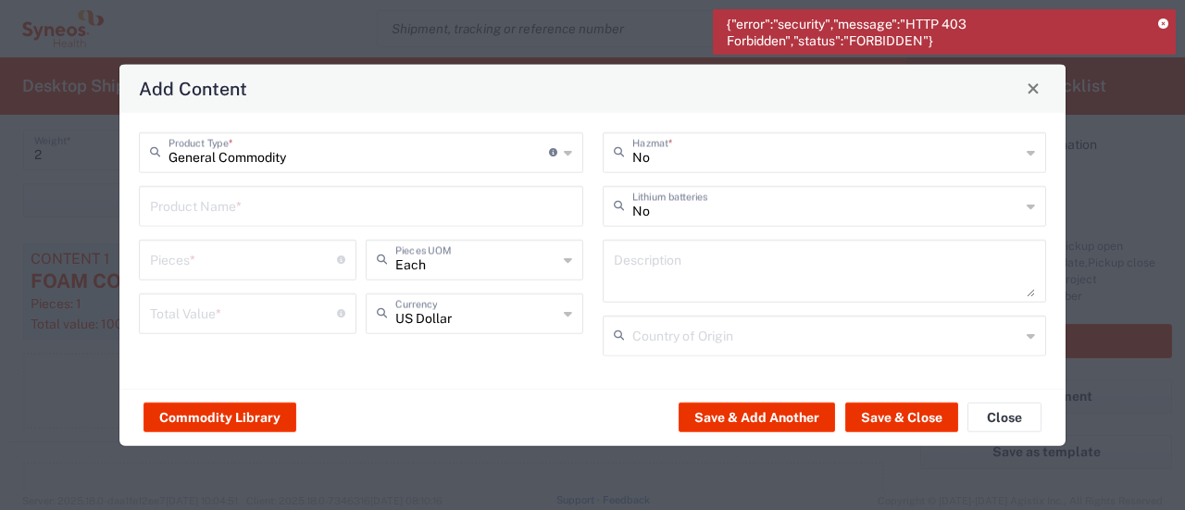
click at [261, 210] on input "text" at bounding box center [361, 204] width 422 height 32
type input "Resumes Laptop"
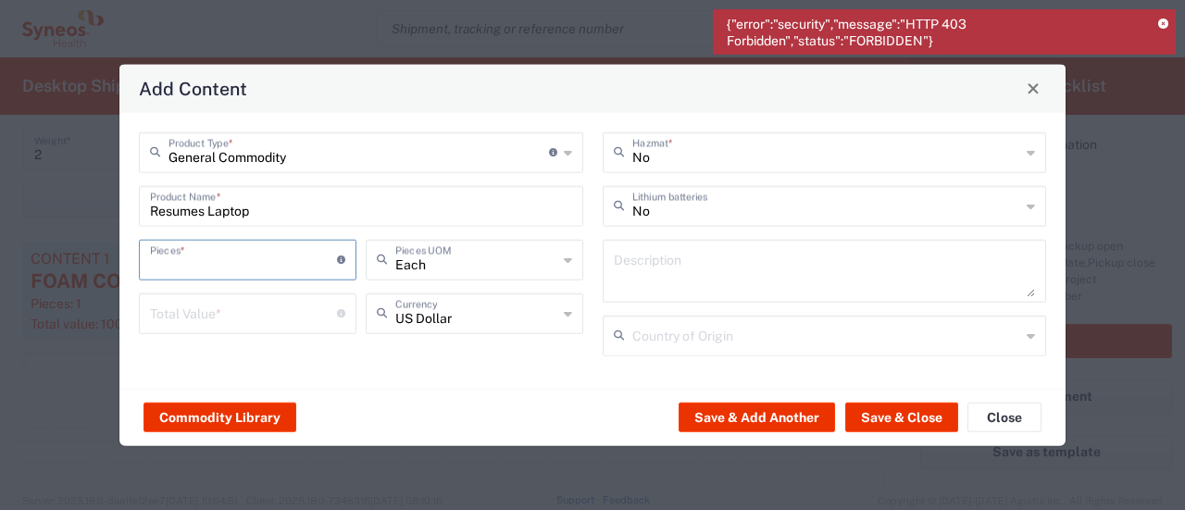
type input "1"
type input "22"
click at [187, 313] on input "number" at bounding box center [243, 311] width 187 height 32
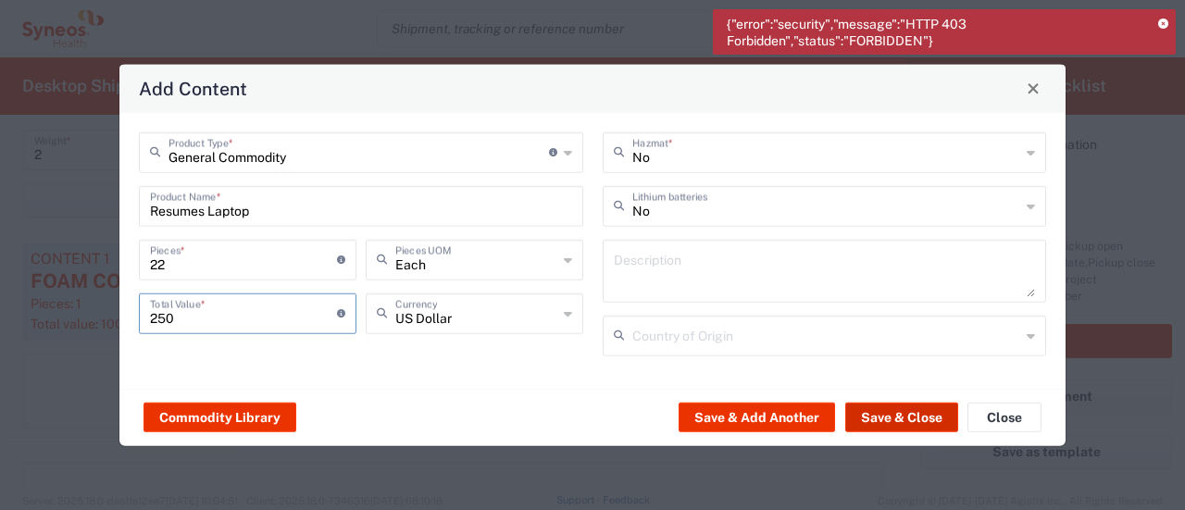
type input "250"
click at [903, 419] on button "Save & Close" at bounding box center [901, 418] width 113 height 30
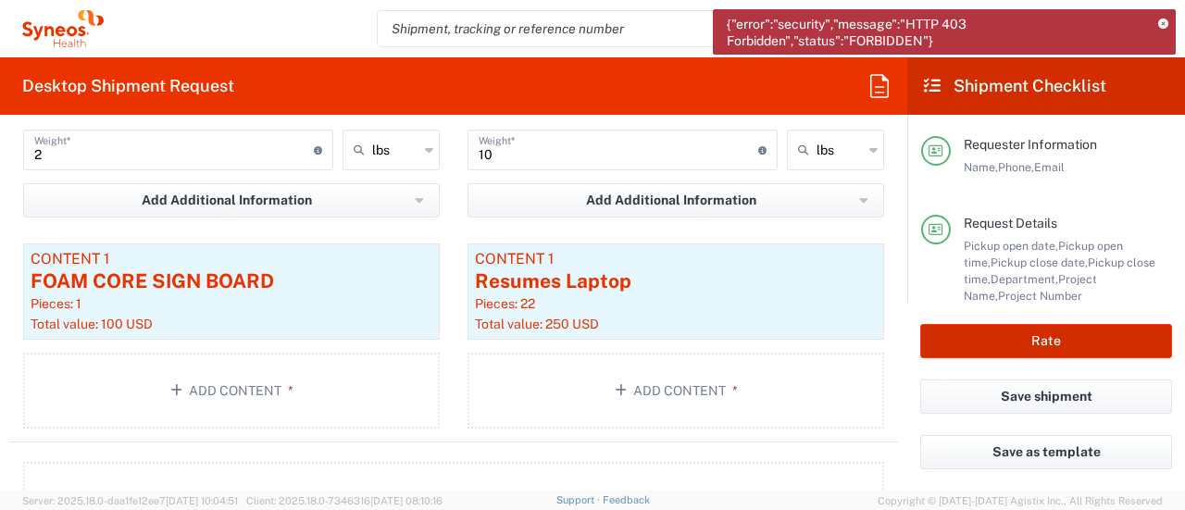
click at [1008, 336] on button "Rate" at bounding box center [1046, 341] width 252 height 34
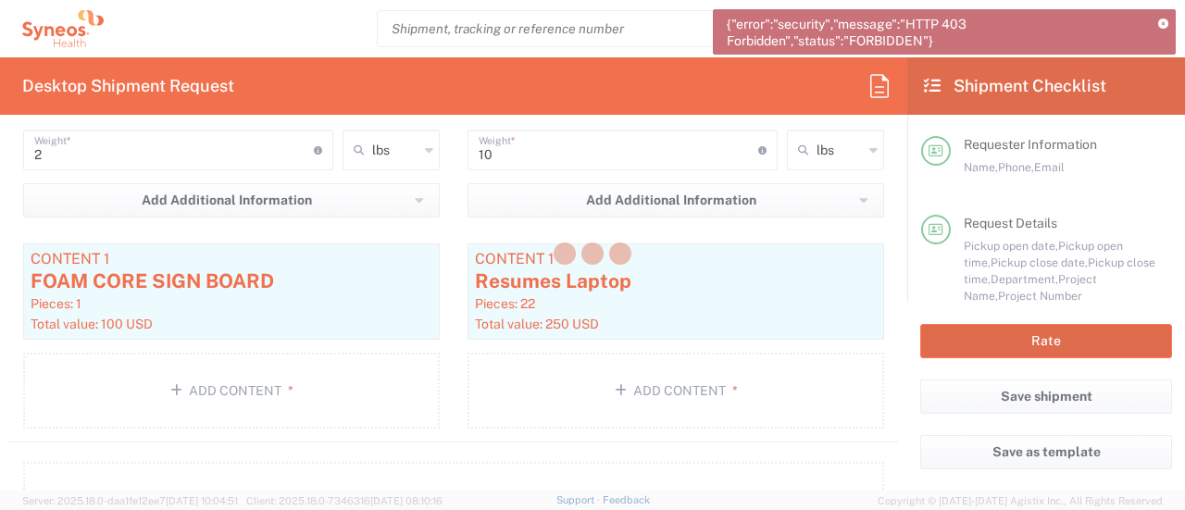
type input "SSUS.TAYSP.CL.000275"
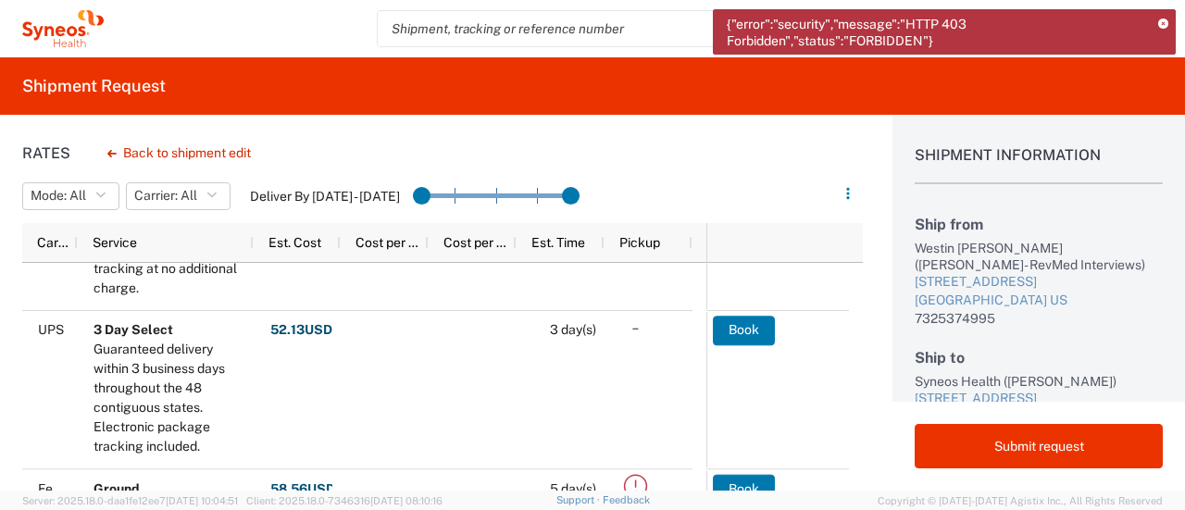
scroll to position [104, 0]
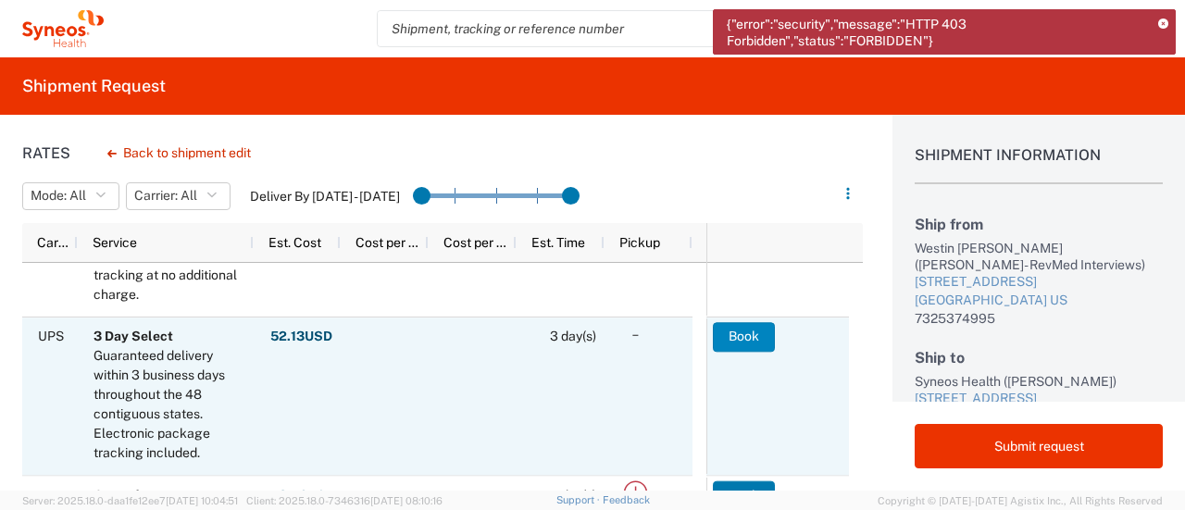
click at [740, 339] on button "Book" at bounding box center [744, 337] width 62 height 30
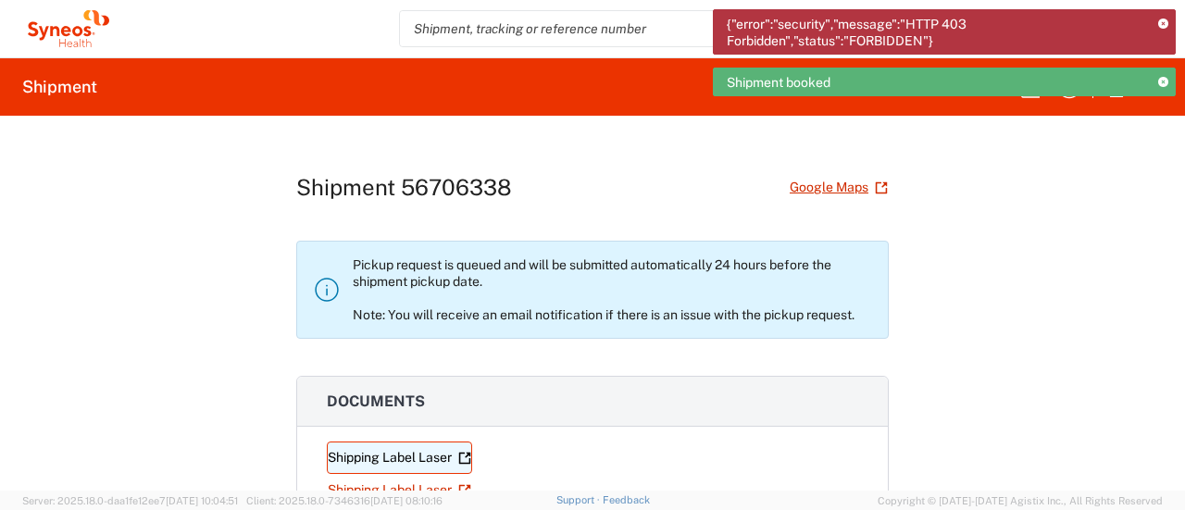
click at [394, 453] on link "Shipping Label Laser" at bounding box center [399, 457] width 145 height 32
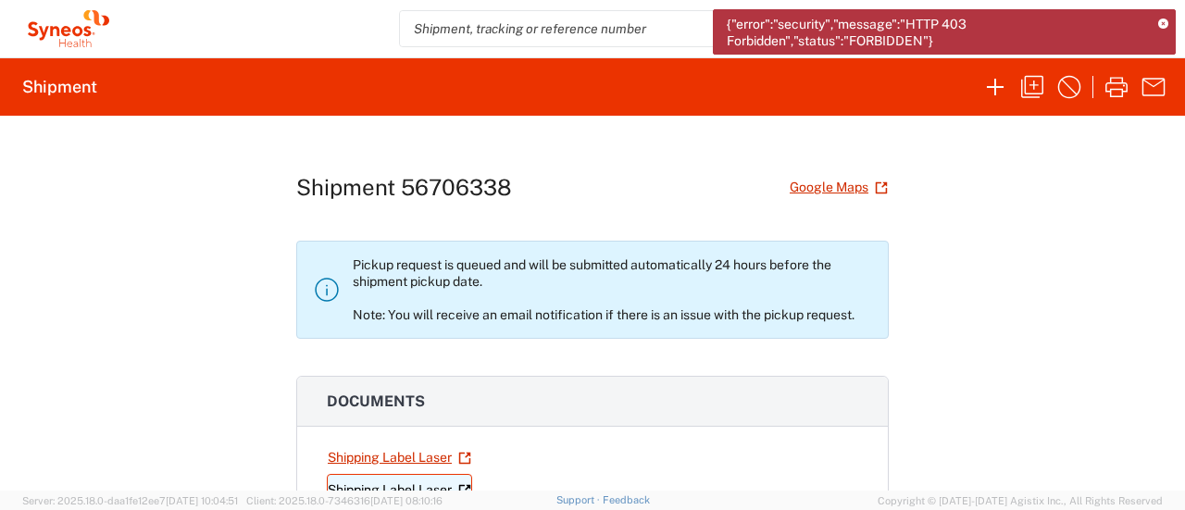
click at [403, 488] on link "Shipping Label Laser" at bounding box center [399, 490] width 145 height 32
click at [1164, 23] on icon at bounding box center [1163, 24] width 10 height 10
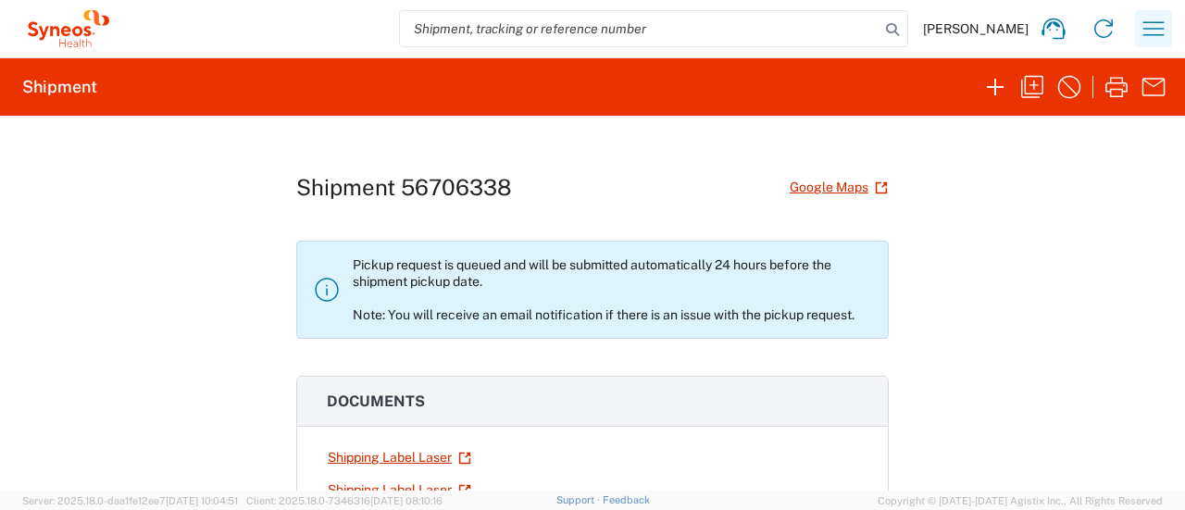
click at [1163, 28] on icon "button" at bounding box center [1153, 28] width 21 height 14
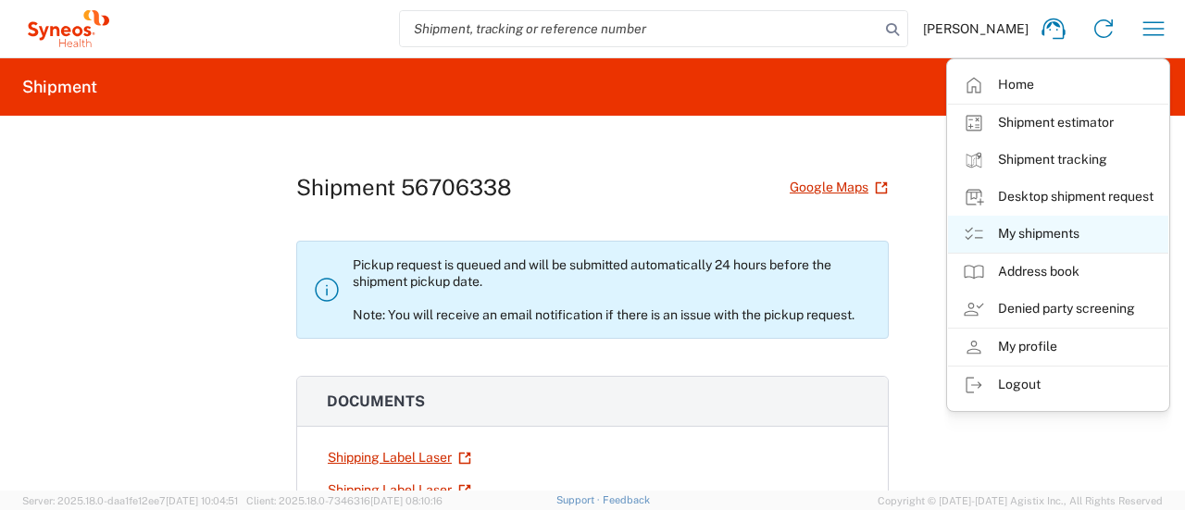
click at [1035, 227] on link "My shipments" at bounding box center [1058, 234] width 220 height 37
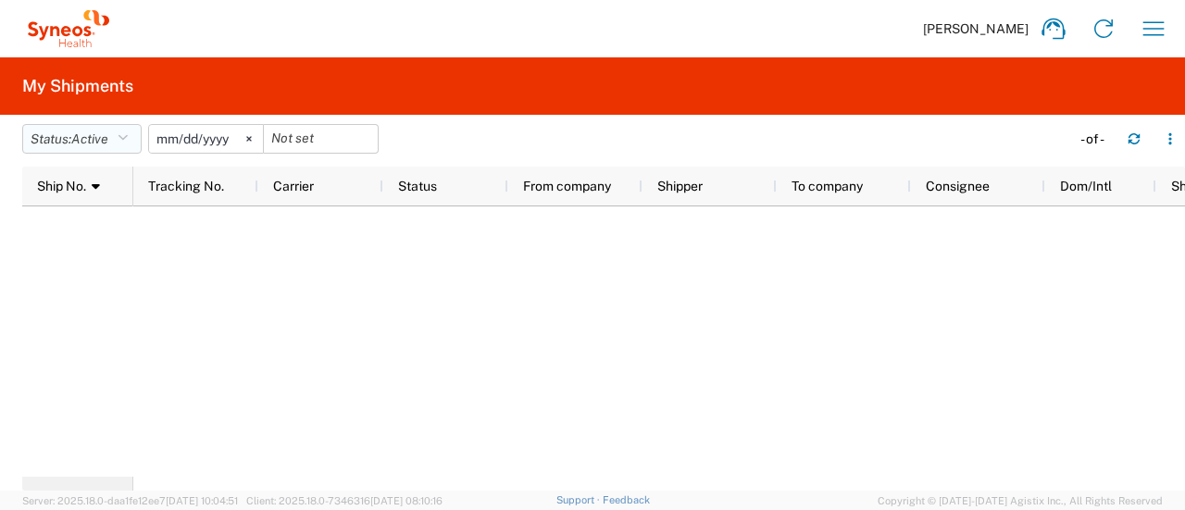
click at [134, 145] on button "Status: Active" at bounding box center [81, 139] width 119 height 30
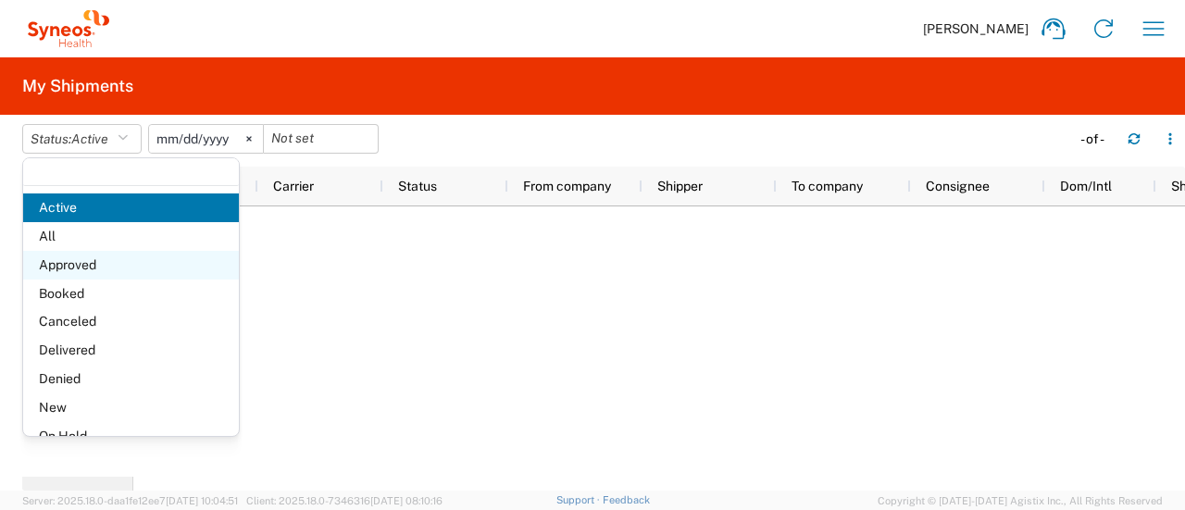
click at [88, 252] on span "Approved" at bounding box center [131, 265] width 216 height 29
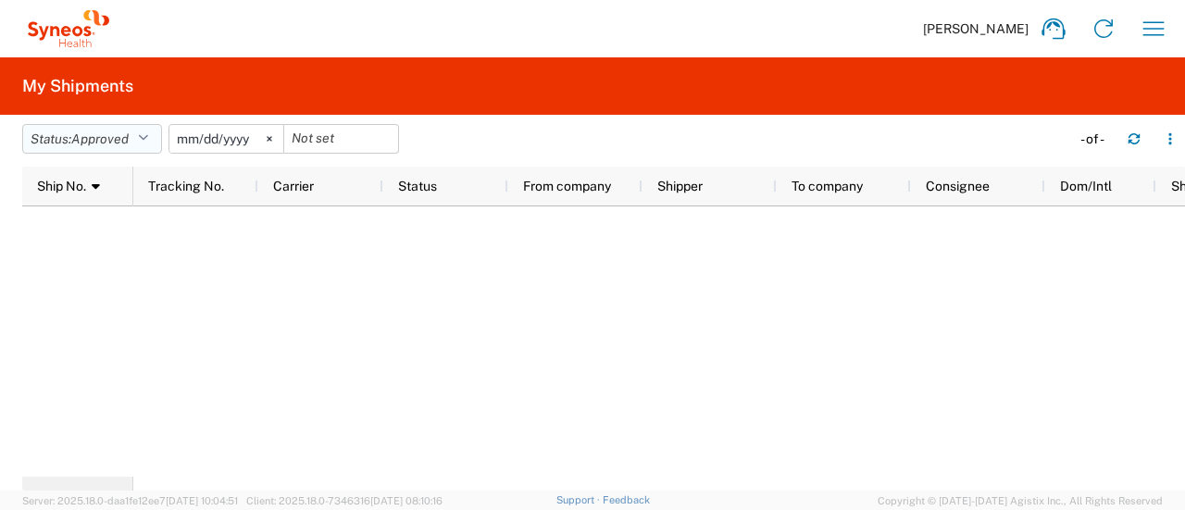
click at [109, 151] on button "Status: Approved" at bounding box center [92, 139] width 140 height 30
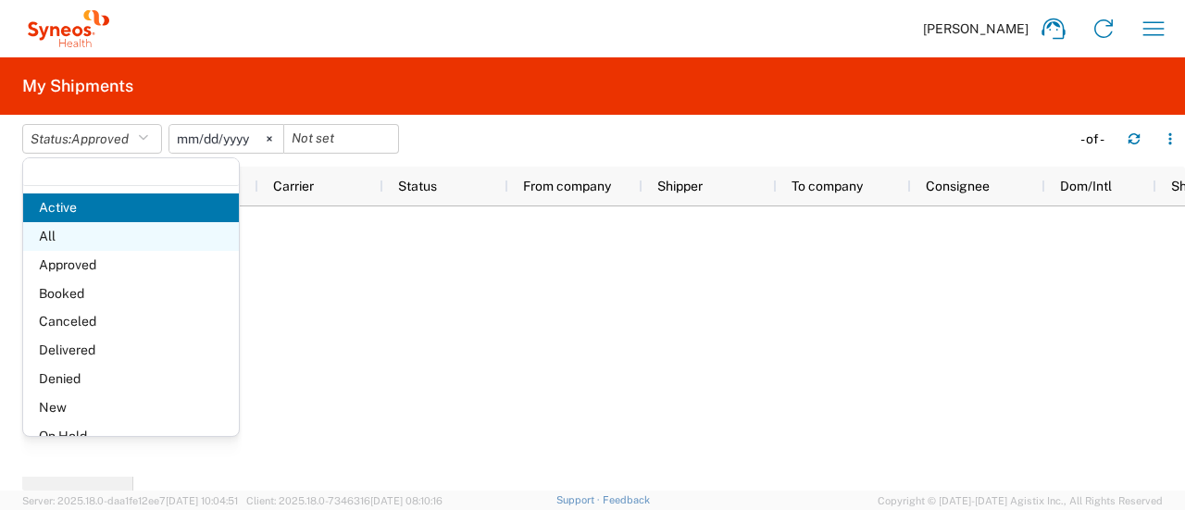
click at [92, 243] on span "All" at bounding box center [131, 236] width 216 height 29
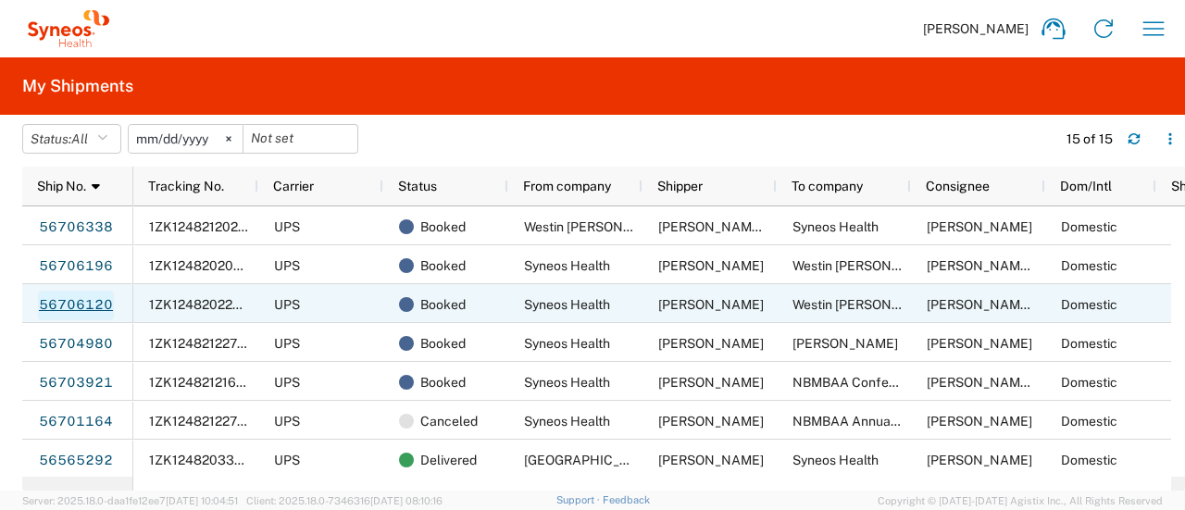
click at [87, 303] on link "56706120" at bounding box center [76, 306] width 76 height 30
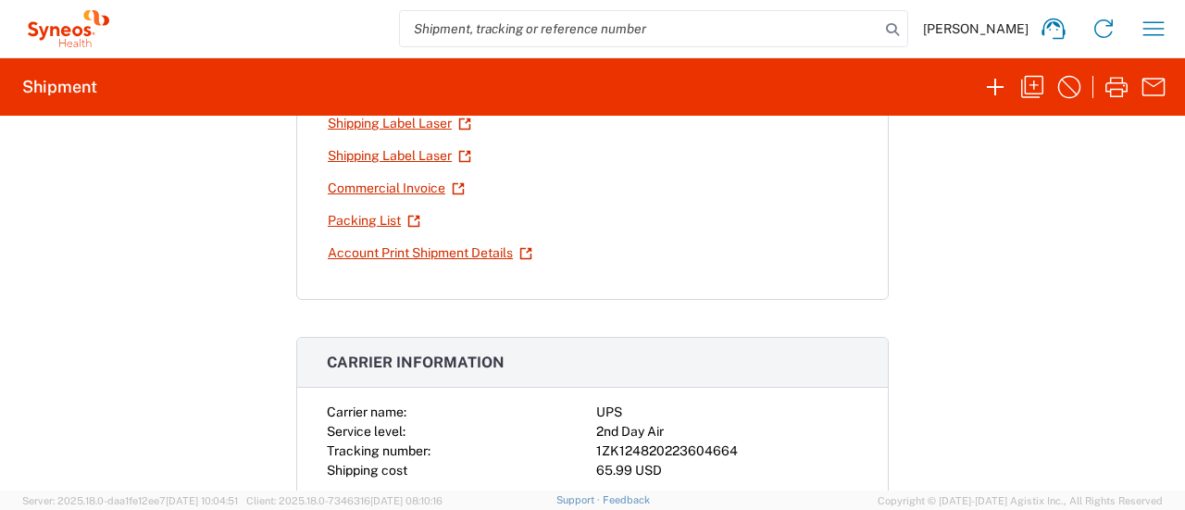
scroll to position [105, 0]
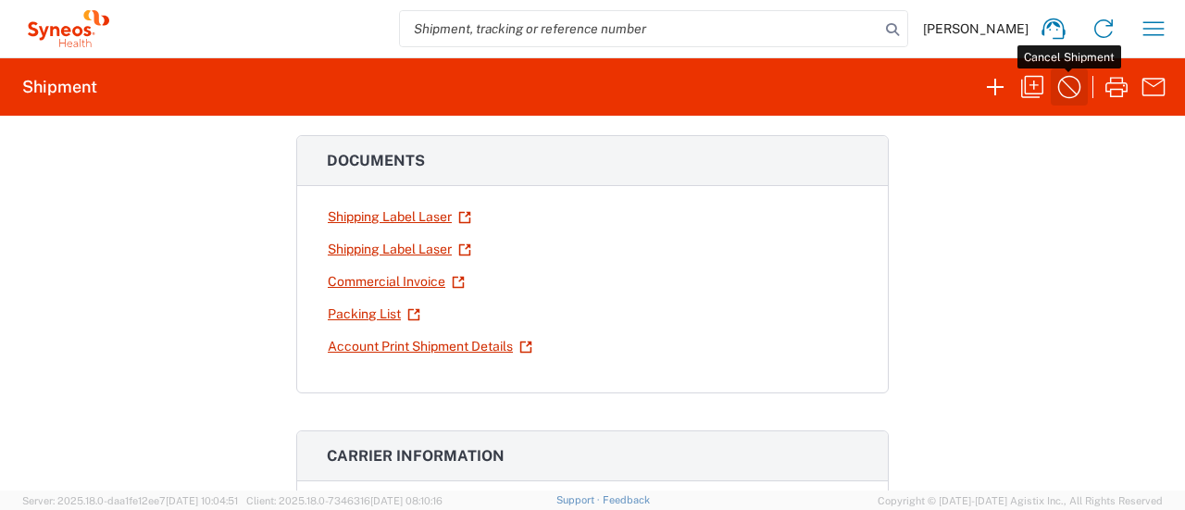
click at [1060, 81] on icon "button" at bounding box center [1069, 87] width 23 height 23
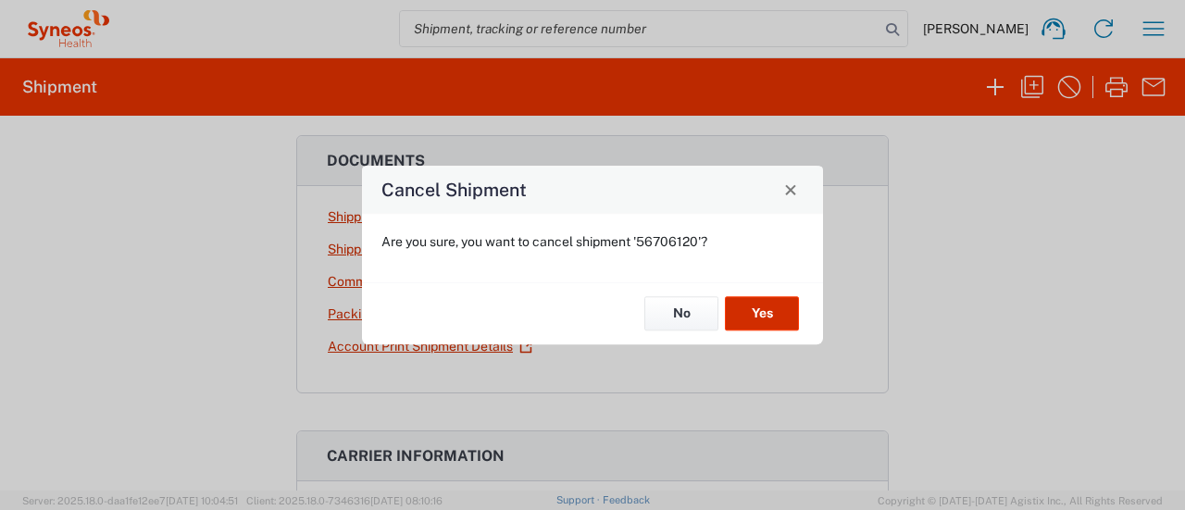
click at [758, 314] on button "Yes" at bounding box center [762, 314] width 74 height 34
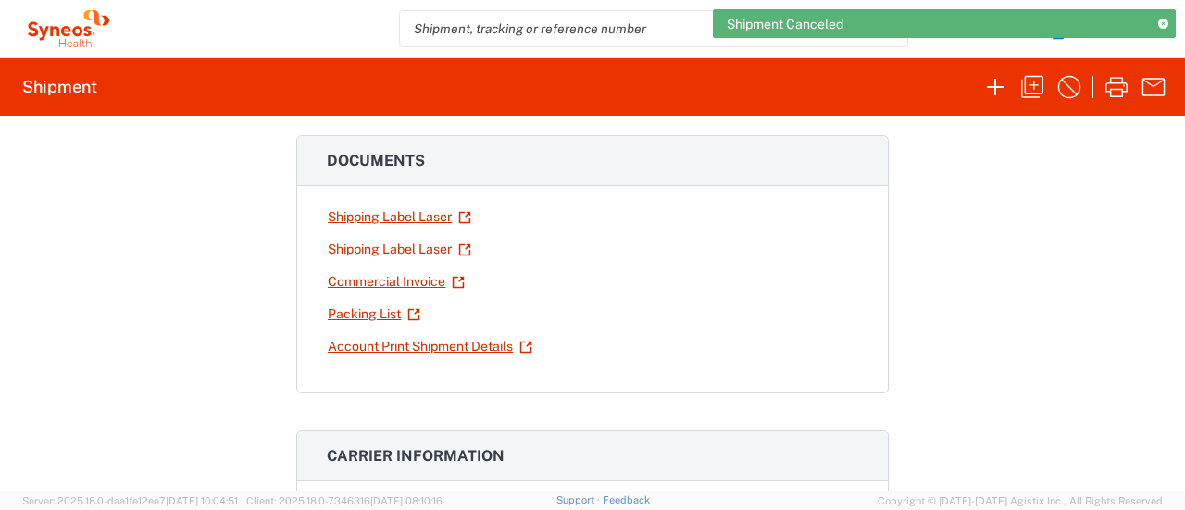
click at [1145, 29] on div "Shipment Canceled" at bounding box center [944, 23] width 463 height 29
click at [1166, 26] on icon at bounding box center [1163, 24] width 10 height 10
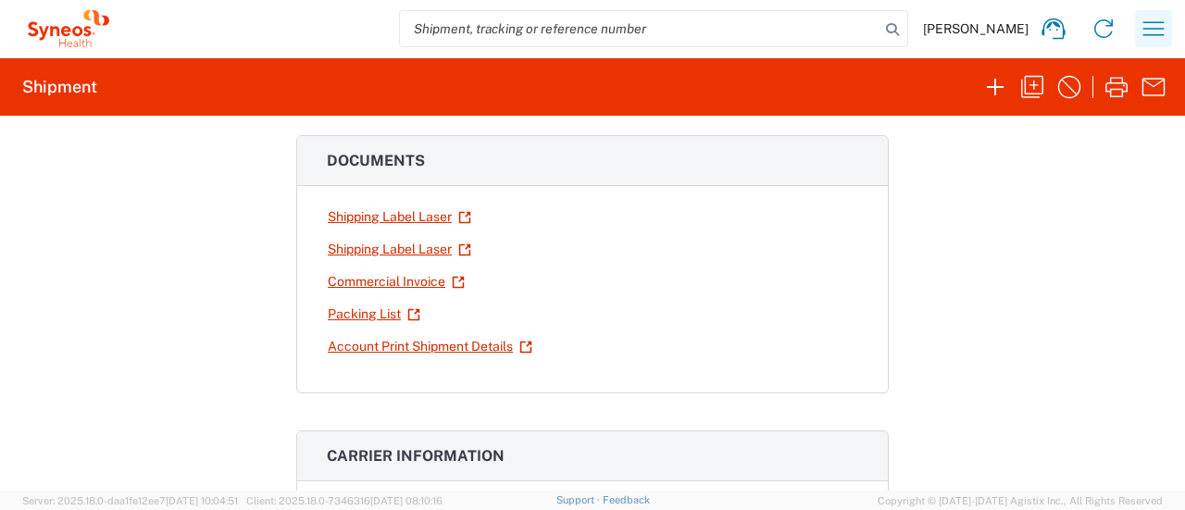
click at [1155, 27] on icon "button" at bounding box center [1153, 29] width 30 height 30
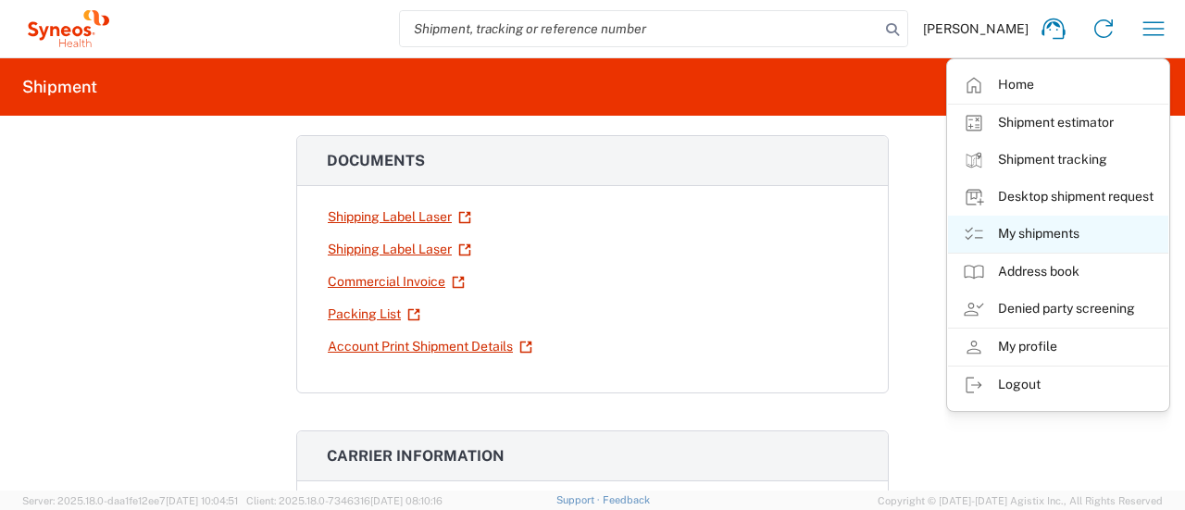
click at [1035, 230] on link "My shipments" at bounding box center [1058, 234] width 220 height 37
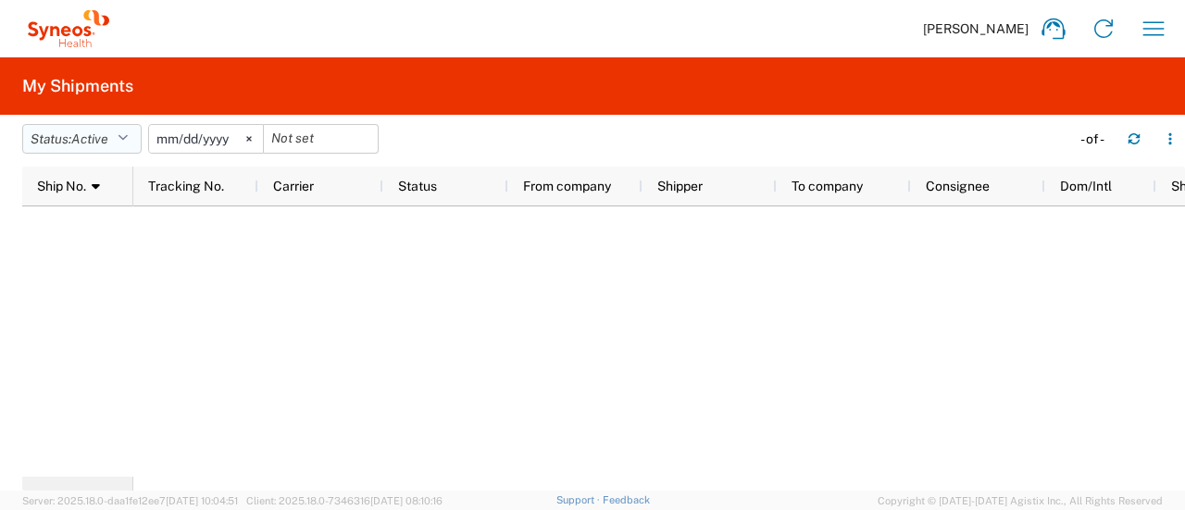
click at [118, 147] on button "Status: Active" at bounding box center [81, 139] width 119 height 30
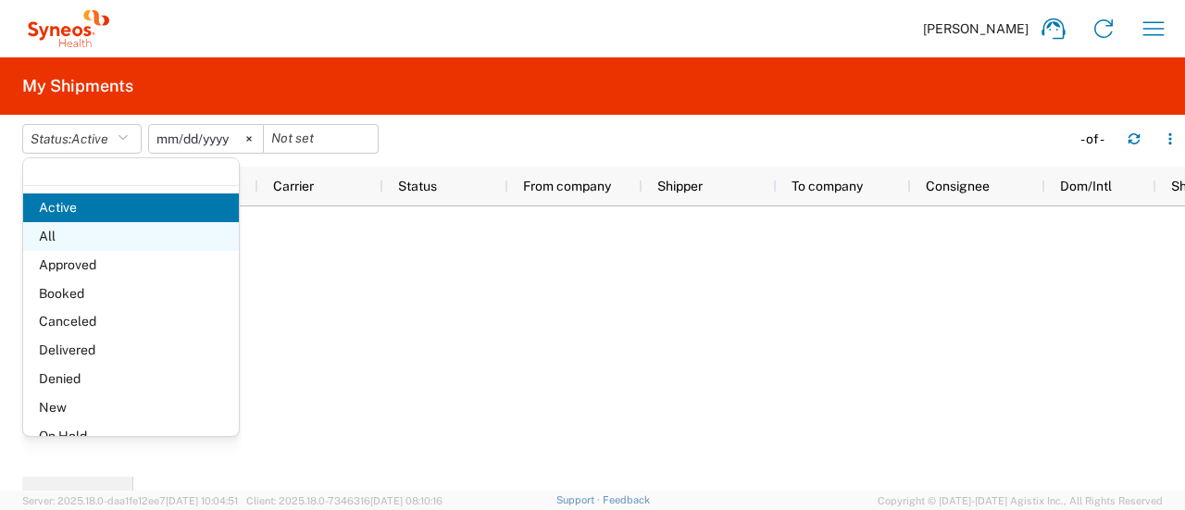
click at [93, 244] on span "All" at bounding box center [131, 236] width 216 height 29
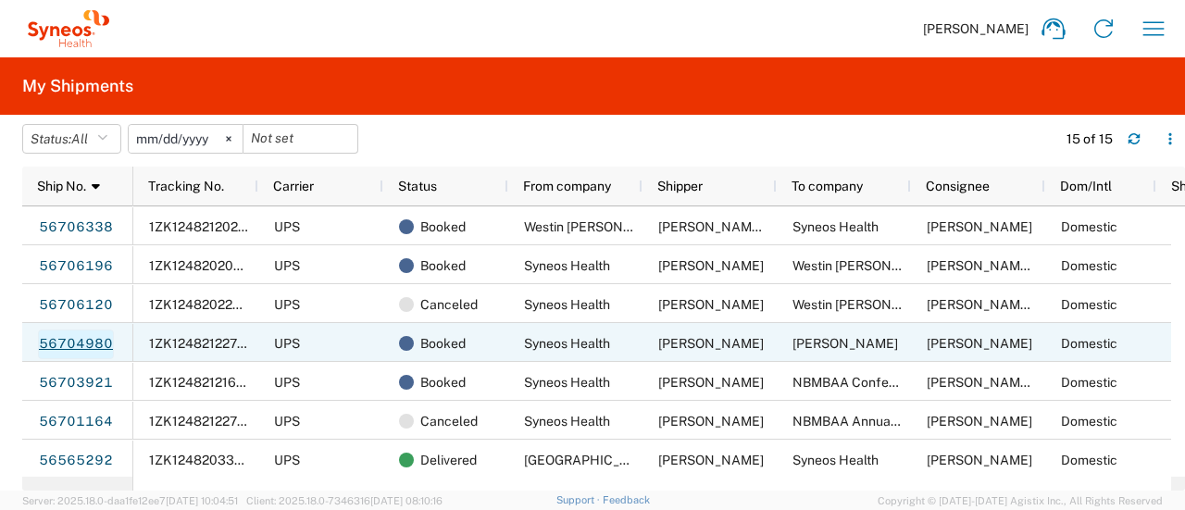
click at [62, 340] on link "56704980" at bounding box center [76, 344] width 76 height 30
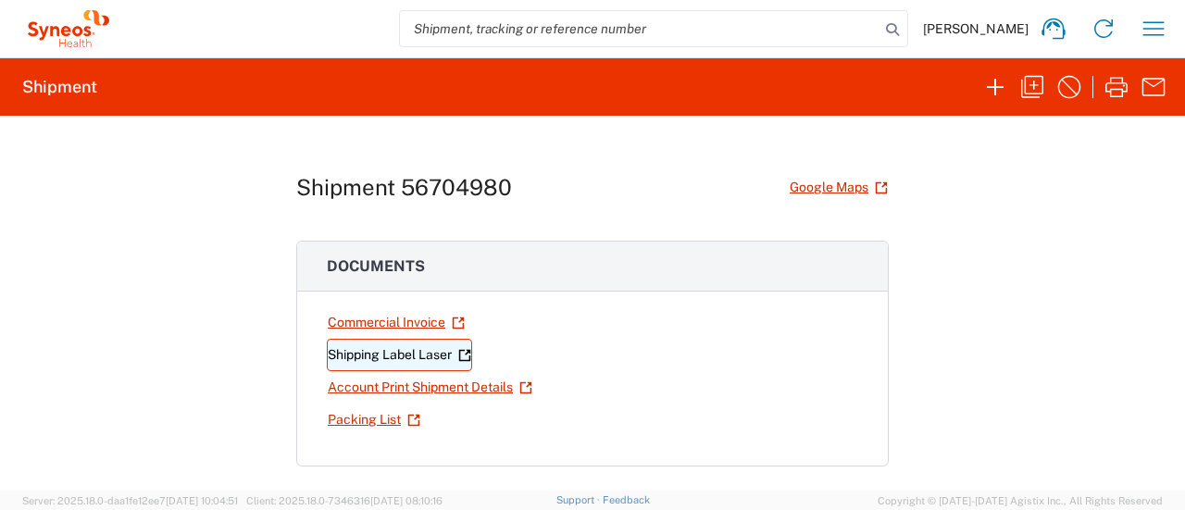
click at [394, 350] on link "Shipping Label Laser" at bounding box center [399, 355] width 145 height 32
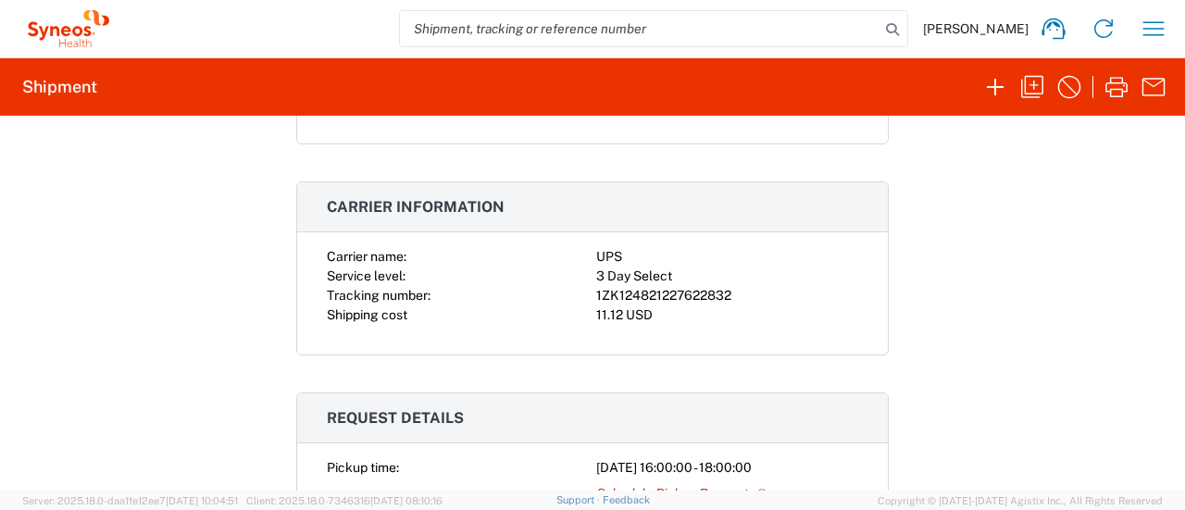
scroll to position [326, 0]
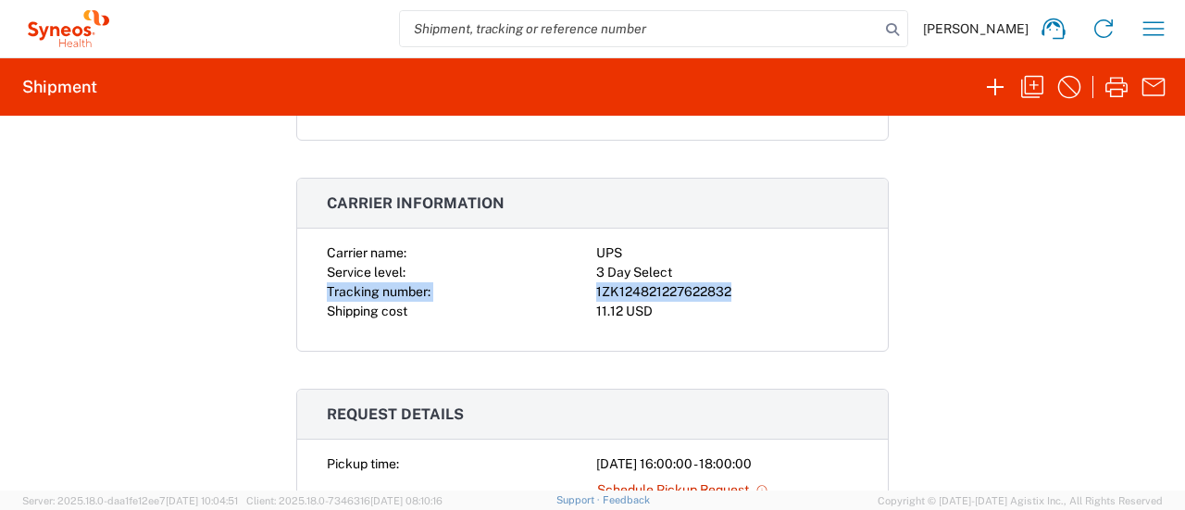
drag, startPoint x: 316, startPoint y: 292, endPoint x: 744, endPoint y: 290, distance: 427.6
click at [744, 290] on div "Carrier name: UPS Service level: 3 Day Select Tracking number: 1ZK1248212276228…" at bounding box center [592, 296] width 590 height 107
copy div "Tracking number: 1ZK124821227622832"
